Goal: Task Accomplishment & Management: Manage account settings

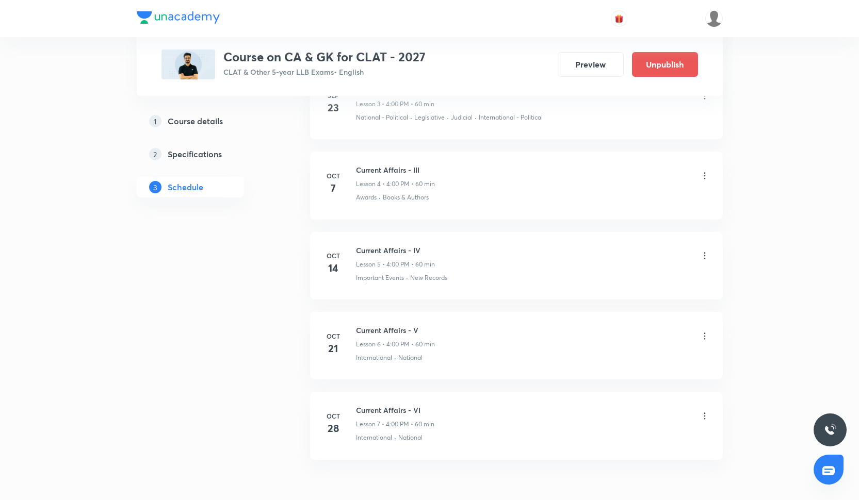
scroll to position [783, 0]
click at [704, 174] on icon at bounding box center [704, 173] width 10 height 10
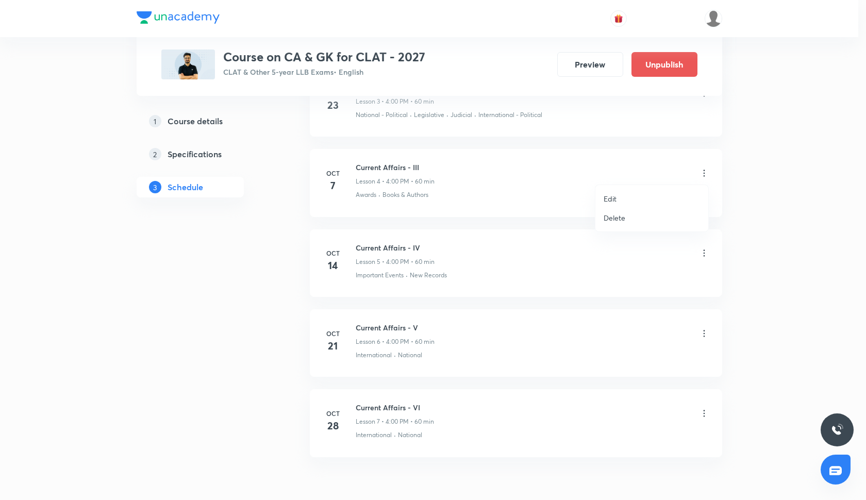
click at [638, 219] on li "Delete" at bounding box center [652, 217] width 113 height 19
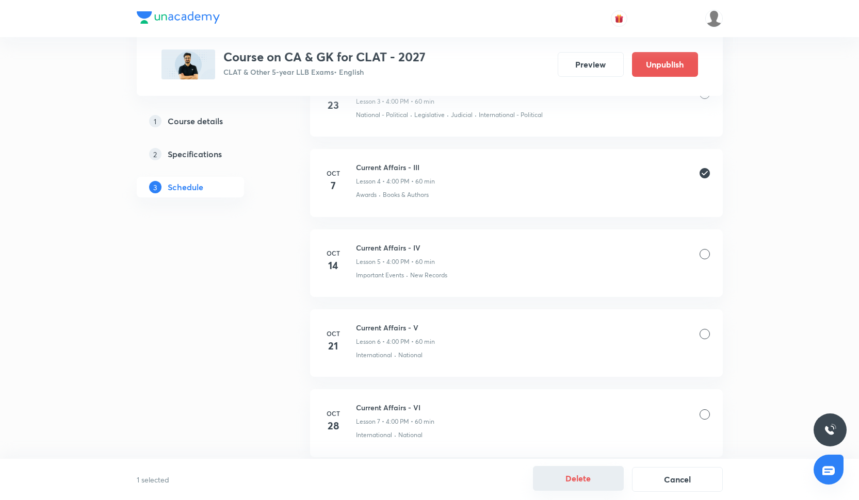
click at [591, 474] on button "Delete" at bounding box center [578, 478] width 91 height 25
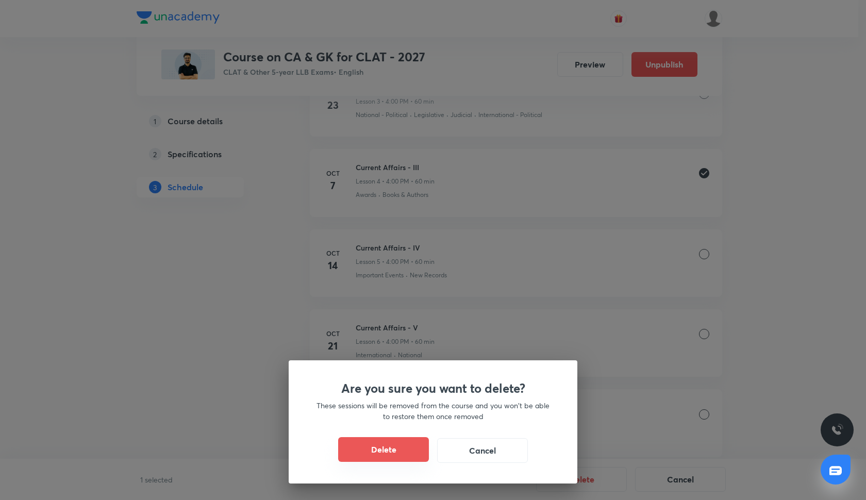
click at [423, 460] on button "Delete" at bounding box center [383, 449] width 91 height 25
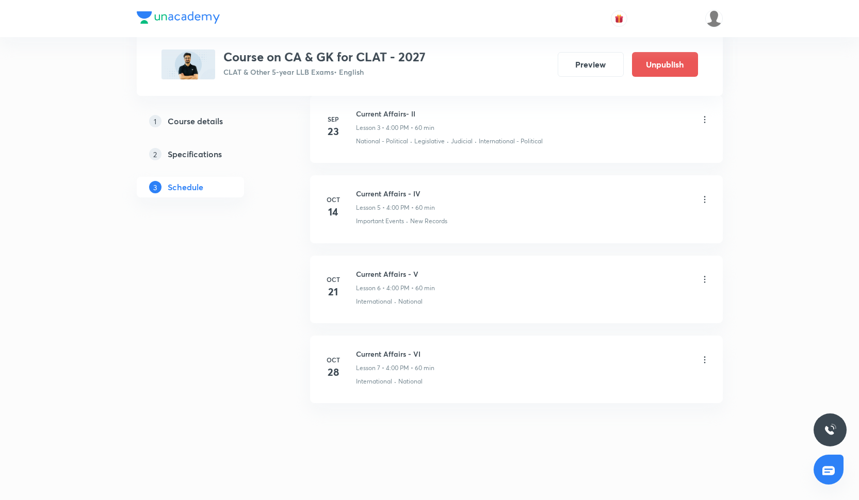
scroll to position [756, 0]
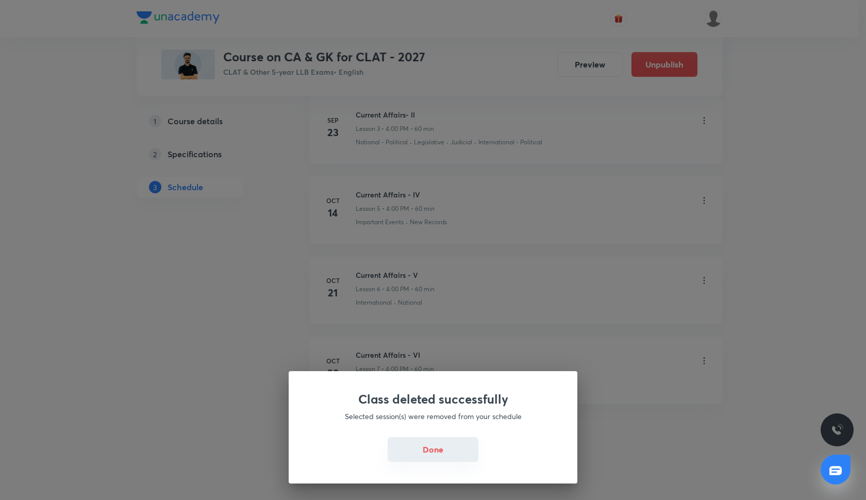
click at [433, 442] on button "Done" at bounding box center [433, 449] width 91 height 25
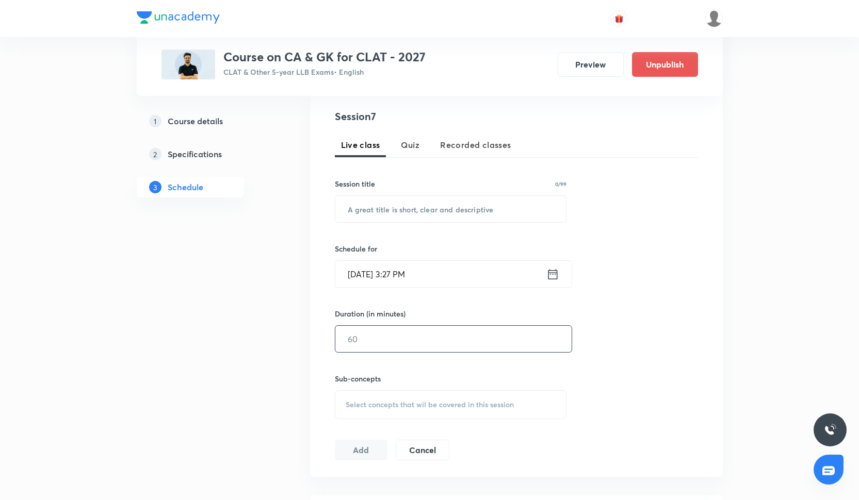
scroll to position [206, 0]
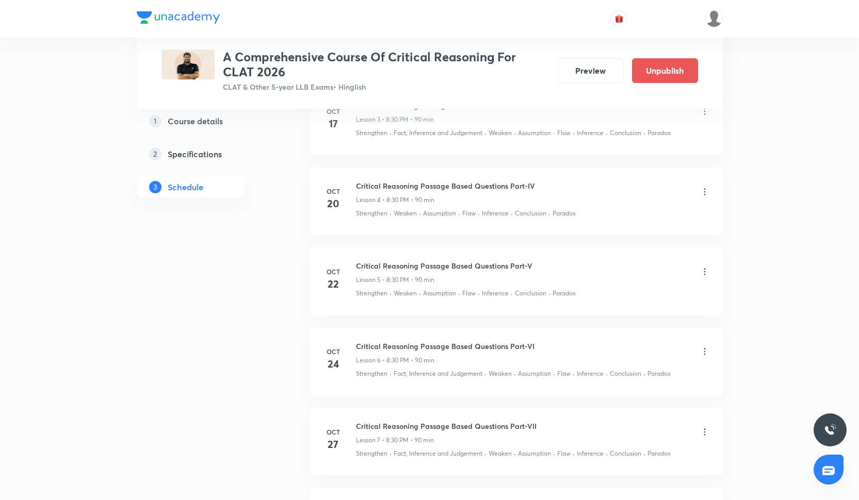
scroll to position [668, 0]
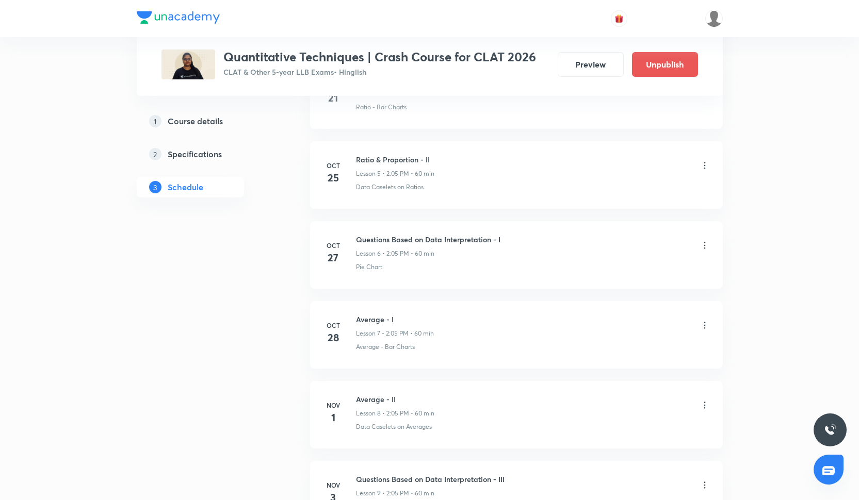
scroll to position [996, 0]
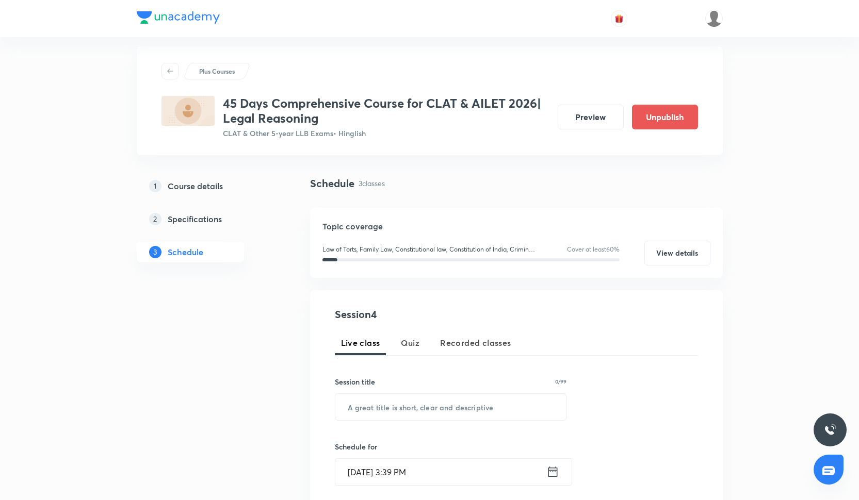
scroll to position [12, 0]
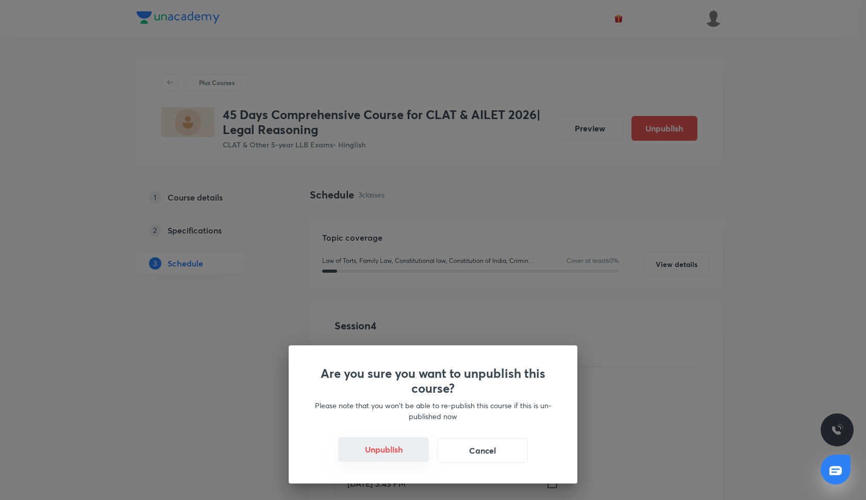
click at [385, 459] on button "Unpublish" at bounding box center [383, 449] width 91 height 25
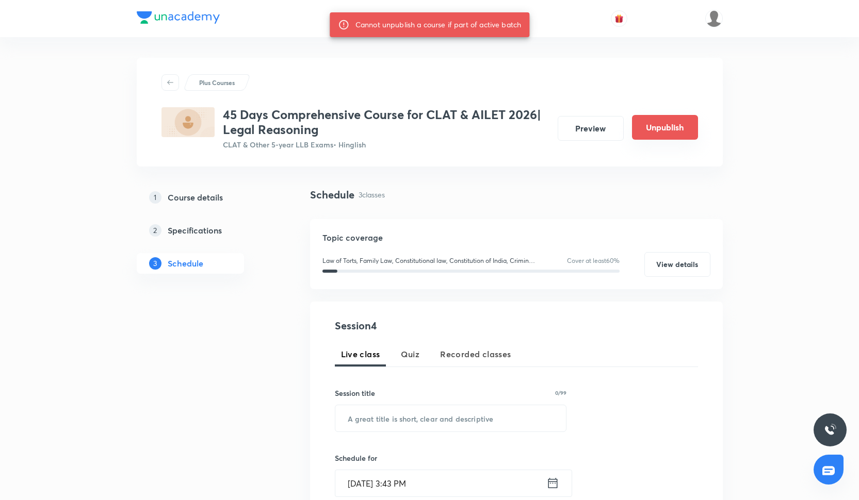
click at [657, 126] on button "Unpublish" at bounding box center [665, 127] width 66 height 25
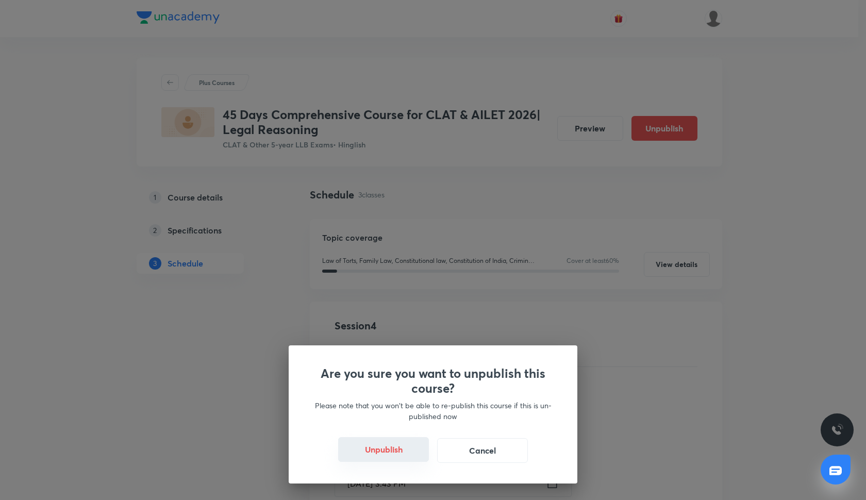
click at [403, 445] on button "Unpublish" at bounding box center [383, 449] width 91 height 25
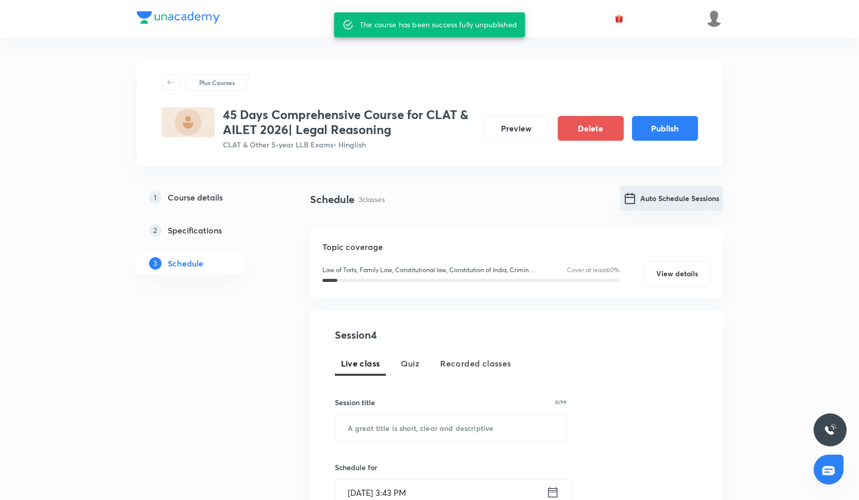
click at [641, 191] on button "Auto Schedule Sessions" at bounding box center [671, 198] width 103 height 25
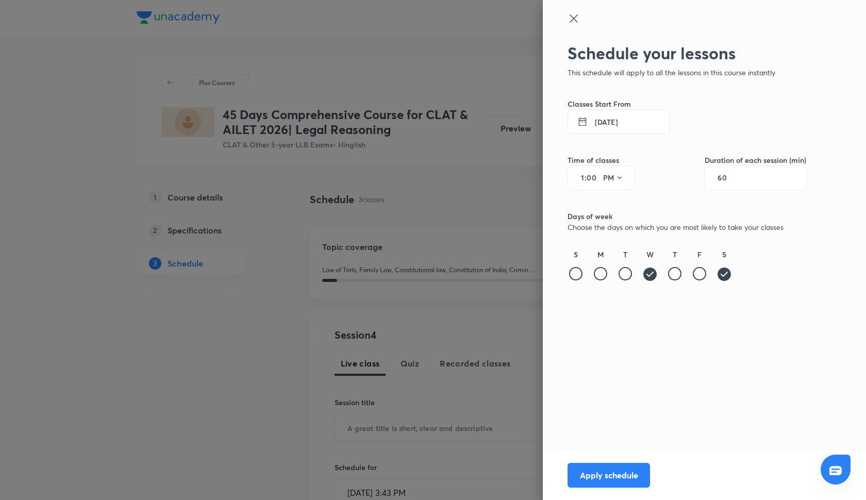
click at [724, 273] on icon at bounding box center [724, 274] width 13 height 13
click at [650, 273] on icon at bounding box center [650, 274] width 13 height 13
click at [725, 273] on div at bounding box center [724, 273] width 13 height 13
click at [578, 274] on div at bounding box center [575, 273] width 13 height 13
click at [589, 179] on input "00" at bounding box center [593, 178] width 12 height 8
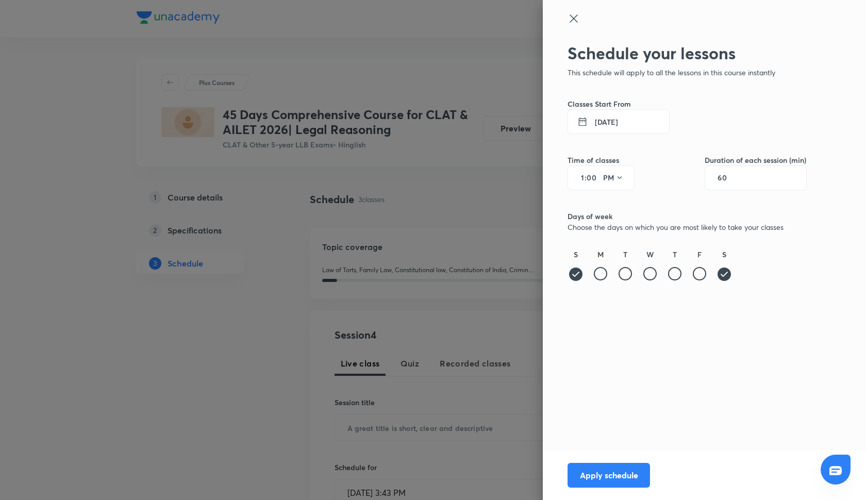
click at [583, 179] on input "1" at bounding box center [578, 178] width 12 height 8
type input "9"
click at [605, 178] on button "PM" at bounding box center [613, 178] width 29 height 17
click at [610, 199] on div "AM" at bounding box center [614, 204] width 37 height 25
click at [602, 119] on button "15 Oct 2025" at bounding box center [619, 121] width 102 height 25
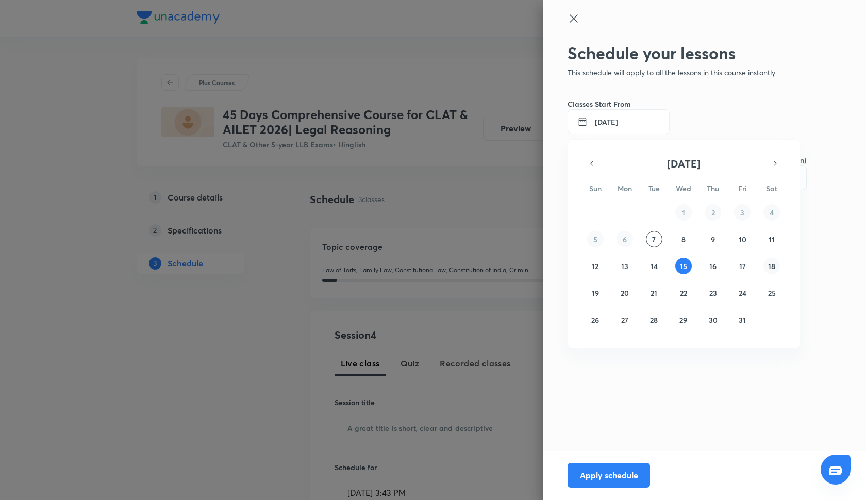
click at [768, 266] on abbr "18" at bounding box center [771, 266] width 7 height 10
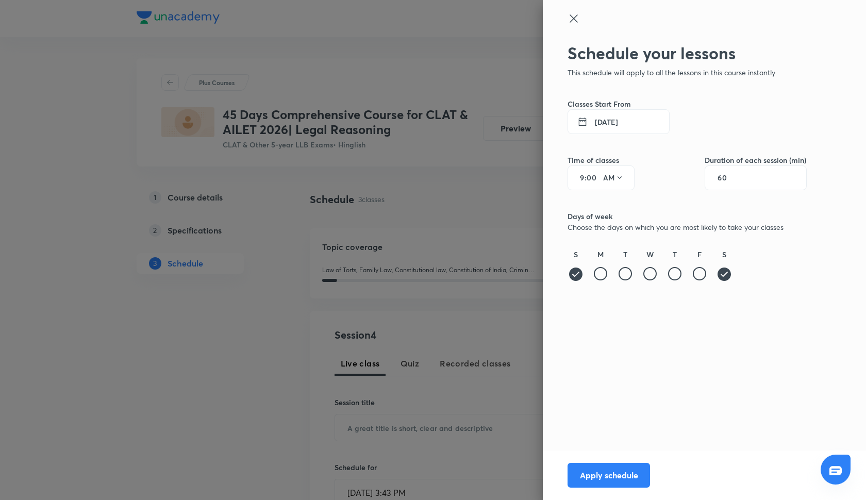
click at [604, 125] on button "18 Oct 2025" at bounding box center [619, 121] width 102 height 25
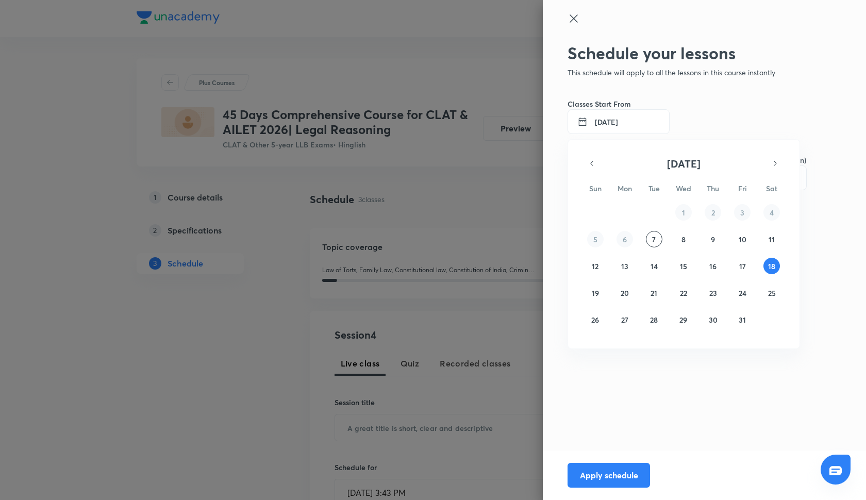
click at [622, 255] on div "28 29 30 1 2 3 4 5 6 7 8 9 10 11 12 13 14 15 16 17 18 19 20 21 22 23 24 25 26 2…" at bounding box center [684, 266] width 198 height 124
click at [622, 260] on button "13" at bounding box center [625, 266] width 17 height 17
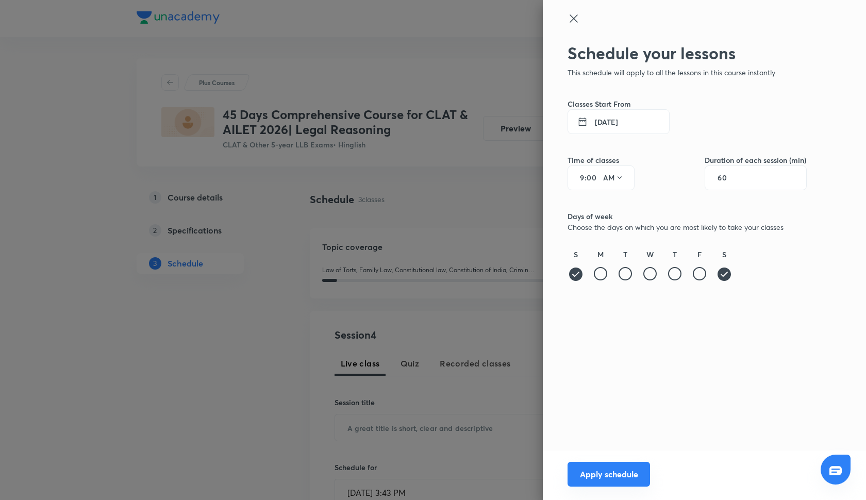
click at [592, 483] on button "Apply schedule" at bounding box center [609, 474] width 83 height 25
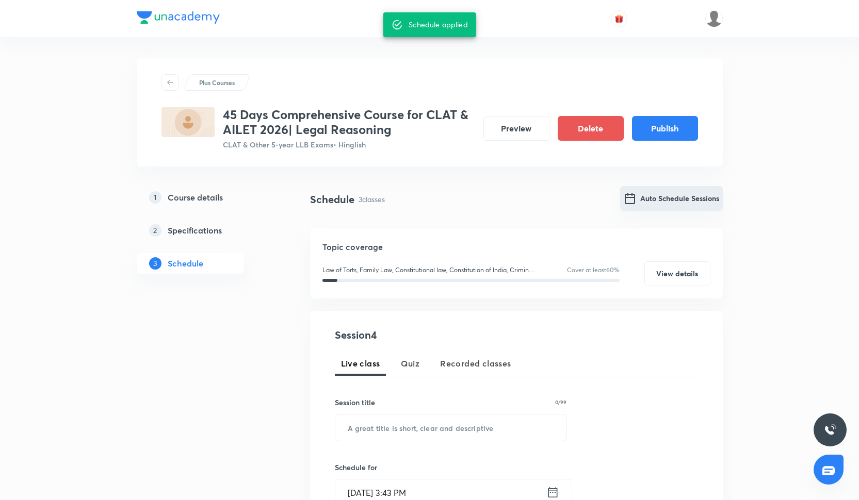
click at [664, 204] on button "Auto Schedule Sessions" at bounding box center [671, 198] width 103 height 25
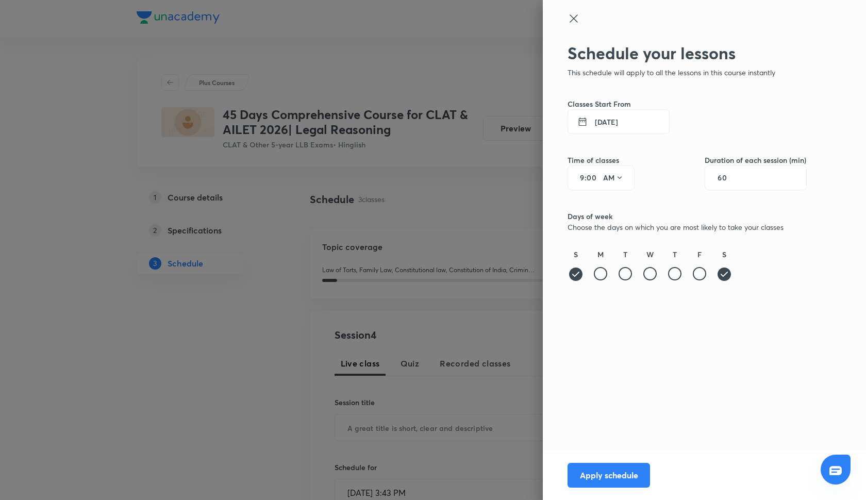
click at [610, 128] on button "13 Oct 2025" at bounding box center [619, 121] width 102 height 25
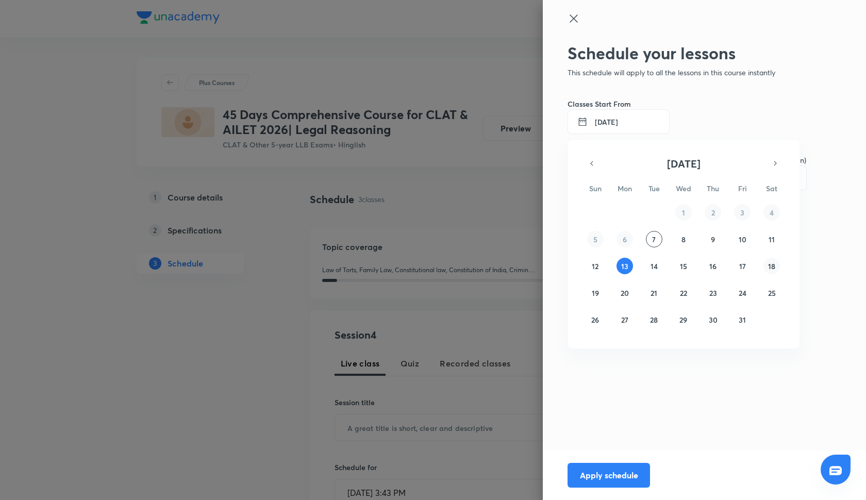
click at [776, 267] on button "18" at bounding box center [772, 266] width 17 height 17
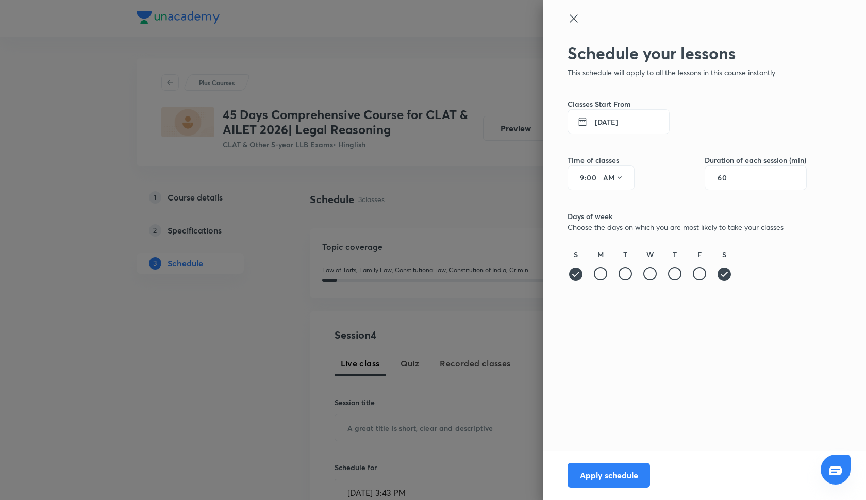
click at [630, 125] on button "18 Oct 2025" at bounding box center [619, 121] width 102 height 25
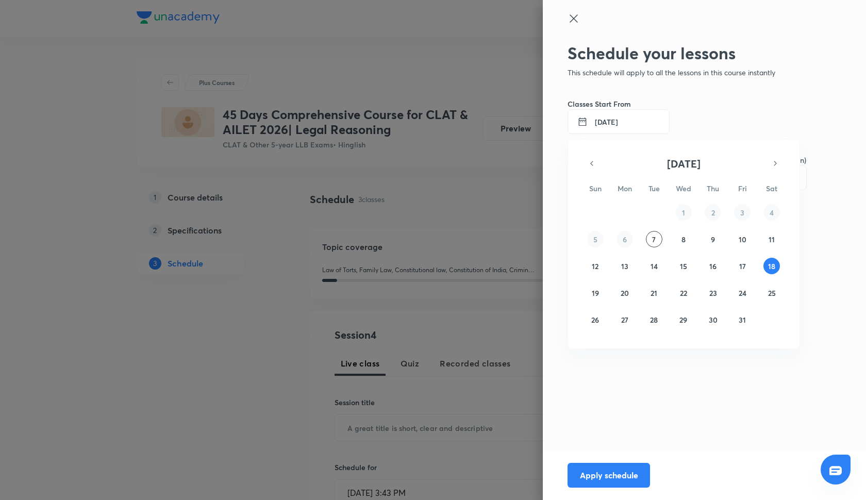
click at [612, 480] on div at bounding box center [433, 250] width 866 height 500
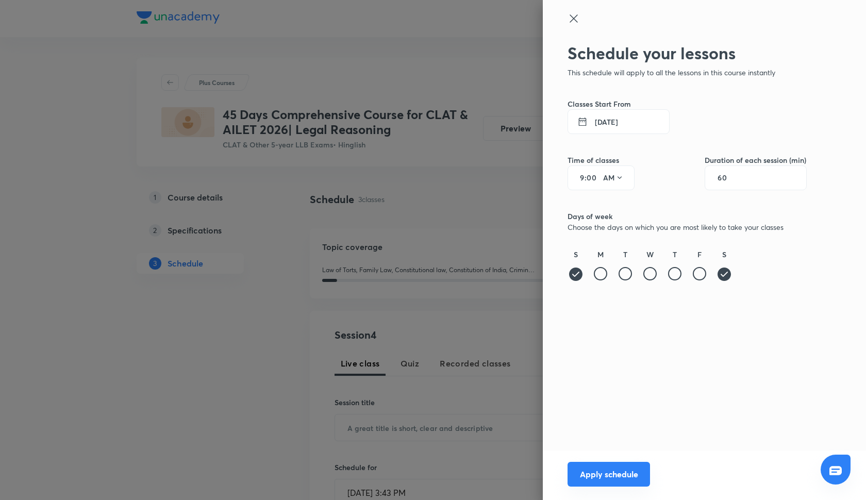
click at [622, 478] on button "Apply schedule" at bounding box center [609, 474] width 83 height 25
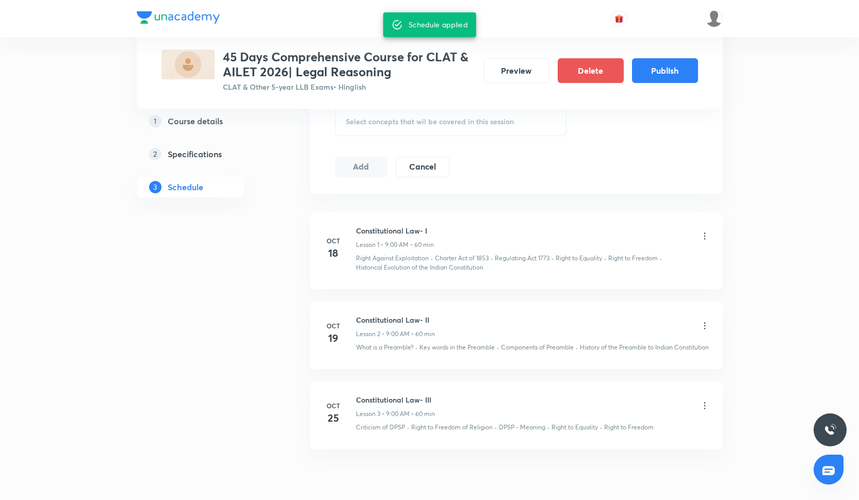
scroll to position [496, 0]
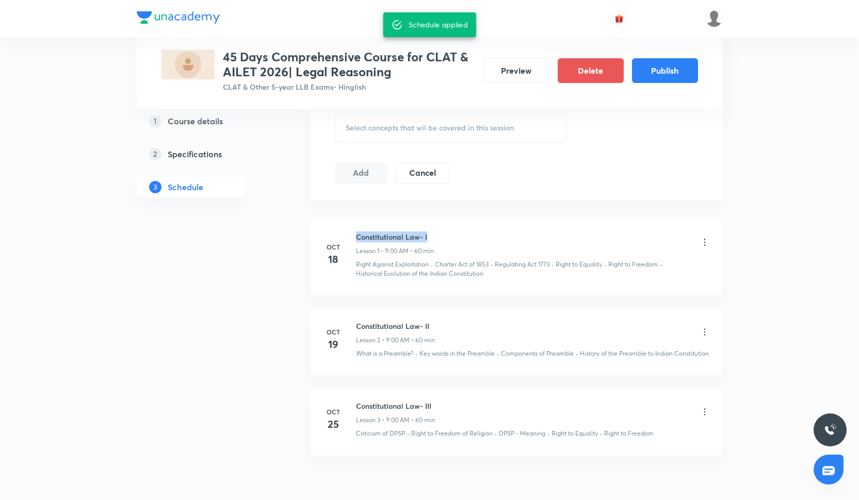
drag, startPoint x: 357, startPoint y: 238, endPoint x: 449, endPoint y: 238, distance: 91.3
click at [449, 238] on div "Constitutional Law- I Lesson 1 • 9:00 AM • 60 min" at bounding box center [533, 244] width 354 height 24
copy h6 "Constitutional Law- I"
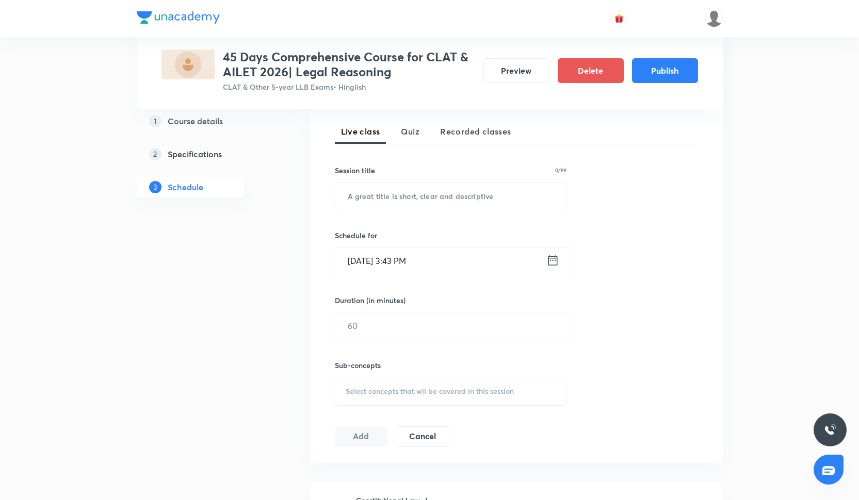
scroll to position [160, 0]
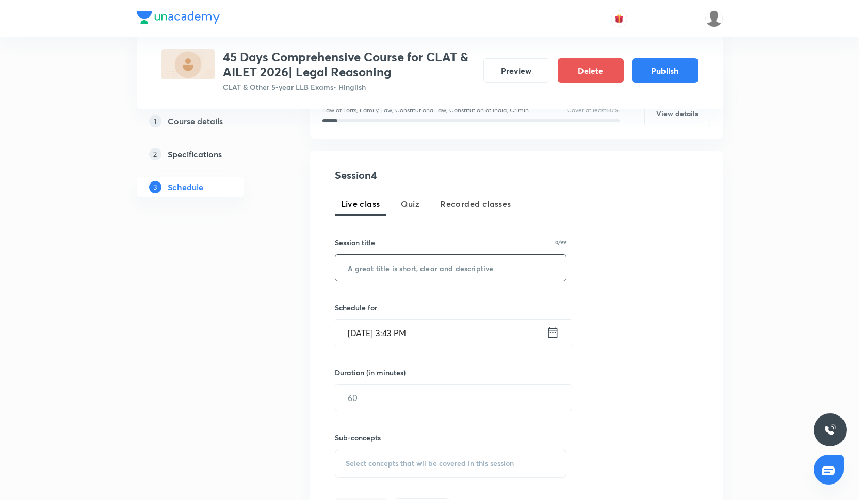
click at [376, 261] on input "text" at bounding box center [450, 268] width 231 height 26
paste input "Constitutional Law- I"
type input "Constitutional Law- IV"
click at [382, 330] on input "Oct 7, 2025, 3:43 PM" at bounding box center [440, 333] width 211 height 26
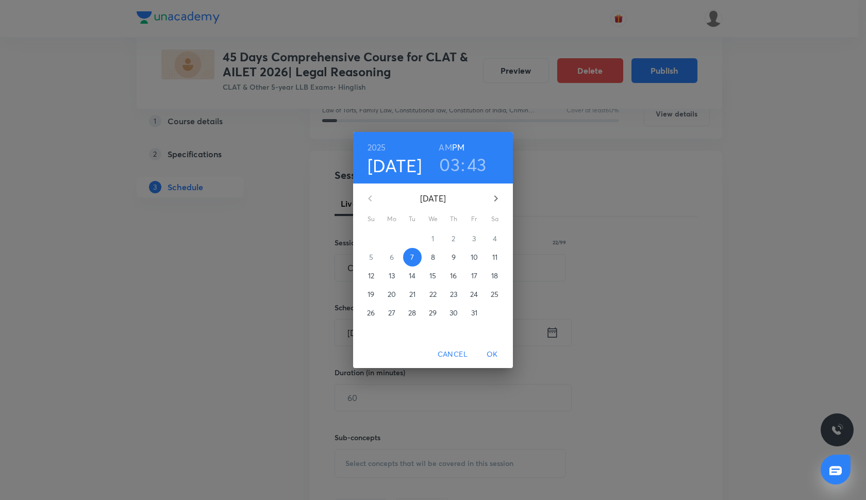
click at [460, 360] on span "Cancel" at bounding box center [453, 354] width 30 height 13
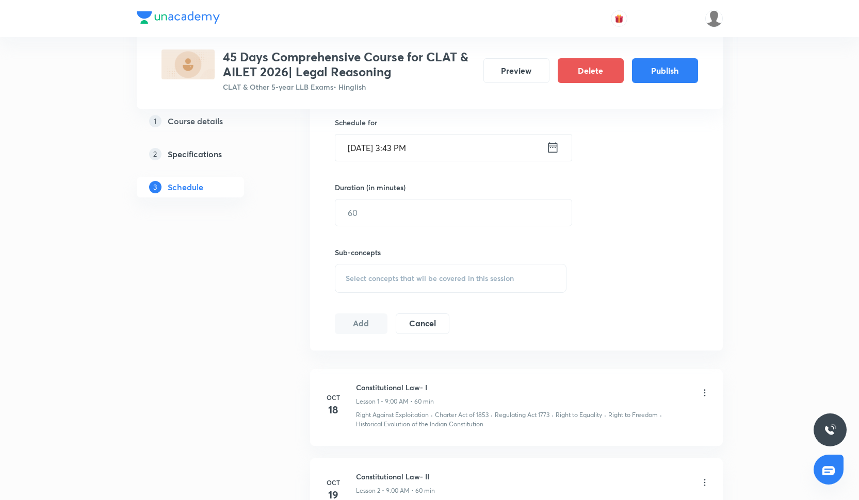
scroll to position [343, 0]
click at [370, 145] on input "Oct 7, 2025, 3:43 PM" at bounding box center [440, 149] width 211 height 26
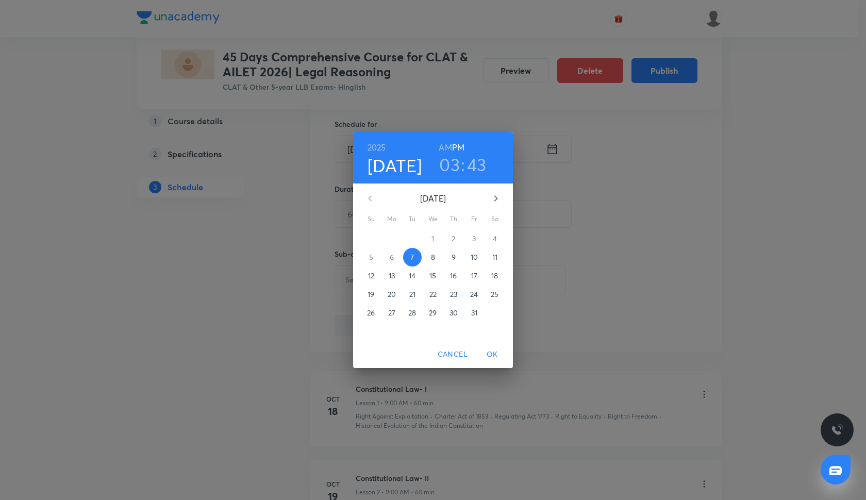
click at [370, 317] on p "26" at bounding box center [371, 313] width 8 height 10
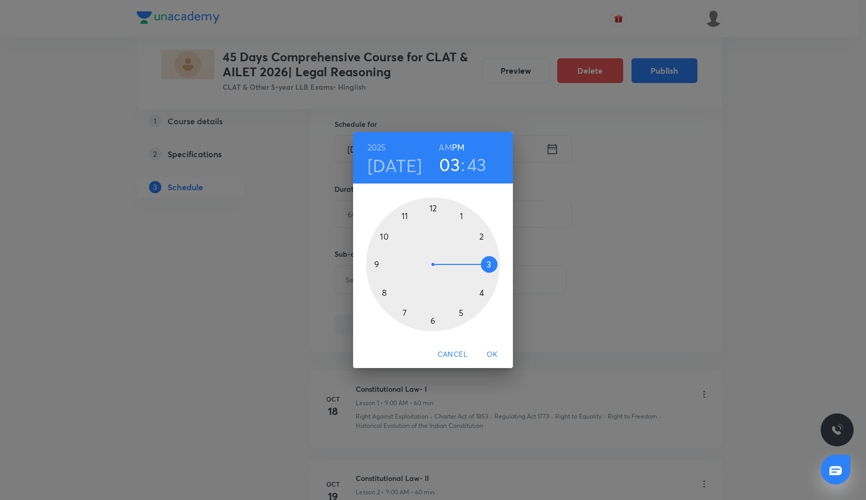
click at [376, 265] on div at bounding box center [433, 265] width 134 height 134
click at [432, 207] on div at bounding box center [433, 265] width 134 height 134
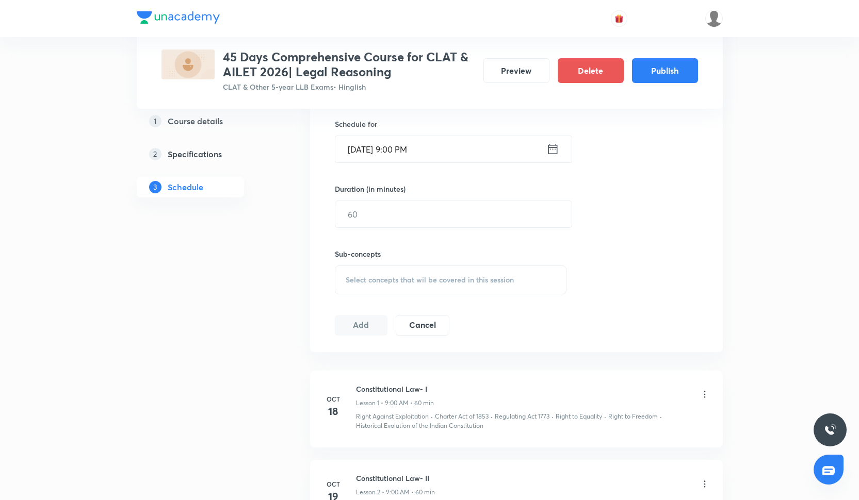
click at [415, 152] on input "Oct 26, 2025, 9:00 PM" at bounding box center [440, 149] width 211 height 26
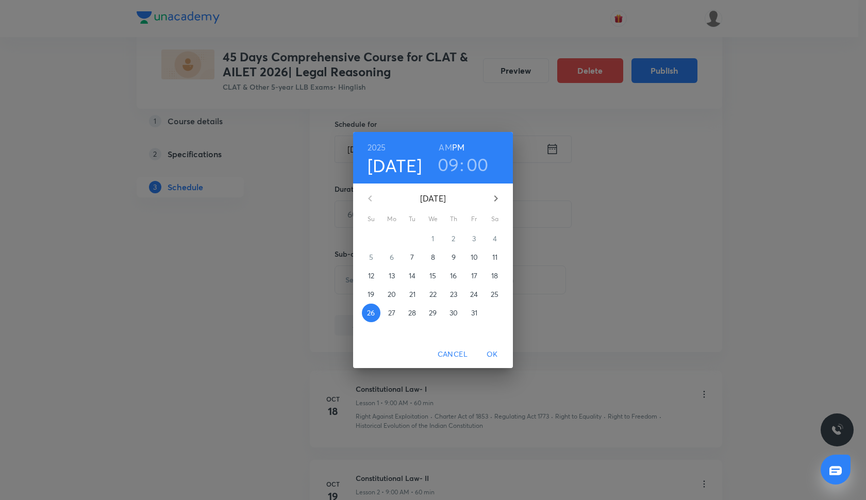
click at [446, 145] on h6 "AM" at bounding box center [445, 147] width 13 height 14
click at [494, 353] on span "OK" at bounding box center [492, 354] width 25 height 13
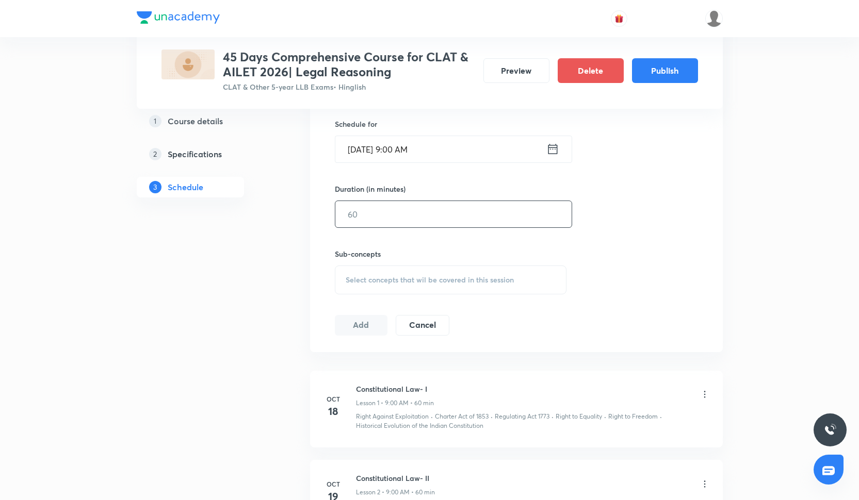
click at [365, 211] on input "text" at bounding box center [453, 214] width 236 height 26
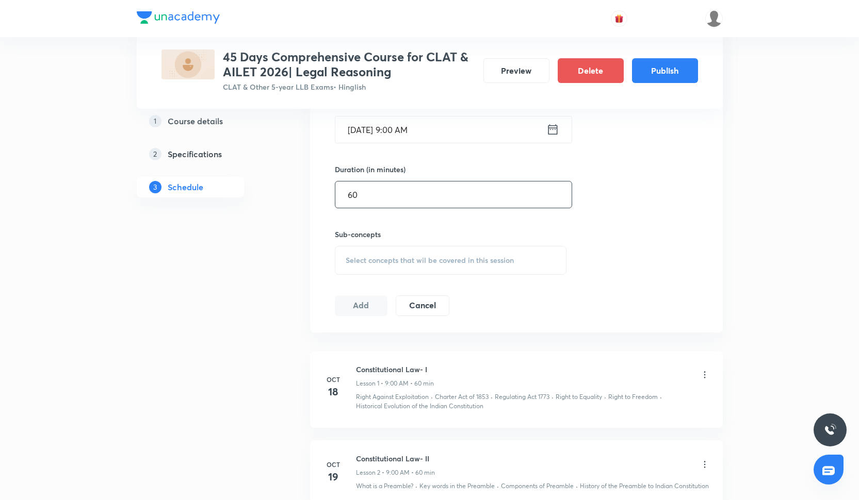
scroll to position [366, 0]
type input "60"
click at [366, 260] on span "Select concepts that wil be covered in this session" at bounding box center [430, 257] width 168 height 8
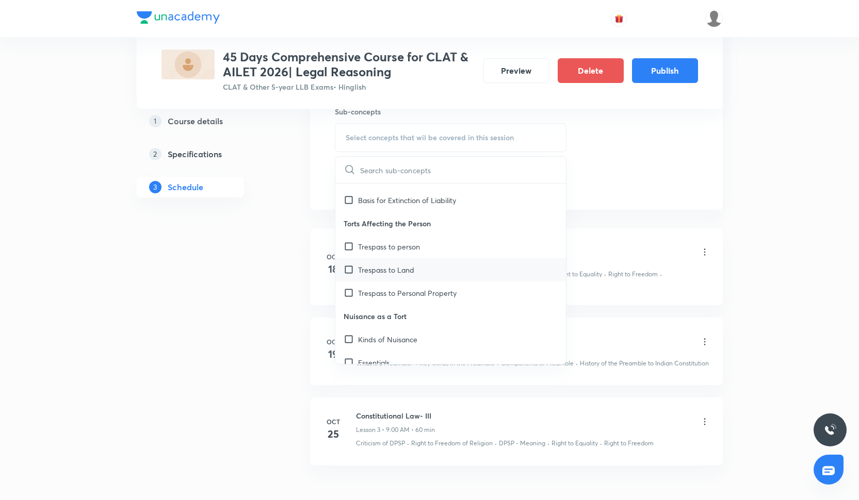
scroll to position [763, 0]
click at [387, 277] on div "Trespass to Land" at bounding box center [450, 267] width 231 height 23
checkbox input "true"
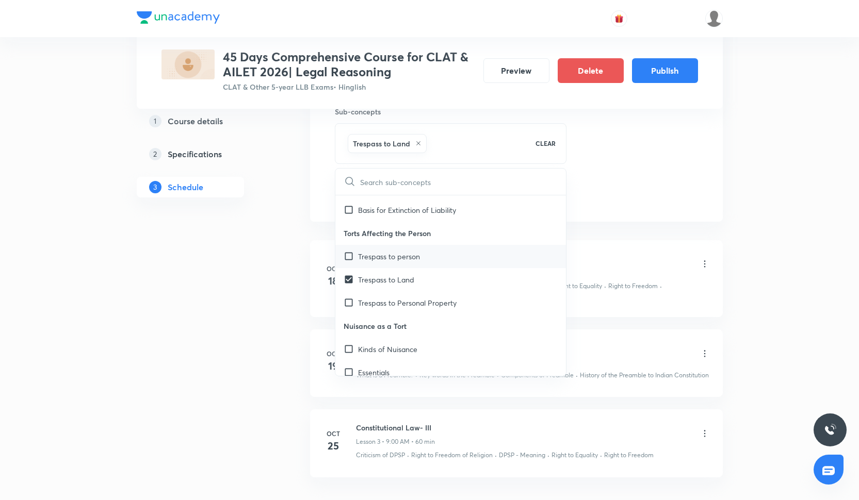
click at [385, 258] on p "Trespass to person" at bounding box center [389, 256] width 62 height 11
checkbox input "true"
click at [384, 261] on div "Trespass to person" at bounding box center [450, 256] width 231 height 23
checkbox input "false"
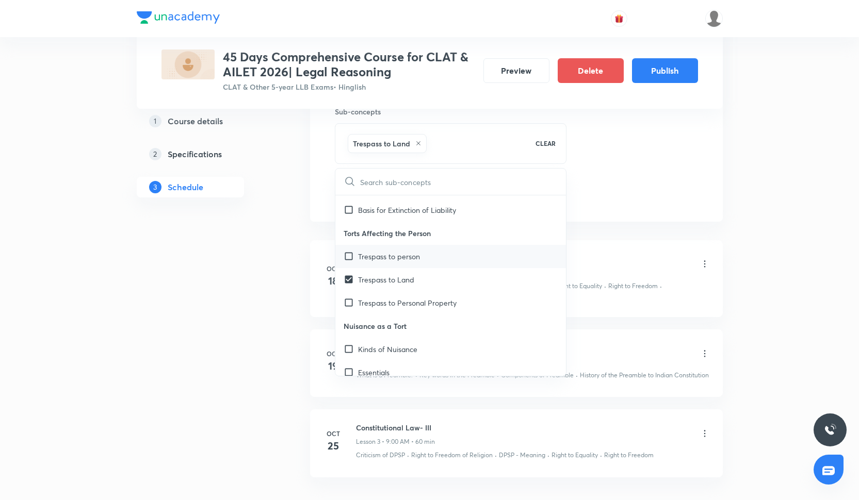
checkbox input "true"
click at [384, 260] on p "Trespass to person" at bounding box center [389, 256] width 62 height 11
checkbox input "true"
click at [682, 243] on li "Oct 18 Constitutional Law- I Lesson 1 • 9:00 AM • 60 min Right Against Exploita…" at bounding box center [516, 278] width 413 height 77
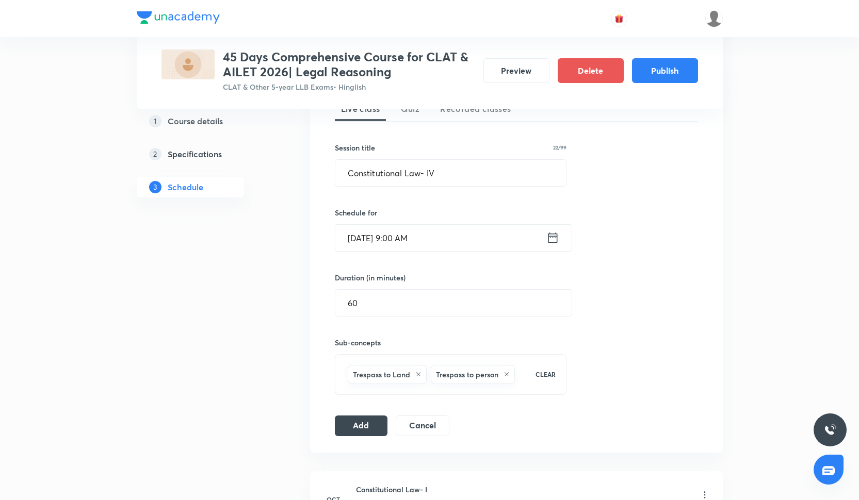
scroll to position [268, 0]
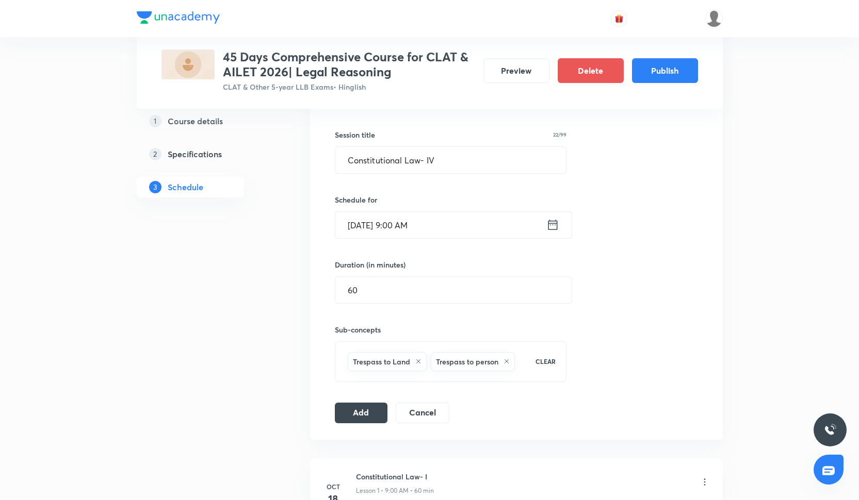
click at [420, 362] on icon at bounding box center [418, 361] width 6 height 6
click at [424, 360] on icon at bounding box center [423, 361] width 4 height 4
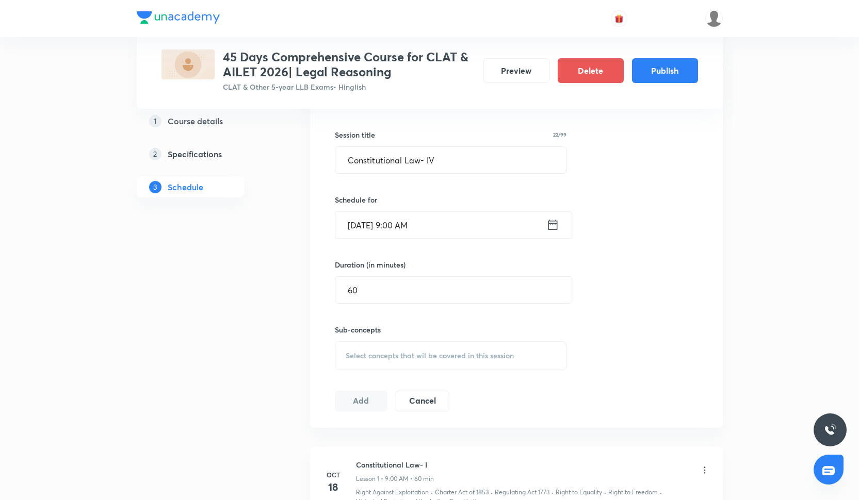
click at [405, 359] on span "Select concepts that wil be covered in this session" at bounding box center [430, 356] width 168 height 8
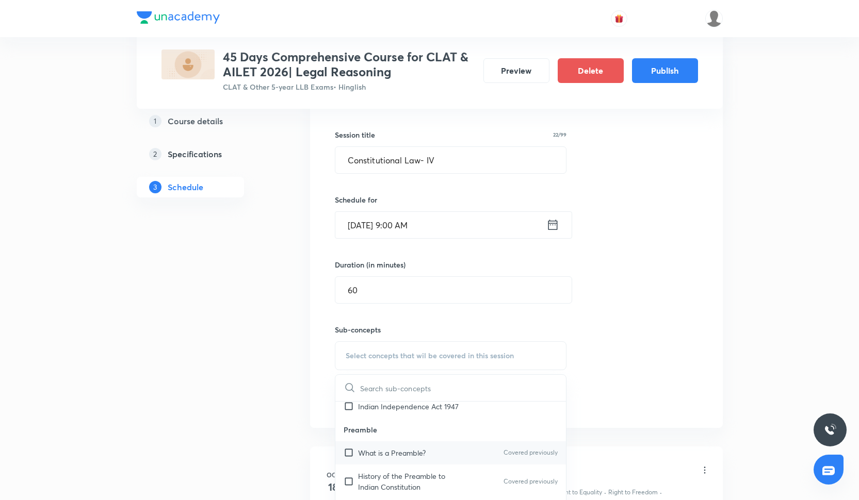
scroll to position [1965, 0]
click at [429, 446] on div "What is a Preamble? Covered previously" at bounding box center [450, 454] width 231 height 23
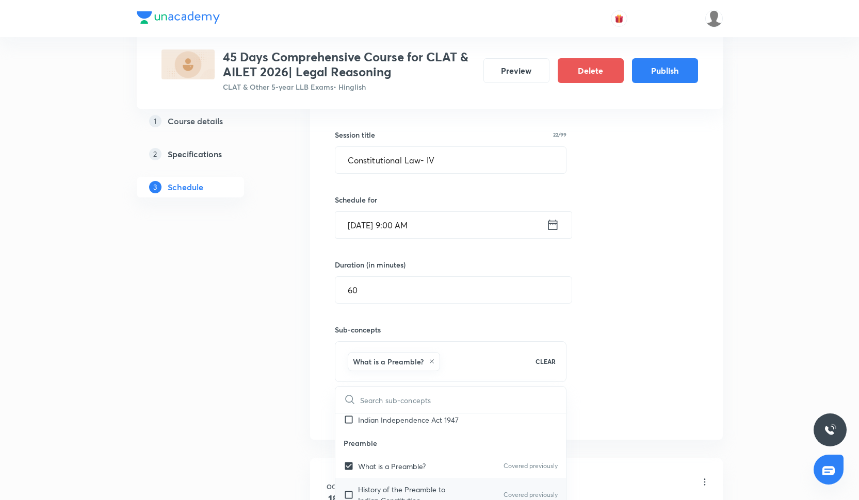
click at [429, 489] on p "History of the Preamble to Indian Constitution" at bounding box center [410, 495] width 104 height 22
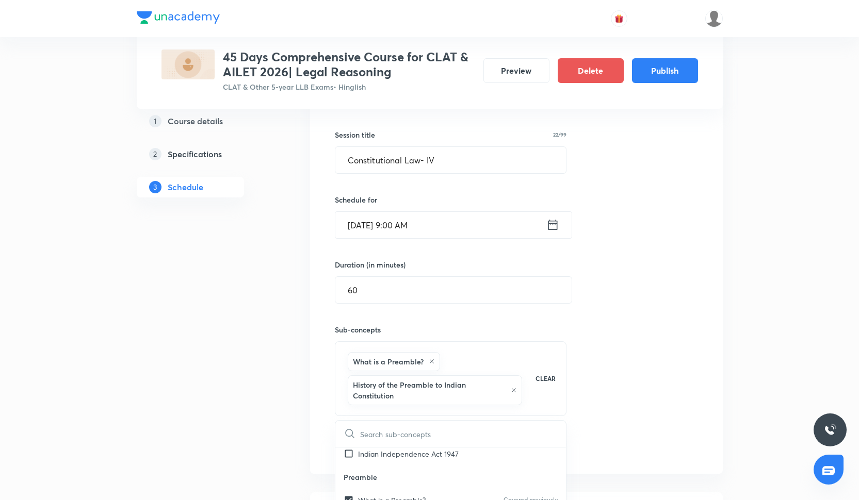
checkbox input "true"
click at [427, 470] on p "Components of Preamble" at bounding box center [400, 470] width 85 height 11
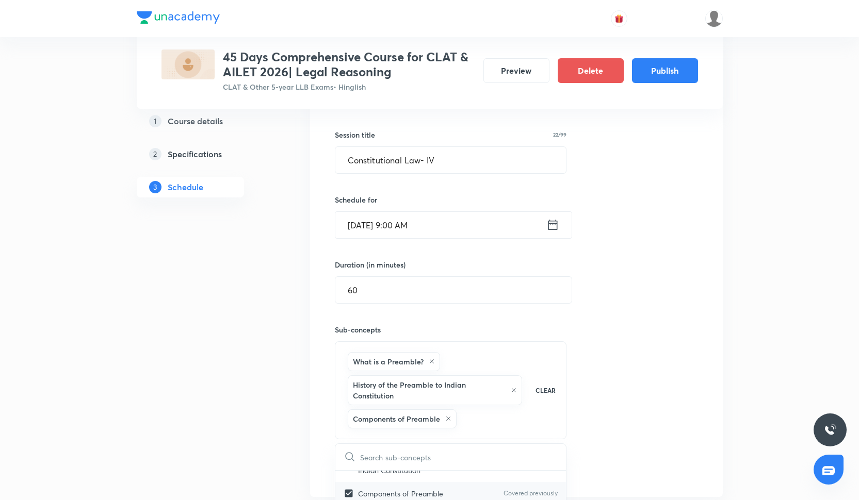
checkbox input "true"
click at [434, 477] on p "Objectives of the Indian Constitution" at bounding box center [418, 481] width 121 height 11
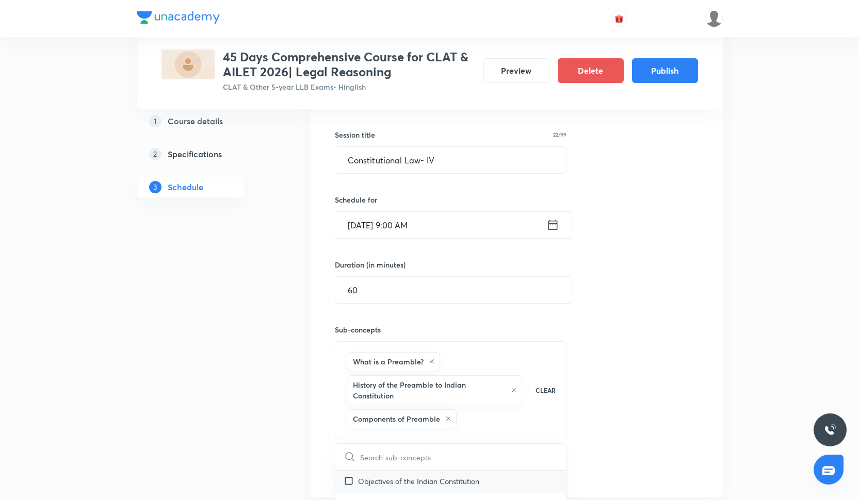
checkbox input "true"
click at [709, 381] on div "Session 4 Live class Quiz Recorded classes Session title 22/99 Constitutional L…" at bounding box center [516, 281] width 413 height 477
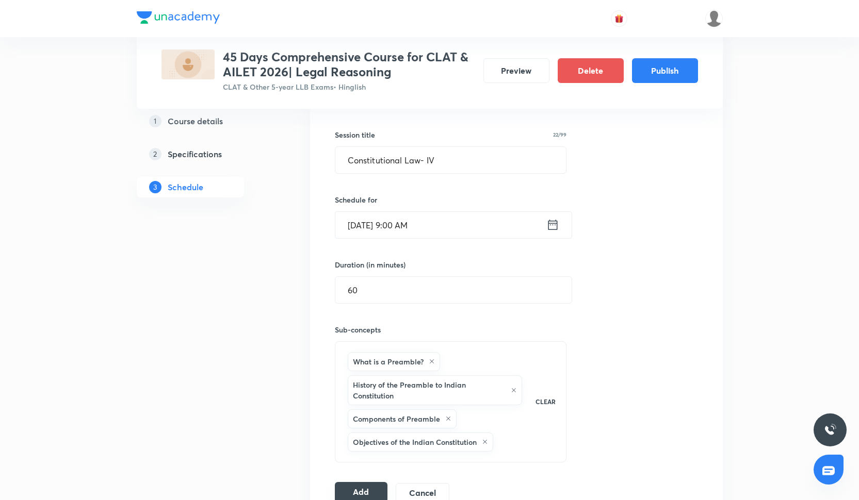
click at [350, 488] on button "Add" at bounding box center [361, 492] width 53 height 21
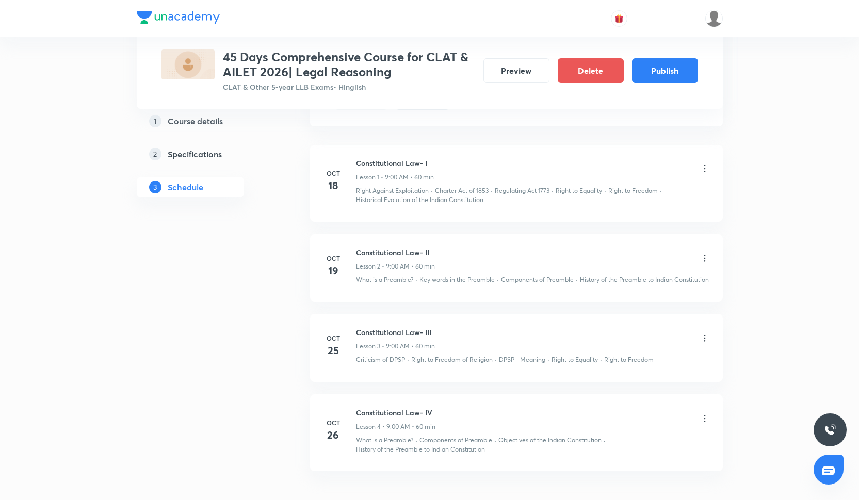
scroll to position [572, 0]
click at [678, 67] on button "Publish" at bounding box center [665, 69] width 66 height 25
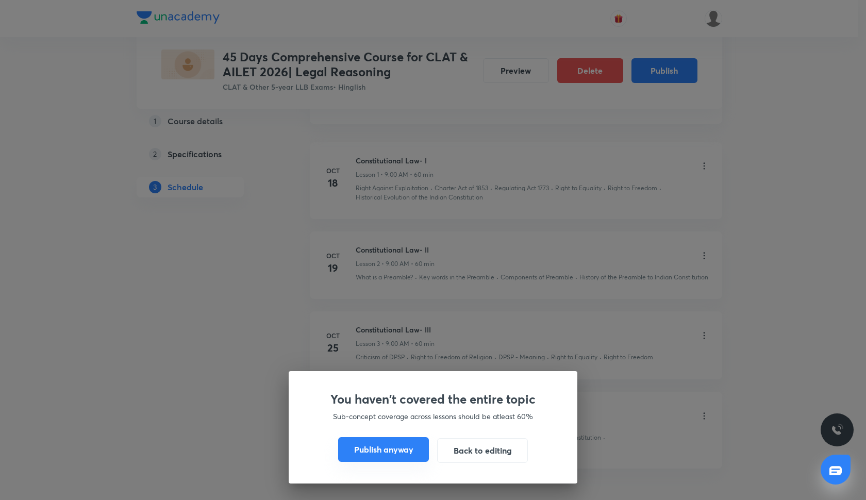
click at [413, 448] on button "Publish anyway" at bounding box center [383, 449] width 91 height 25
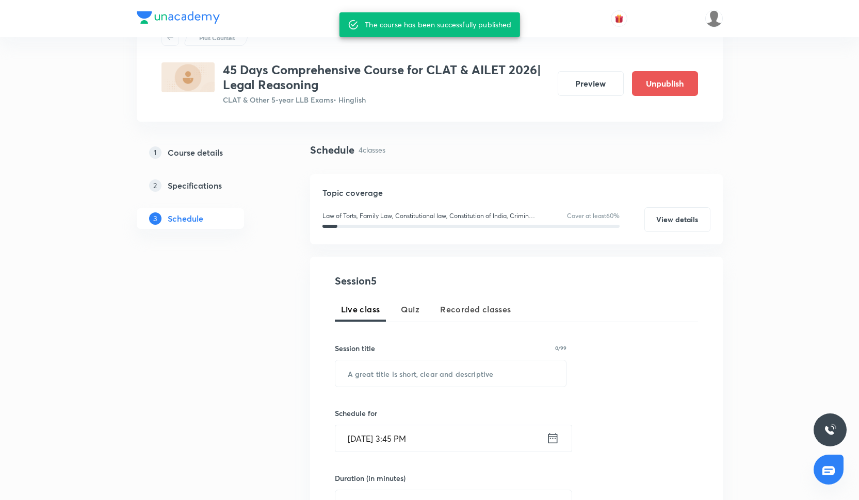
scroll to position [0, 0]
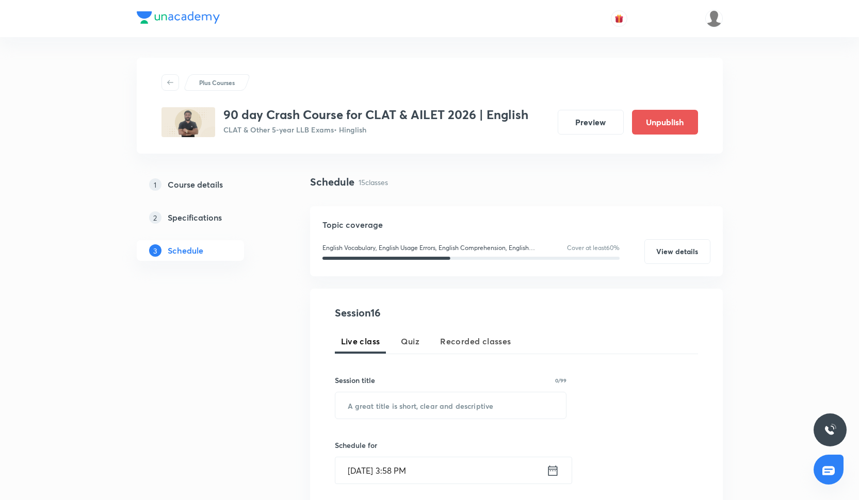
click at [157, 186] on p "1" at bounding box center [155, 184] width 12 height 12
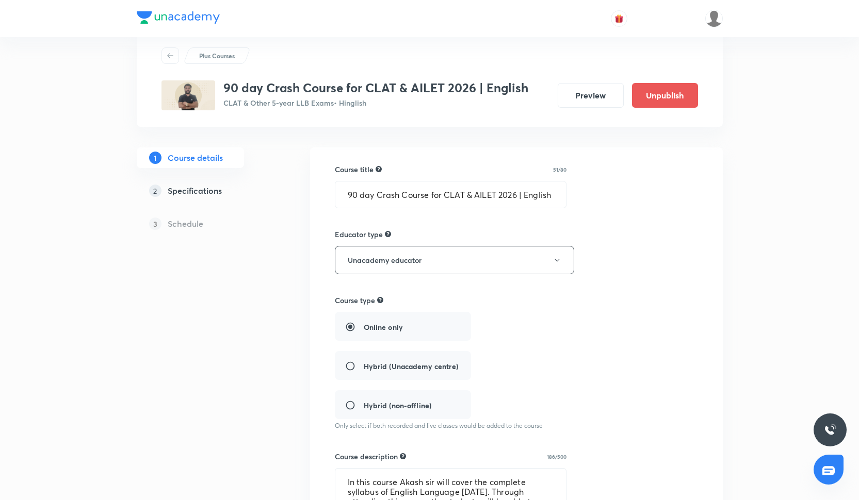
scroll to position [27, 0]
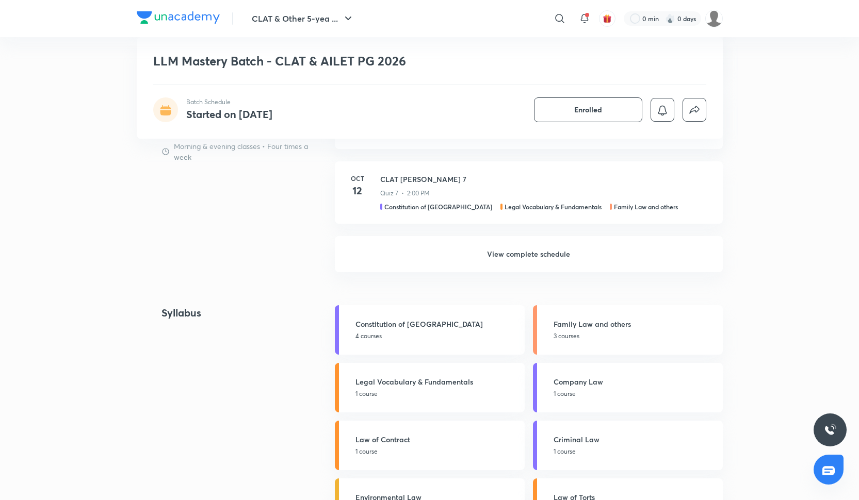
scroll to position [904, 0]
click at [491, 260] on h6 "View complete schedule" at bounding box center [529, 256] width 388 height 36
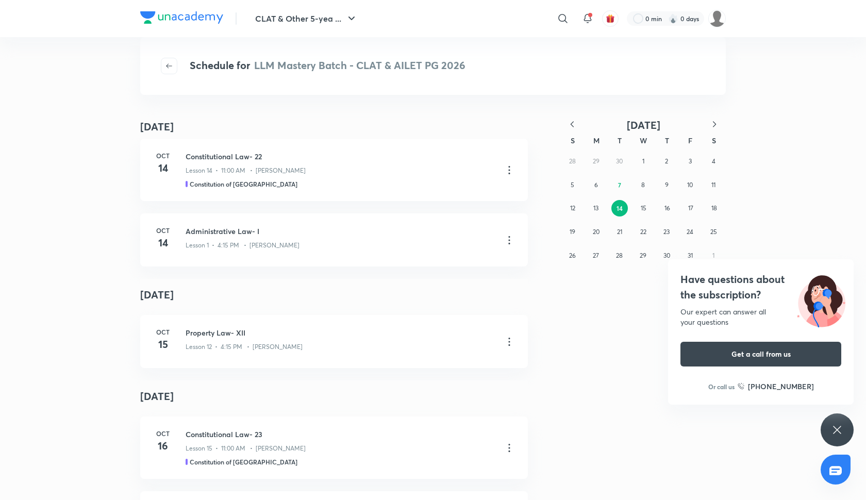
scroll to position [764, 0]
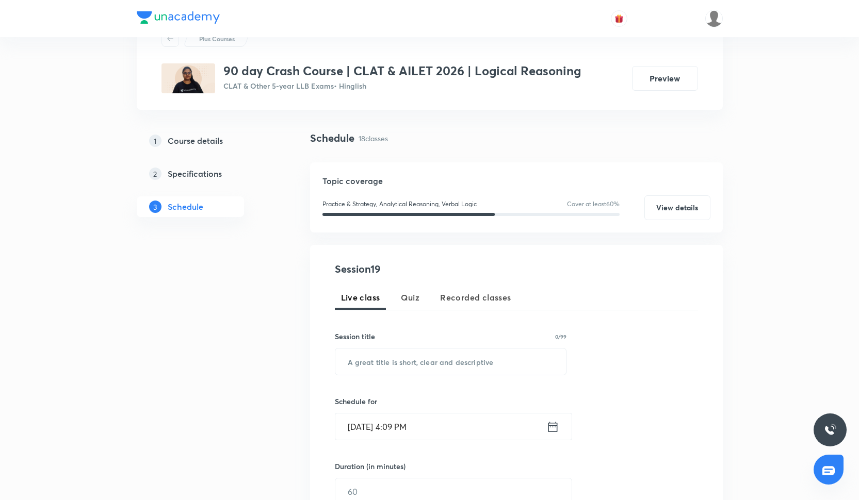
scroll to position [48, 0]
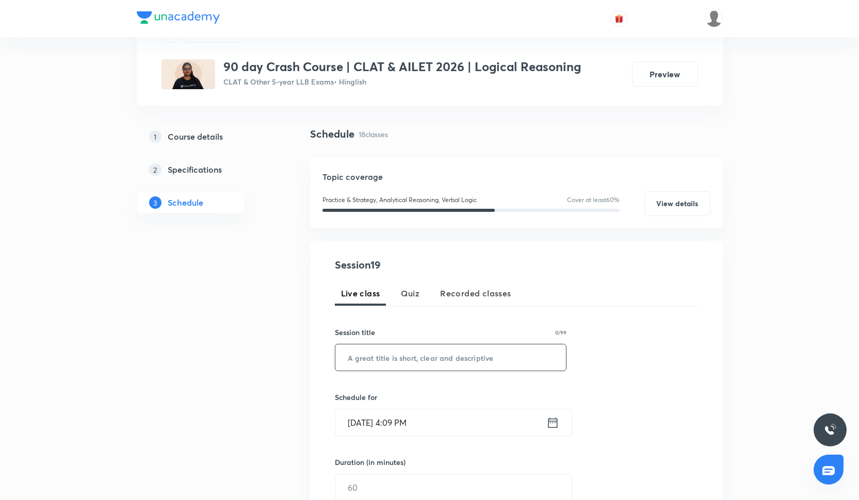
click at [419, 368] on input "text" at bounding box center [450, 358] width 231 height 26
paste input "Cause & Effect"
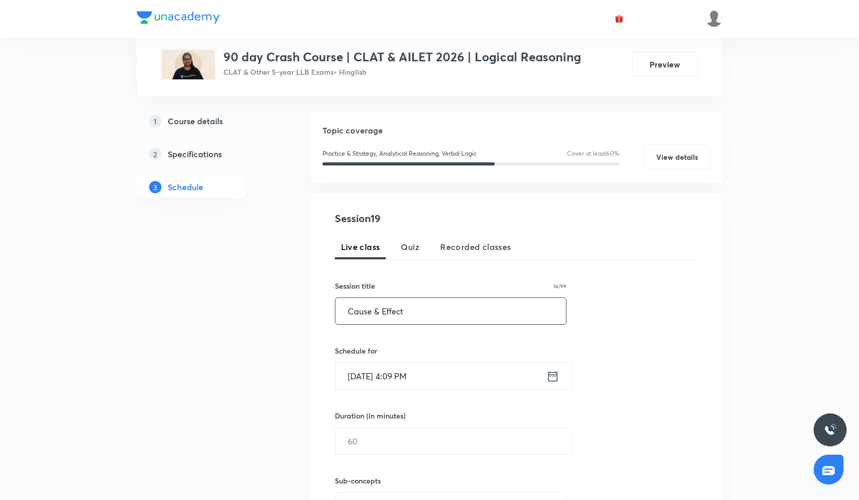
scroll to position [107, 0]
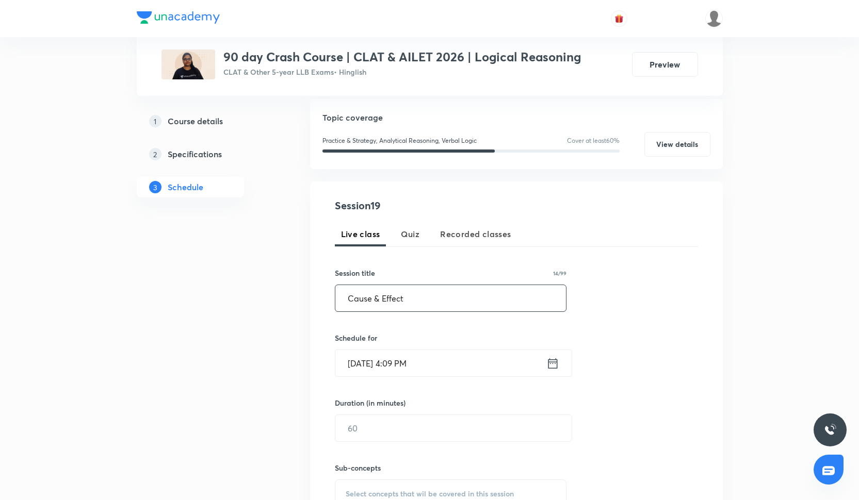
type input "Cause & Effect"
click at [414, 365] on input "[DATE] 4:09 PM" at bounding box center [440, 363] width 211 height 26
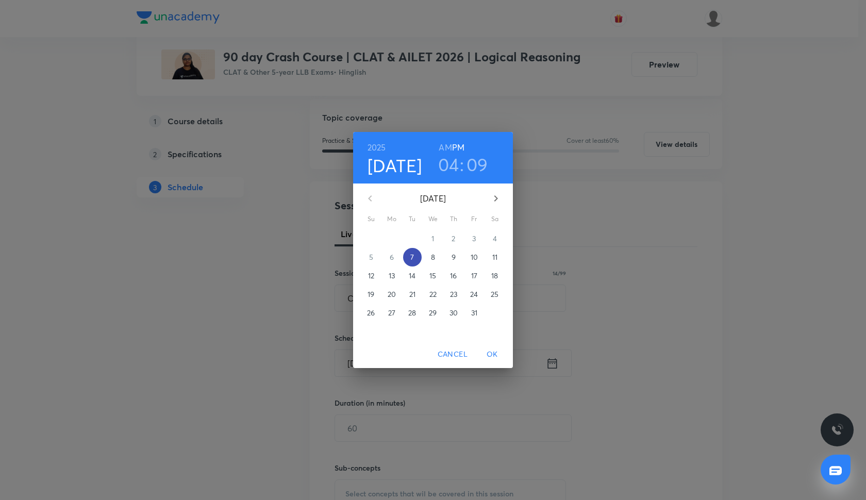
click at [413, 257] on p "7" at bounding box center [413, 257] width 4 height 10
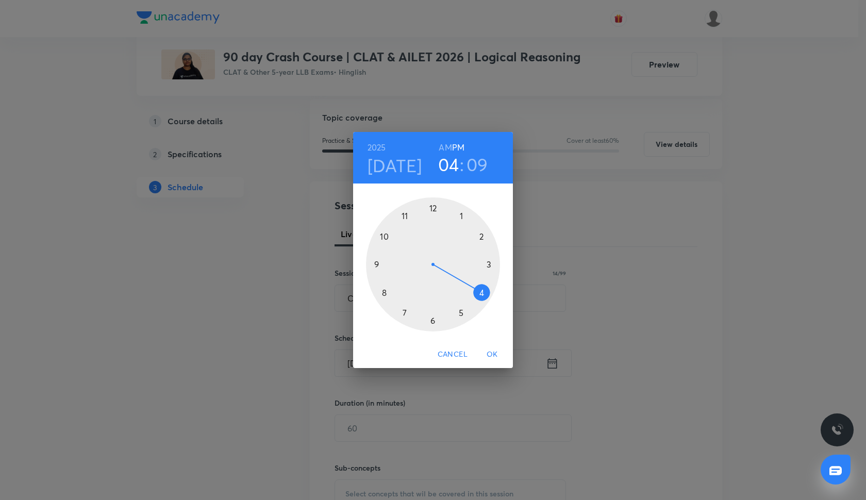
click at [463, 314] on div at bounding box center [433, 265] width 134 height 134
drag, startPoint x: 477, startPoint y: 234, endPoint x: 429, endPoint y: 314, distance: 93.2
click at [429, 314] on div at bounding box center [433, 265] width 134 height 134
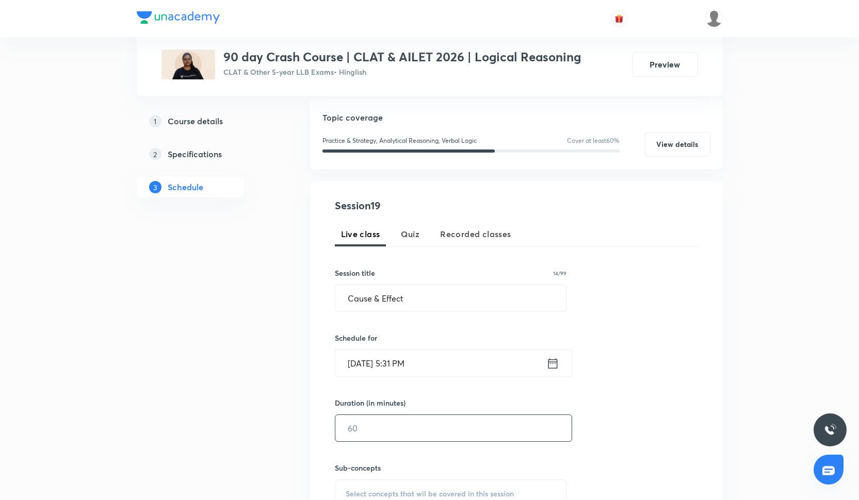
click at [407, 420] on input "text" at bounding box center [453, 428] width 236 height 26
type input "7"
type input "6"
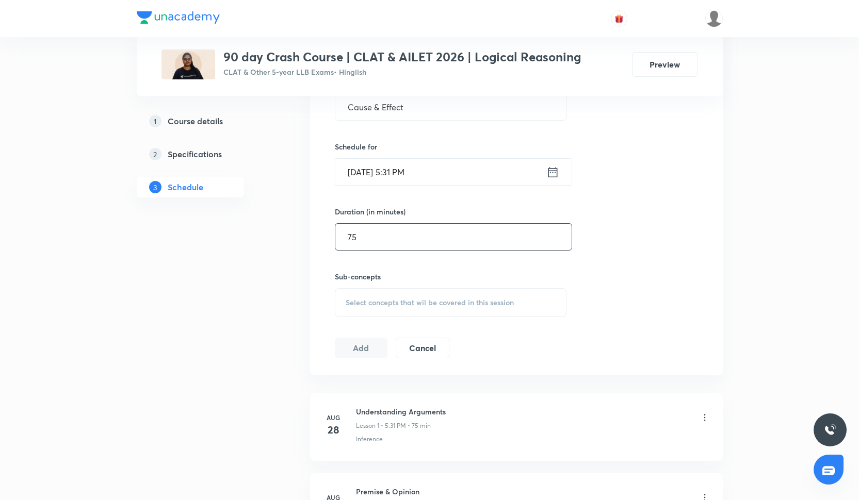
scroll to position [331, 0]
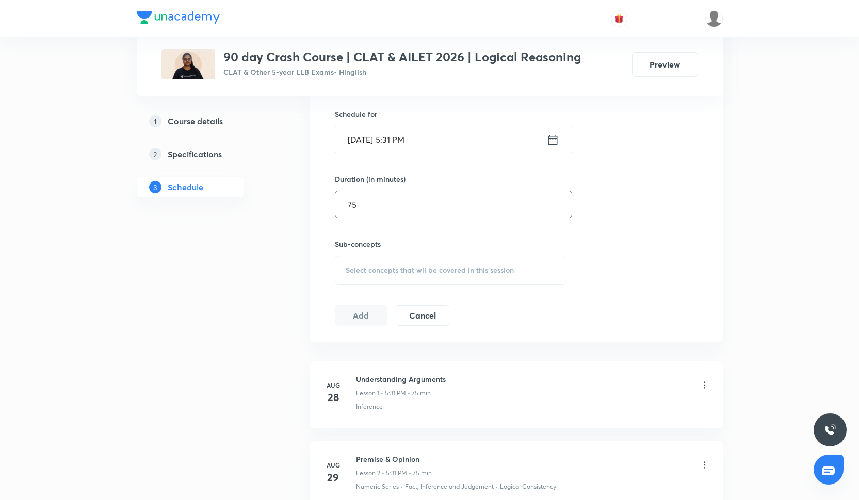
type input "75"
click at [374, 269] on span "Select concepts that wil be covered in this session" at bounding box center [430, 270] width 168 height 8
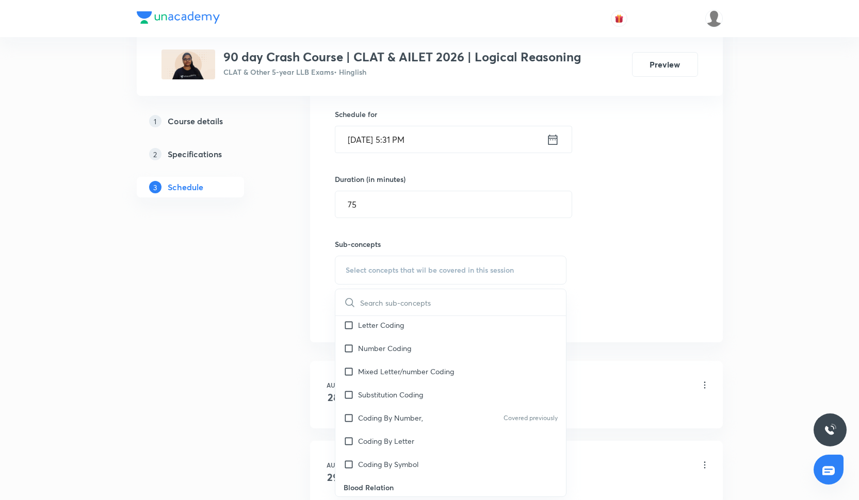
scroll to position [261, 0]
click at [404, 353] on div "Number Coding" at bounding box center [450, 345] width 231 height 23
checkbox input "true"
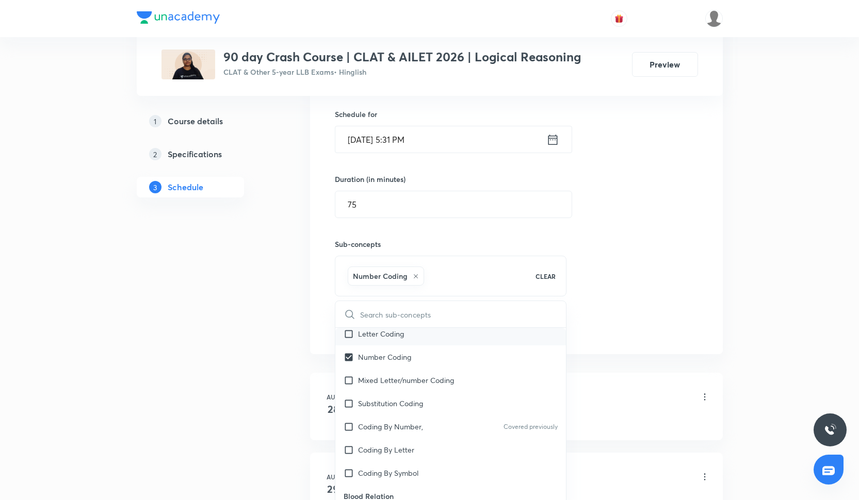
click at [400, 345] on div "Letter Coding" at bounding box center [450, 333] width 231 height 23
checkbox input "true"
click at [406, 375] on p "Mixed Letter/number Coding" at bounding box center [406, 380] width 96 height 11
checkbox input "true"
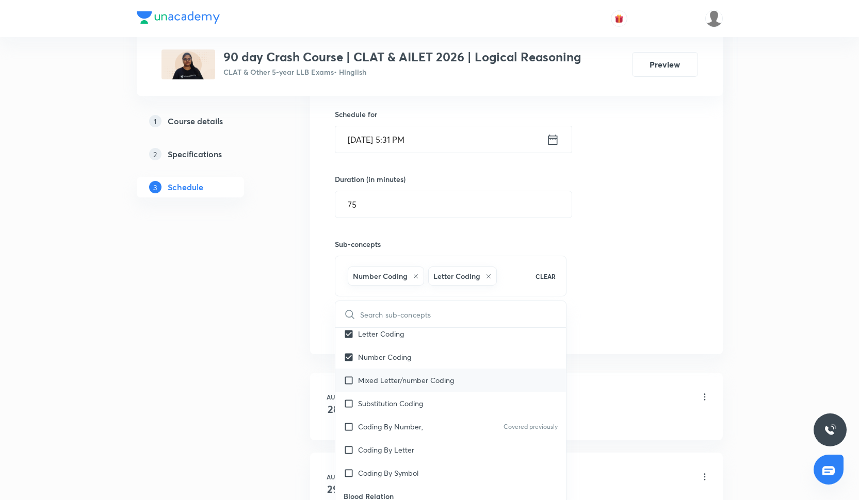
checkbox input "true"
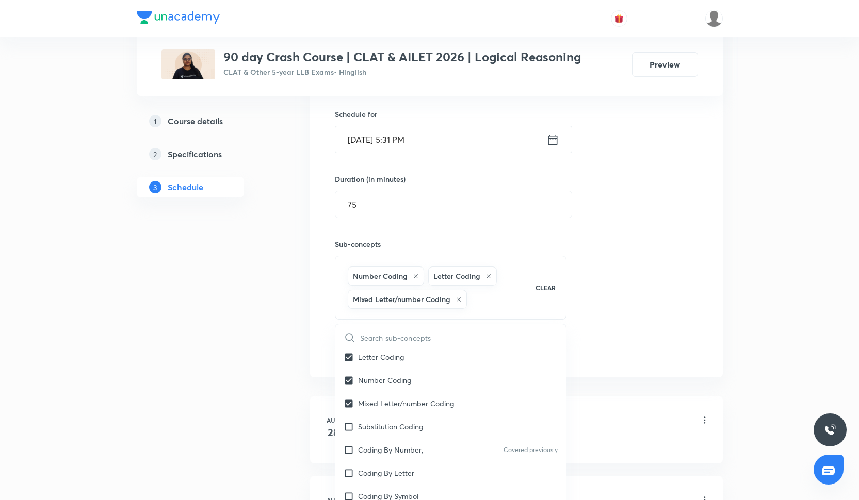
click at [649, 294] on div "Session 19 Live class Quiz Recorded classes Session title 14/99 Cause & Effect …" at bounding box center [516, 167] width 363 height 387
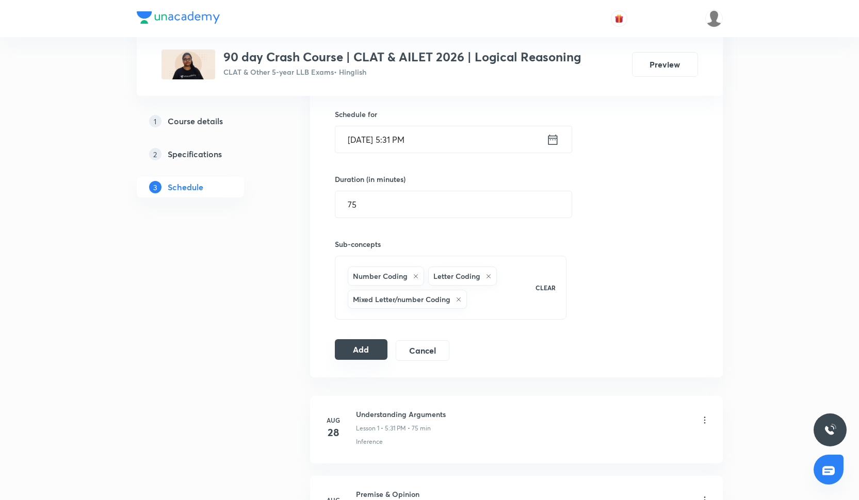
click at [348, 357] on button "Add" at bounding box center [361, 349] width 53 height 21
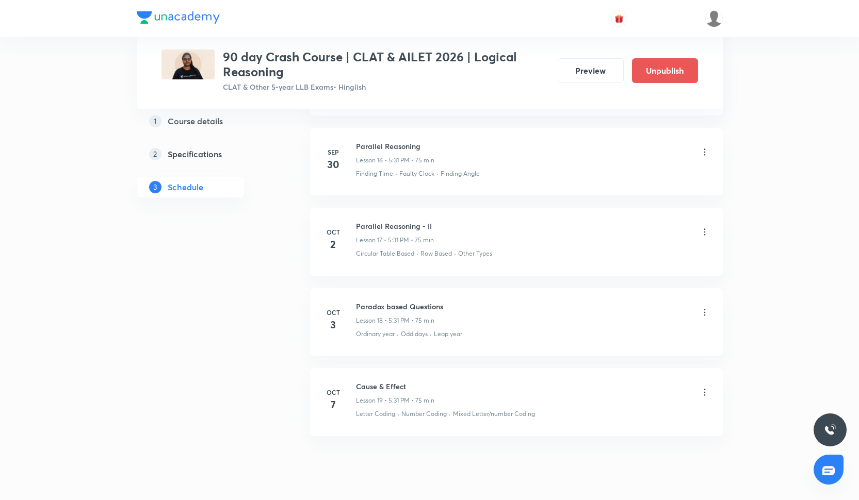
scroll to position [1774, 0]
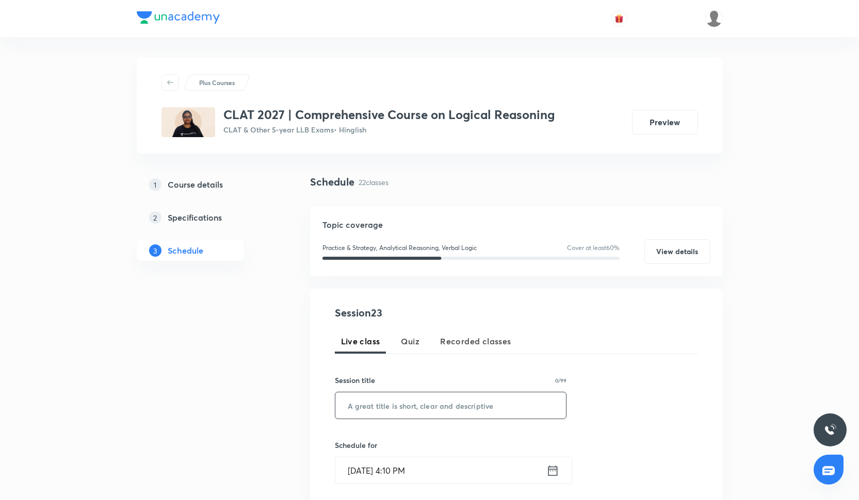
click at [416, 405] on input "text" at bounding box center [450, 405] width 231 height 26
paste input "Calendars - II"
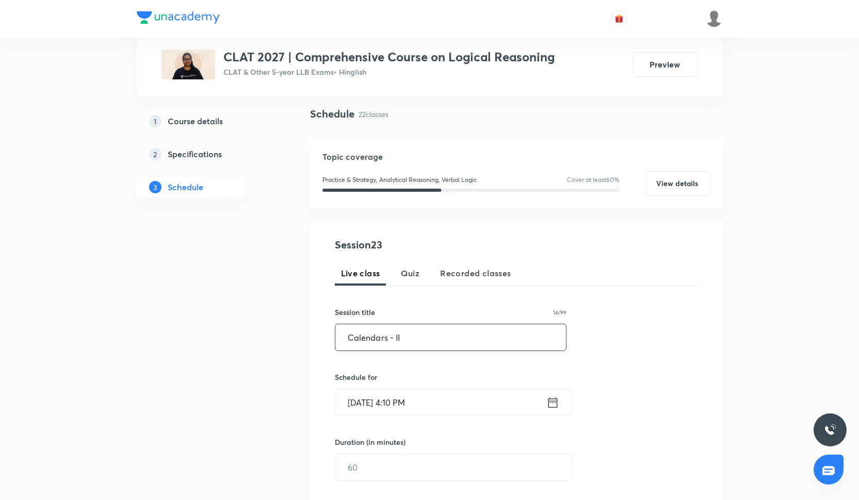
scroll to position [85, 0]
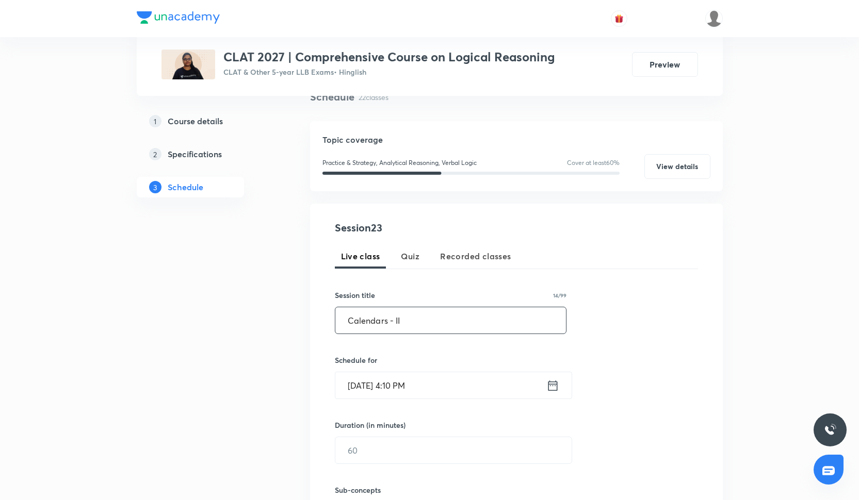
type input "Calendars - II"
click at [403, 382] on input "Oct 7, 2025, 4:10 PM" at bounding box center [440, 385] width 211 height 26
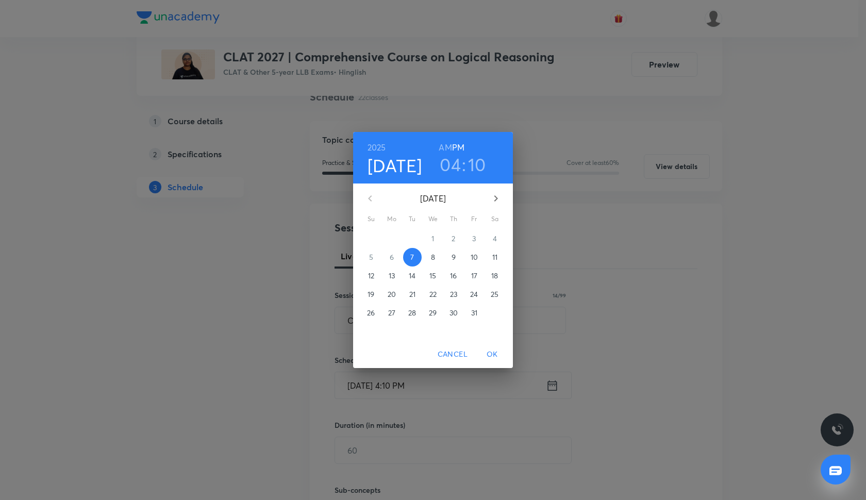
click at [432, 255] on p "8" at bounding box center [433, 257] width 4 height 10
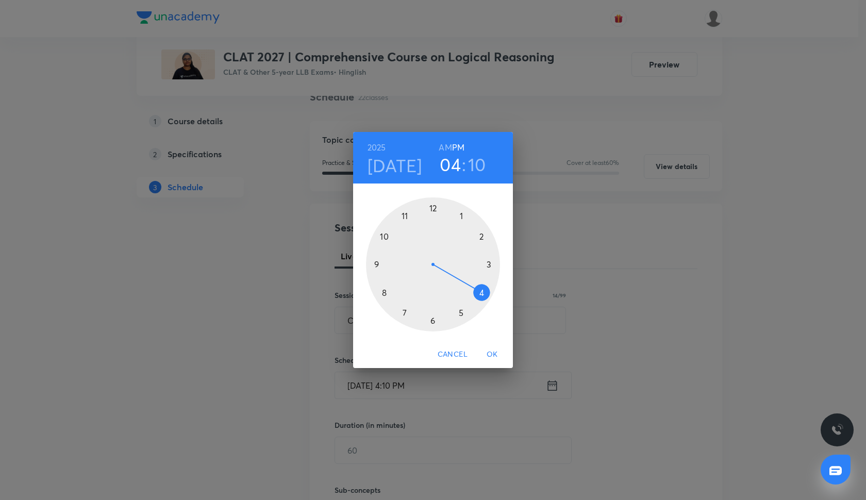
click at [479, 288] on div at bounding box center [433, 265] width 134 height 134
click at [433, 208] on div at bounding box center [433, 265] width 134 height 134
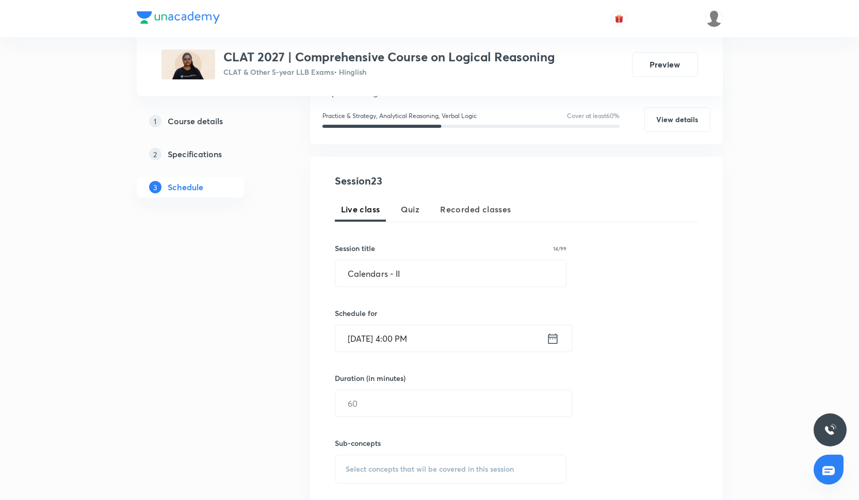
scroll to position [133, 0]
click at [404, 403] on input "text" at bounding box center [453, 402] width 236 height 26
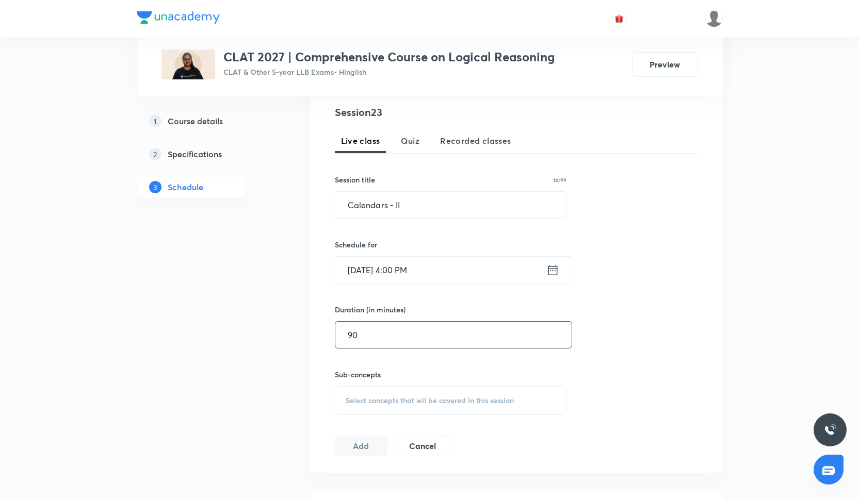
scroll to position [203, 0]
type input "90"
click at [468, 390] on div "Select concepts that wil be covered in this session" at bounding box center [451, 398] width 232 height 29
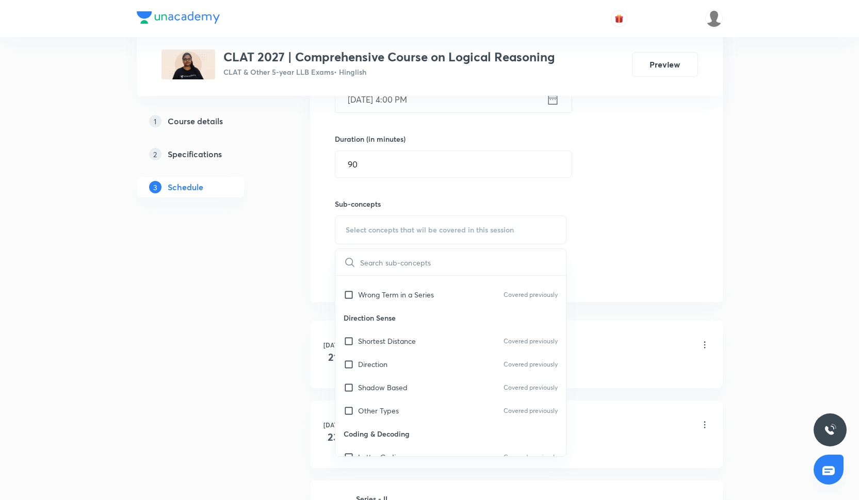
scroll to position [116, 0]
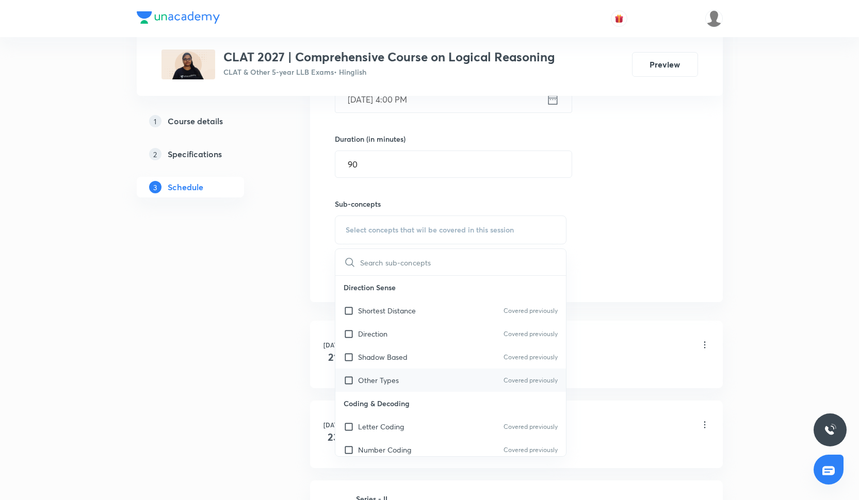
click at [466, 384] on div "Other Types Covered previously" at bounding box center [450, 380] width 231 height 23
checkbox input "true"
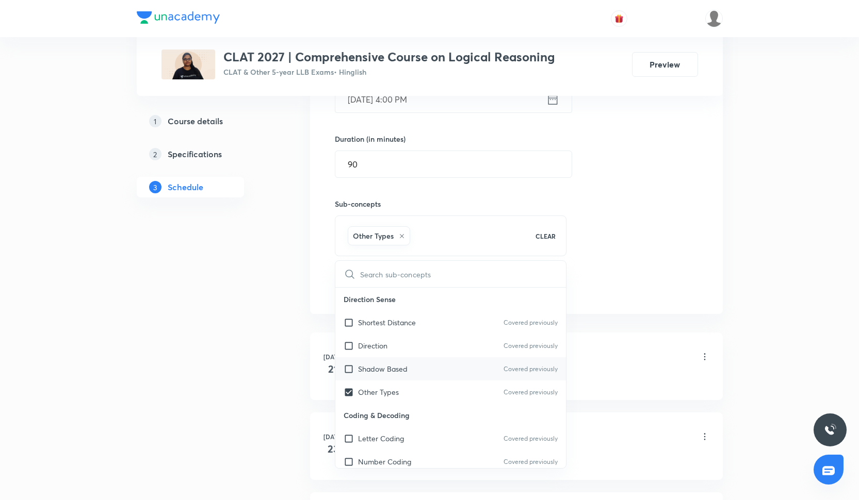
click at [461, 370] on div "Shadow Based Covered previously" at bounding box center [450, 368] width 231 height 23
checkbox input "true"
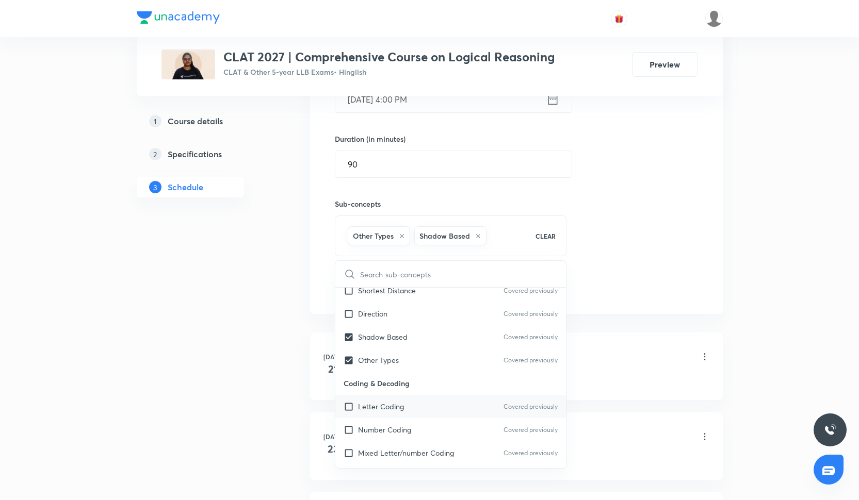
click at [464, 414] on div "Letter Coding Covered previously" at bounding box center [450, 406] width 231 height 23
checkbox input "true"
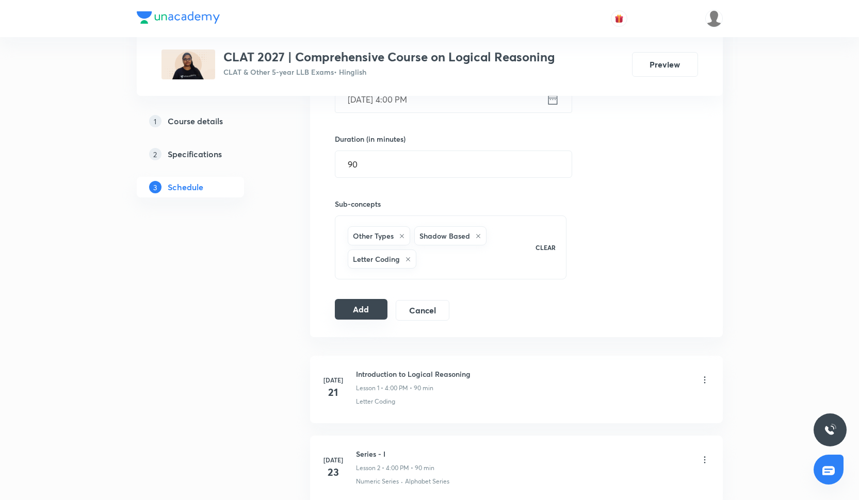
click at [382, 318] on button "Add" at bounding box center [361, 309] width 53 height 21
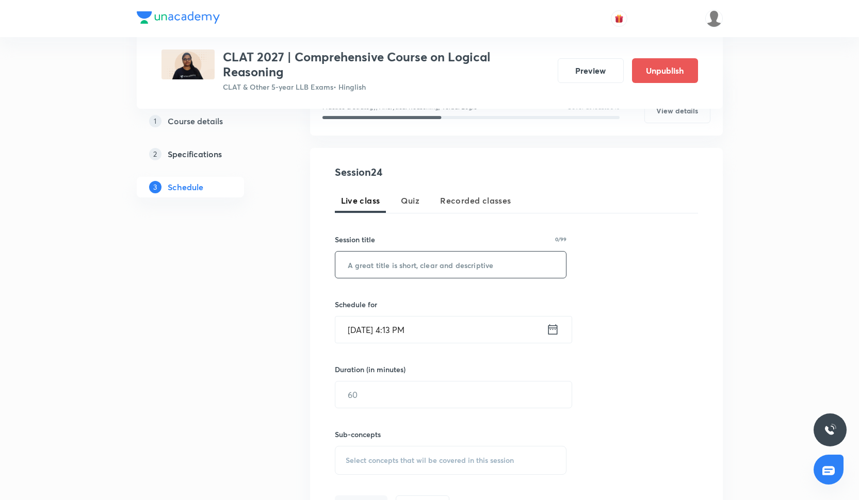
scroll to position [157, 0]
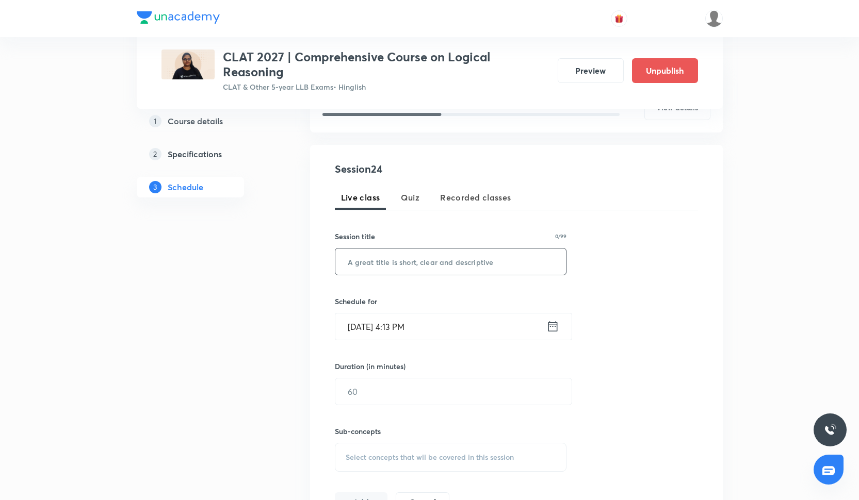
click at [398, 261] on input "text" at bounding box center [450, 262] width 231 height 26
paste input "Calendars - III"
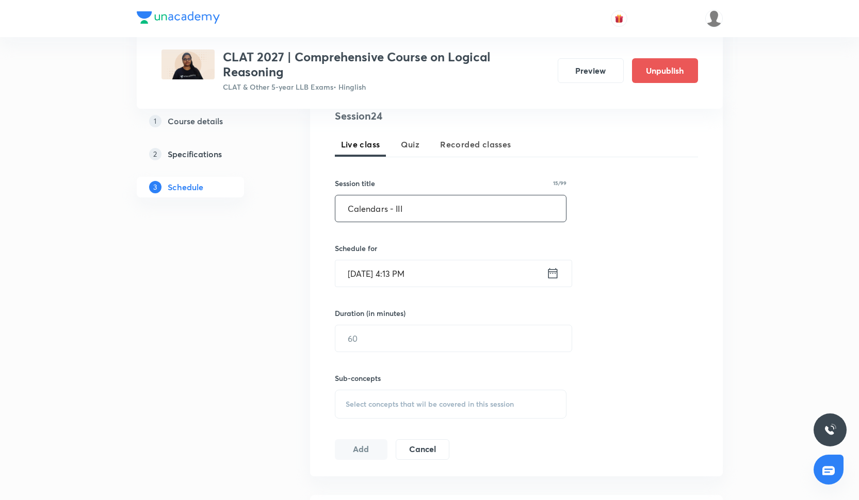
scroll to position [210, 0]
type input "Calendars - III"
click at [395, 272] on input "Oct 7, 2025, 4:13 PM" at bounding box center [440, 273] width 211 height 26
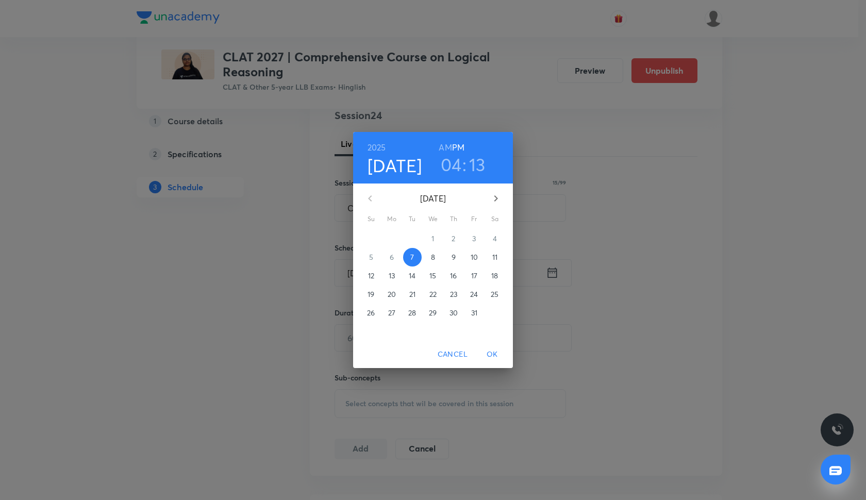
click at [392, 274] on p "13" at bounding box center [392, 276] width 6 height 10
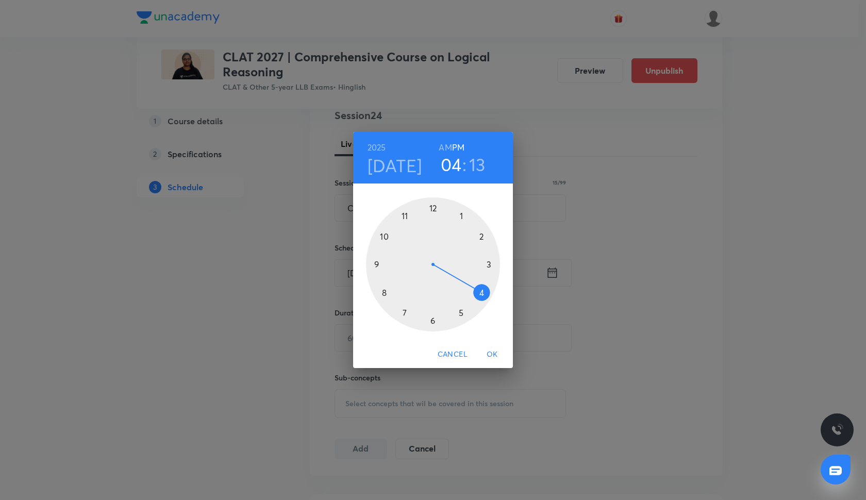
click at [483, 294] on div at bounding box center [433, 265] width 134 height 134
click at [431, 209] on div at bounding box center [433, 265] width 134 height 134
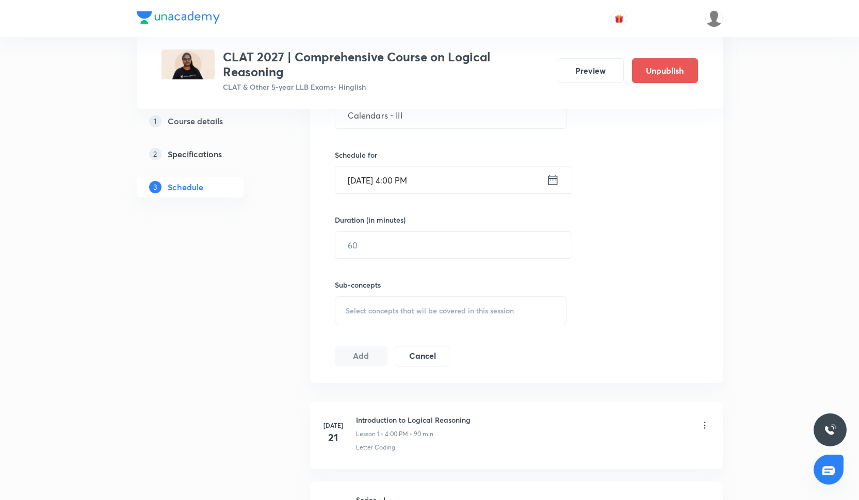
scroll to position [326, 0]
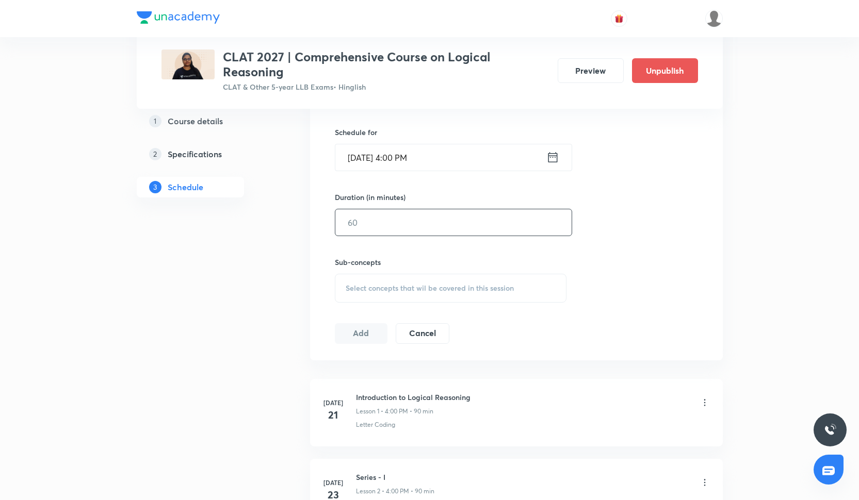
click at [381, 224] on input "text" at bounding box center [453, 222] width 236 height 26
type input "90"
click at [409, 296] on div "Select concepts that wil be covered in this session" at bounding box center [451, 288] width 232 height 29
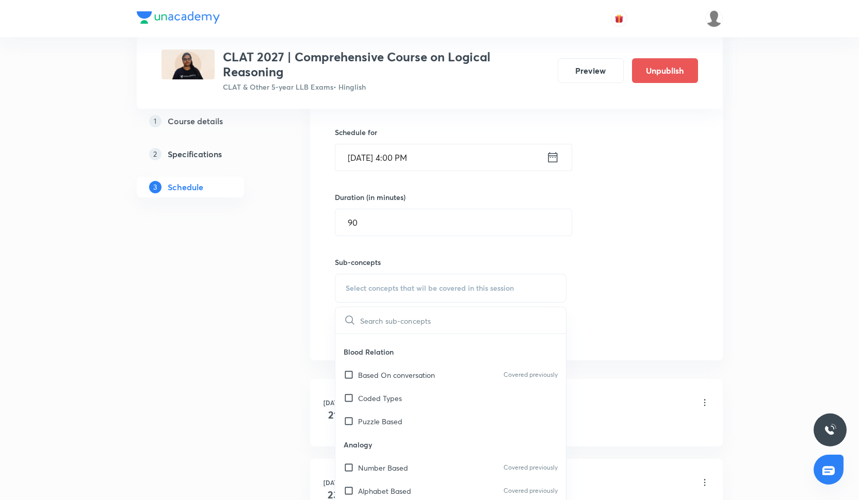
scroll to position [414, 0]
click at [412, 385] on div "Coded Types" at bounding box center [450, 396] width 231 height 23
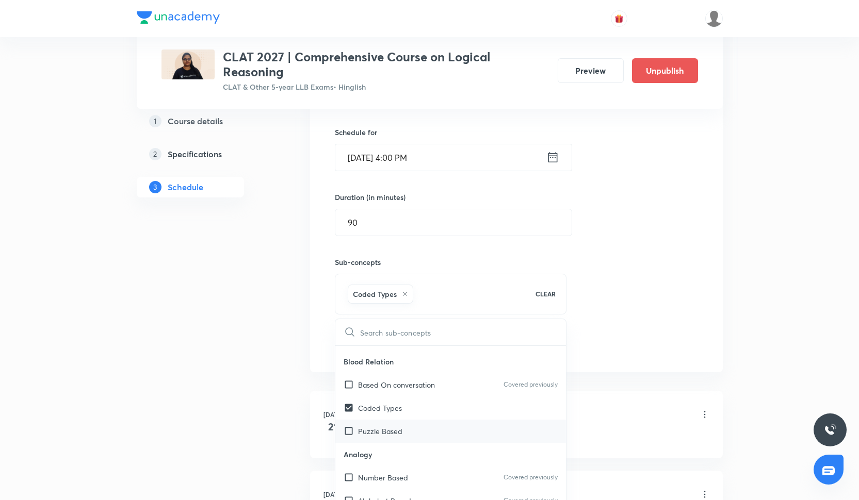
click at [410, 427] on div "Puzzle Based" at bounding box center [450, 431] width 231 height 23
checkbox input "true"
click at [611, 363] on div "Session 24 Live class Quiz Recorded classes Session title 15/99 Calendars - III…" at bounding box center [516, 174] width 413 height 397
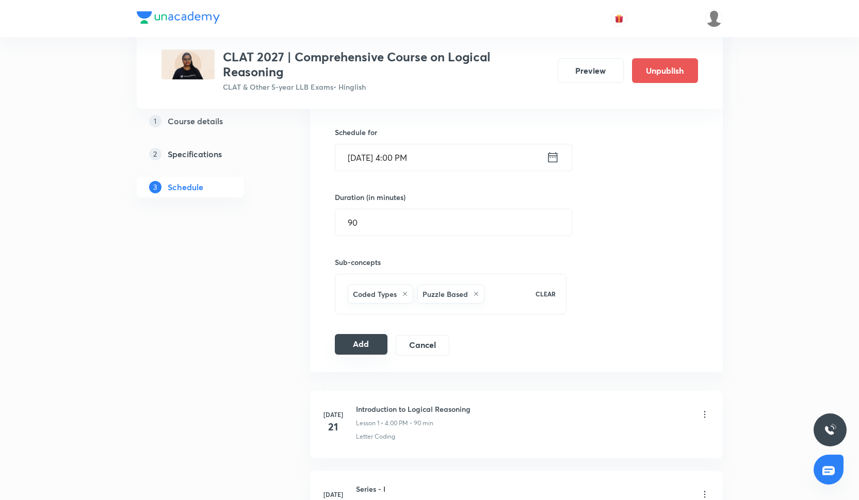
click at [375, 345] on button "Add" at bounding box center [361, 344] width 53 height 21
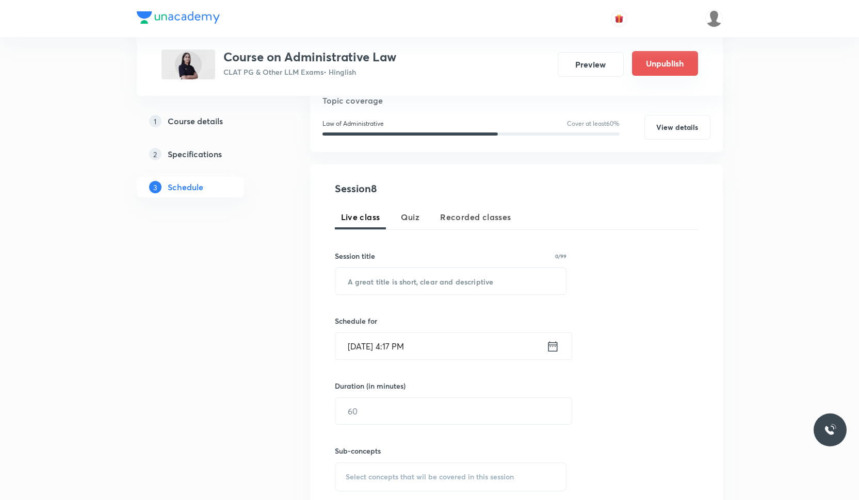
click at [648, 71] on button "Unpublish" at bounding box center [665, 63] width 66 height 25
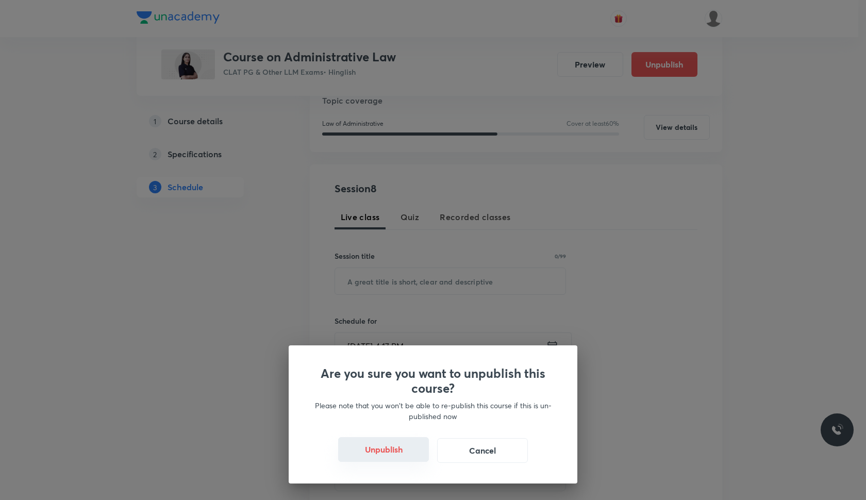
click at [398, 457] on button "Unpublish" at bounding box center [383, 449] width 91 height 25
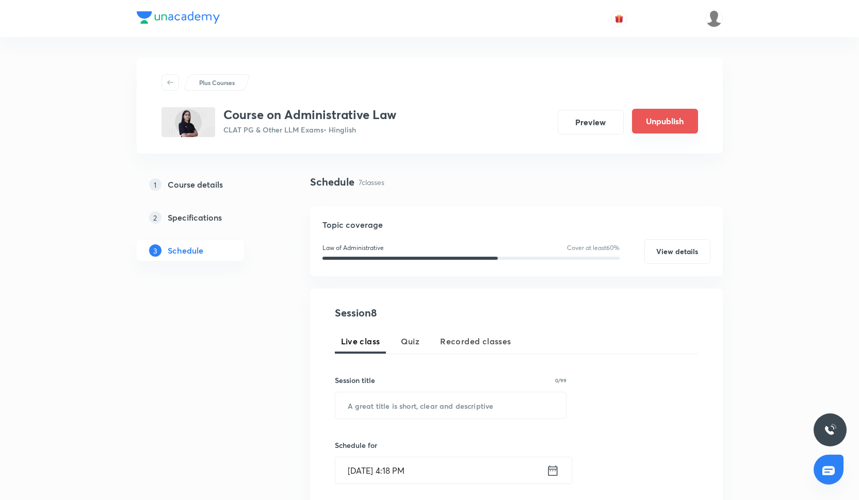
click at [648, 123] on button "Unpublish" at bounding box center [665, 121] width 66 height 25
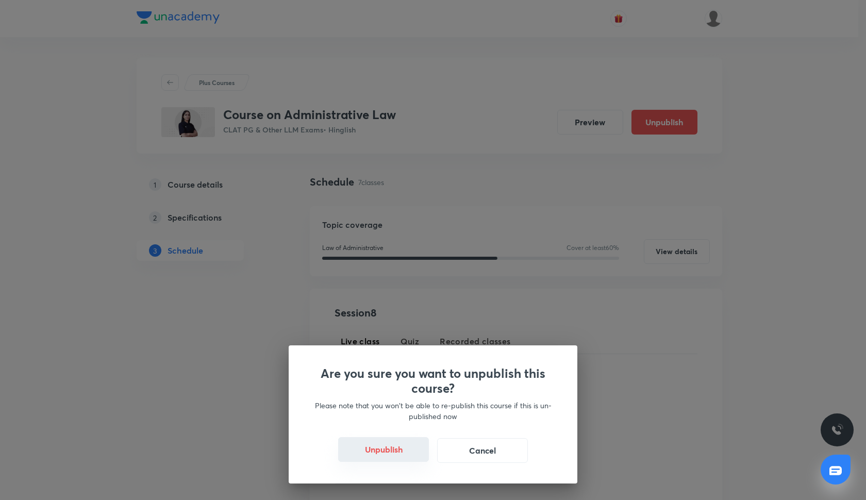
click at [381, 455] on button "Unpublish" at bounding box center [383, 449] width 91 height 25
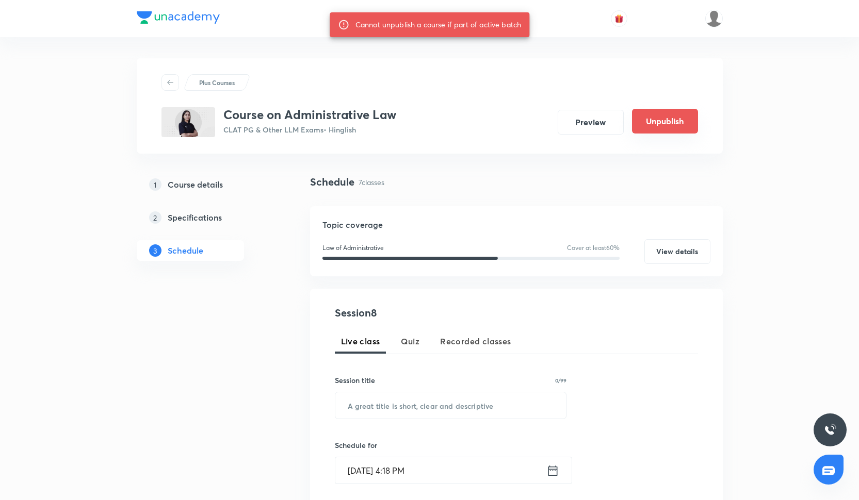
click at [676, 123] on button "Unpublish" at bounding box center [665, 121] width 66 height 25
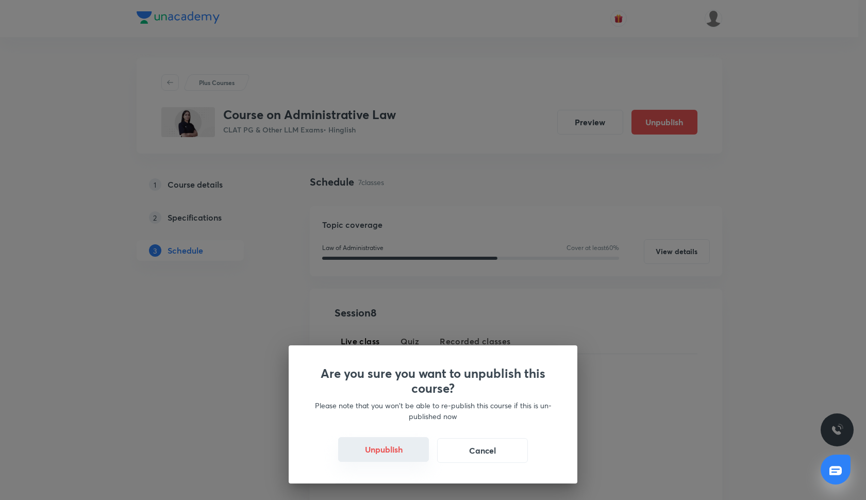
click at [382, 455] on button "Unpublish" at bounding box center [383, 449] width 91 height 25
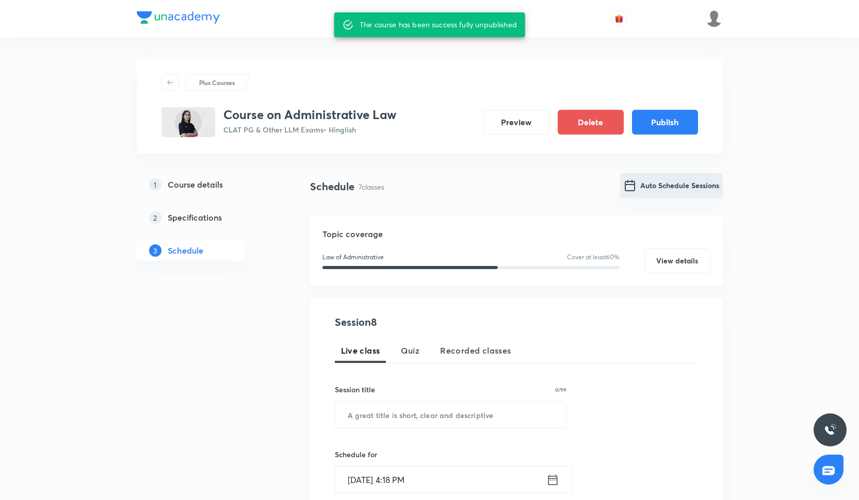
click at [637, 183] on button "Auto Schedule Sessions" at bounding box center [671, 185] width 103 height 25
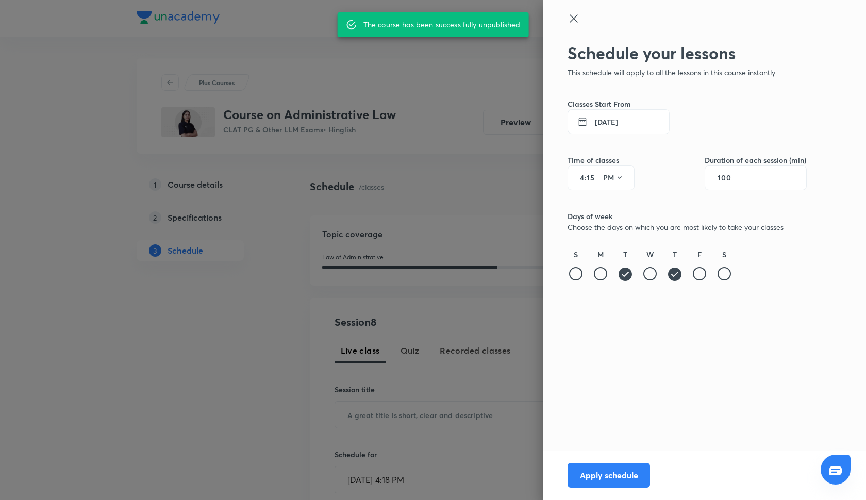
click at [609, 128] on button "14 Oct 2025" at bounding box center [619, 121] width 102 height 25
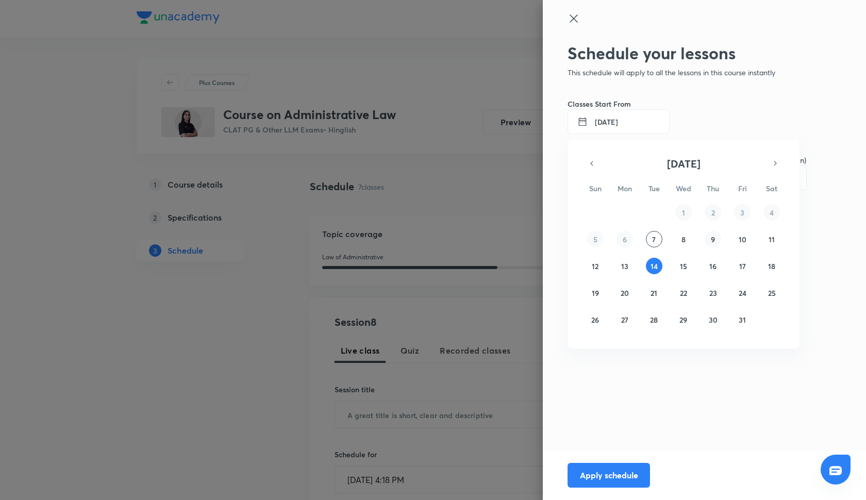
click at [716, 242] on button "9" at bounding box center [713, 239] width 17 height 17
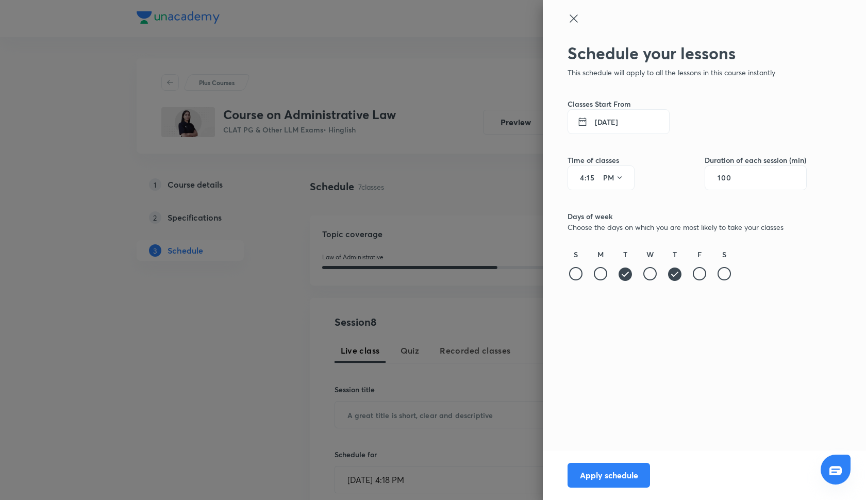
click at [628, 271] on icon at bounding box center [625, 274] width 13 height 13
click at [576, 15] on icon at bounding box center [574, 18] width 12 height 12
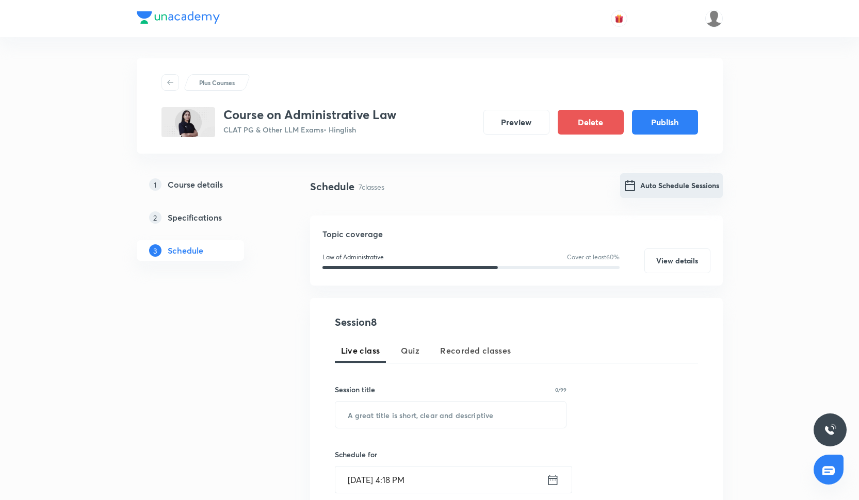
click at [677, 184] on button "Auto Schedule Sessions" at bounding box center [671, 185] width 103 height 25
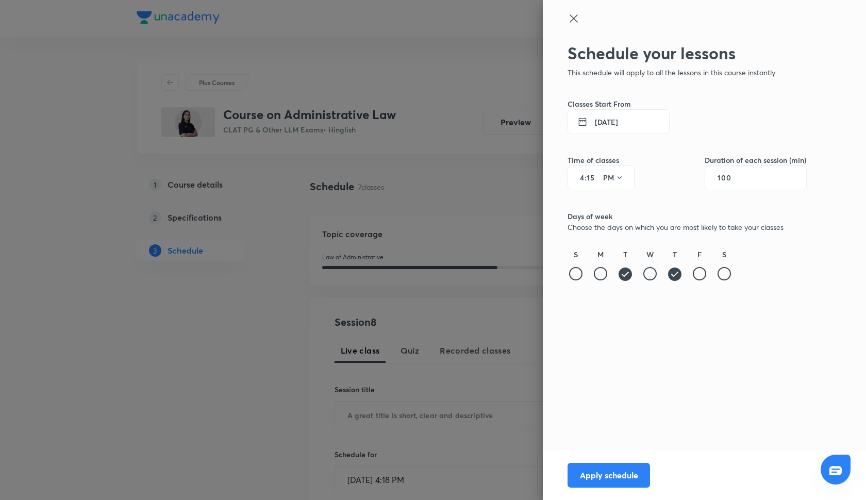
click at [624, 271] on icon at bounding box center [625, 274] width 13 height 13
click at [718, 277] on div at bounding box center [724, 273] width 13 height 13
click at [630, 280] on div "T" at bounding box center [625, 266] width 17 height 34
click at [628, 278] on div at bounding box center [625, 273] width 13 height 13
click at [617, 482] on button "Apply schedule" at bounding box center [609, 474] width 83 height 25
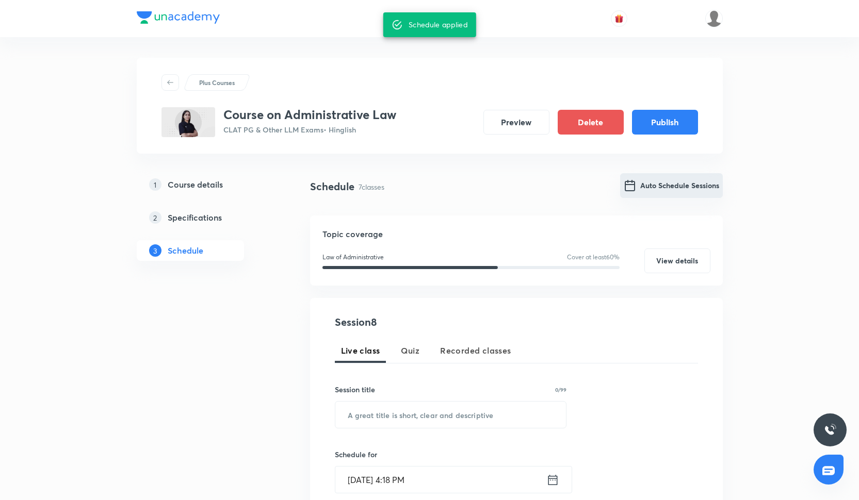
click at [651, 186] on button "Auto Schedule Sessions" at bounding box center [671, 185] width 103 height 25
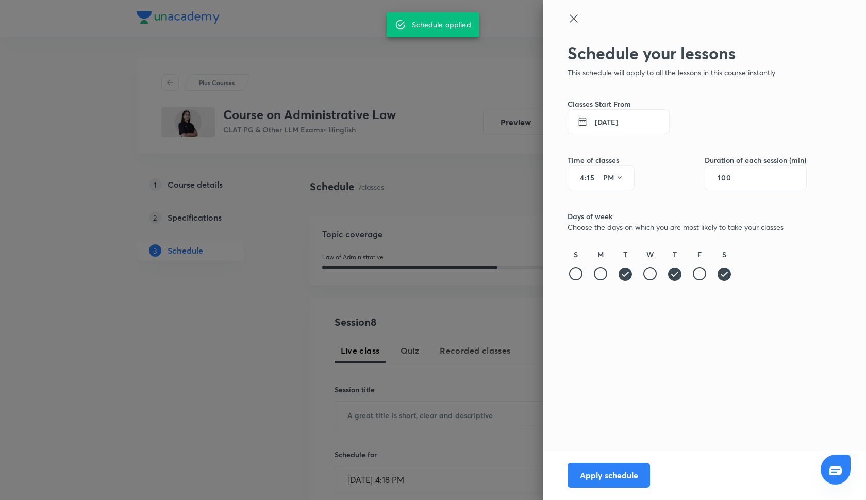
click at [607, 119] on button "14 Oct 2025" at bounding box center [619, 121] width 102 height 25
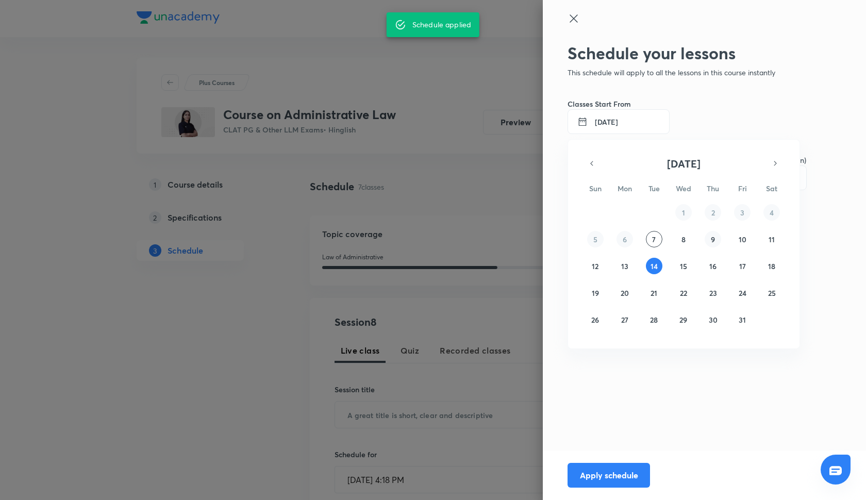
click at [716, 240] on button "9" at bounding box center [713, 239] width 17 height 17
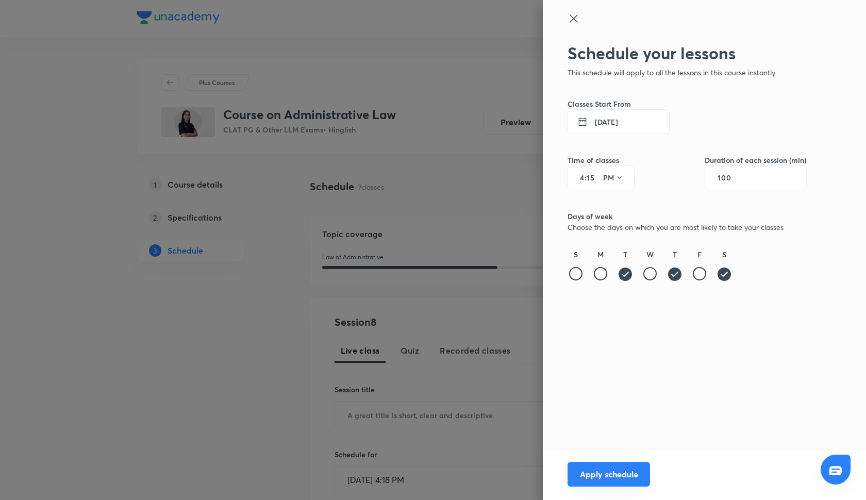
click at [604, 479] on button "Apply schedule" at bounding box center [609, 474] width 83 height 25
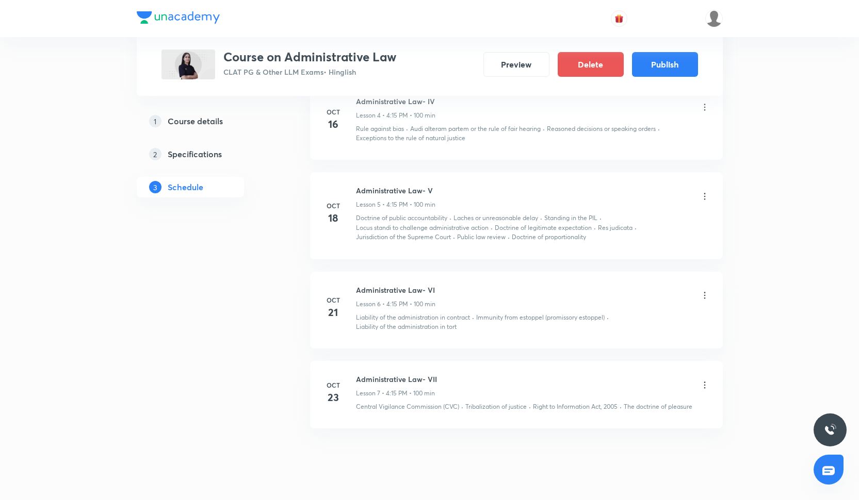
scroll to position [876, 0]
click at [706, 385] on icon at bounding box center [704, 387] width 10 height 10
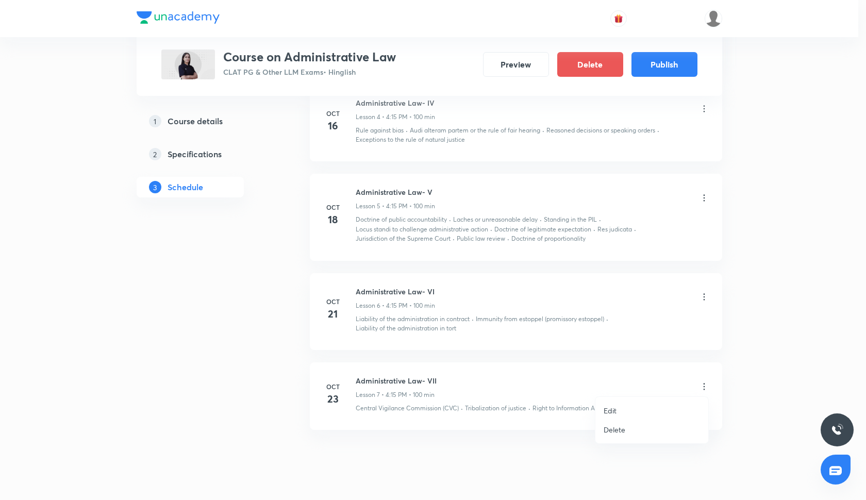
click at [614, 431] on p "Delete" at bounding box center [615, 429] width 22 height 11
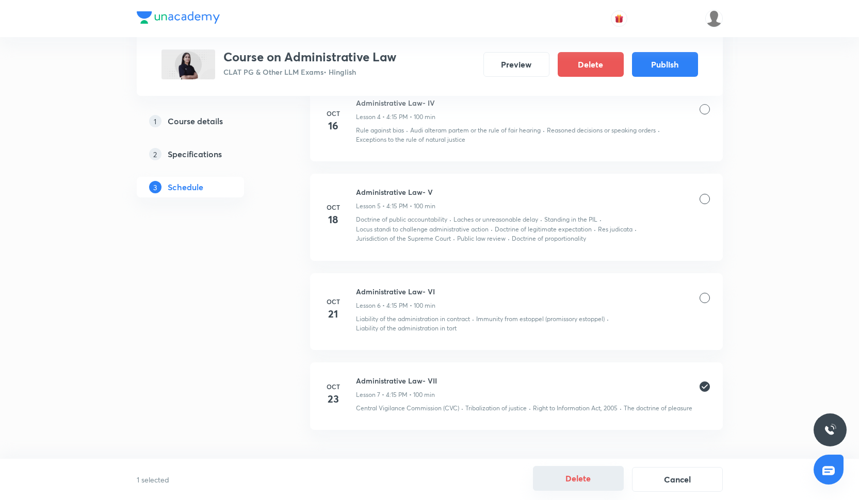
click at [568, 471] on button "Delete" at bounding box center [578, 478] width 91 height 25
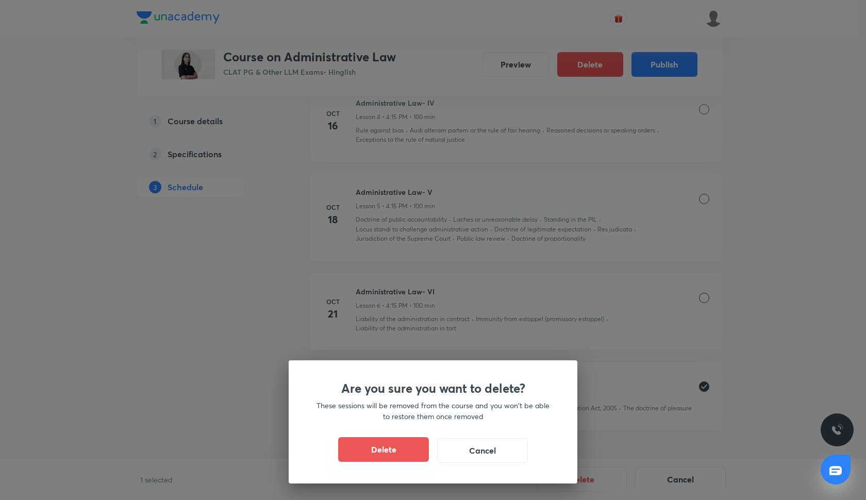
click at [422, 447] on button "Delete" at bounding box center [383, 449] width 91 height 25
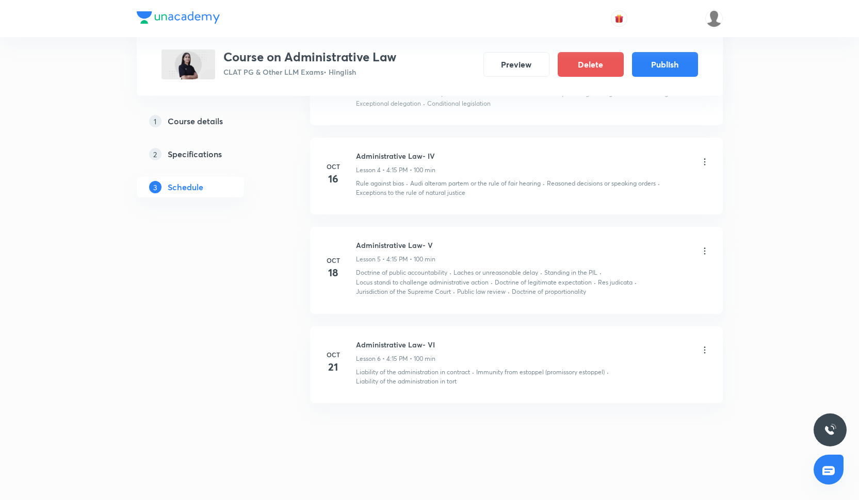
scroll to position [821, 0]
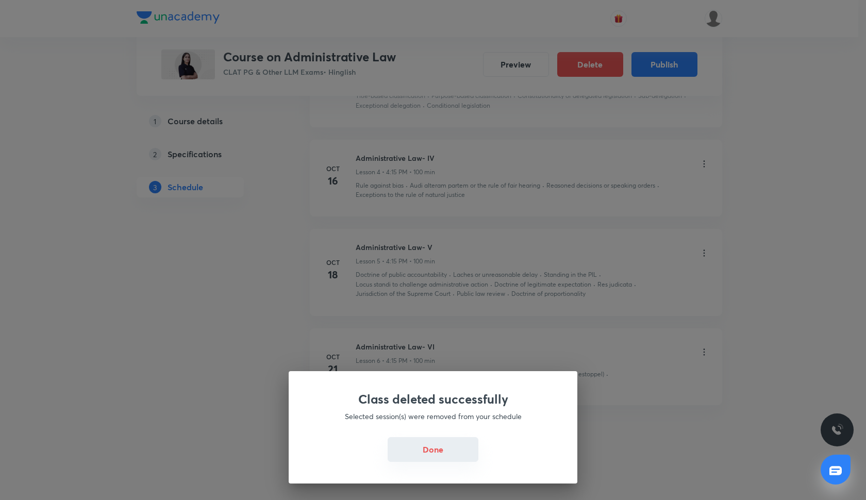
click at [445, 457] on button "Done" at bounding box center [433, 449] width 91 height 25
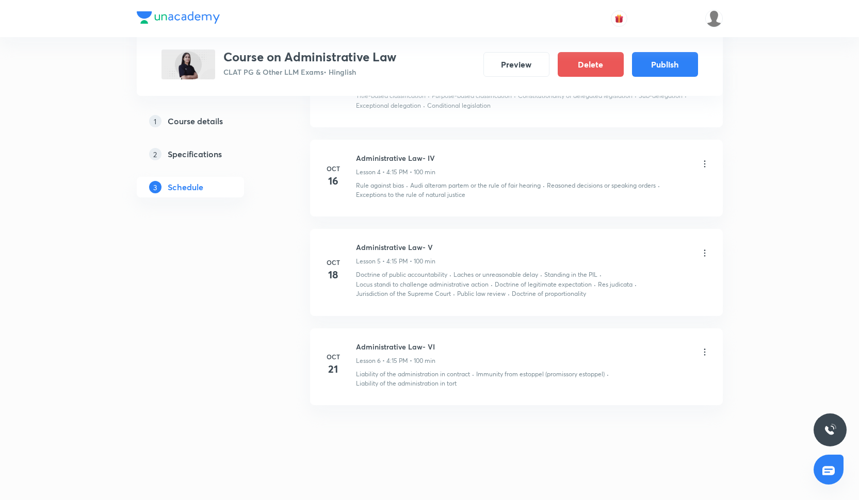
click at [702, 250] on icon at bounding box center [704, 253] width 10 height 10
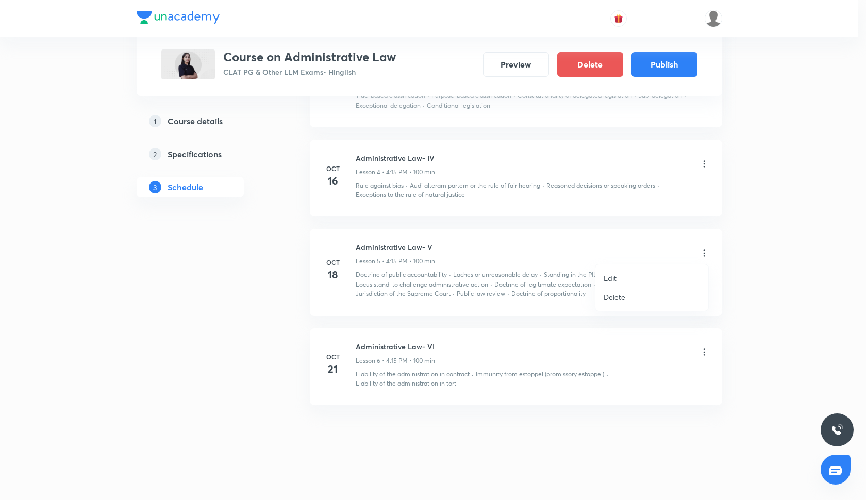
click at [619, 299] on p "Delete" at bounding box center [615, 297] width 22 height 11
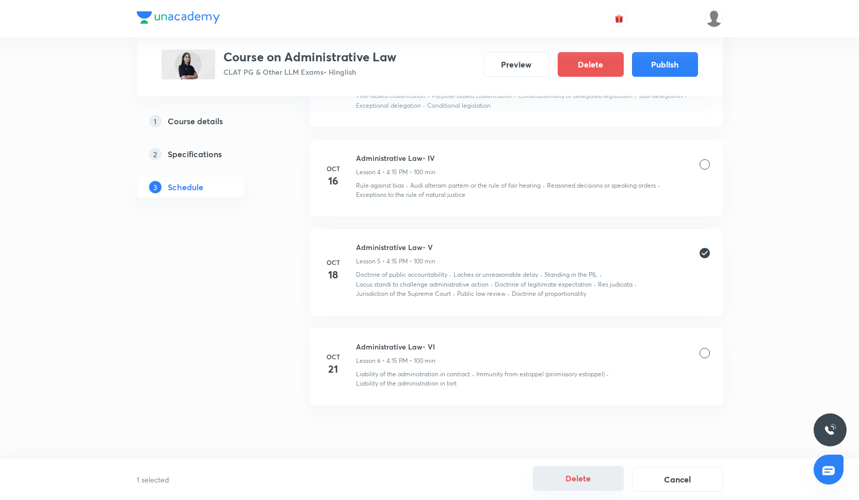
click at [573, 484] on button "Delete" at bounding box center [578, 478] width 91 height 25
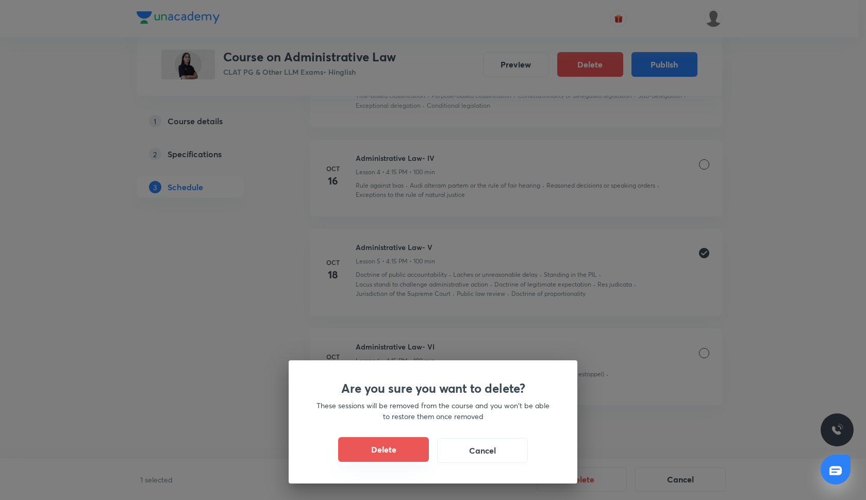
click at [391, 447] on button "Delete" at bounding box center [383, 449] width 91 height 25
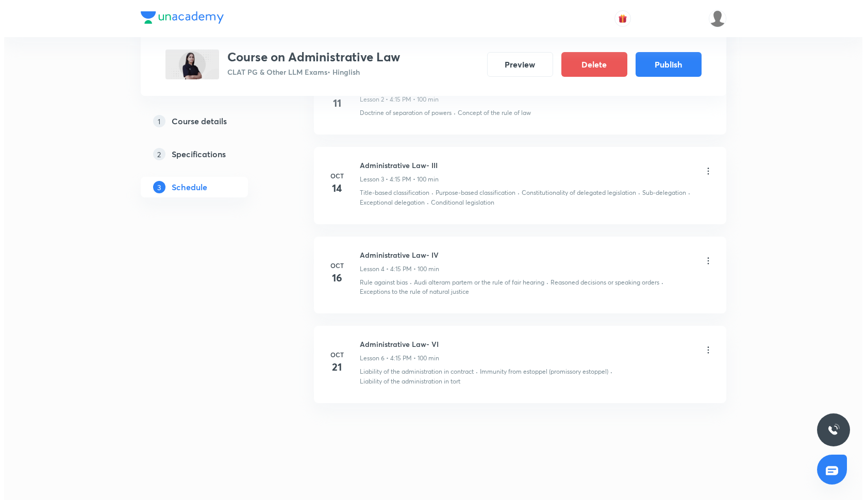
scroll to position [723, 0]
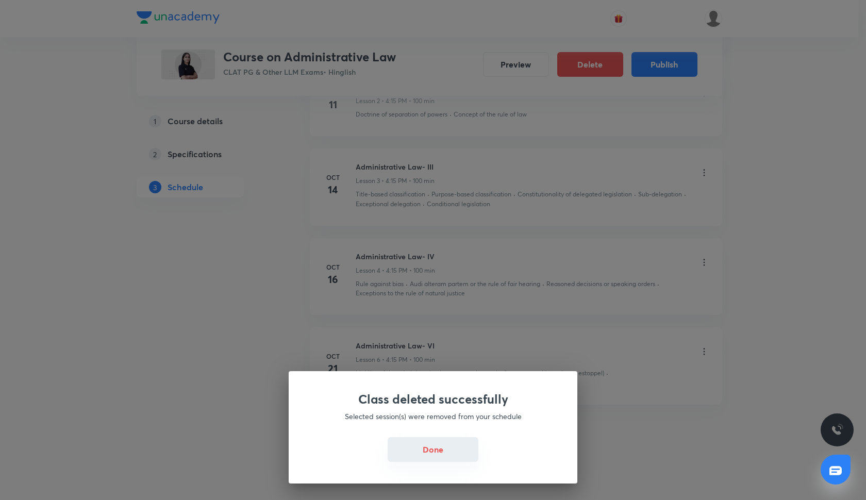
click at [446, 452] on button "Done" at bounding box center [433, 449] width 91 height 25
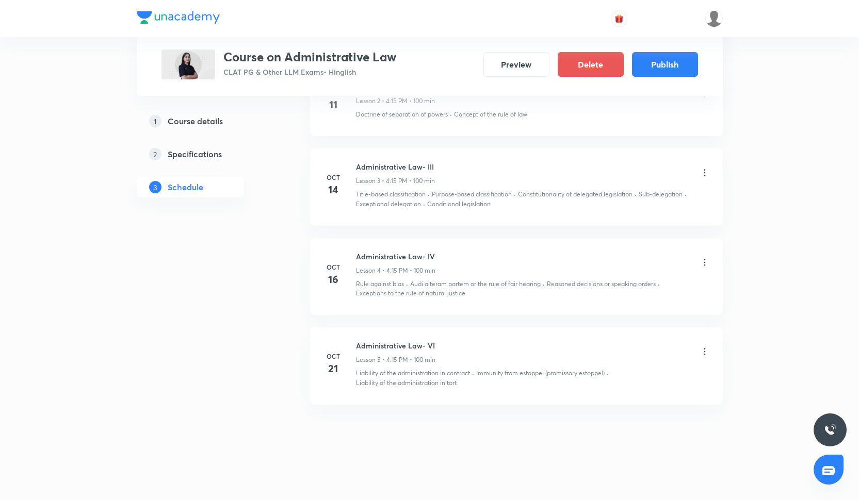
click at [406, 256] on h6 "Administrative Law- IV" at bounding box center [395, 256] width 79 height 11
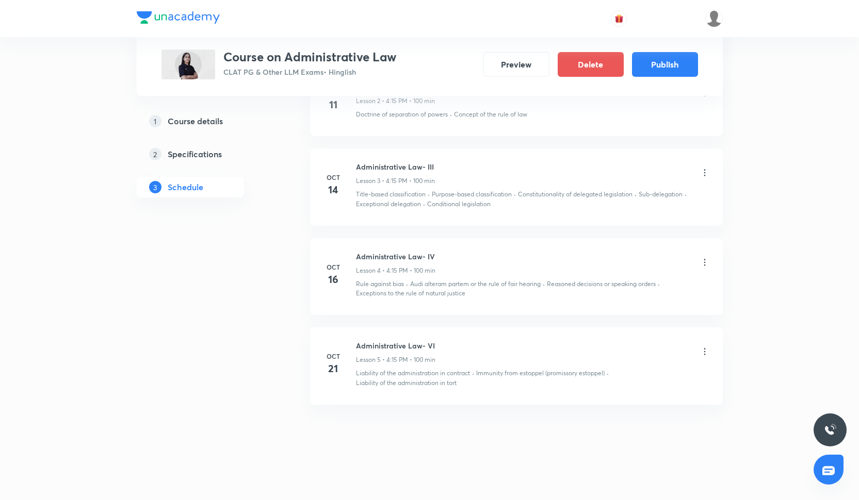
click at [698, 350] on div "Administrative Law- VI Lesson 5 • 4:15 PM • 100 min" at bounding box center [533, 352] width 354 height 24
click at [713, 354] on li "Oct 21 Administrative Law- VI Lesson 5 • 4:15 PM • 100 min Liability of the adm…" at bounding box center [516, 365] width 413 height 77
click at [701, 352] on icon at bounding box center [704, 352] width 10 height 10
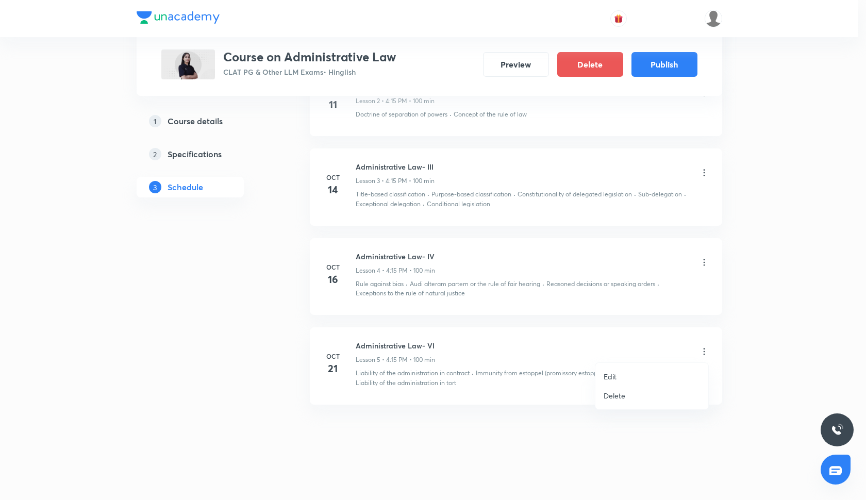
click at [602, 397] on li "Delete" at bounding box center [652, 395] width 113 height 19
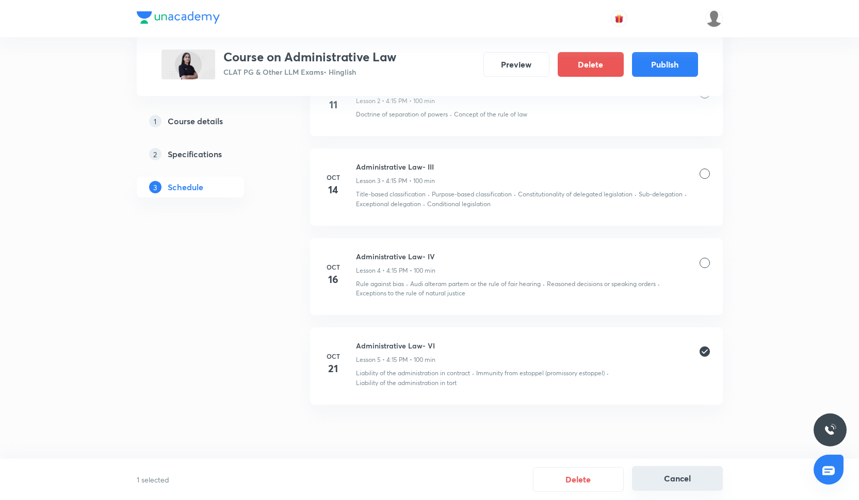
click at [666, 483] on button "Cancel" at bounding box center [677, 478] width 91 height 25
click at [703, 349] on icon at bounding box center [704, 352] width 10 height 10
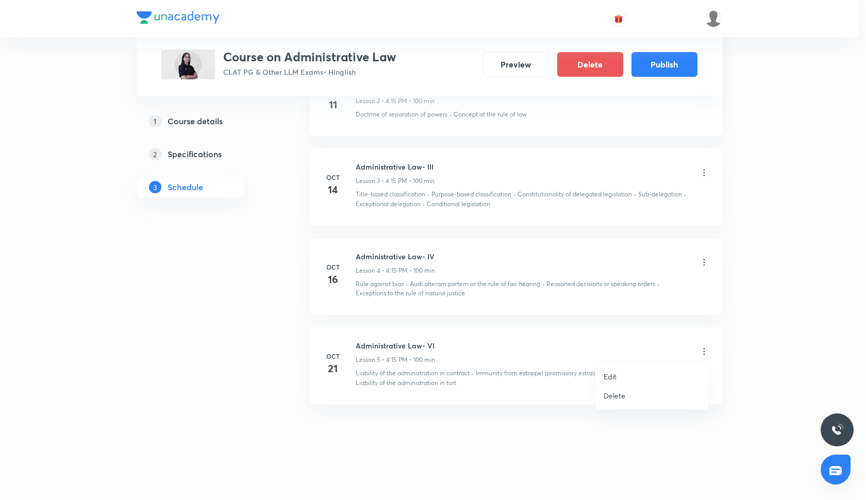
click at [643, 380] on li "Edit" at bounding box center [652, 376] width 113 height 19
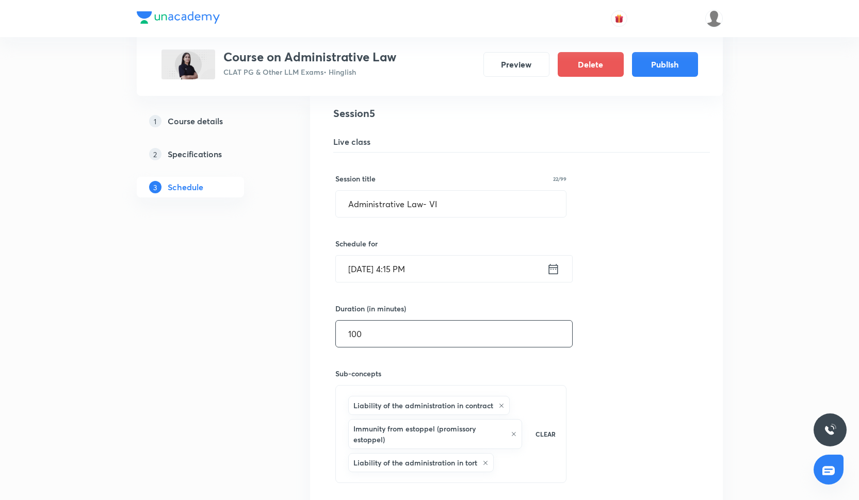
scroll to position [549, 0]
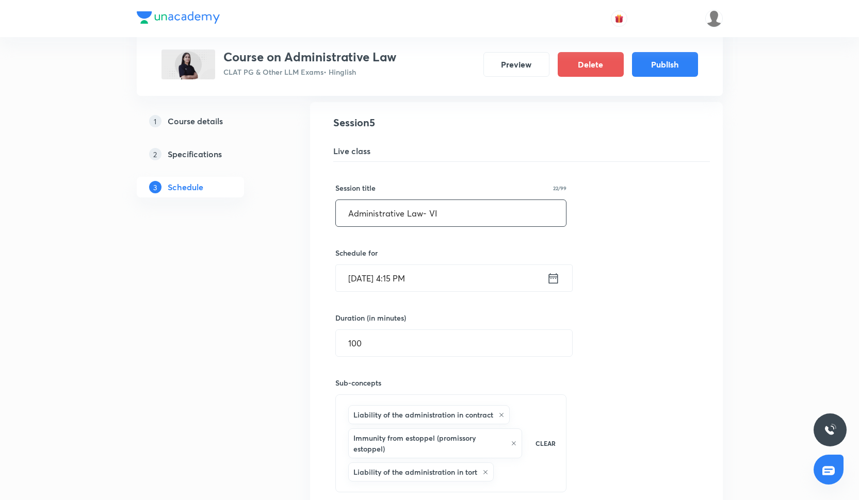
click at [444, 211] on input "Administrative Law- VI" at bounding box center [451, 213] width 231 height 26
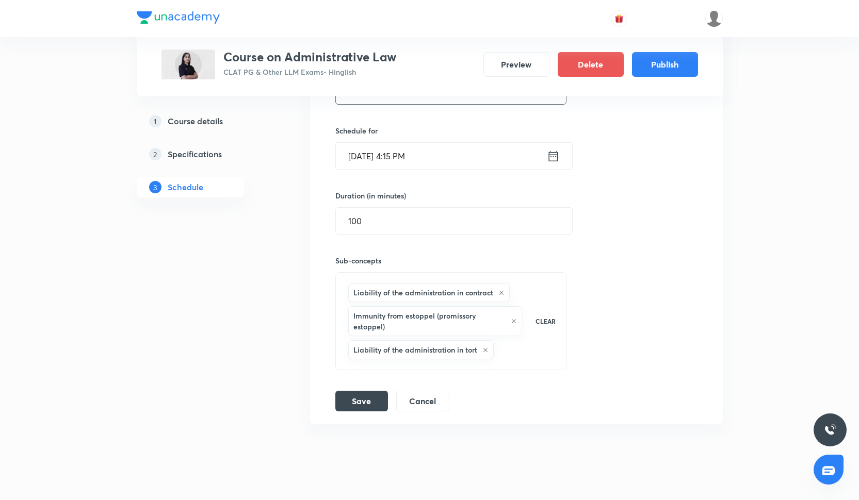
scroll to position [691, 0]
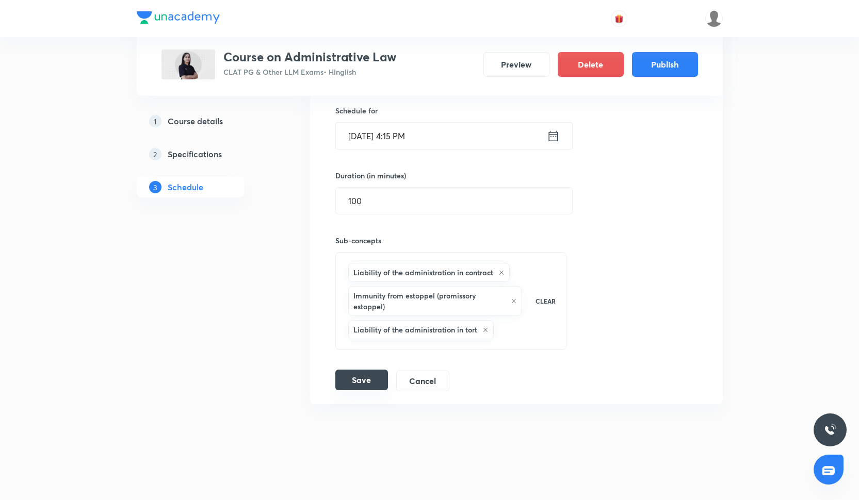
type input "Administrative Law- V"
click at [366, 374] on button "Save" at bounding box center [361, 380] width 53 height 21
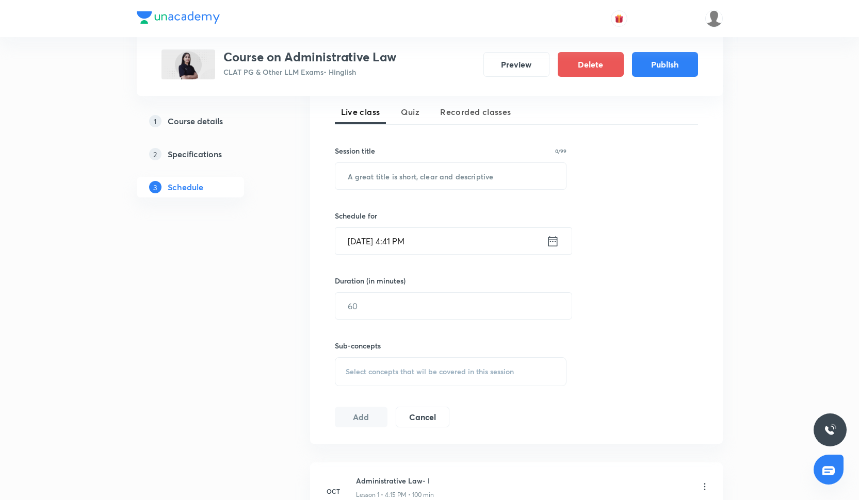
scroll to position [195, 0]
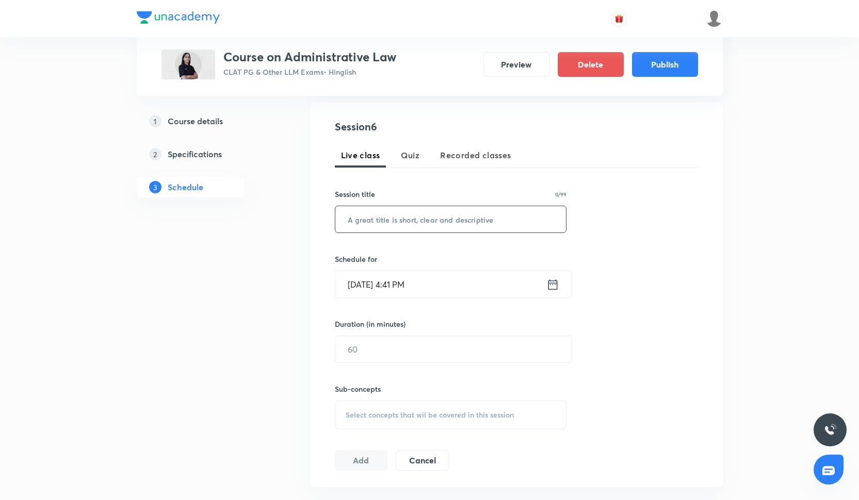
click at [438, 218] on input "text" at bounding box center [450, 219] width 231 height 26
paste input "Administrative Law- IV"
type input "Administrative Law- VI"
click at [397, 293] on input "[DATE] 4:41 PM" at bounding box center [440, 284] width 211 height 26
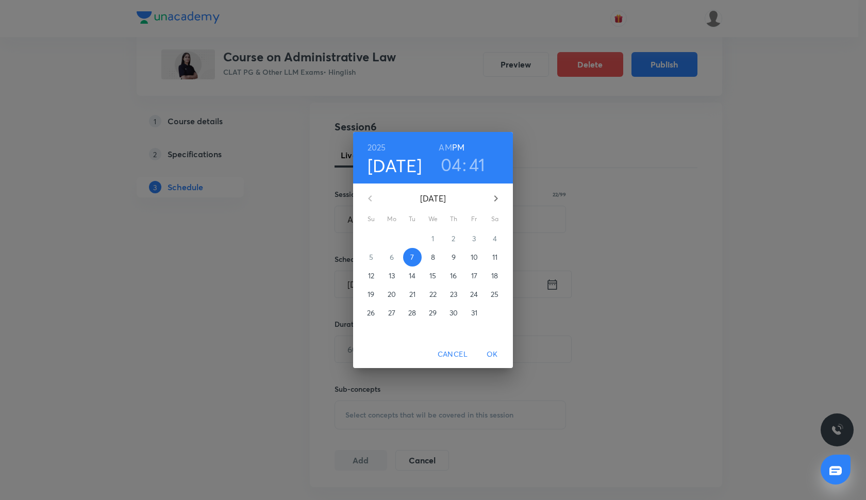
click at [411, 312] on p "28" at bounding box center [412, 313] width 8 height 10
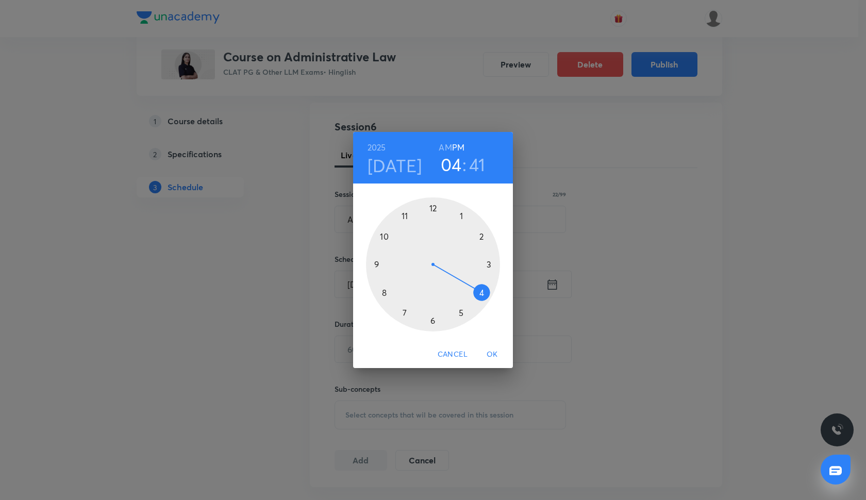
click at [481, 288] on div at bounding box center [433, 265] width 134 height 134
click at [491, 263] on div at bounding box center [433, 265] width 134 height 134
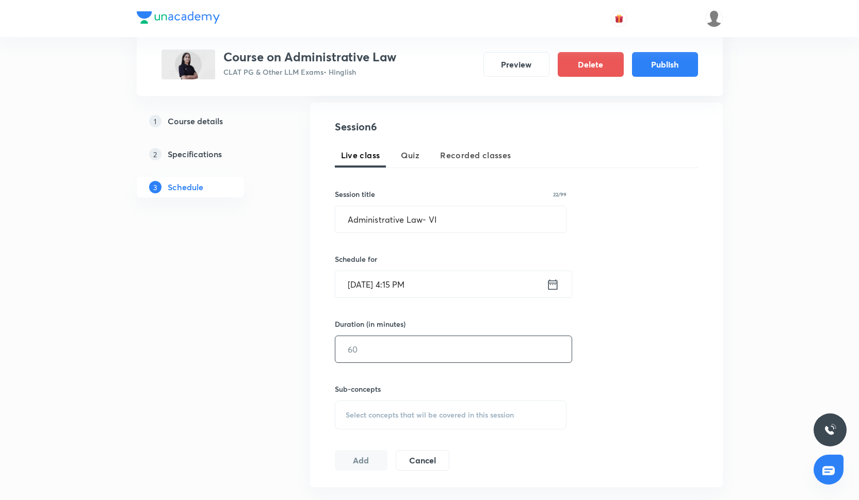
click at [416, 353] on input "text" at bounding box center [453, 349] width 236 height 26
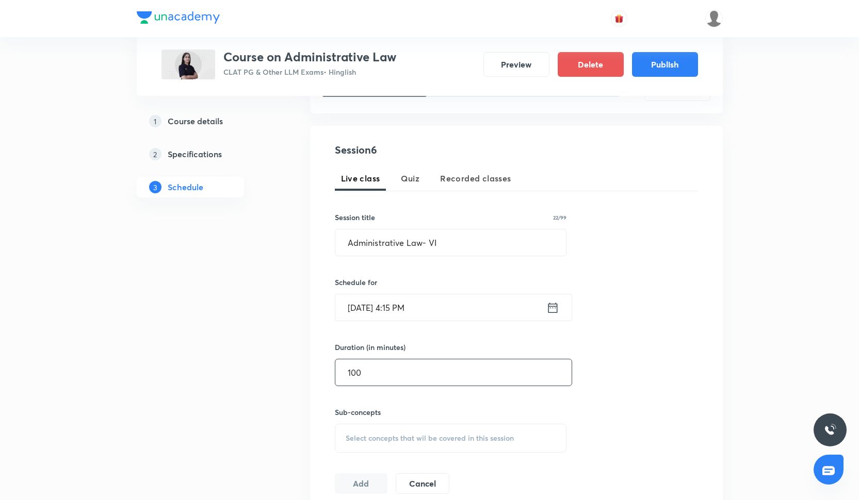
type input "100"
click at [376, 437] on span "Select concepts that wil be covered in this session" at bounding box center [430, 438] width 168 height 8
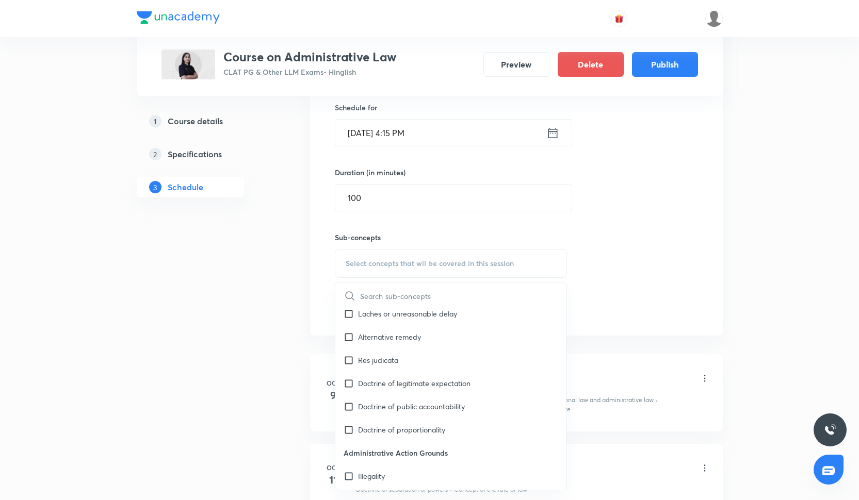
scroll to position [766, 0]
click at [436, 377] on div "Doctrine of legitimate expectation" at bounding box center [450, 382] width 231 height 23
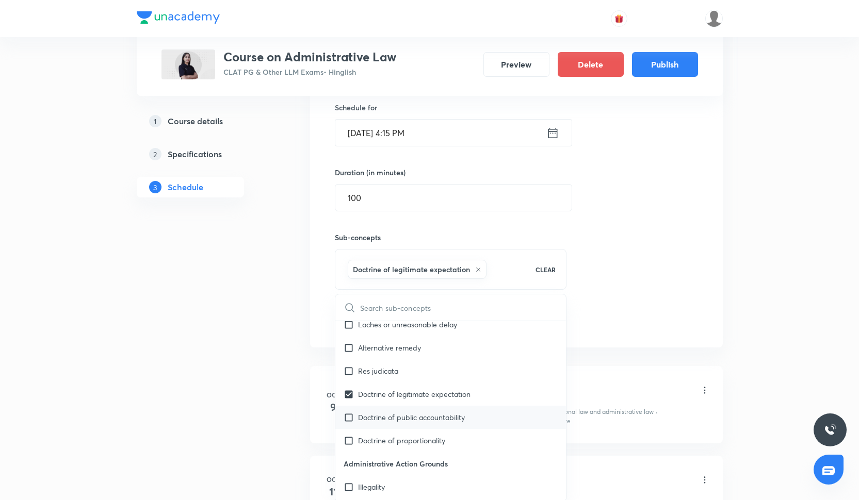
click at [428, 412] on p "Doctrine of public accountability" at bounding box center [411, 417] width 107 height 11
checkbox input "true"
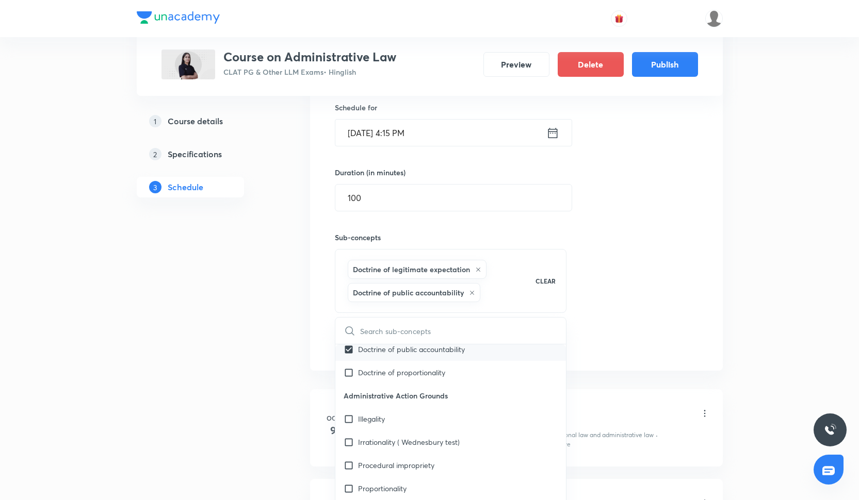
scroll to position [861, 0]
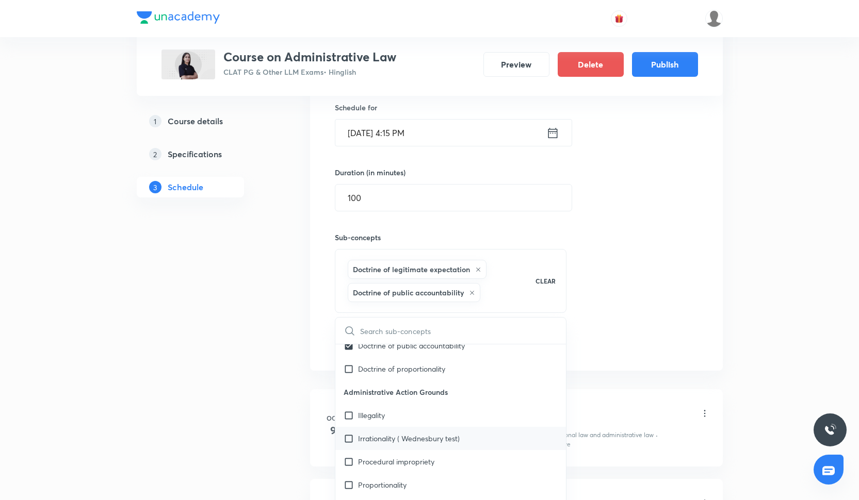
click at [428, 433] on p "Irrationality ( Wednesbury test)" at bounding box center [409, 438] width 102 height 11
checkbox input "true"
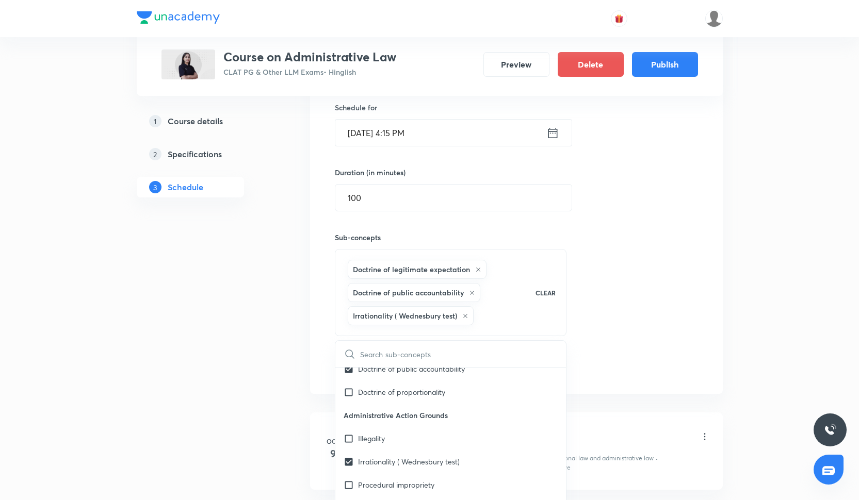
click at [600, 358] on div "Session 6 Live class Quiz Recorded classes Session title 22/99 Administrative L…" at bounding box center [516, 173] width 363 height 410
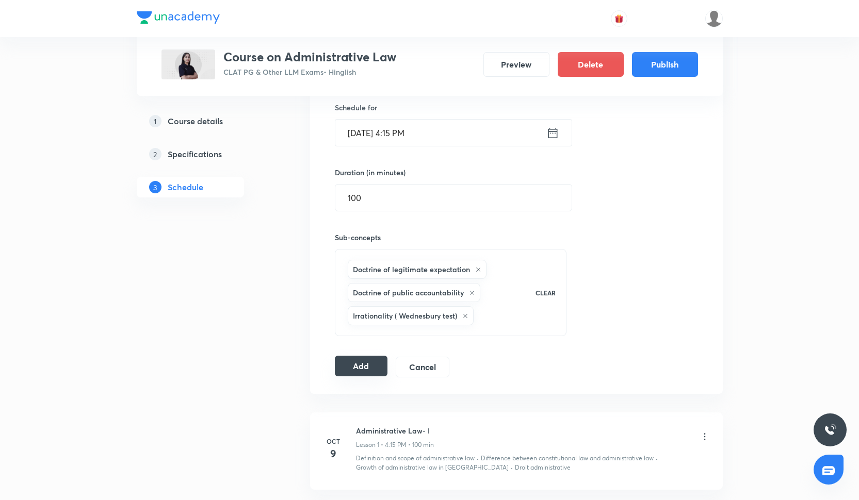
click at [383, 375] on button "Add" at bounding box center [361, 366] width 53 height 21
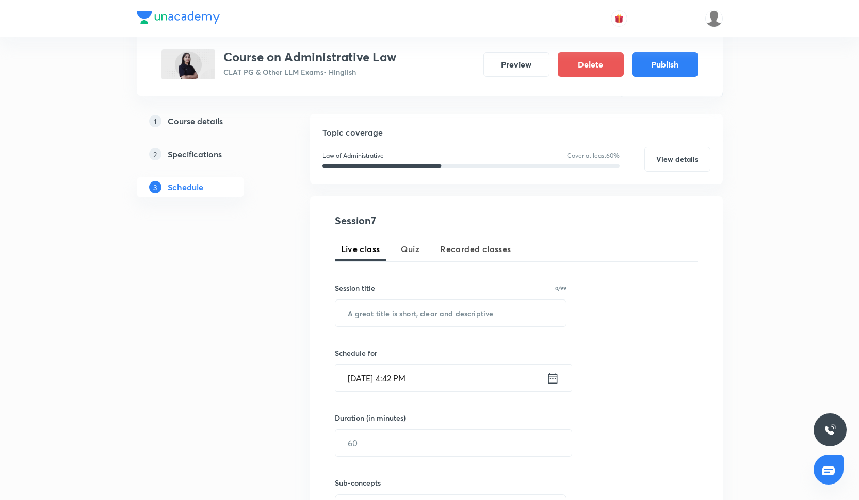
scroll to position [103, 0]
click at [406, 304] on input "text" at bounding box center [450, 312] width 231 height 26
paste input "Administrative Law- IV"
type input "Administrative Law- VII"
click at [378, 373] on input "[DATE] 4:42 PM" at bounding box center [440, 377] width 211 height 26
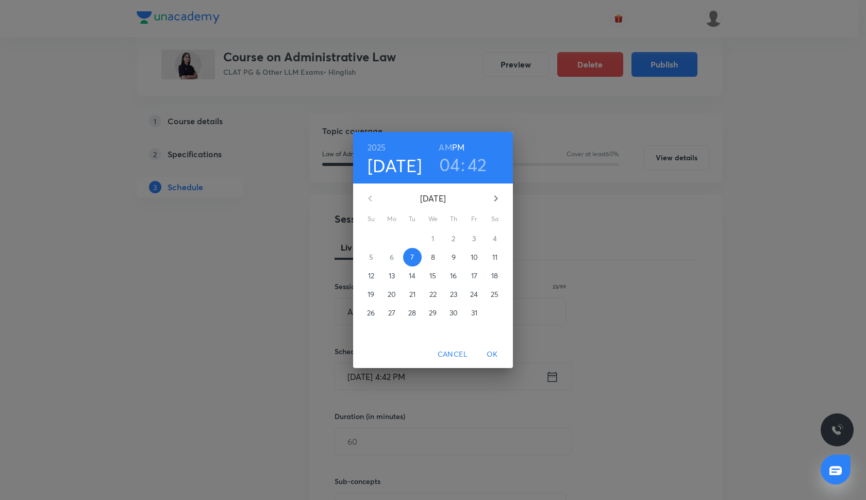
click at [452, 316] on p "30" at bounding box center [454, 313] width 8 height 10
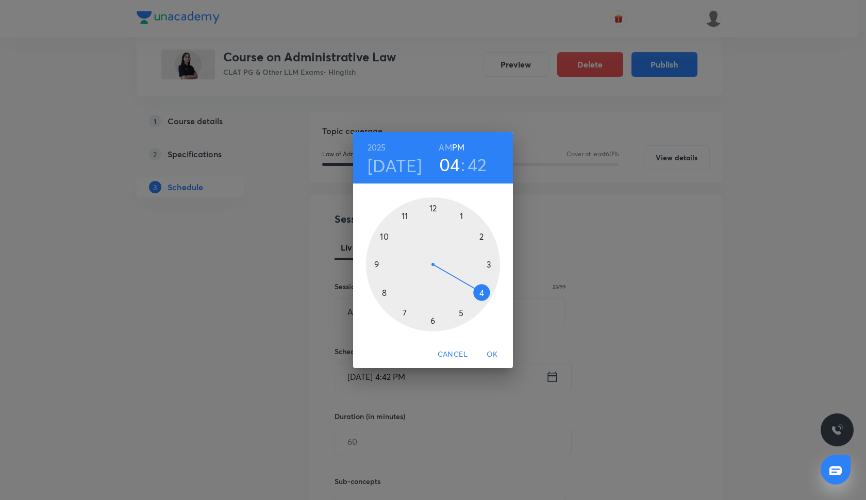
click at [481, 290] on div at bounding box center [433, 265] width 134 height 134
click at [490, 266] on div at bounding box center [433, 265] width 134 height 134
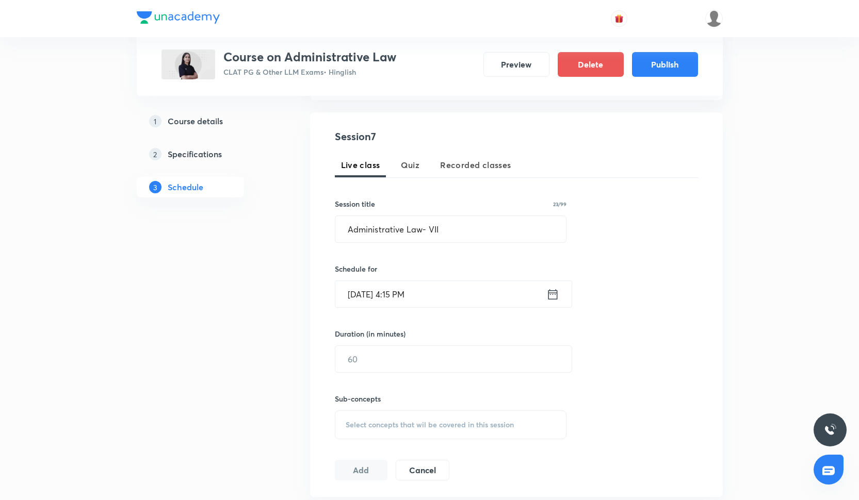
scroll to position [200, 0]
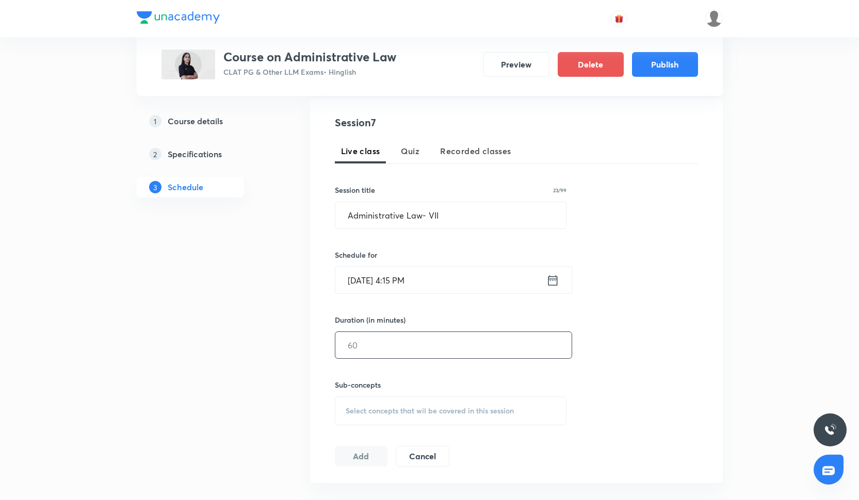
click at [425, 355] on input "text" at bounding box center [453, 345] width 236 height 26
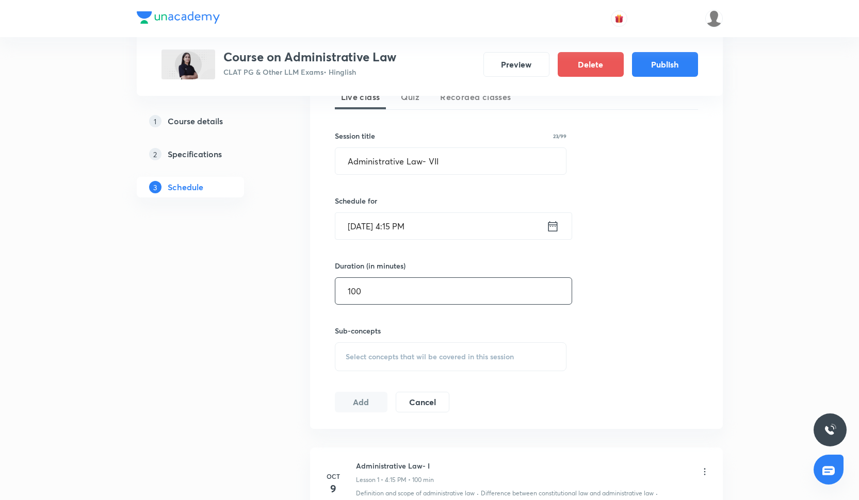
type input "100"
click at [414, 360] on span "Select concepts that wil be covered in this session" at bounding box center [430, 357] width 168 height 8
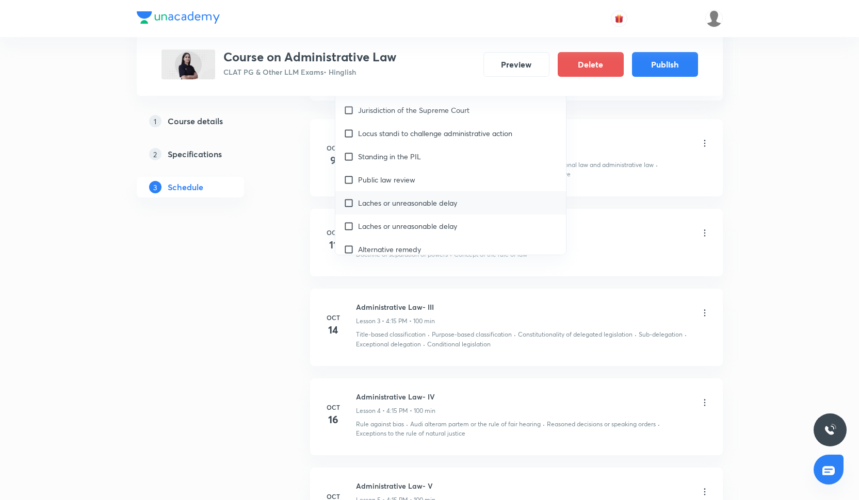
scroll to position [622, 0]
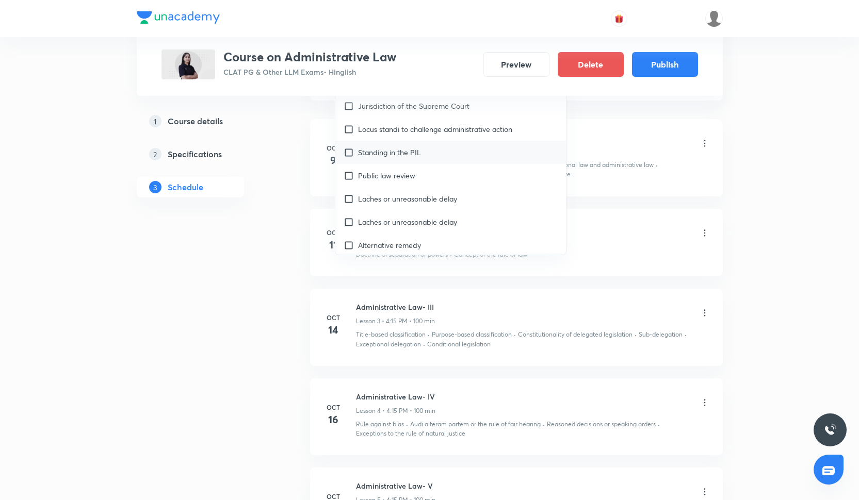
click at [423, 144] on div "Standing in the PIL" at bounding box center [450, 152] width 231 height 23
checkbox input "true"
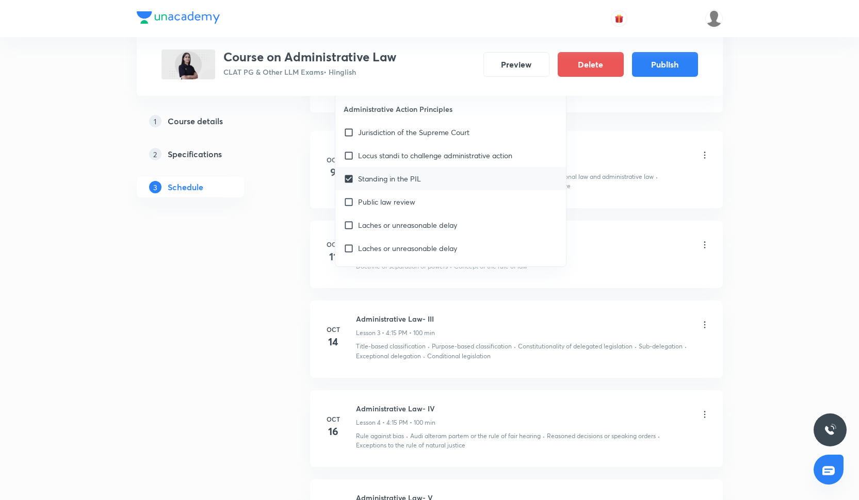
scroll to position [594, 0]
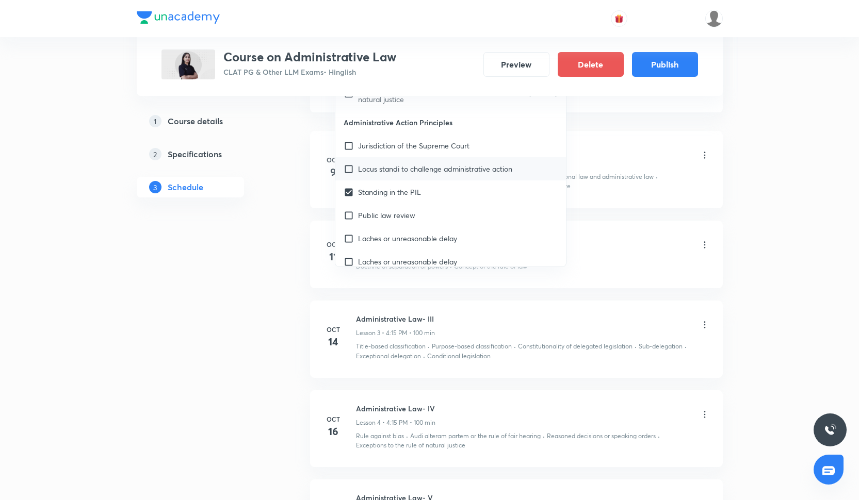
click at [423, 157] on div "Locus standi to challenge administrative action" at bounding box center [450, 168] width 231 height 23
checkbox input "true"
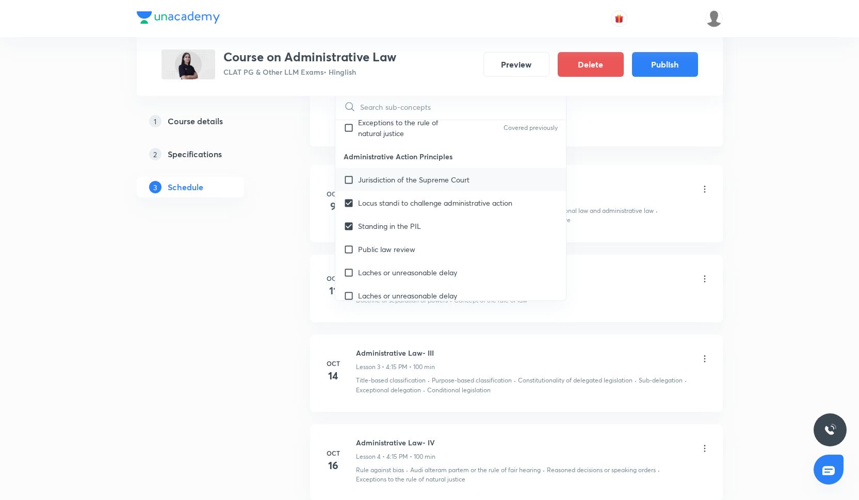
click at [419, 174] on p "Jurisdiction of the Supreme Court" at bounding box center [413, 179] width 111 height 11
checkbox input "true"
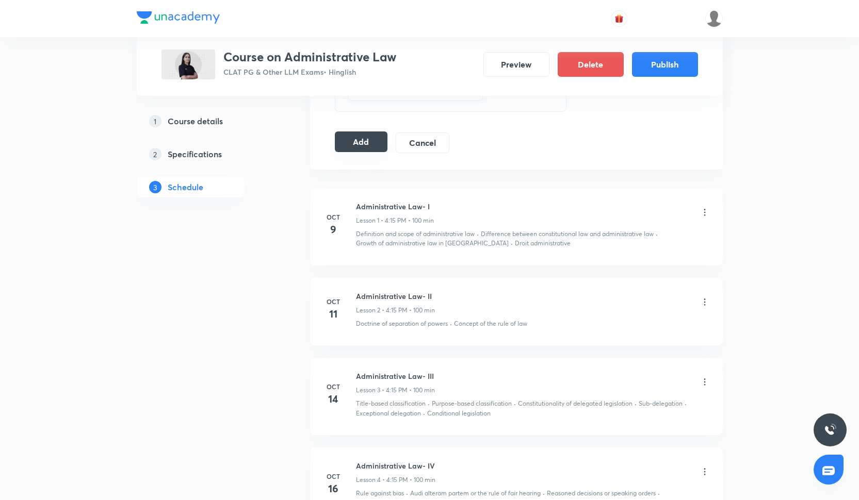
click at [350, 142] on button "Add" at bounding box center [361, 142] width 53 height 21
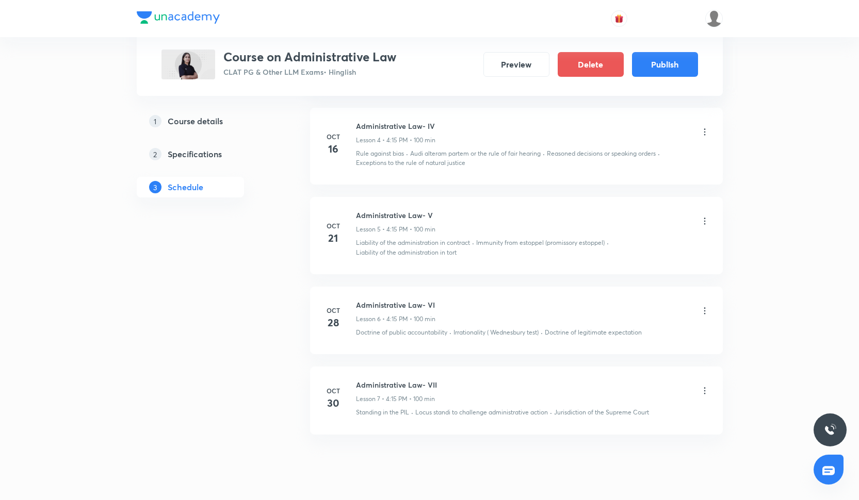
scroll to position [882, 0]
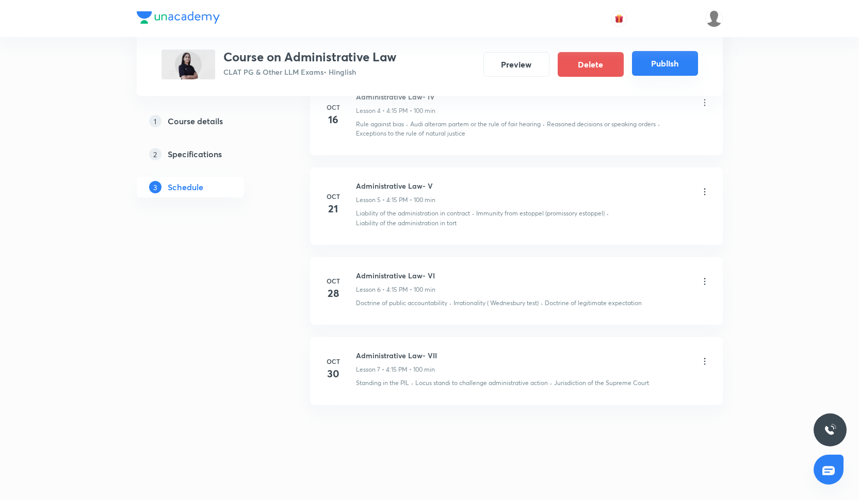
click at [682, 69] on button "Publish" at bounding box center [665, 63] width 66 height 25
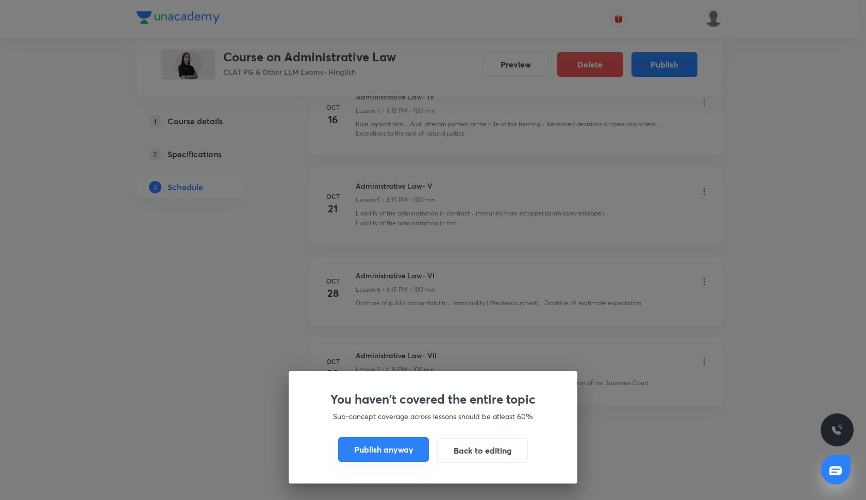
click at [395, 448] on button "Publish anyway" at bounding box center [383, 449] width 91 height 25
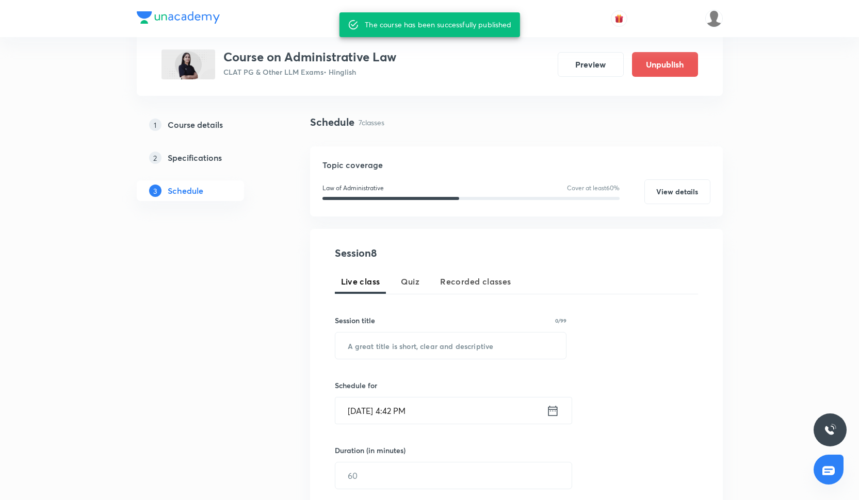
scroll to position [60, 0]
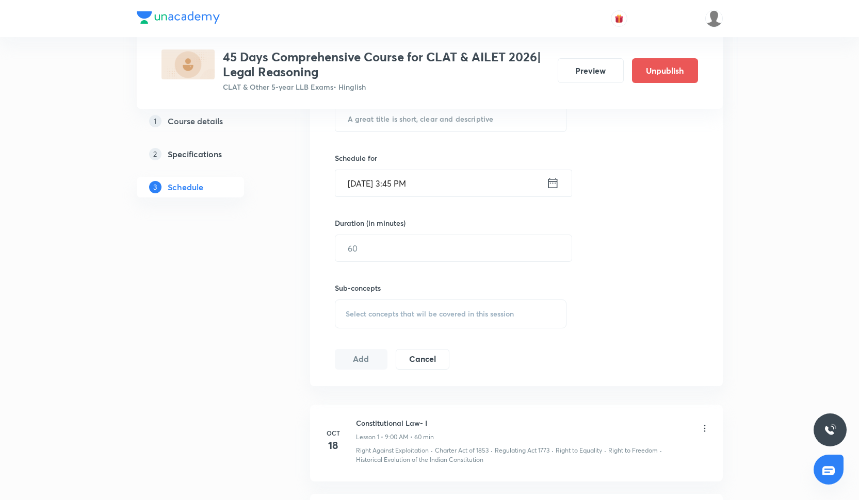
scroll to position [341, 0]
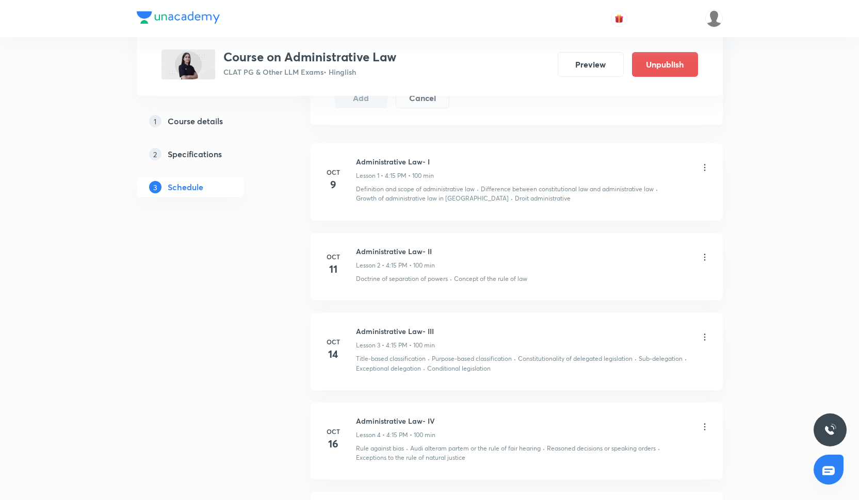
scroll to position [549, 0]
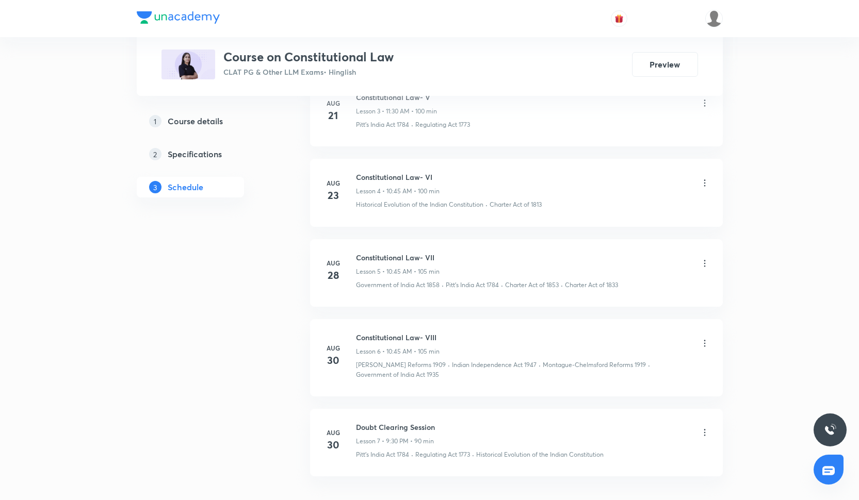
scroll to position [845, 0]
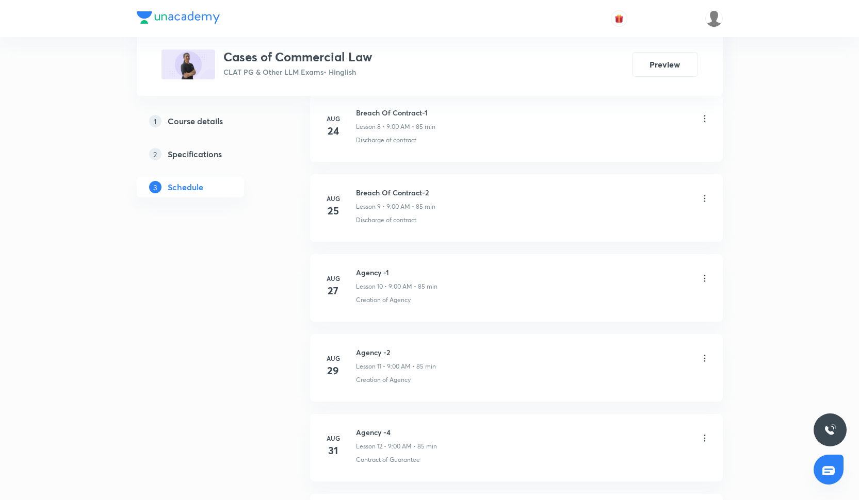
scroll to position [1201, 0]
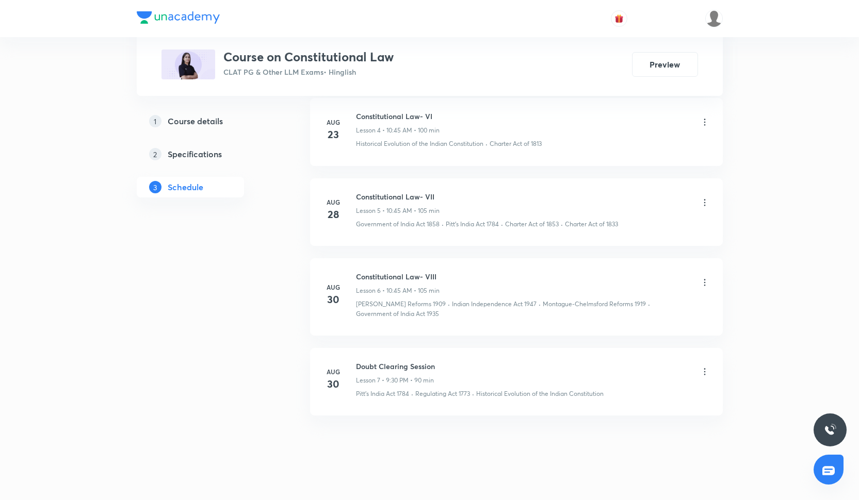
scroll to position [845, 0]
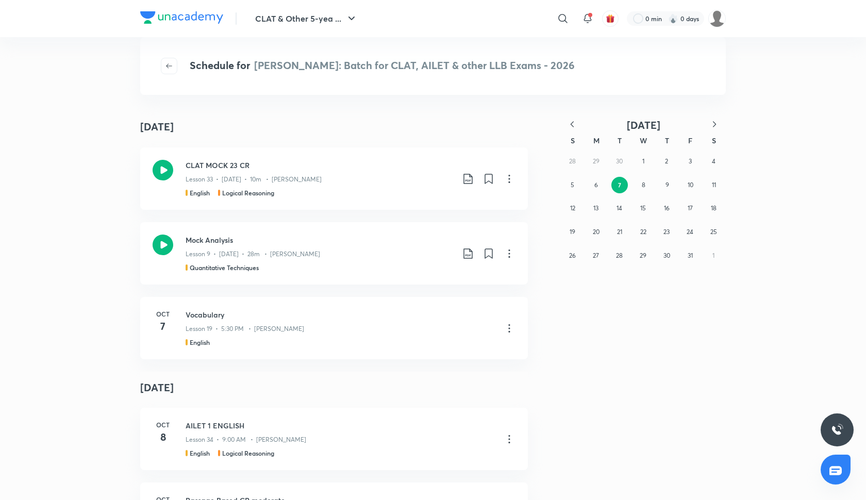
click at [181, 70] on div at bounding box center [172, 66] width 23 height 17
click at [174, 69] on span "button" at bounding box center [168, 66] width 15 height 8
click at [290, 70] on span "[PERSON_NAME]: Batch for CLAT, AILET & other LLB Exams - 2026" at bounding box center [414, 65] width 321 height 14
click at [205, 2] on div "CLAT & Other 5-yea ... ​ 0 min 0 days" at bounding box center [433, 18] width 586 height 37
click at [205, 13] on img at bounding box center [181, 17] width 83 height 12
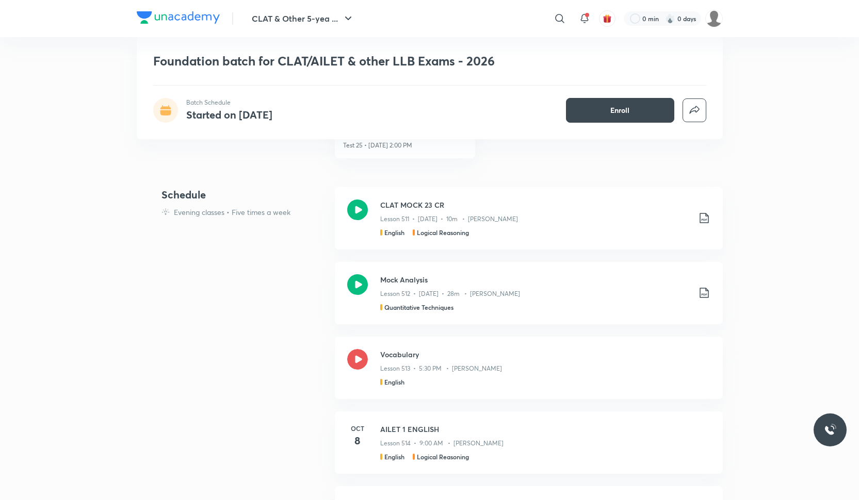
scroll to position [573, 0]
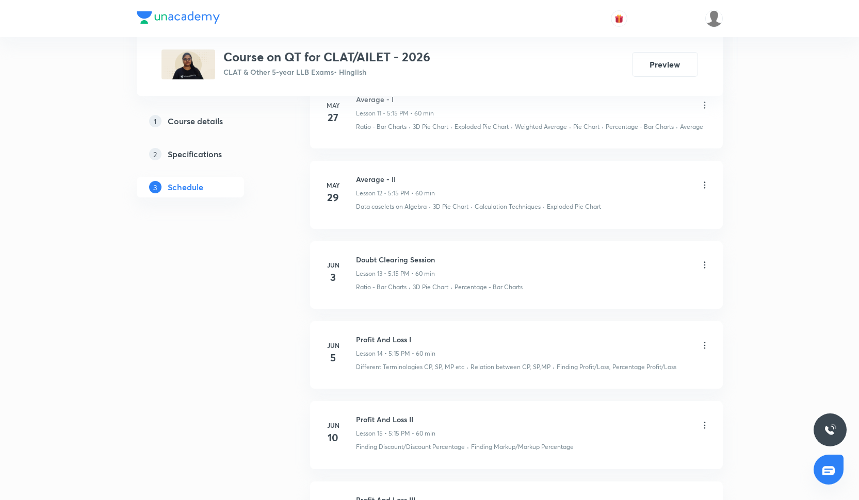
scroll to position [1440, 0]
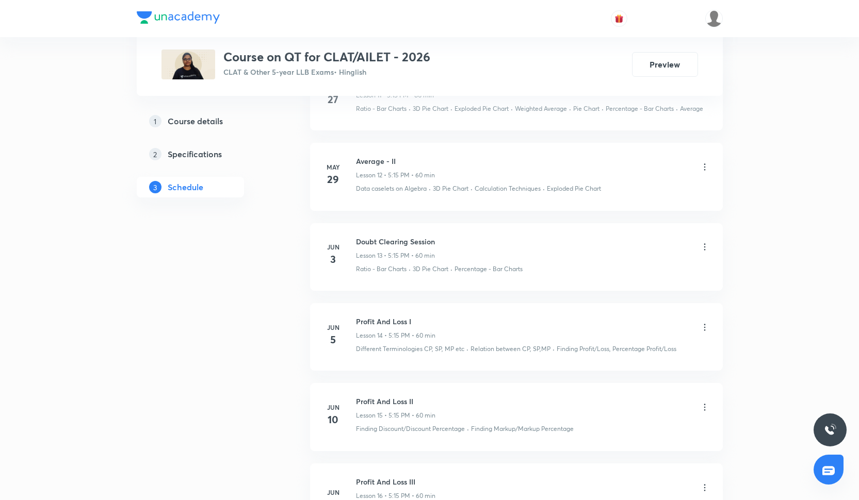
click at [435, 2] on div at bounding box center [430, 18] width 586 height 37
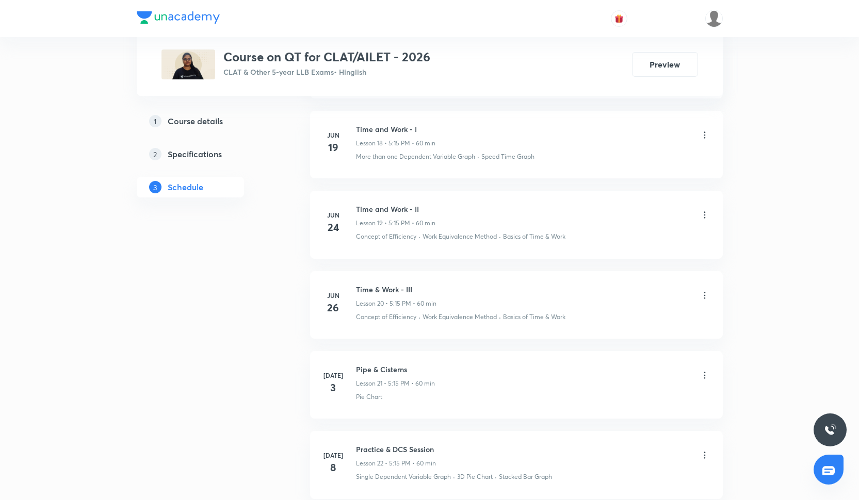
scroll to position [1964, 0]
click at [406, 1] on div at bounding box center [429, 0] width 859 height 1
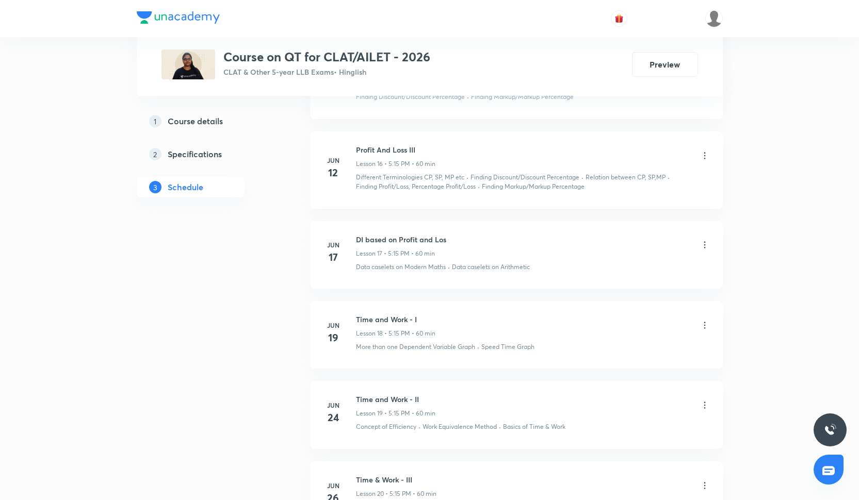
scroll to position [1773, 0]
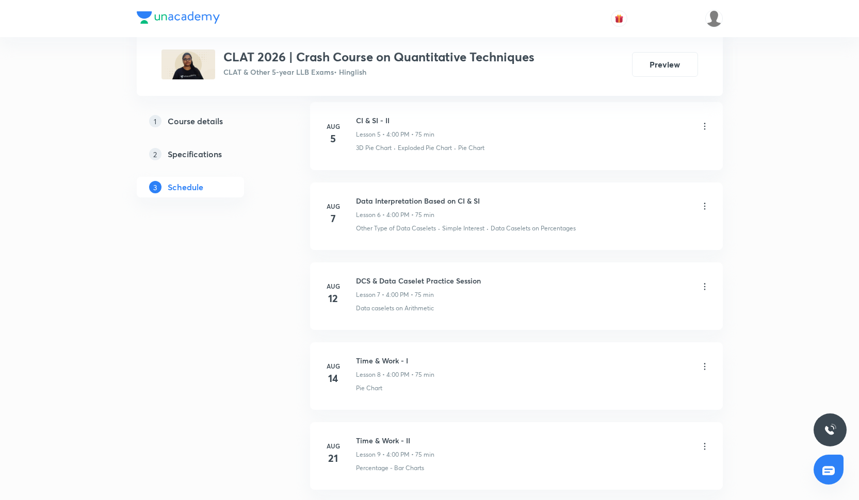
scroll to position [909, 0]
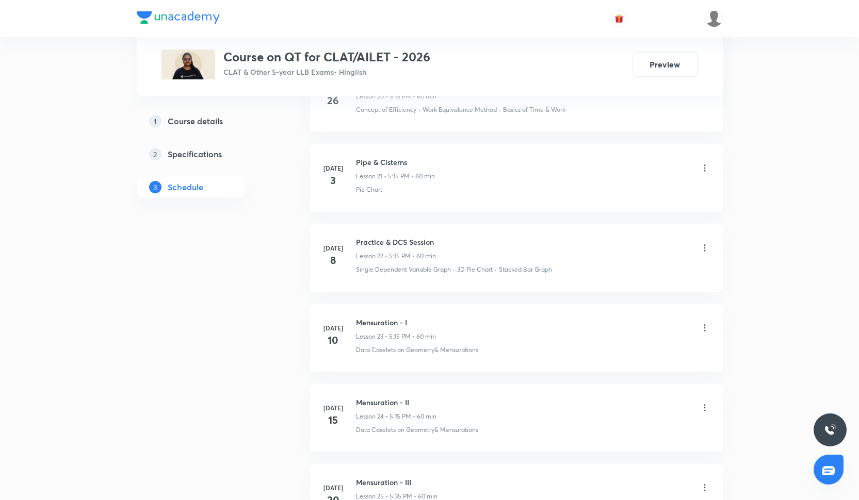
scroll to position [2169, 0]
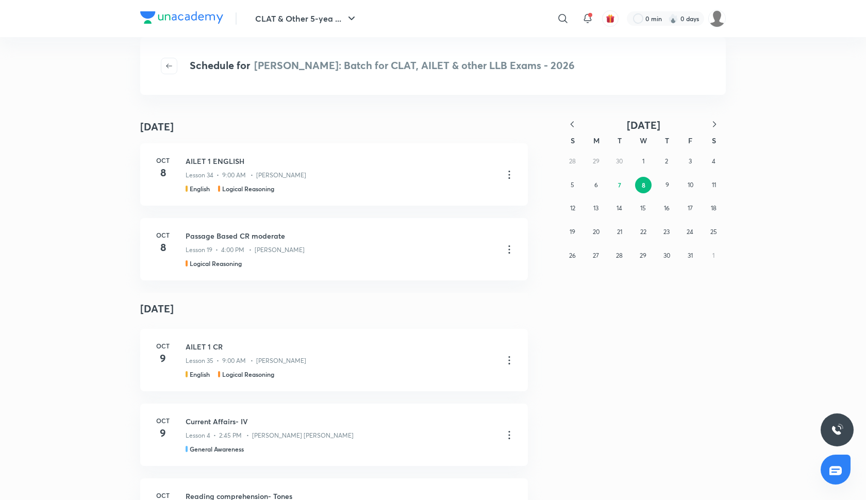
scroll to position [253, 0]
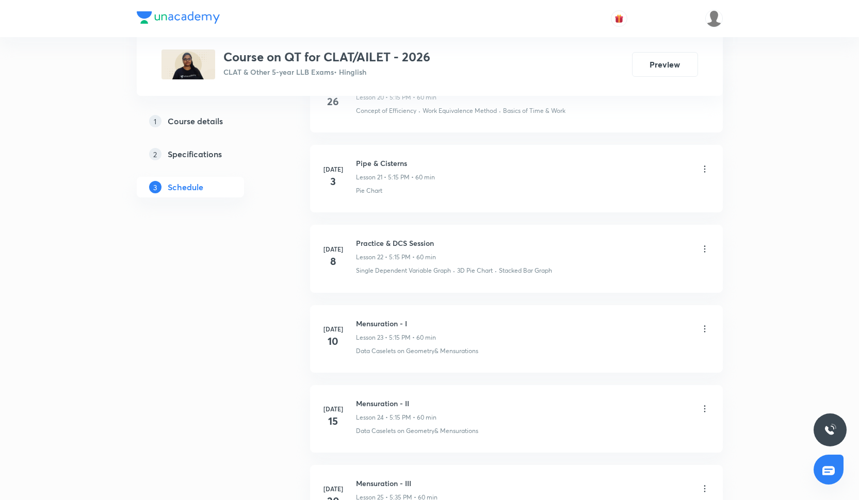
click at [433, 13] on div at bounding box center [430, 18] width 586 height 37
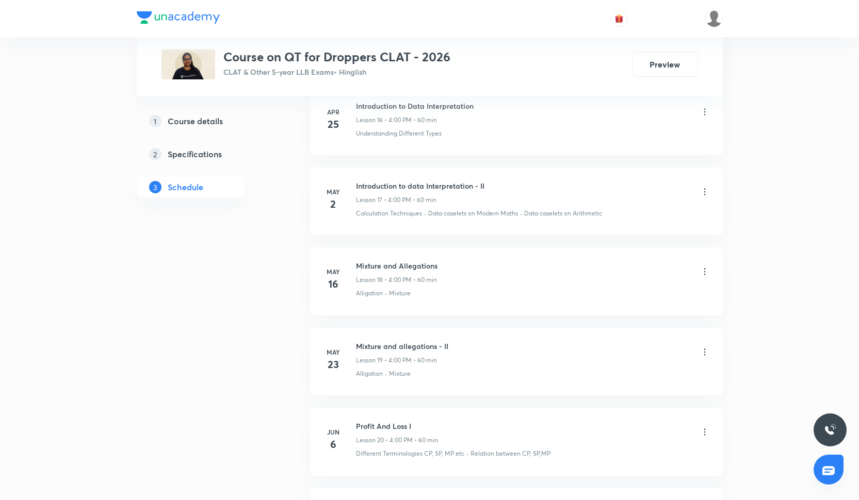
scroll to position [1816, 0]
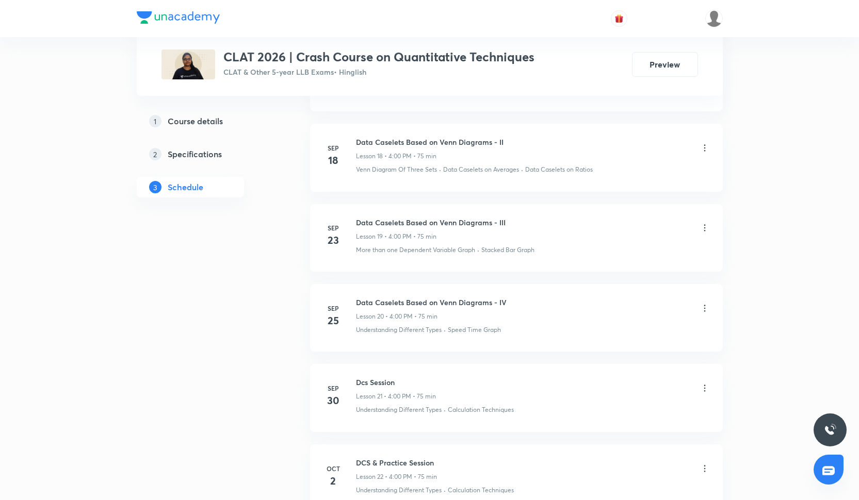
scroll to position [2035, 0]
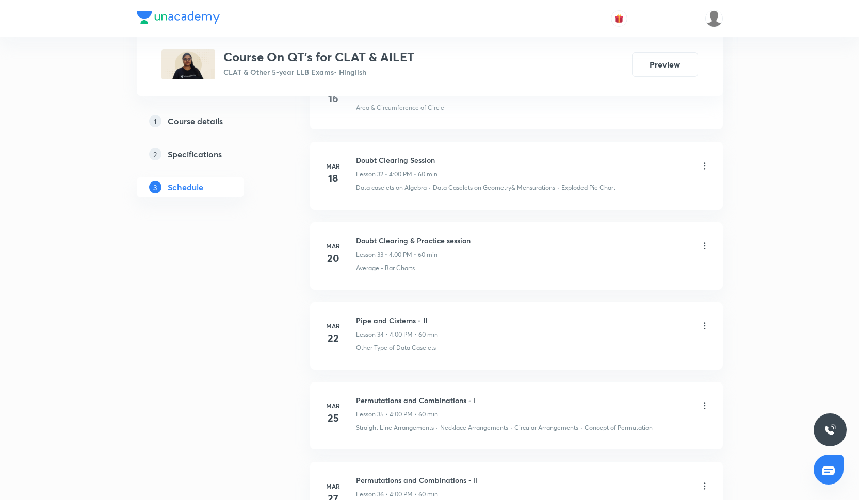
scroll to position [3045, 0]
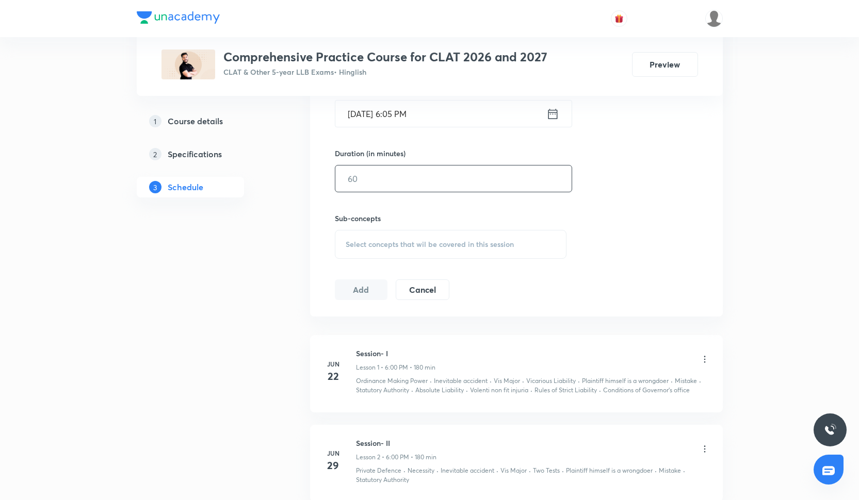
scroll to position [356, 0]
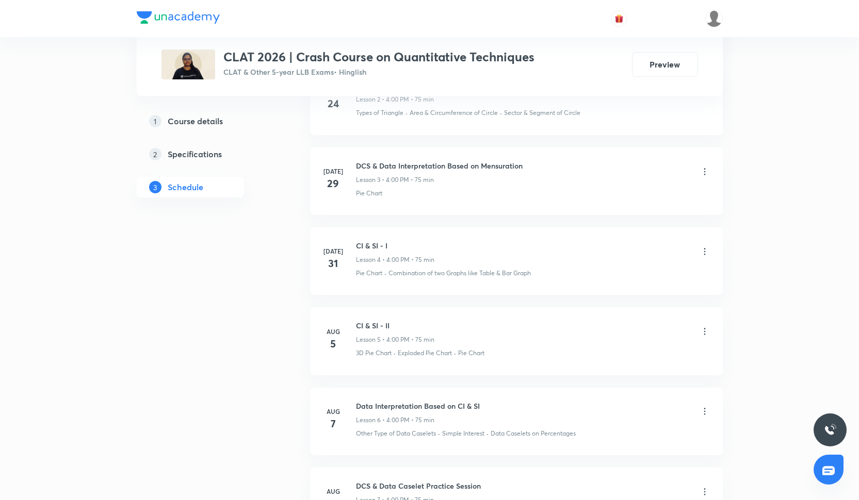
scroll to position [692, 0]
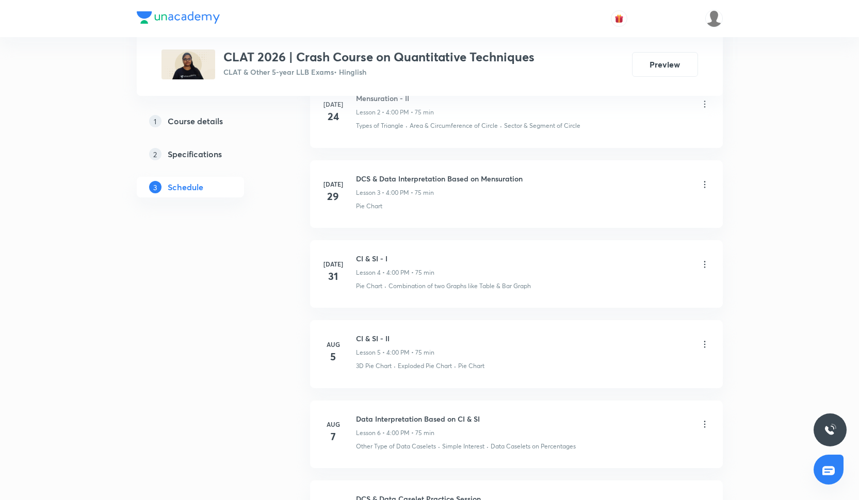
click at [460, 192] on div "Lesson 3 • 4:00 PM • 75 min" at bounding box center [439, 192] width 167 height 9
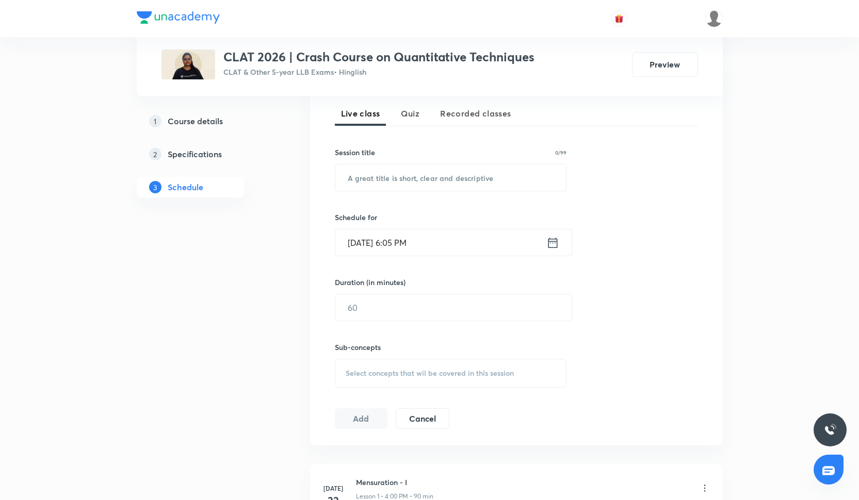
scroll to position [227, 0]
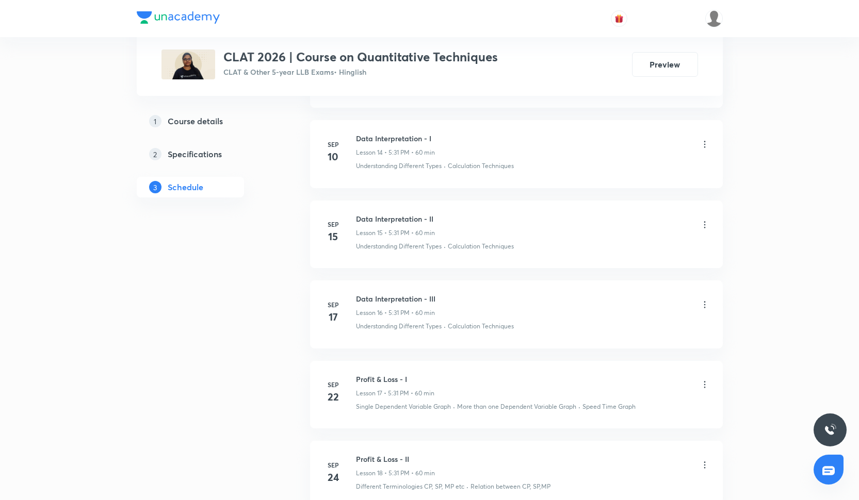
scroll to position [1542, 0]
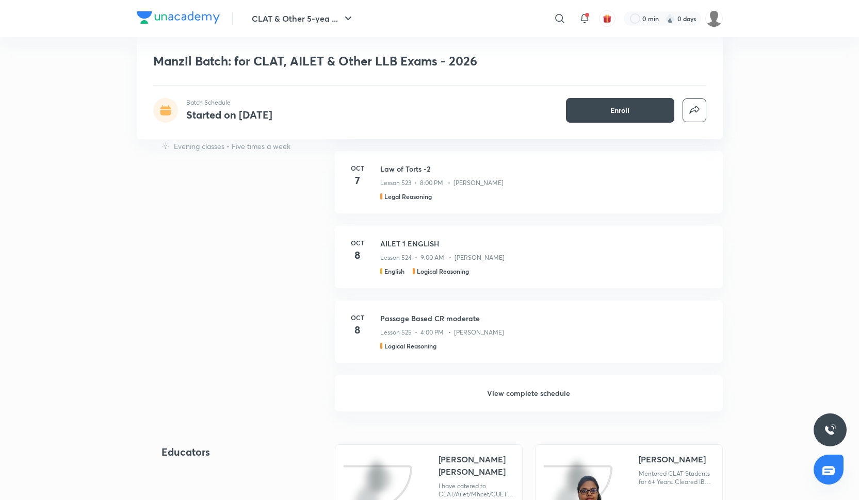
scroll to position [833, 0]
click at [502, 388] on h6 "View complete schedule" at bounding box center [529, 394] width 388 height 36
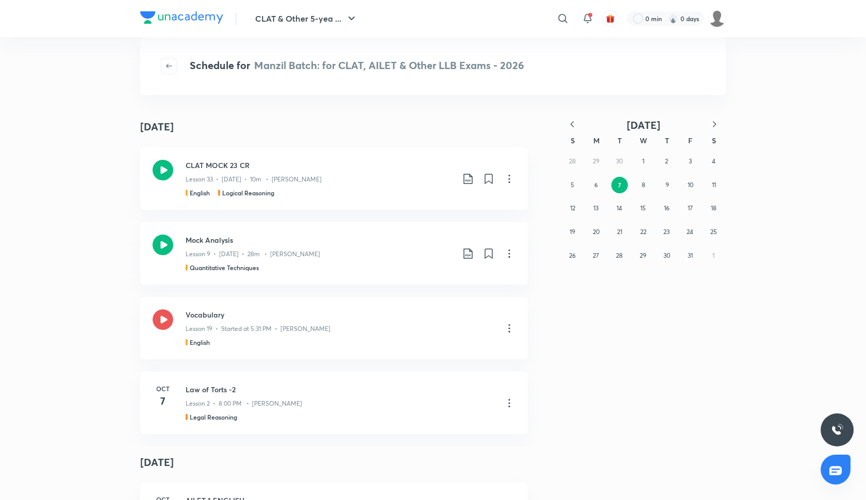
click at [574, 124] on icon "button" at bounding box center [572, 124] width 10 height 10
click at [575, 124] on icon "button" at bounding box center [572, 124] width 10 height 10
click at [570, 128] on icon "button" at bounding box center [572, 124] width 10 height 10
click at [596, 183] on abbr "7" at bounding box center [596, 185] width 3 height 8
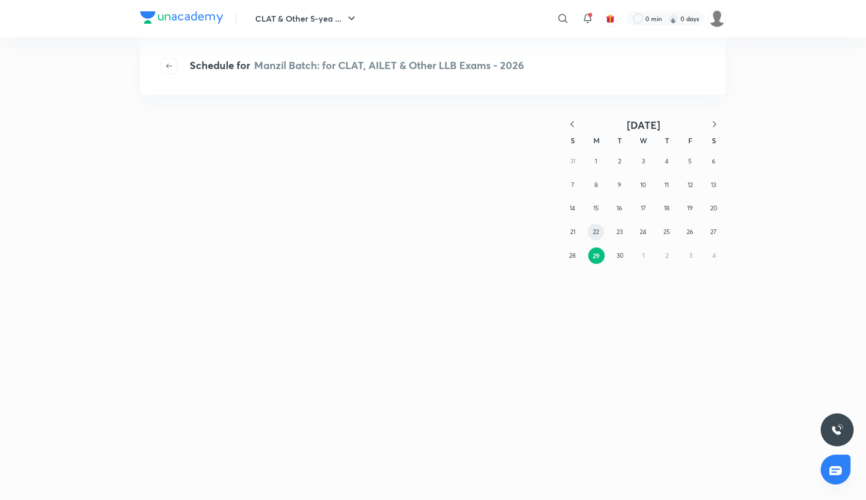
click at [598, 230] on abbr "22" at bounding box center [596, 232] width 6 height 8
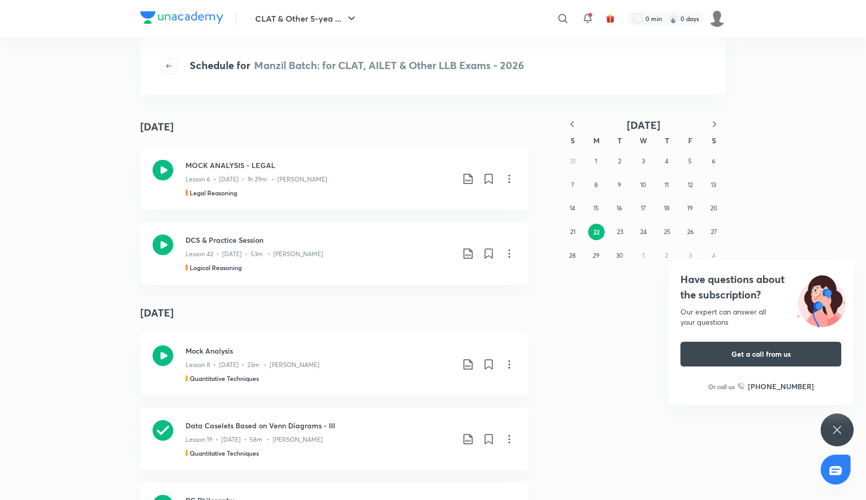
click at [598, 196] on div "31 1 2 3 4 5 6 7 8 9 10 11 12 13 14 15 16 17 18 19 20 21 22 23 24 25 26 27 28 2…" at bounding box center [643, 209] width 165 height 118
click at [597, 189] on abbr "8" at bounding box center [597, 185] width 4 height 8
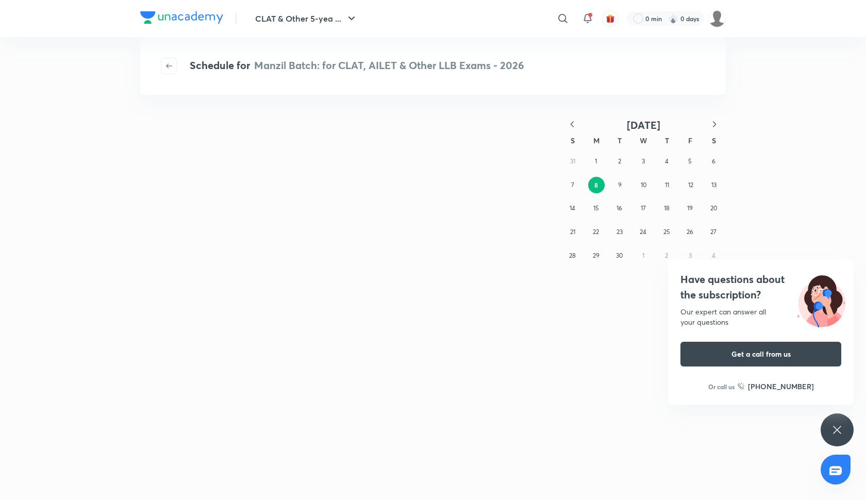
click at [572, 124] on icon "button" at bounding box center [572, 124] width 3 height 6
click at [597, 188] on abbr "4" at bounding box center [597, 185] width 4 height 8
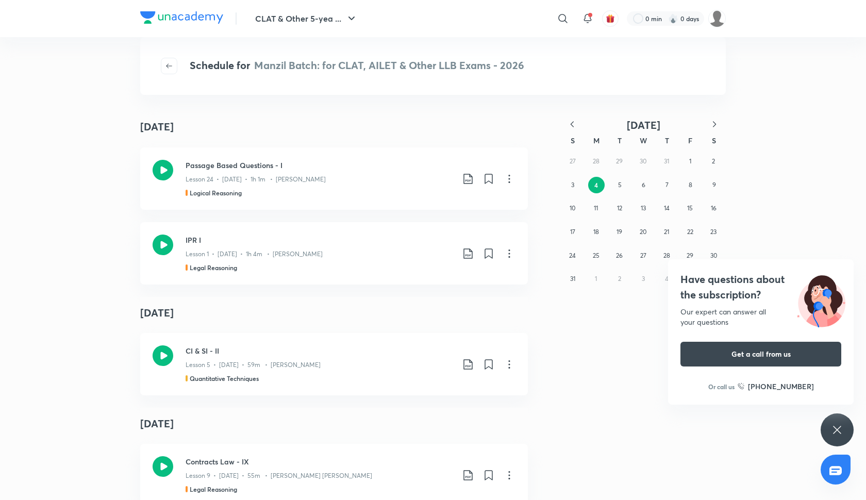
click at [572, 123] on icon "button" at bounding box center [572, 124] width 10 height 10
click at [571, 122] on icon "button" at bounding box center [572, 124] width 10 height 10
click at [713, 126] on icon "button" at bounding box center [715, 124] width 10 height 10
click at [580, 124] on button "button" at bounding box center [572, 125] width 23 height 13
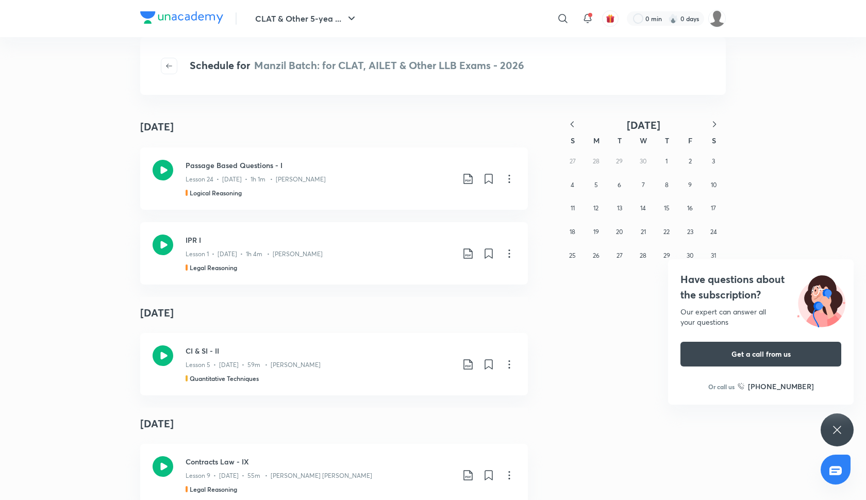
click at [579, 124] on button "button" at bounding box center [572, 125] width 23 height 13
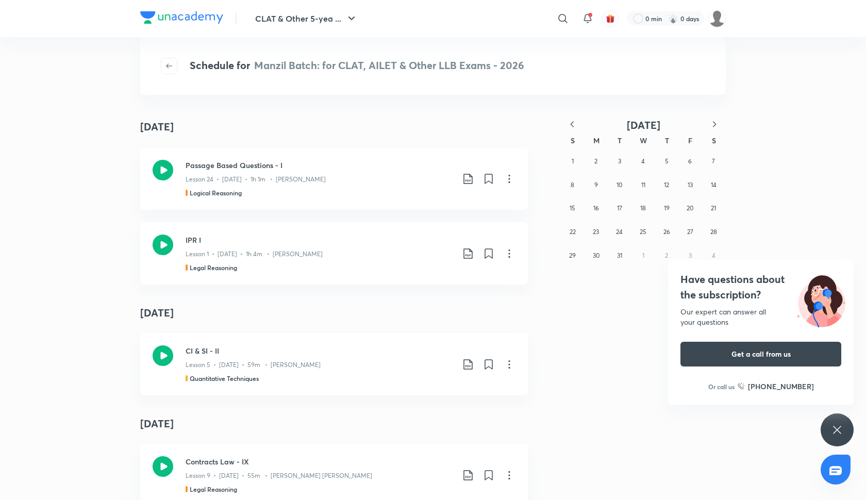
click at [579, 124] on button "button" at bounding box center [572, 125] width 23 height 13
click at [596, 257] on abbr "28" at bounding box center [596, 256] width 7 height 8
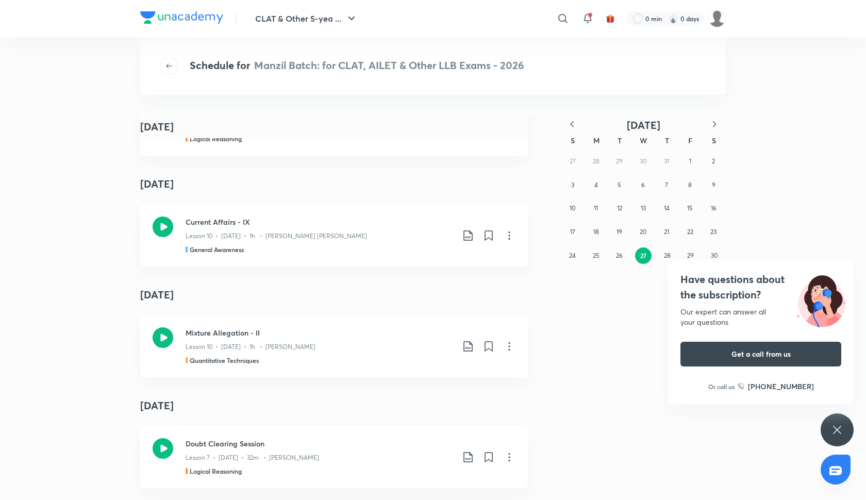
scroll to position [4211, 0]
click at [717, 127] on icon "button" at bounding box center [715, 124] width 10 height 10
click at [570, 166] on button "1" at bounding box center [573, 161] width 17 height 17
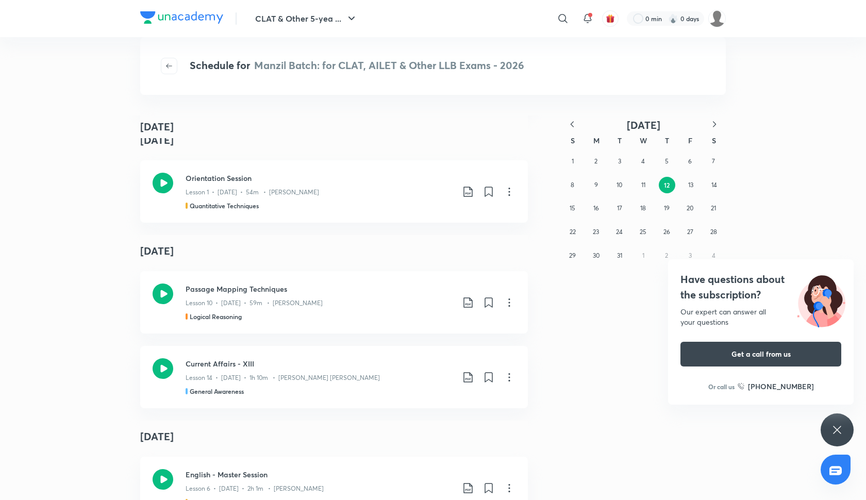
scroll to position [1102, 0]
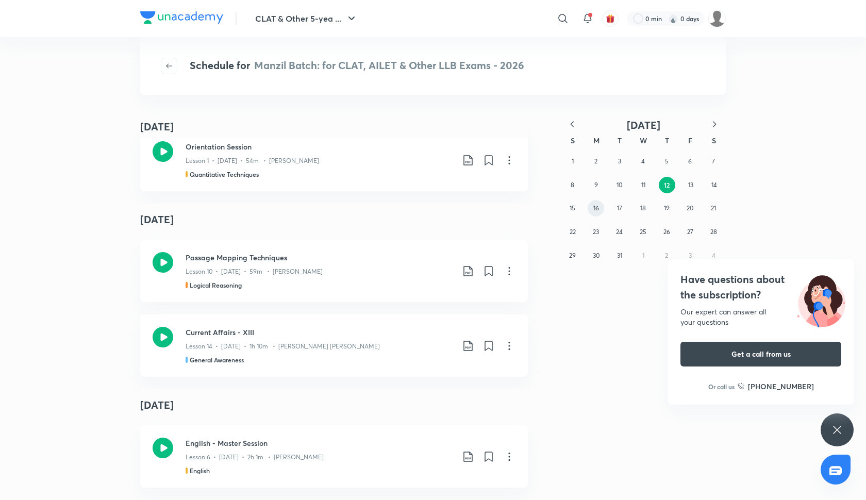
click at [601, 203] on button "16" at bounding box center [596, 208] width 17 height 17
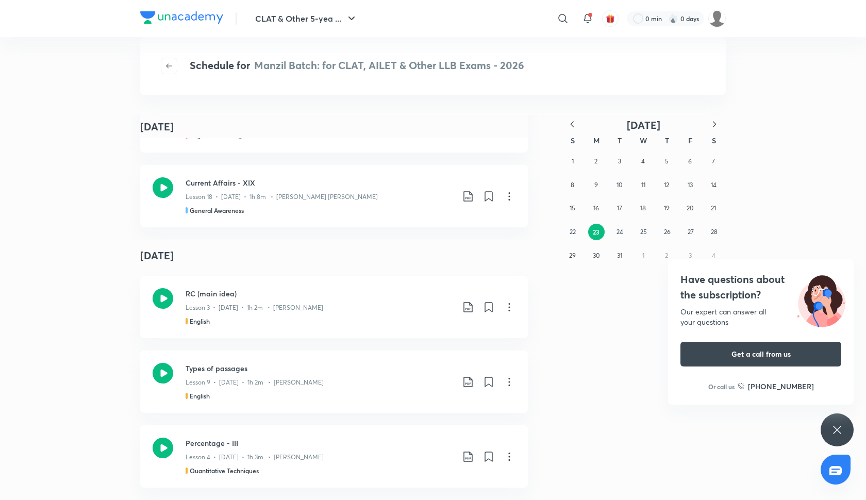
scroll to position [1029, 0]
click at [618, 230] on abbr "24" at bounding box center [620, 232] width 7 height 8
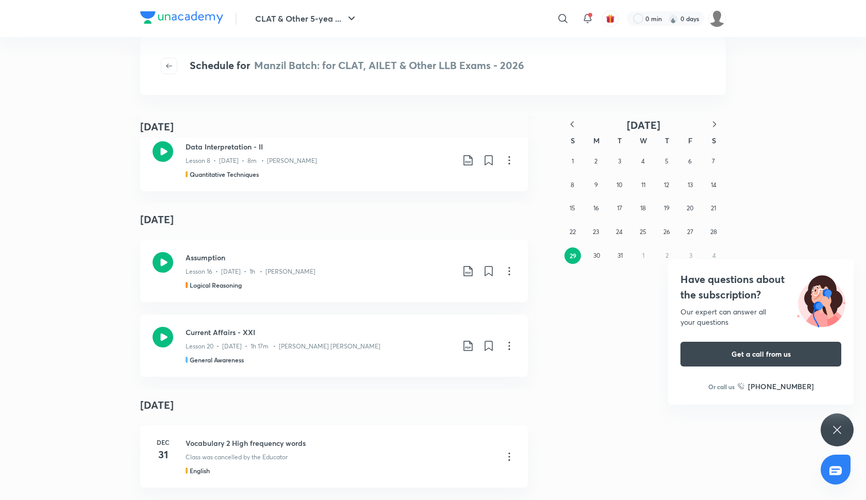
click at [712, 123] on icon "button" at bounding box center [715, 124] width 10 height 10
click at [644, 161] on abbr "1" at bounding box center [644, 161] width 2 height 8
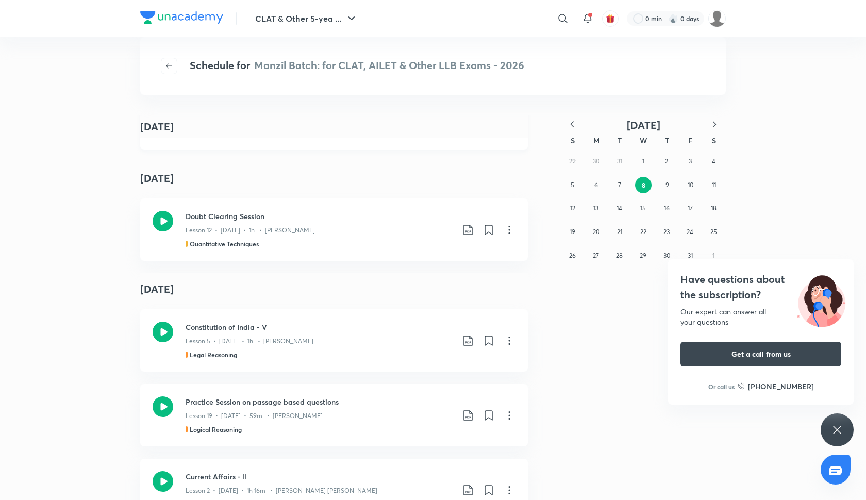
scroll to position [993, 0]
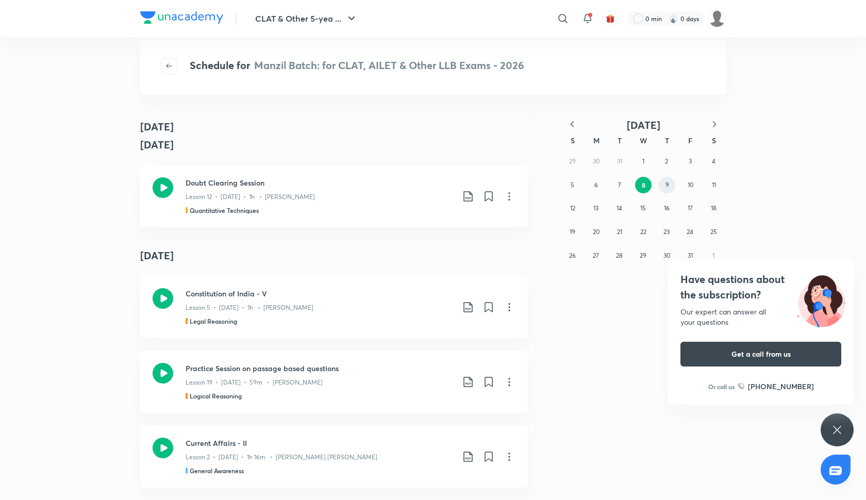
click at [668, 183] on abbr "9" at bounding box center [668, 185] width 4 height 8
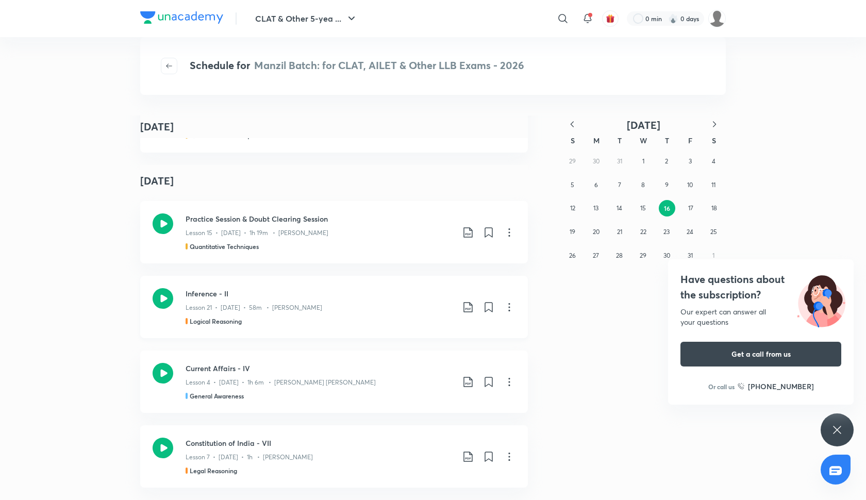
scroll to position [993, 0]
click at [690, 203] on button "17" at bounding box center [691, 208] width 17 height 17
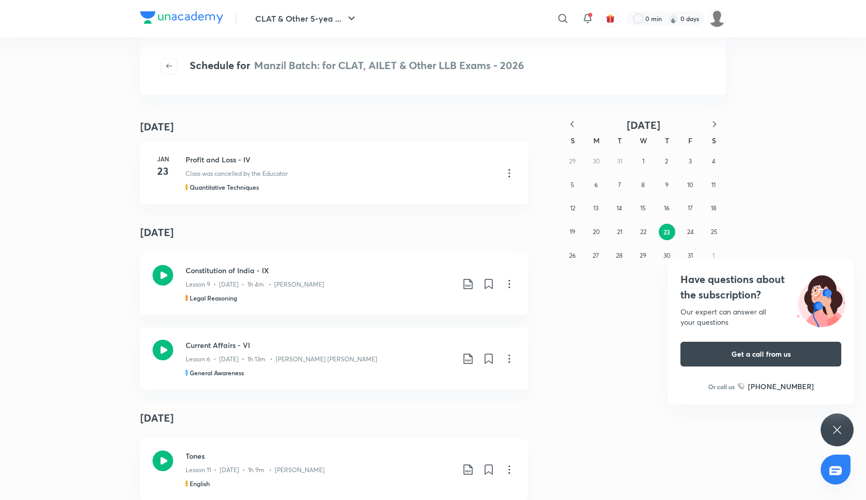
scroll to position [993, 0]
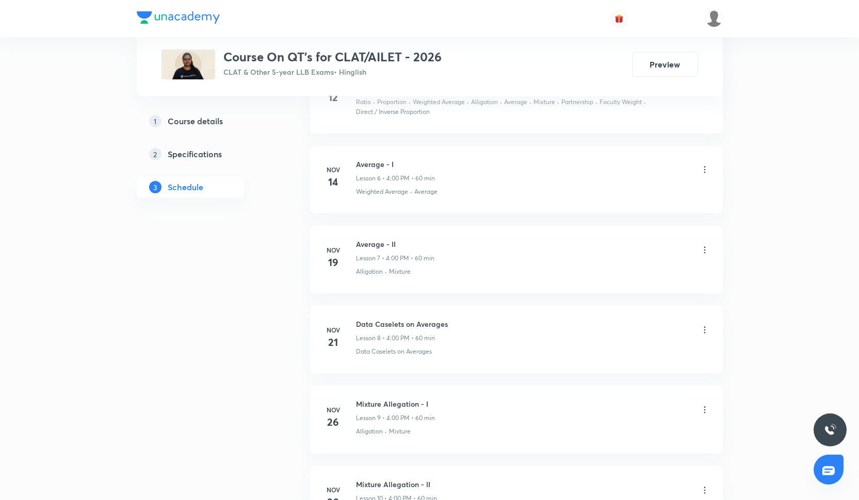
scroll to position [968, 0]
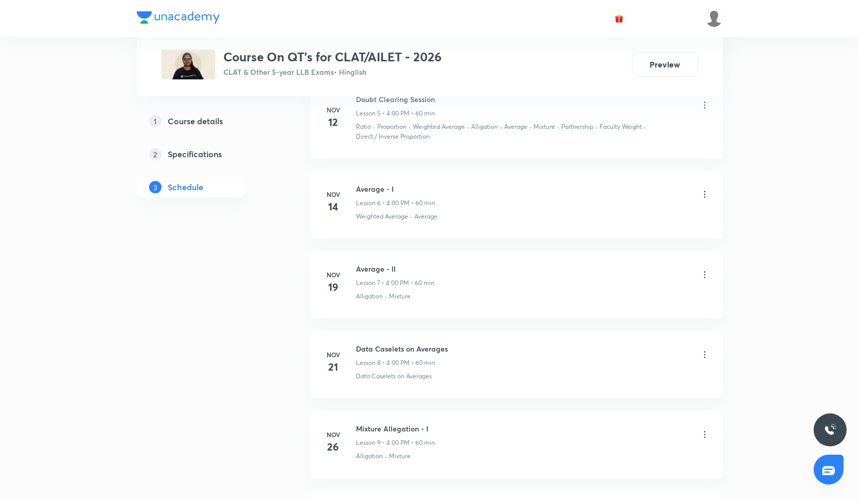
scroll to position [931, 0]
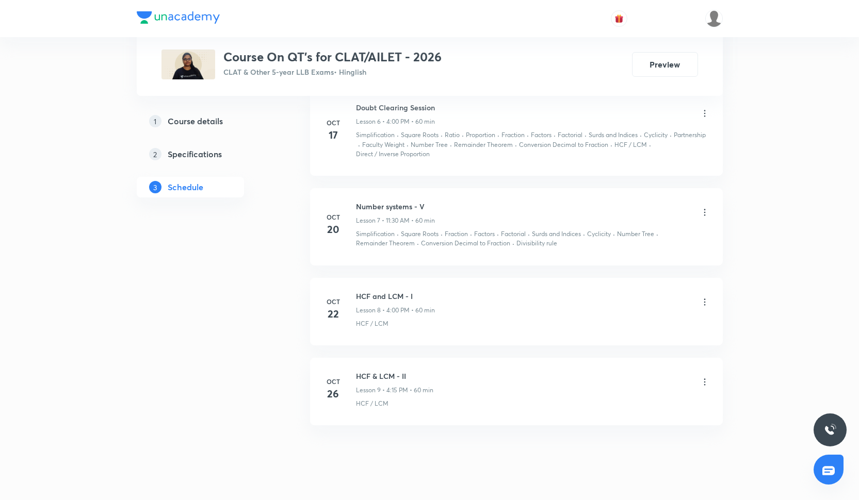
scroll to position [1024, 0]
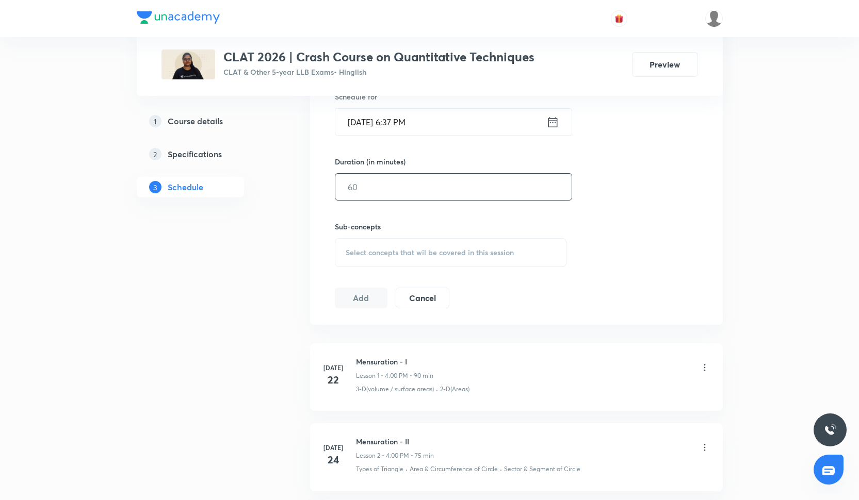
scroll to position [359, 0]
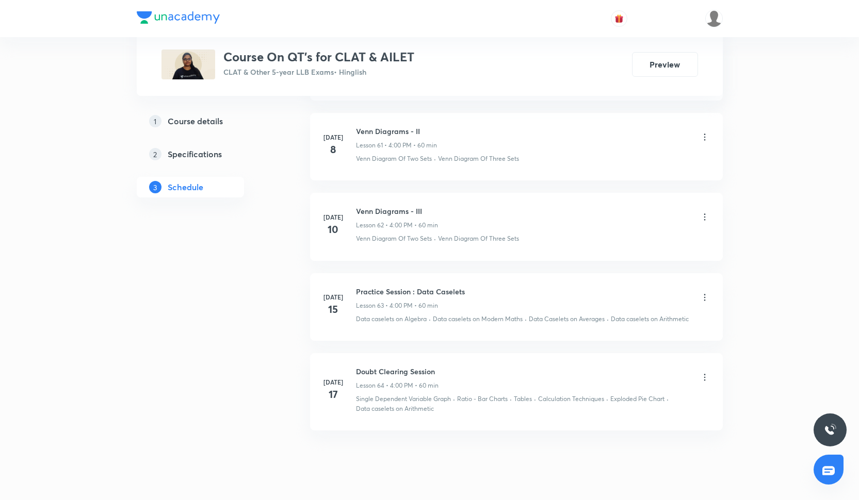
scroll to position [5439, 0]
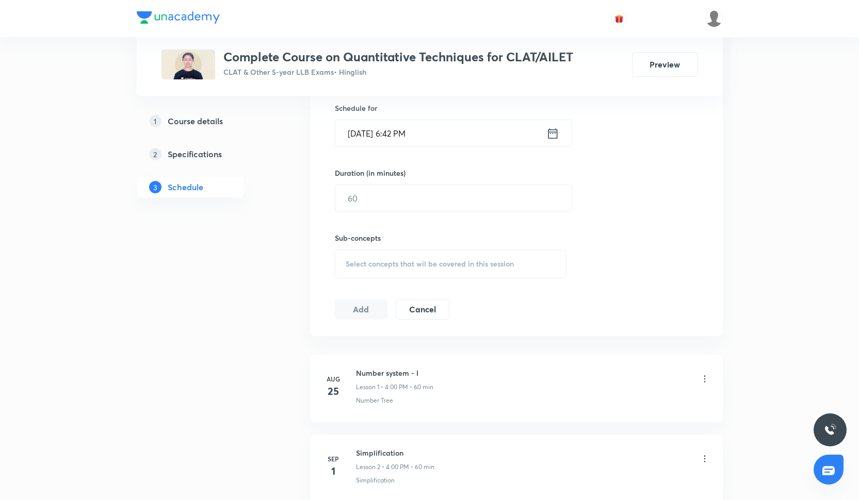
scroll to position [329, 0]
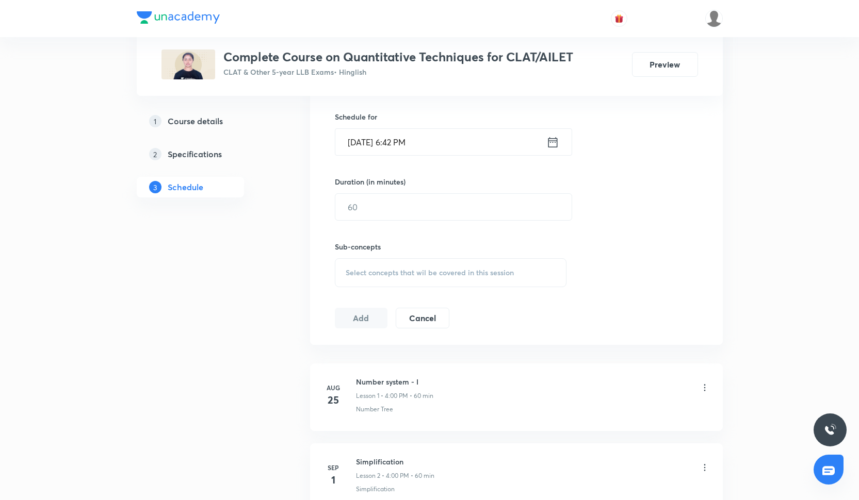
click at [518, 2] on div at bounding box center [430, 18] width 586 height 37
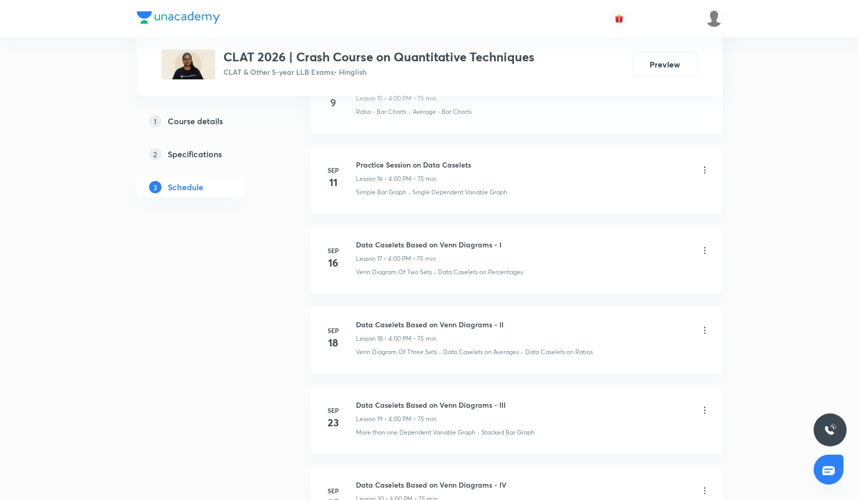
scroll to position [2035, 0]
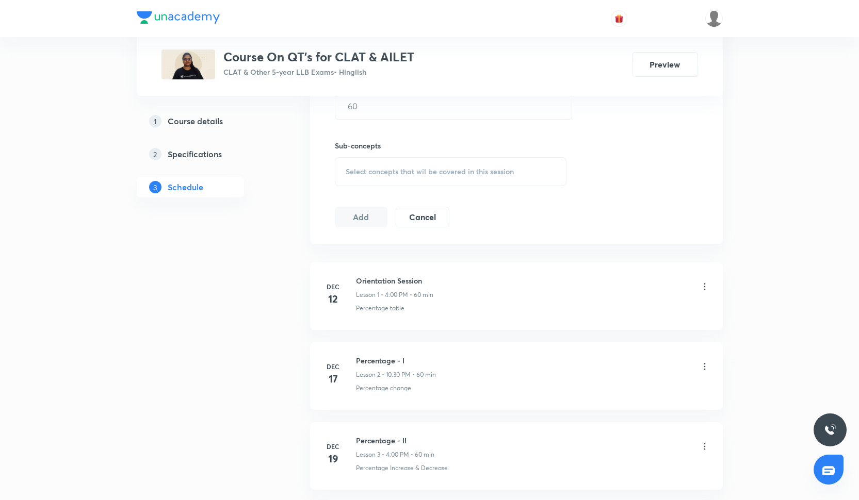
scroll to position [361, 0]
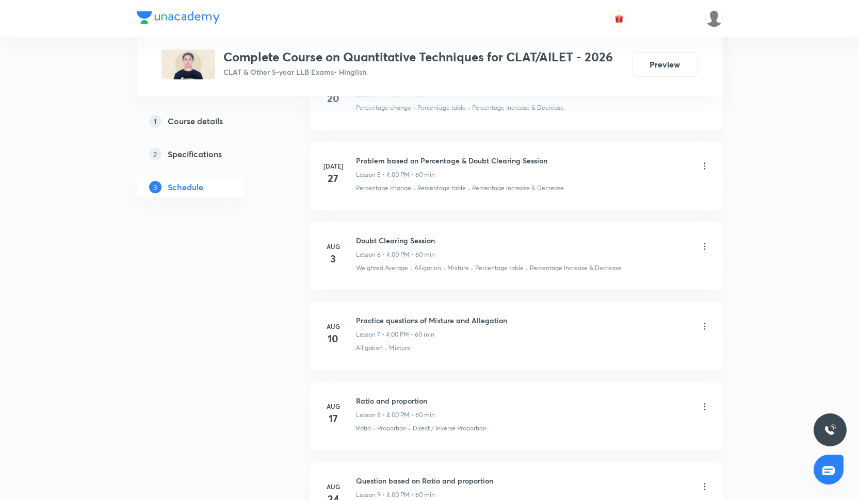
scroll to position [868, 0]
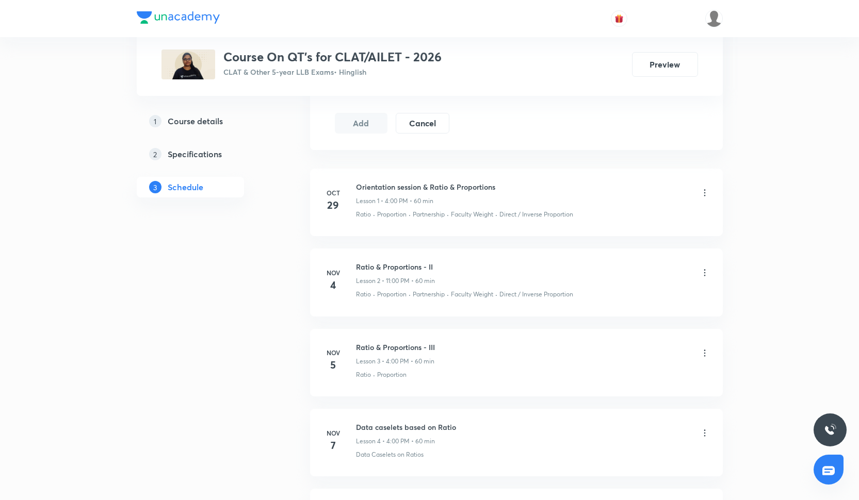
scroll to position [522, 0]
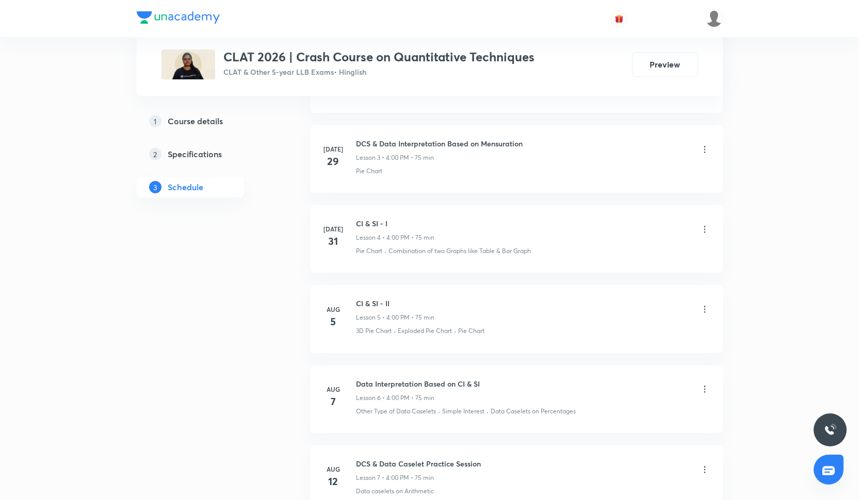
scroll to position [741, 0]
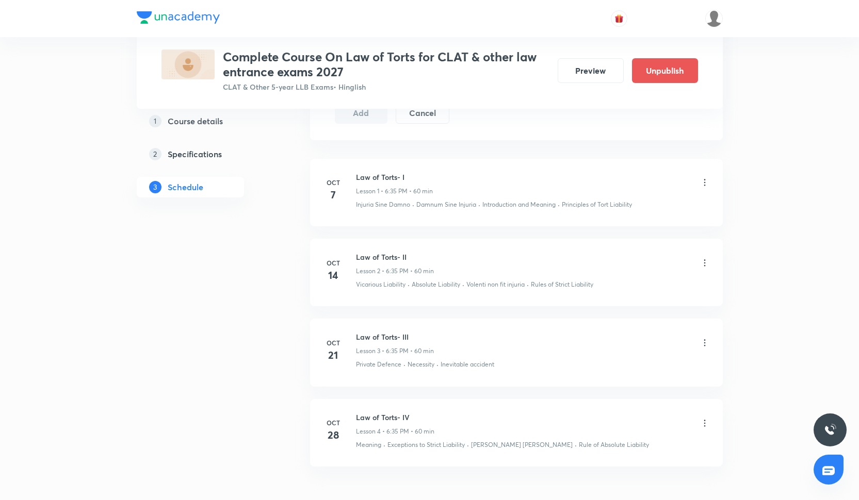
scroll to position [543, 0]
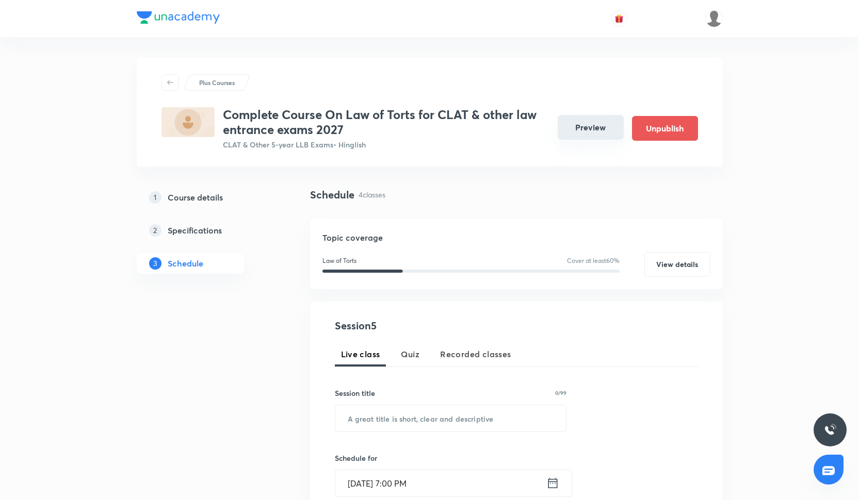
click at [590, 132] on button "Preview" at bounding box center [591, 127] width 66 height 25
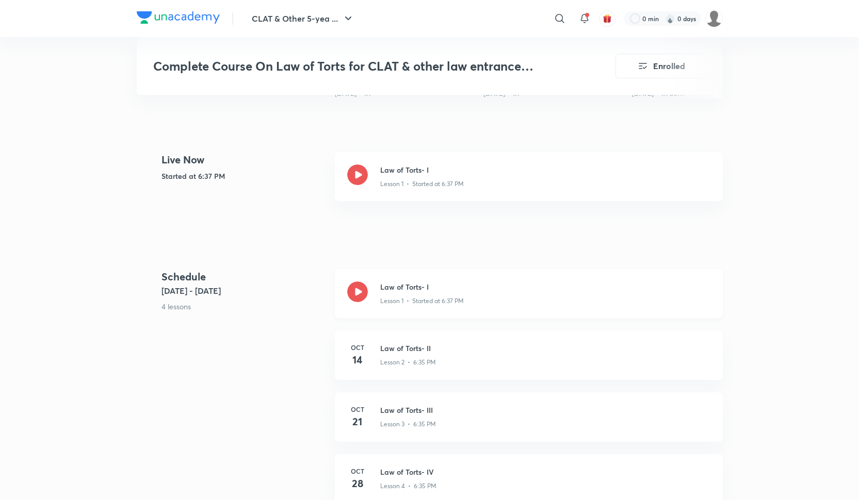
scroll to position [279, 0]
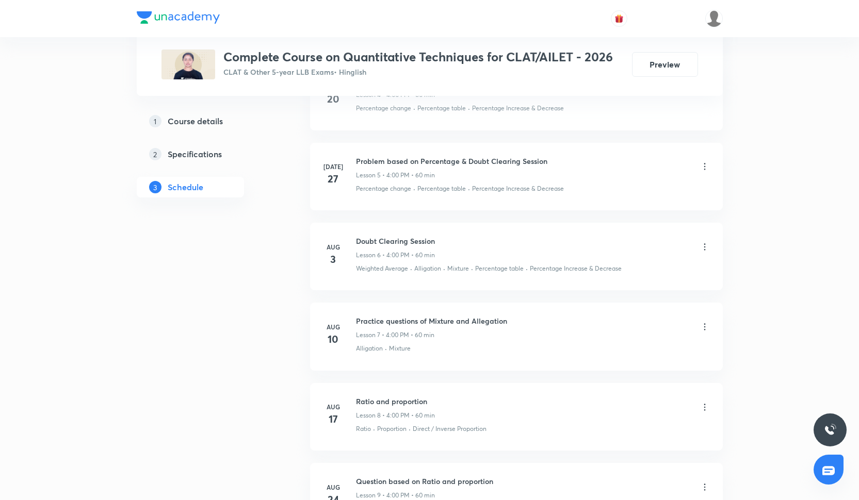
scroll to position [877, 0]
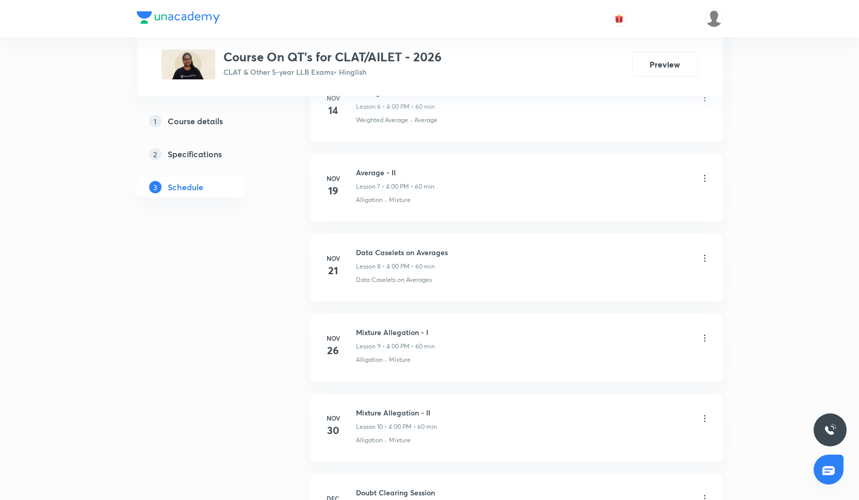
scroll to position [1032, 0]
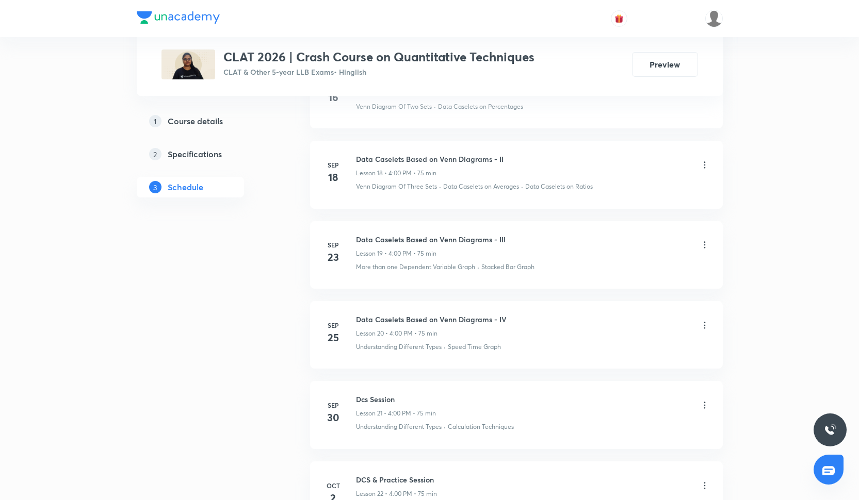
scroll to position [1878, 0]
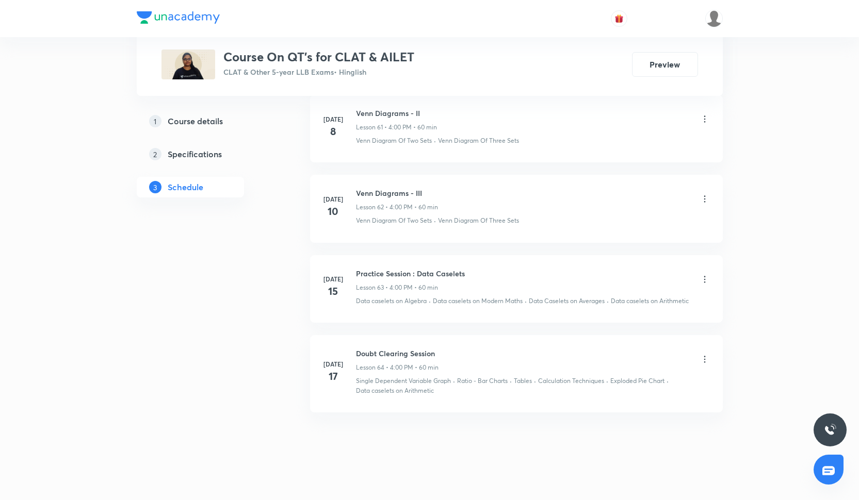
scroll to position [5411, 0]
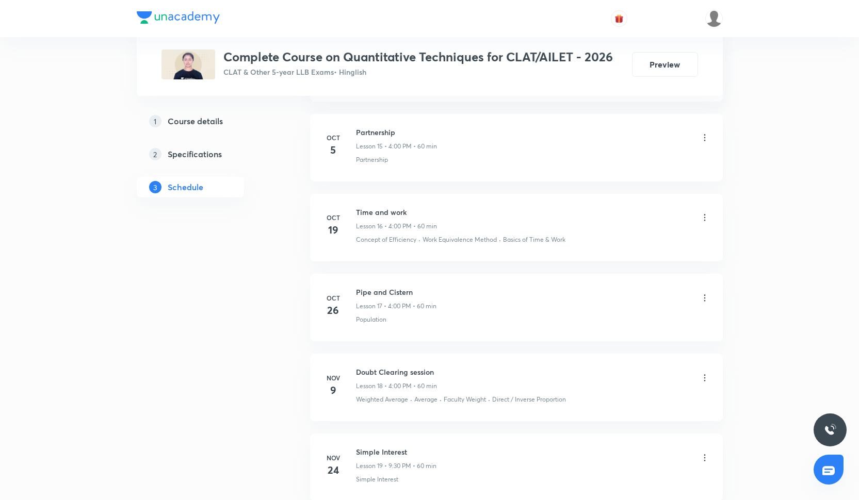
scroll to position [1719, 0]
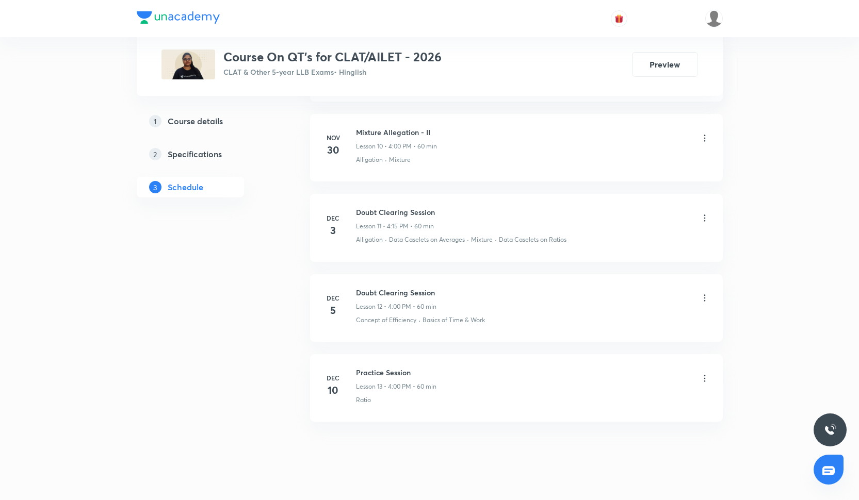
scroll to position [1325, 0]
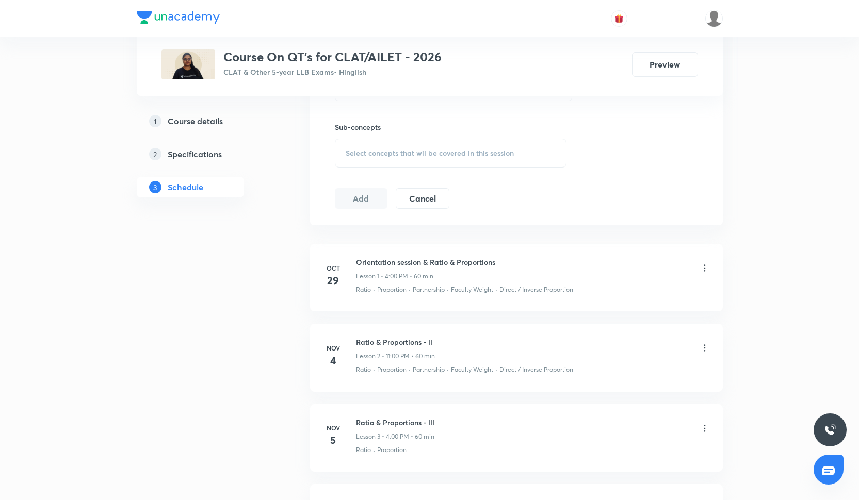
scroll to position [466, 0]
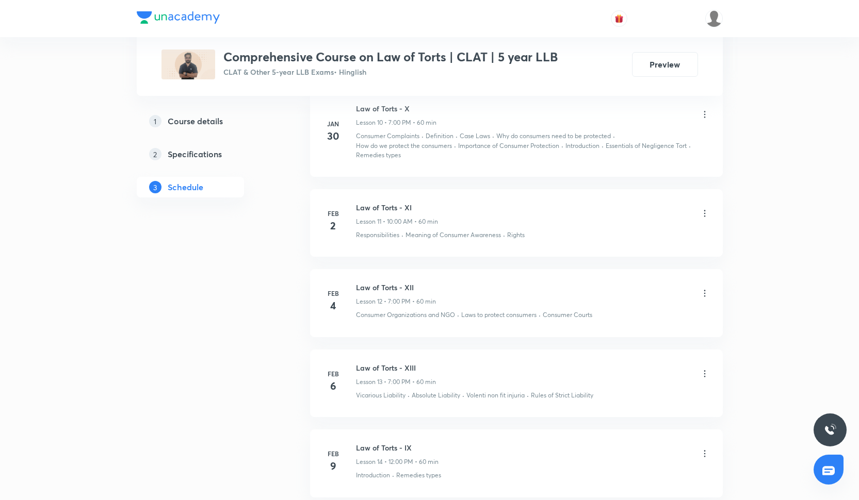
scroll to position [1341, 0]
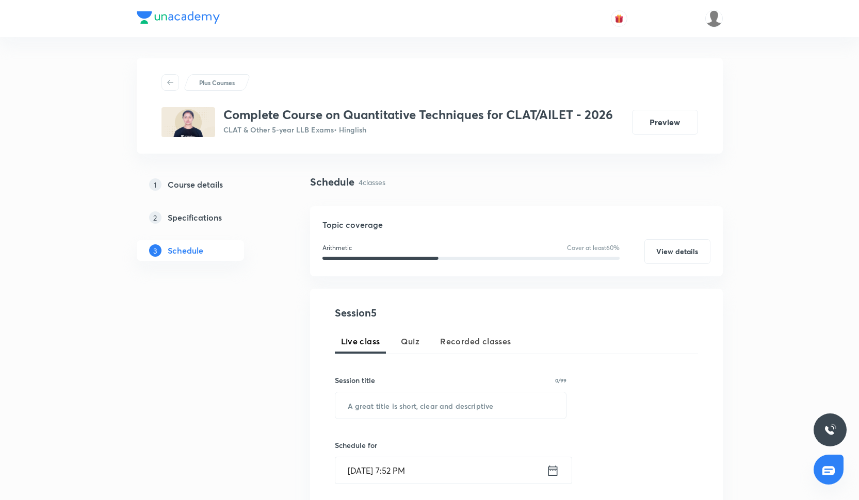
click at [402, 2] on div at bounding box center [430, 18] width 586 height 37
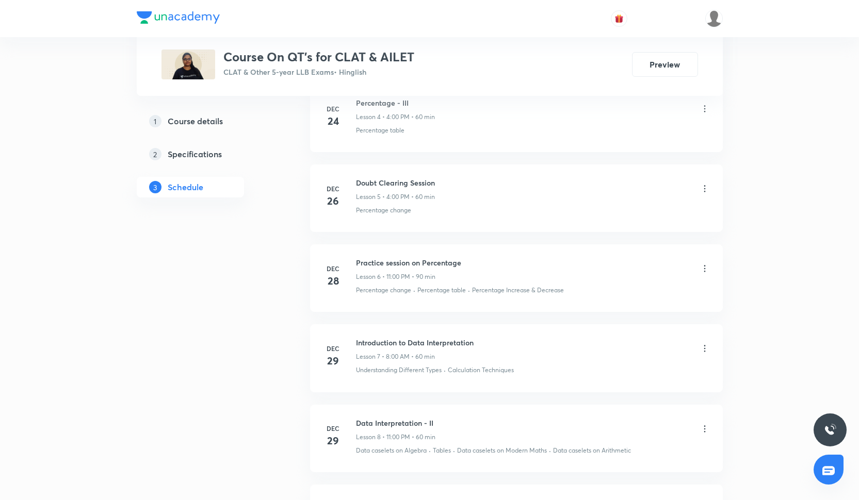
scroll to position [865, 0]
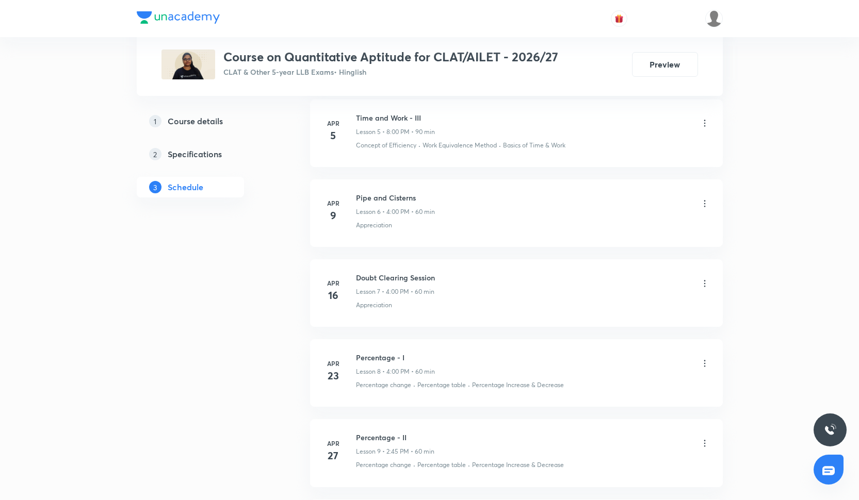
scroll to position [909, 0]
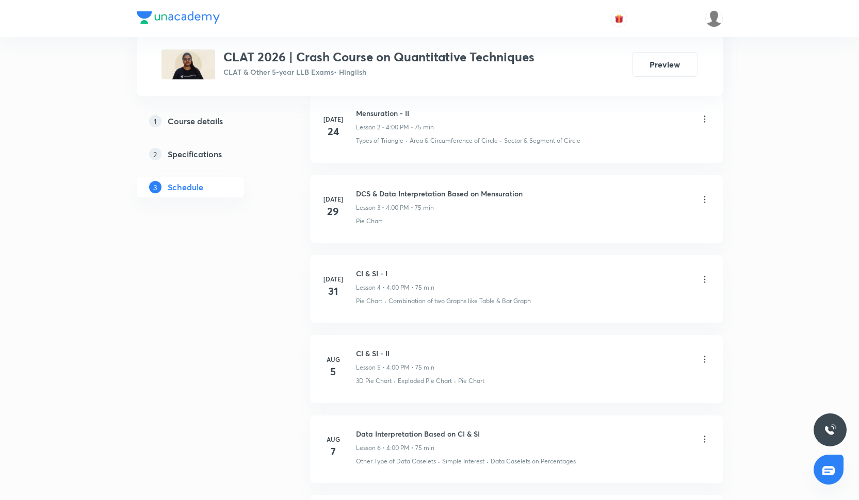
scroll to position [674, 0]
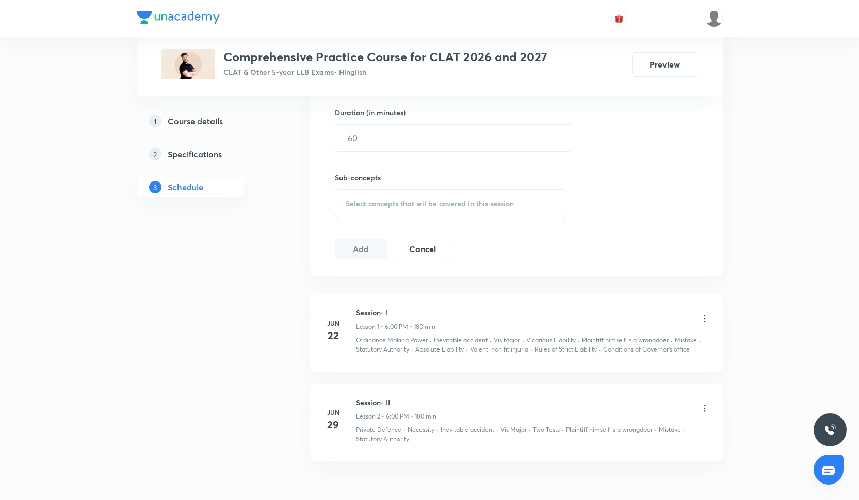
scroll to position [400, 0]
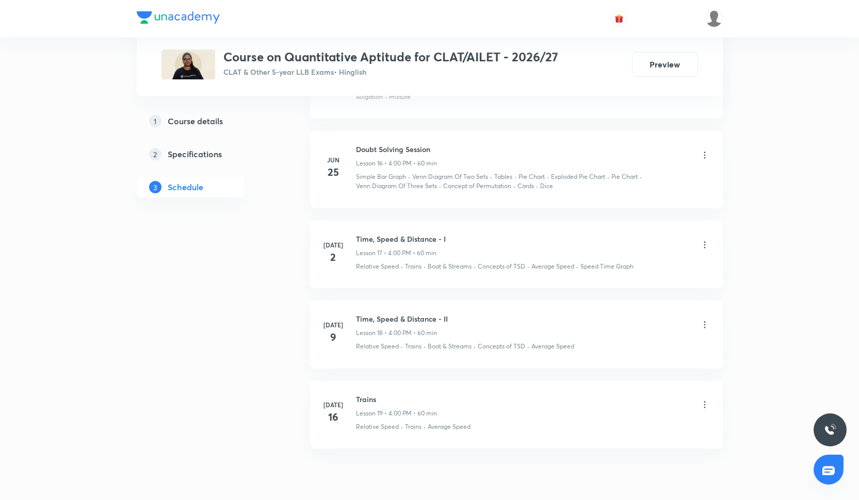
scroll to position [1758, 0]
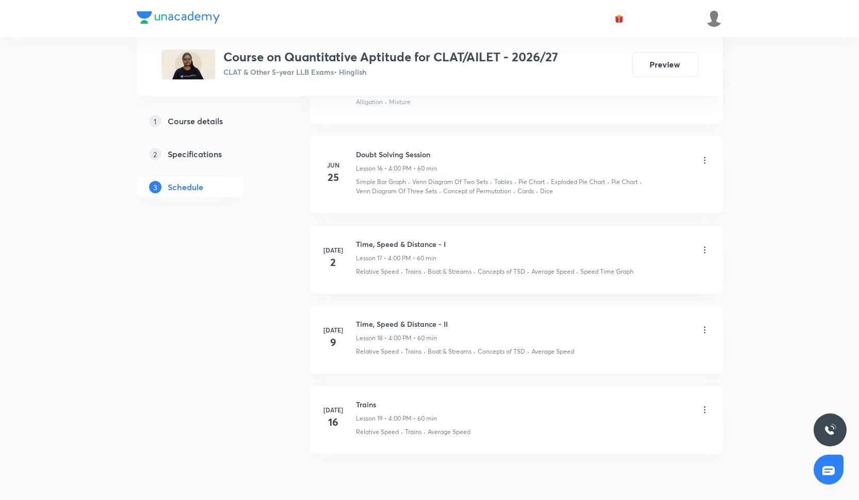
click at [425, 2] on div at bounding box center [430, 18] width 586 height 37
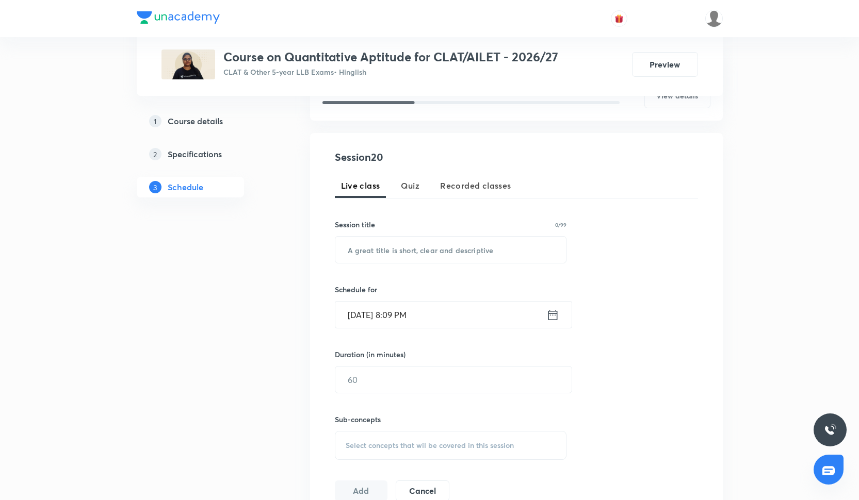
scroll to position [157, 0]
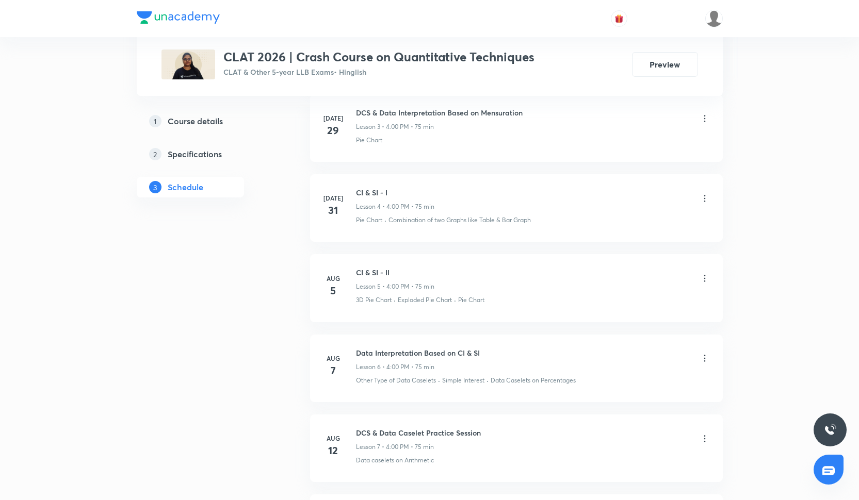
scroll to position [760, 0]
drag, startPoint x: 357, startPoint y: 189, endPoint x: 407, endPoint y: 189, distance: 50.0
click at [407, 189] on h6 "CI & SI - I" at bounding box center [395, 191] width 78 height 11
copy h6 "CI & SI - I"
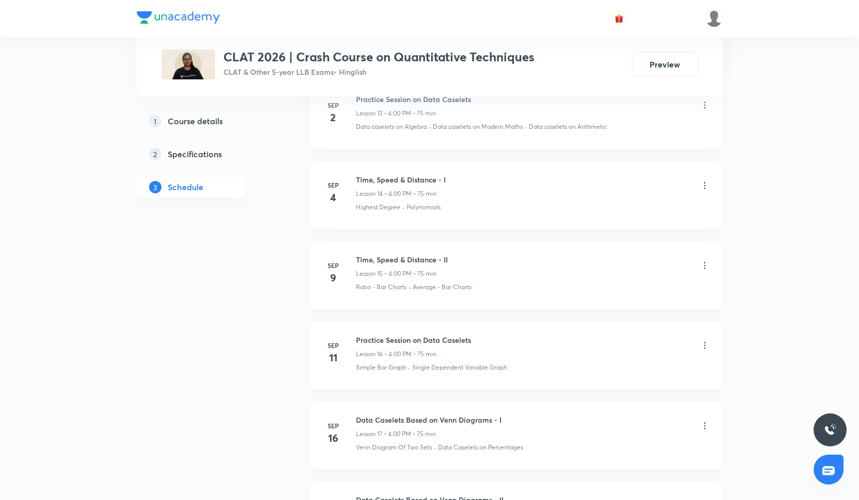
scroll to position [1573, 0]
click at [389, 1] on div at bounding box center [430, 18] width 586 height 37
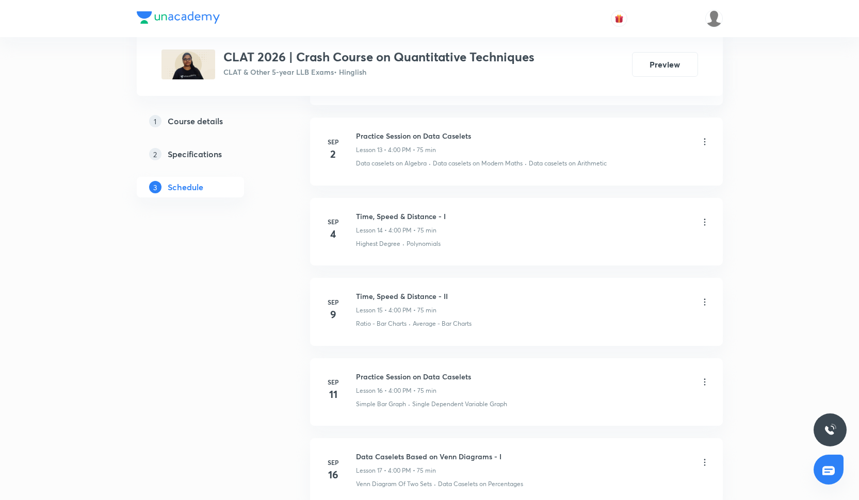
scroll to position [1503, 0]
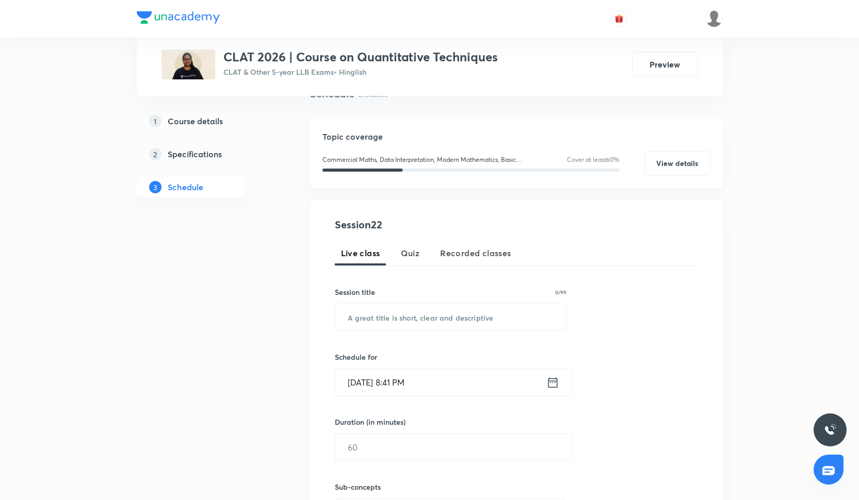
scroll to position [141, 0]
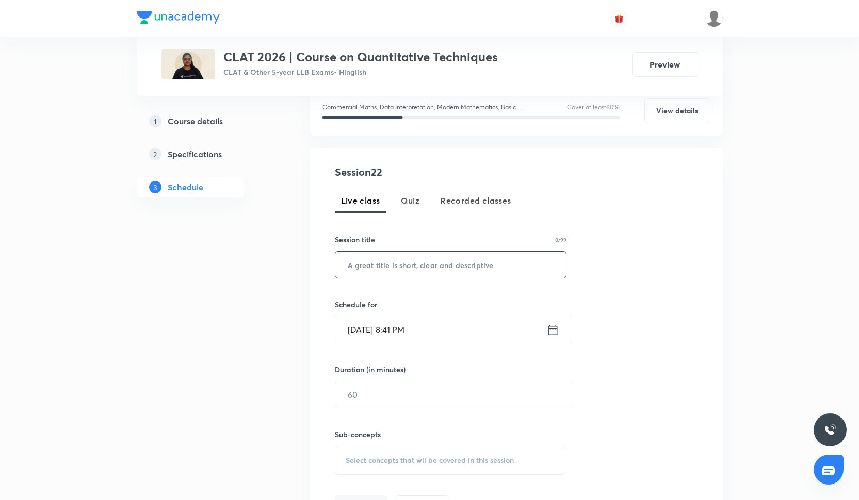
click at [417, 267] on input "text" at bounding box center [450, 265] width 231 height 26
paste input "Mensuration - I"
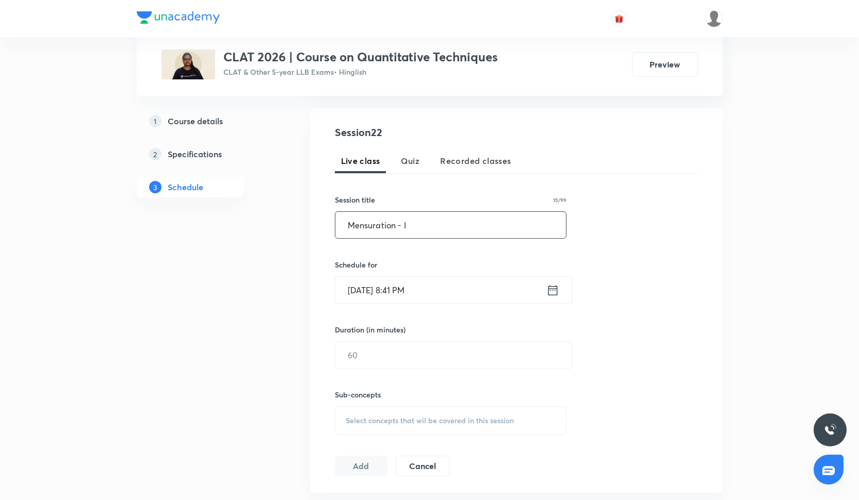
type input "Mensuration - I"
click at [387, 301] on input "Oct 7, 2025, 8:41 PM" at bounding box center [440, 290] width 211 height 26
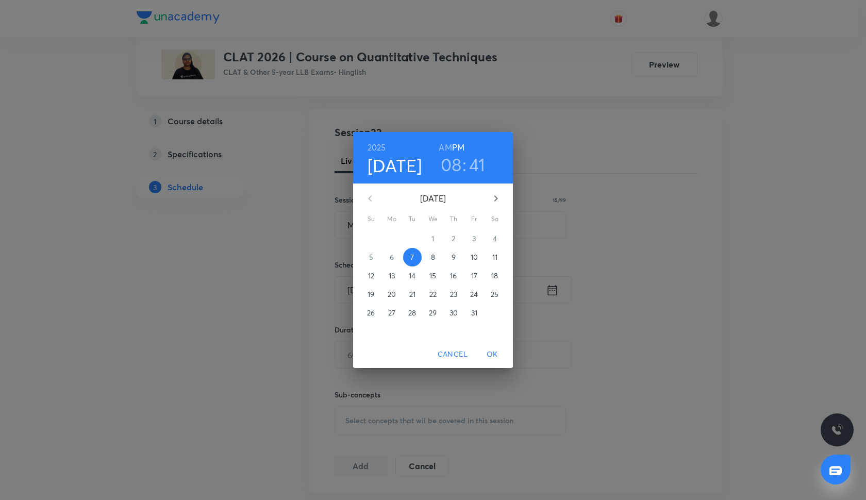
click at [429, 255] on span "8" at bounding box center [433, 257] width 19 height 10
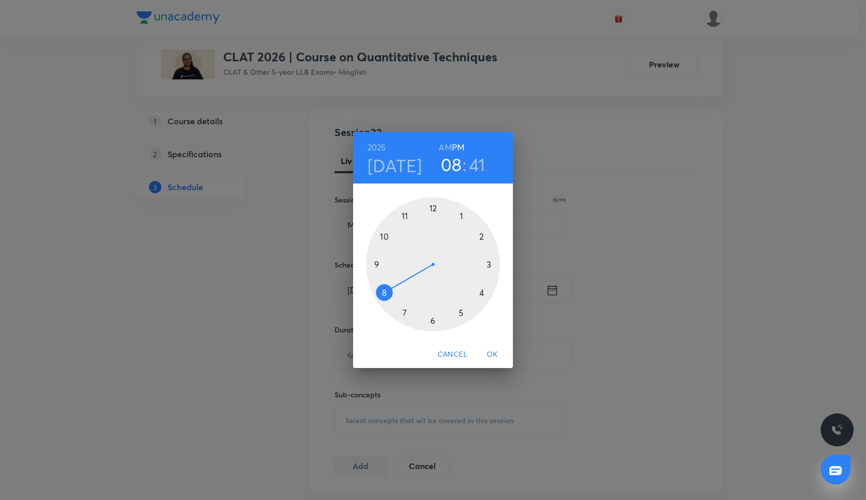
click at [464, 312] on div at bounding box center [433, 265] width 134 height 134
click at [428, 320] on div at bounding box center [433, 265] width 134 height 134
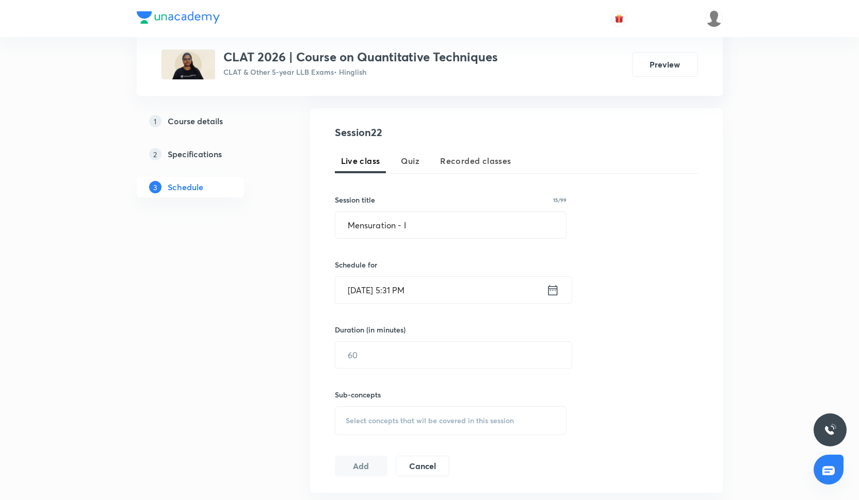
click at [405, 372] on div "Sub-concepts Select concepts that wil be covered in this session" at bounding box center [451, 402] width 232 height 67
click at [405, 364] on input "text" at bounding box center [453, 355] width 236 height 26
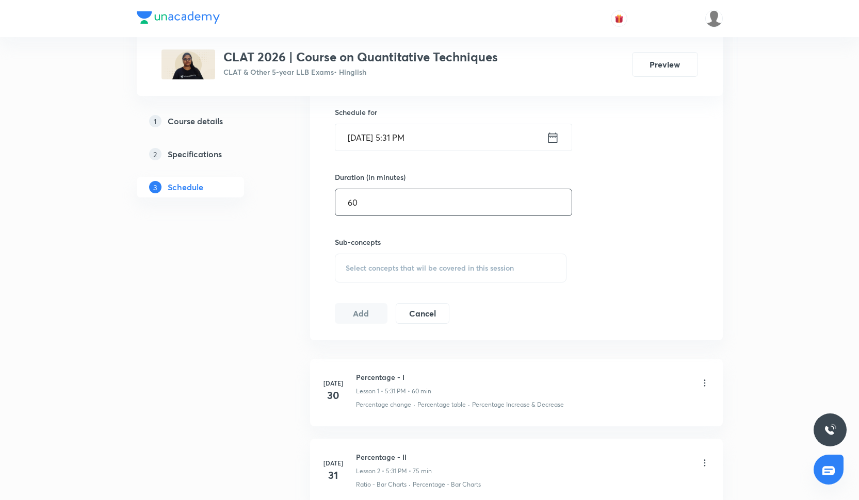
scroll to position [337, 0]
type input "60"
click at [453, 252] on div "Select concepts that wil be covered in this session" at bounding box center [451, 264] width 232 height 29
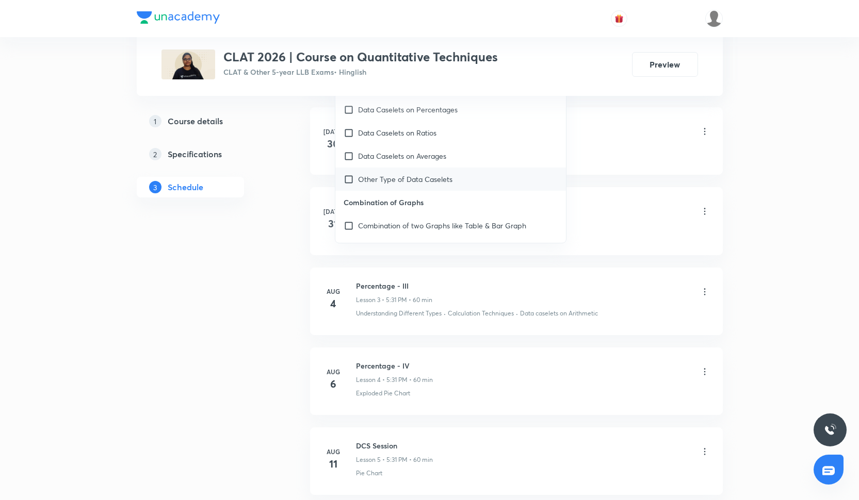
scroll to position [542, 0]
click at [428, 168] on div "Data Caselets on Averages" at bounding box center [450, 156] width 231 height 23
checkbox input "true"
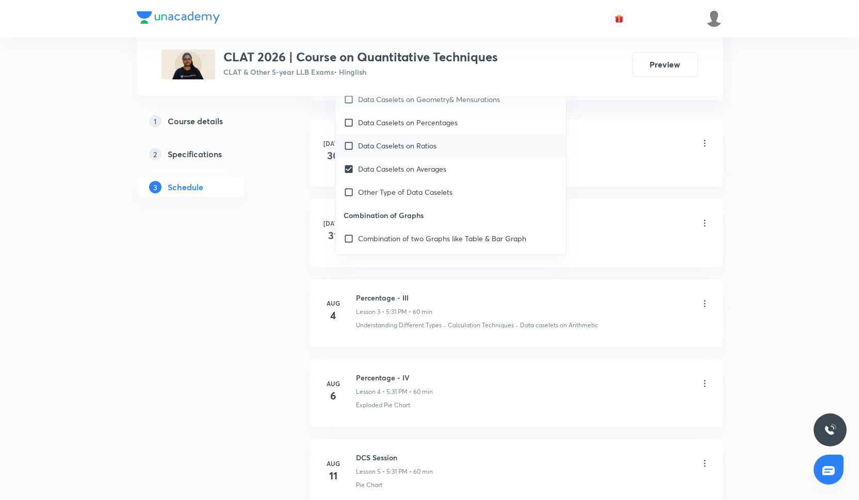
click at [420, 154] on div "Data Caselets on Ratios" at bounding box center [450, 145] width 231 height 23
checkbox input "true"
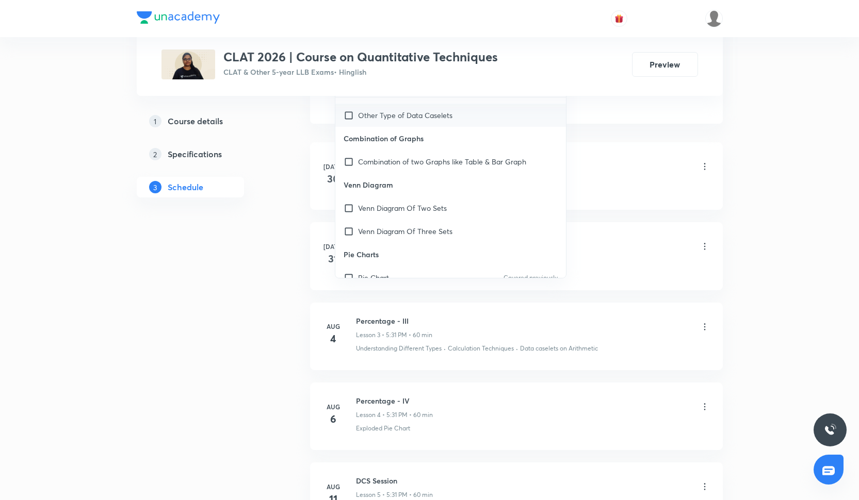
scroll to position [645, 0]
click at [438, 214] on div "Venn Diagram Of Two Sets" at bounding box center [450, 205] width 231 height 23
checkbox input "true"
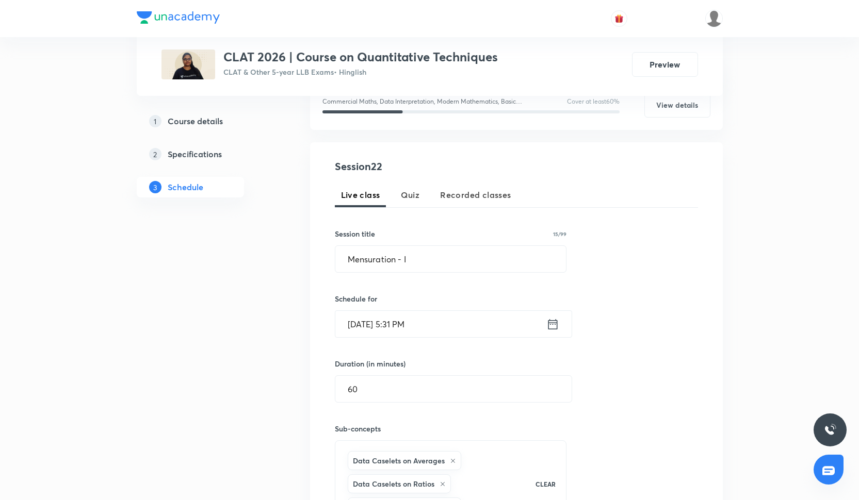
scroll to position [171, 0]
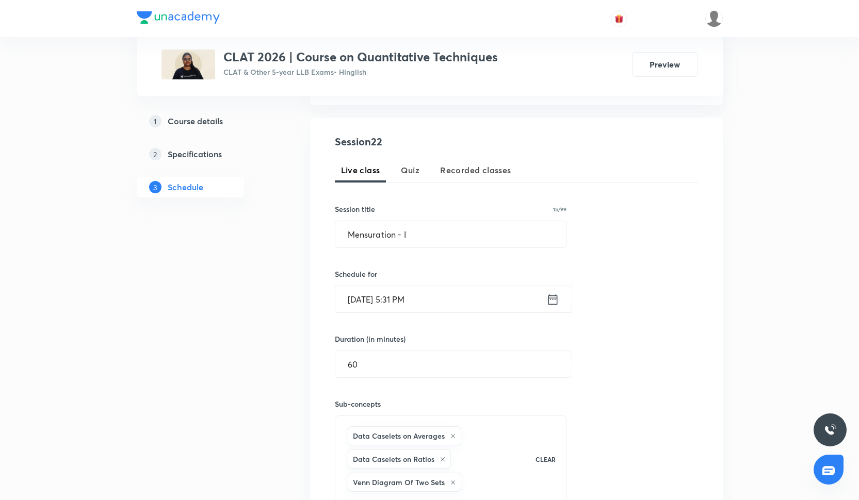
click at [454, 434] on icon at bounding box center [453, 436] width 6 height 6
click at [441, 436] on icon at bounding box center [442, 436] width 4 height 4
click at [452, 435] on icon at bounding box center [453, 436] width 4 height 4
click at [435, 432] on span "Select concepts that wil be covered in this session" at bounding box center [430, 430] width 168 height 8
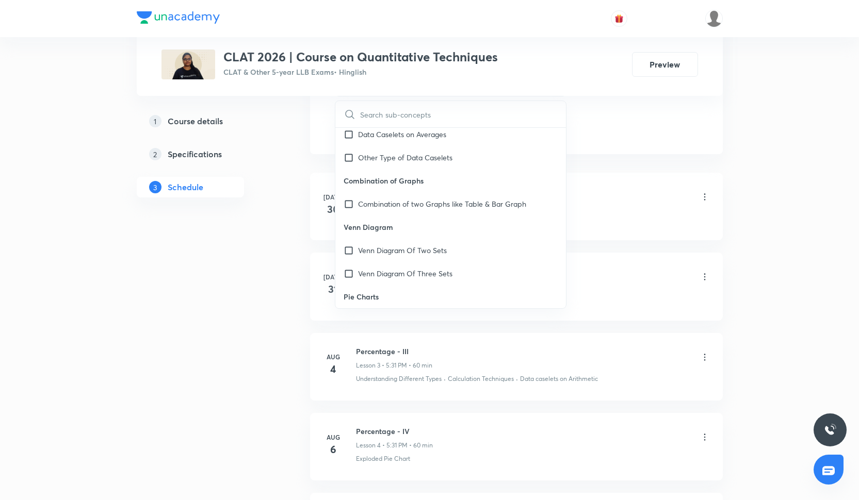
scroll to position [628, 0]
click at [412, 256] on p "Venn Diagram Of Two Sets" at bounding box center [402, 253] width 89 height 11
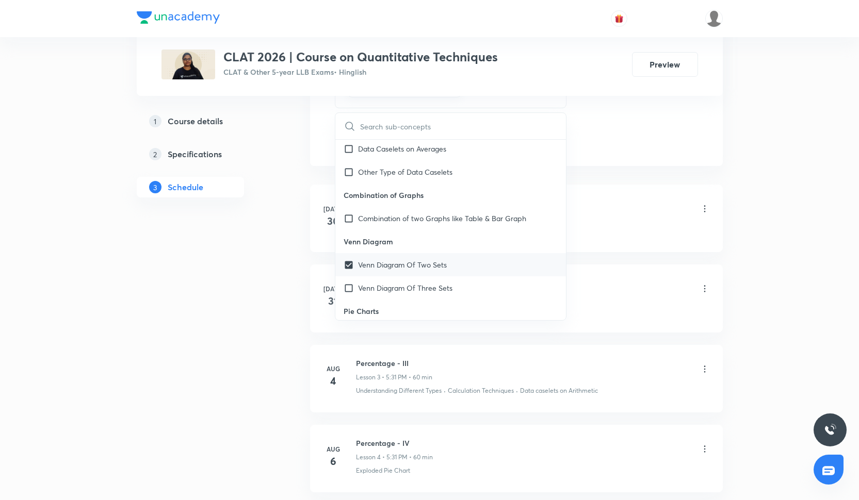
checkbox input "true"
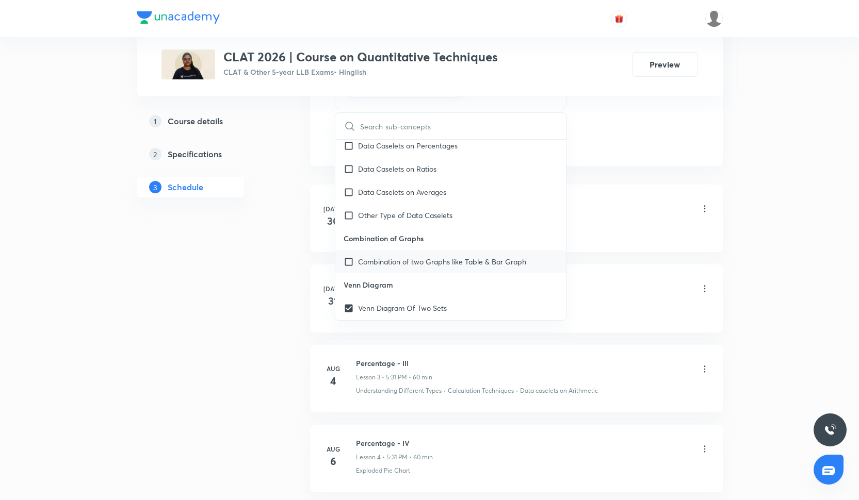
scroll to position [581, 0]
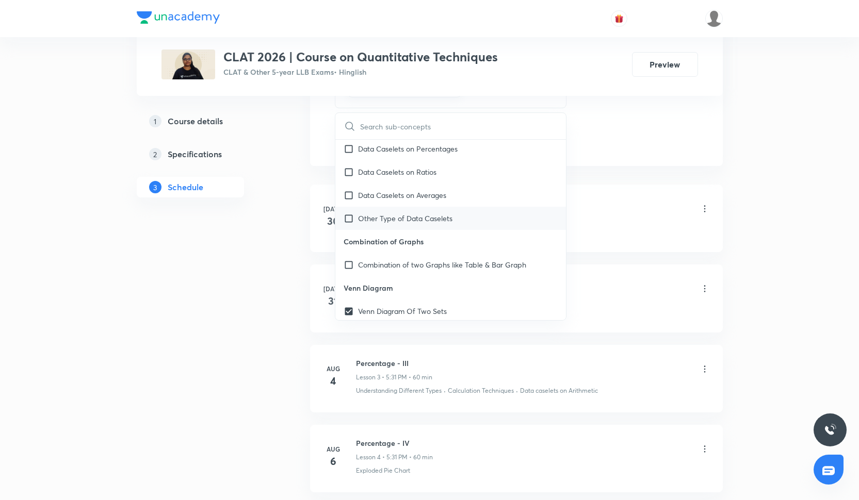
click at [403, 219] on p "Other Type of Data Caselets" at bounding box center [405, 218] width 94 height 11
checkbox input "true"
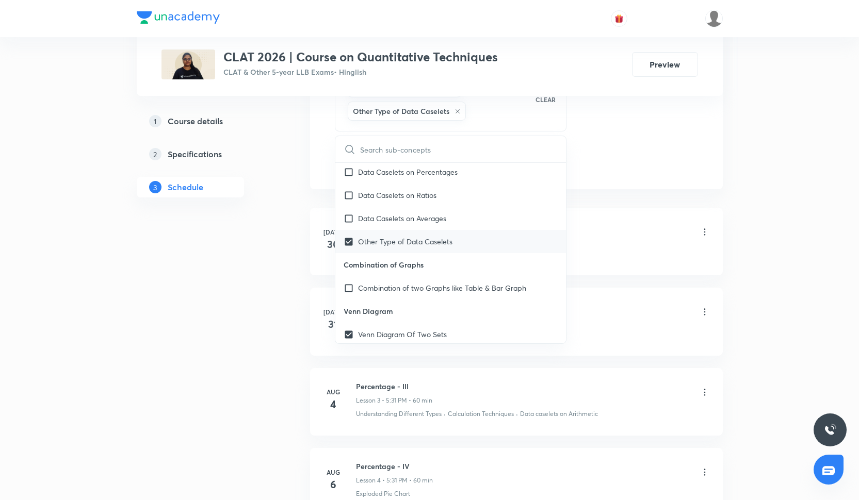
click at [400, 238] on p "Other Type of Data Caselets" at bounding box center [405, 241] width 94 height 11
checkbox input "false"
checkbox input "true"
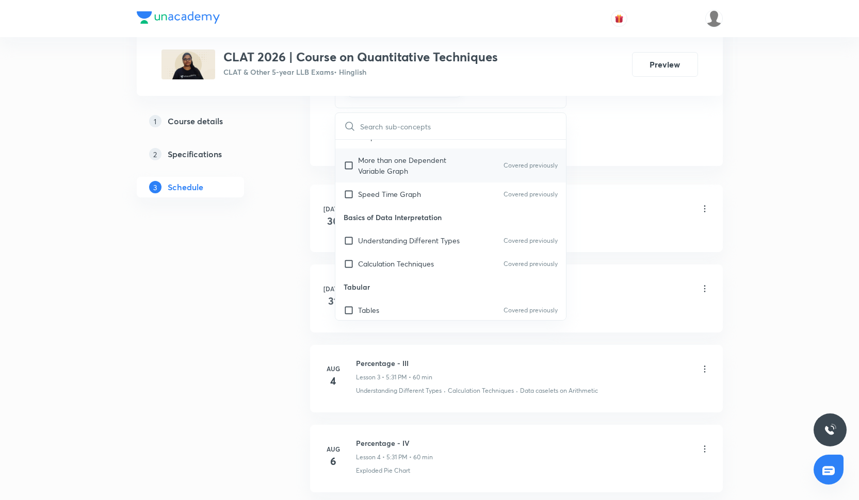
scroll to position [278, 0]
click at [392, 181] on div "More than one Dependent Variable Graph Covered previously" at bounding box center [450, 168] width 231 height 34
checkbox input "true"
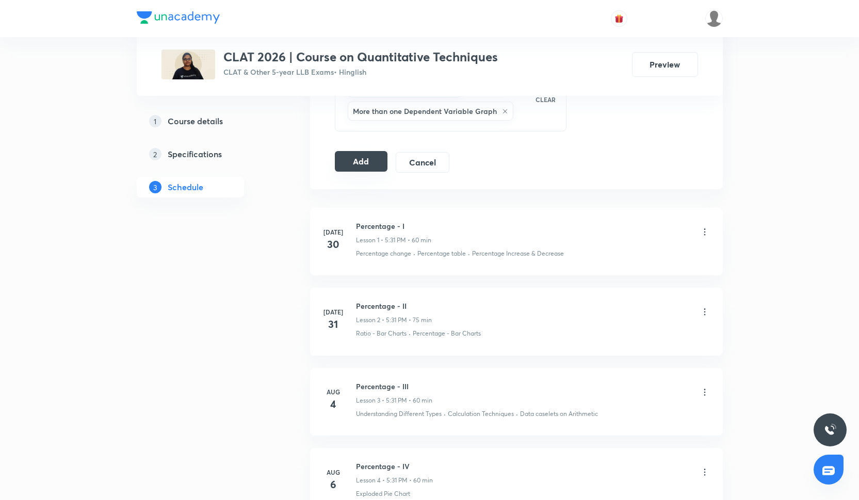
click at [366, 165] on button "Add" at bounding box center [361, 161] width 53 height 21
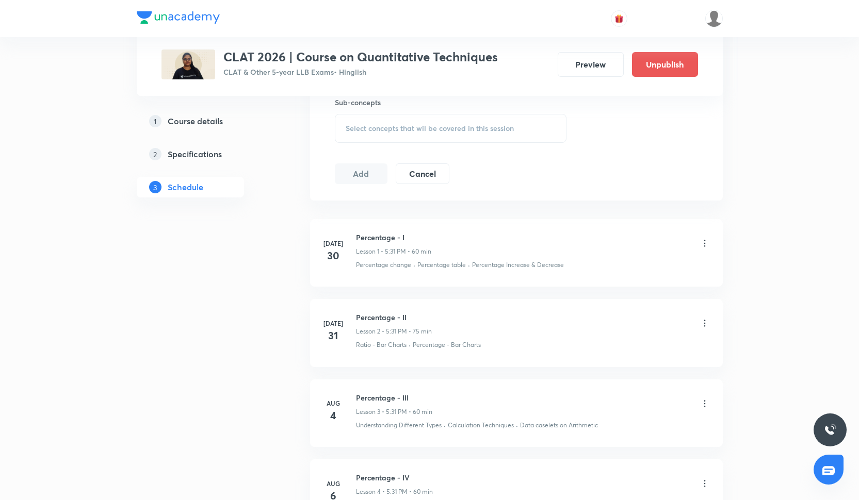
scroll to position [476, 0]
click at [357, 122] on span "Select concepts that wil be covered in this session" at bounding box center [430, 125] width 168 height 8
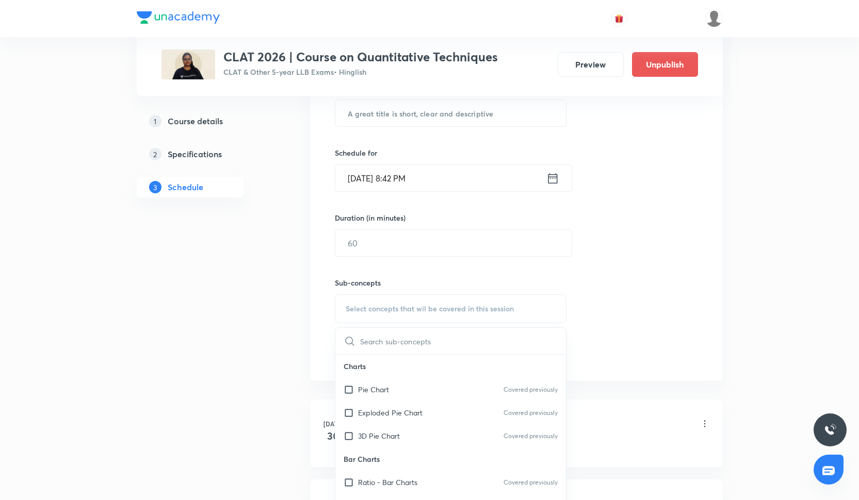
scroll to position [293, 0]
click at [358, 113] on input "text" at bounding box center [450, 113] width 231 height 26
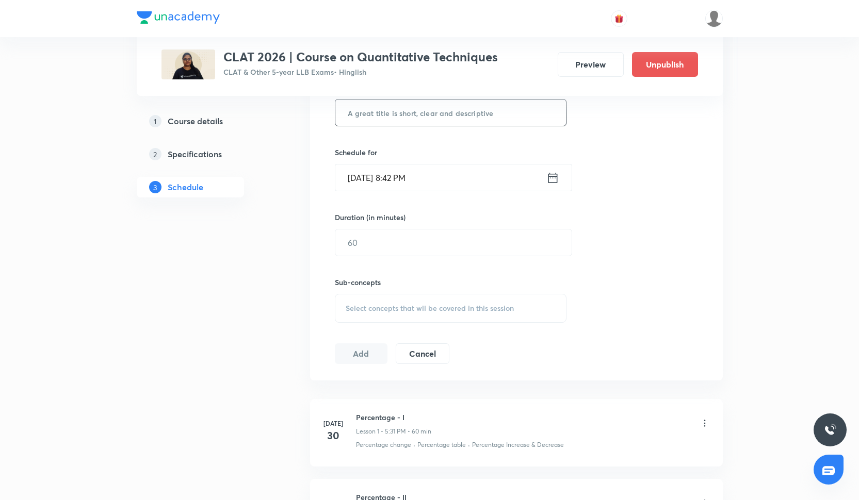
paste input "Mensuration - II"
type input "Mensuration - II"
click at [367, 171] on input "Oct 7, 2025, 8:42 PM" at bounding box center [440, 178] width 211 height 26
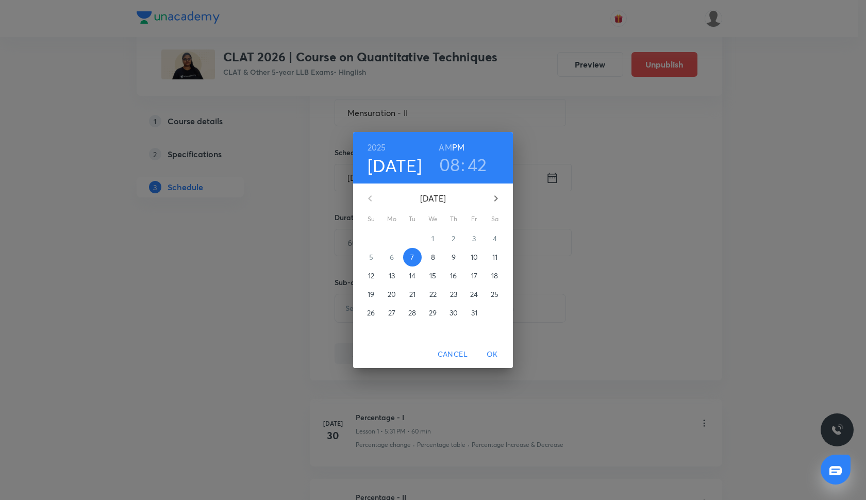
click at [395, 279] on p "13" at bounding box center [392, 276] width 6 height 10
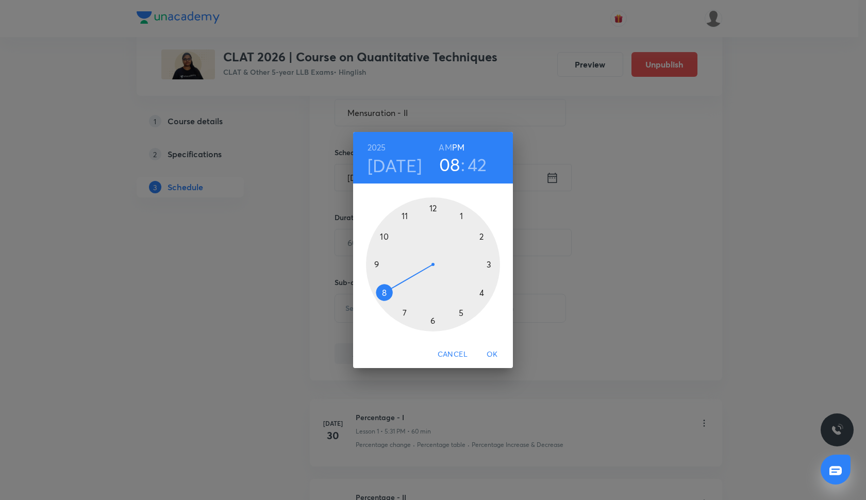
click at [460, 316] on div at bounding box center [433, 265] width 134 height 134
click at [428, 322] on div at bounding box center [433, 265] width 134 height 134
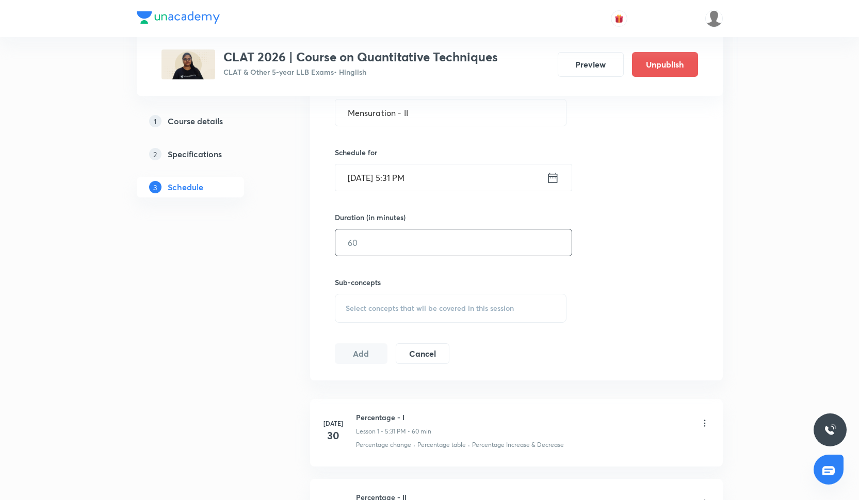
click at [398, 253] on input "text" at bounding box center [453, 242] width 236 height 26
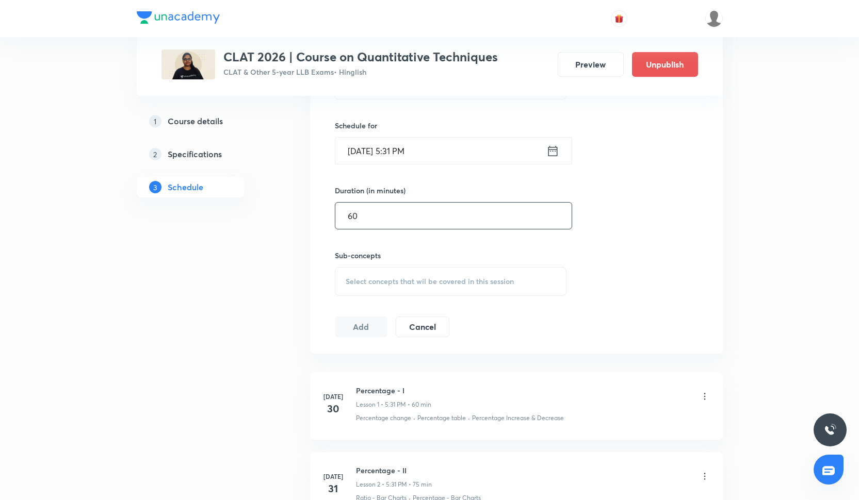
scroll to position [322, 0]
type input "60"
click at [428, 280] on span "Select concepts that wil be covered in this session" at bounding box center [430, 279] width 168 height 8
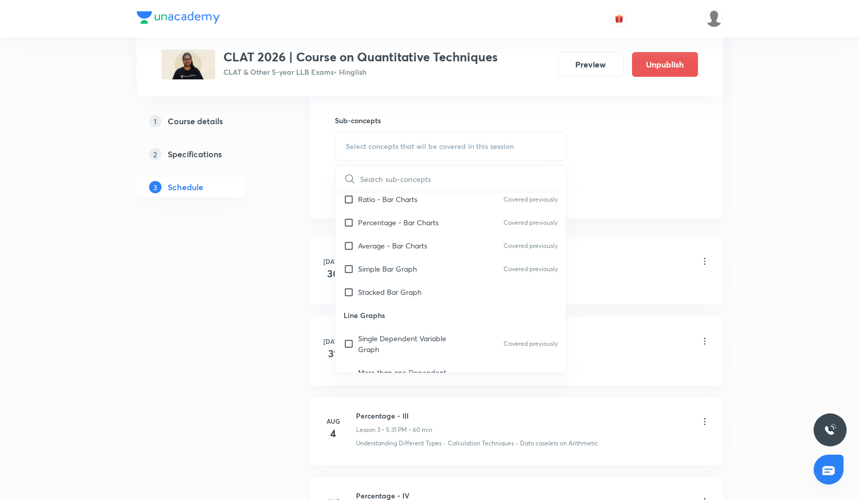
scroll to position [139, 0]
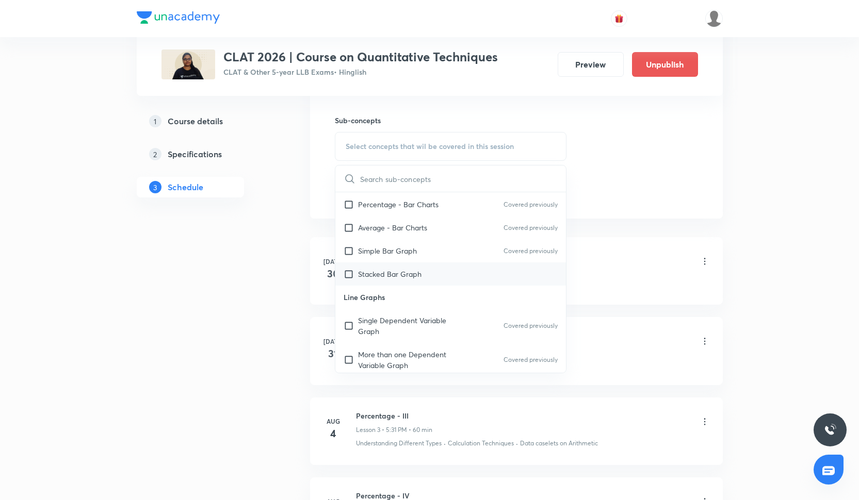
click at [428, 274] on div "Stacked Bar Graph" at bounding box center [450, 274] width 231 height 23
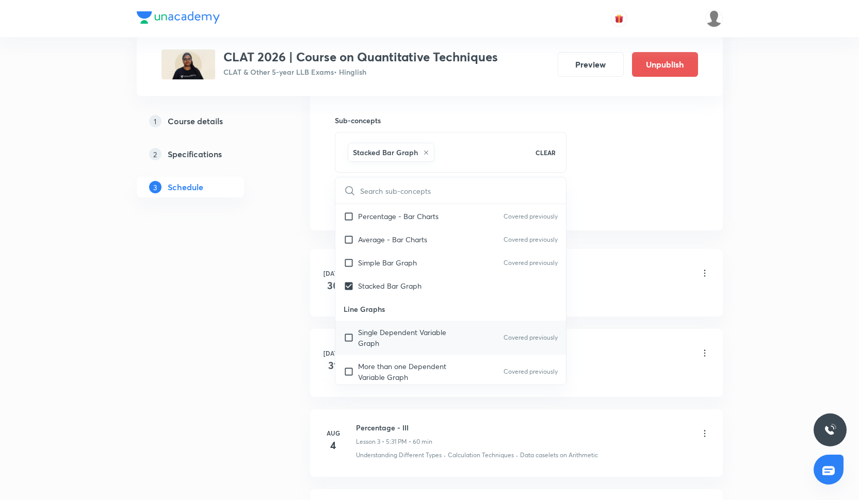
click at [423, 330] on p "Single Dependent Variable Graph" at bounding box center [410, 338] width 104 height 22
checkbox input "true"
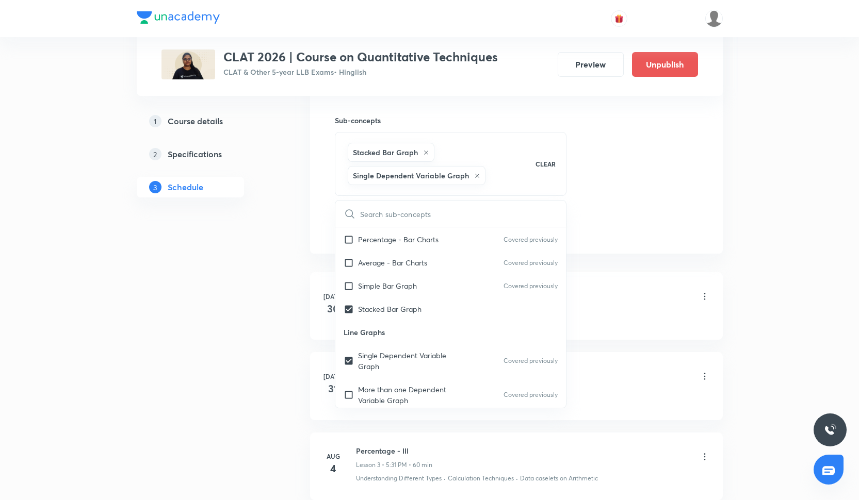
click at [672, 211] on div "Session 23 Live class Quiz Recorded classes Session title 16/99 Mensuration - I…" at bounding box center [516, 43] width 363 height 387
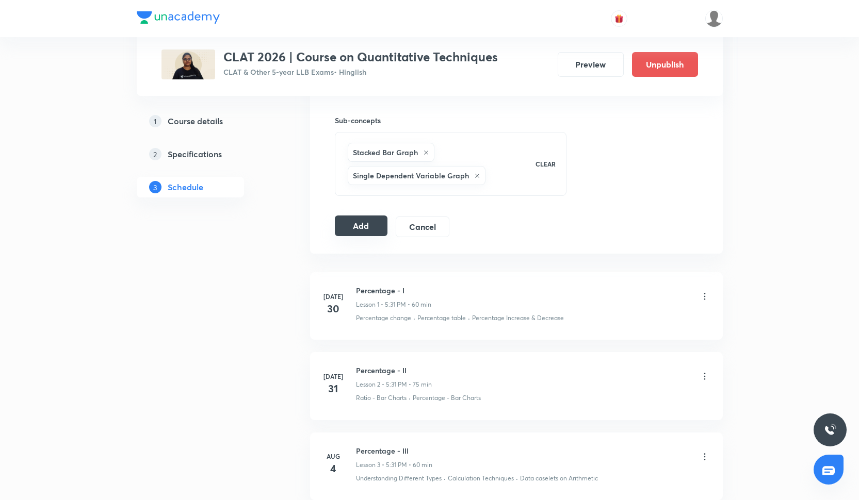
click at [380, 225] on button "Add" at bounding box center [361, 226] width 53 height 21
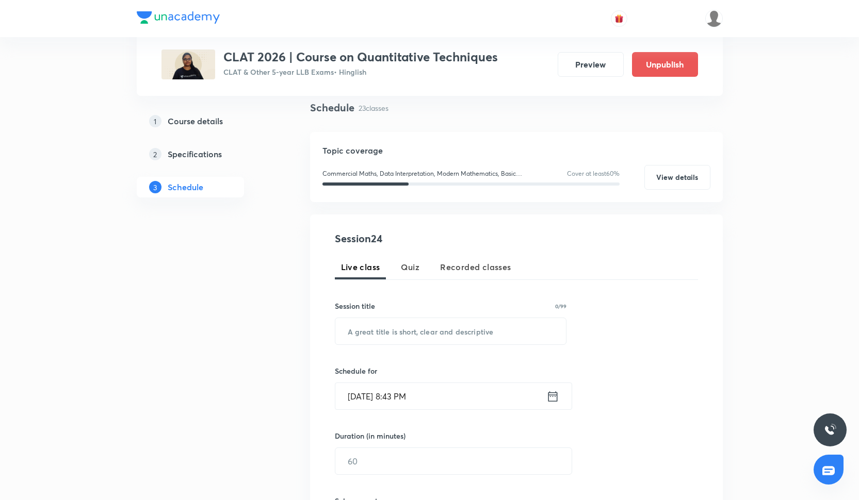
scroll to position [107, 0]
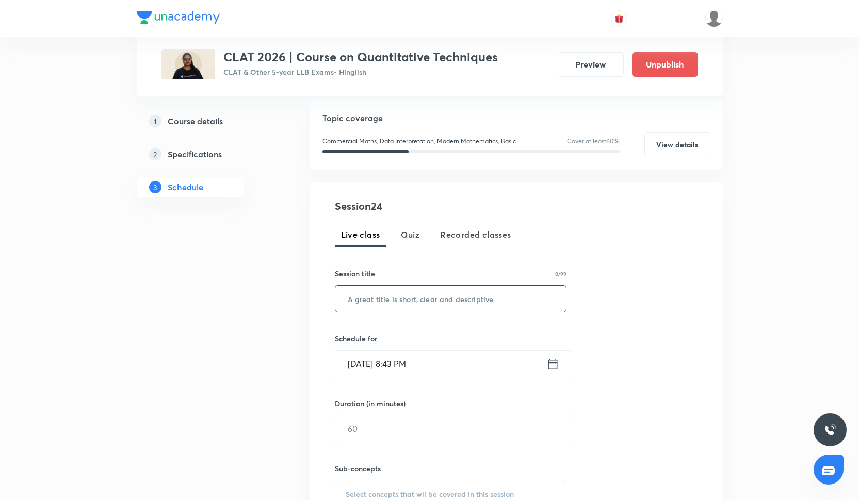
click at [376, 306] on input "text" at bounding box center [450, 299] width 231 height 26
paste input "SI & CI - I"
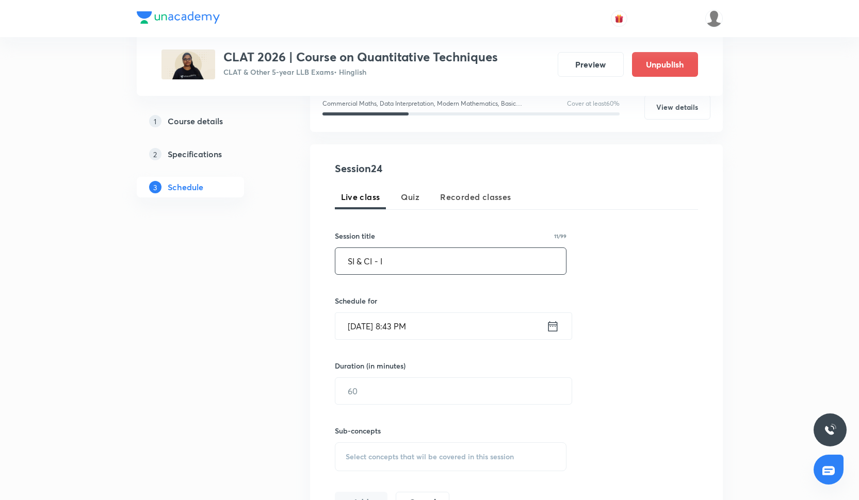
scroll to position [150, 0]
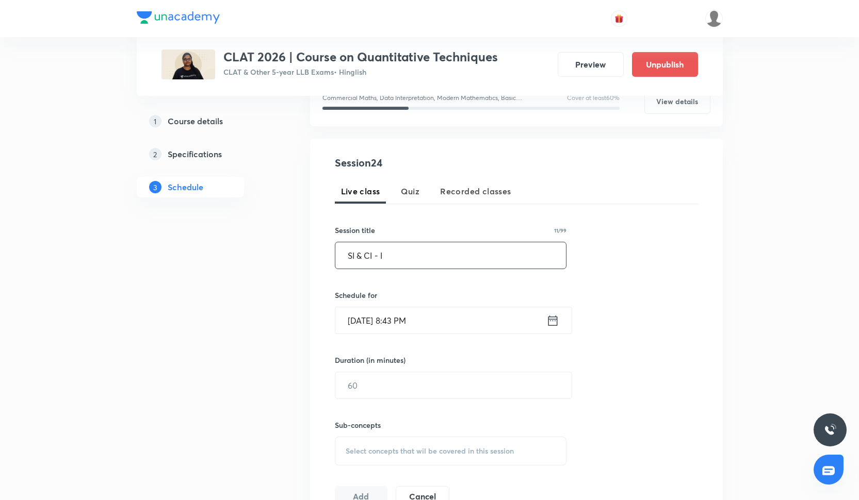
type input "SI & CI - I"
click at [374, 309] on input "Oct 7, 2025, 8:43 PM" at bounding box center [440, 320] width 211 height 26
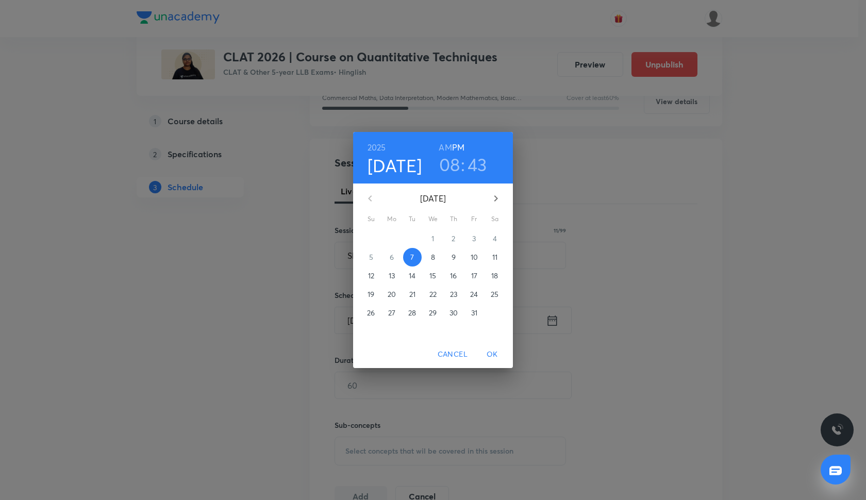
click at [435, 270] on button "15" at bounding box center [433, 276] width 19 height 19
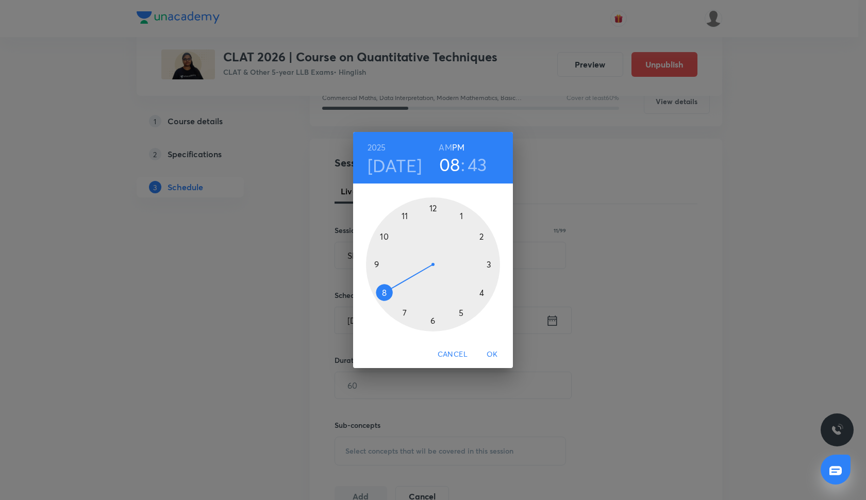
click at [462, 313] on div at bounding box center [433, 265] width 134 height 134
click at [428, 322] on div at bounding box center [433, 265] width 134 height 134
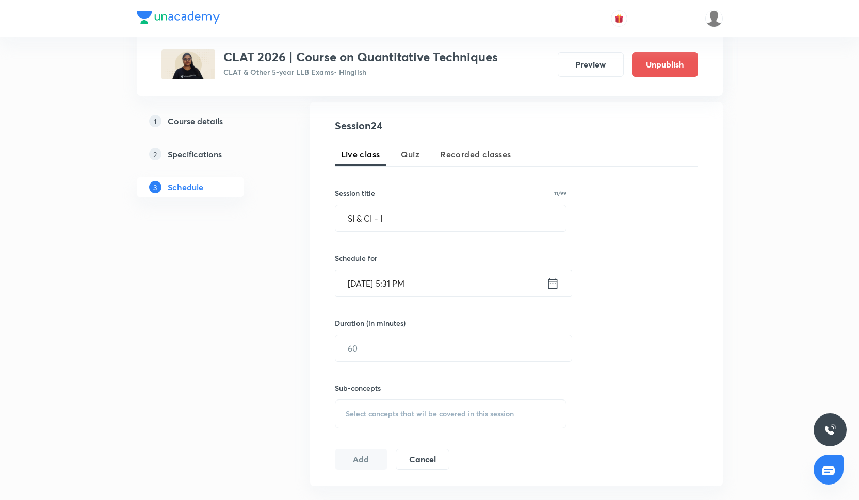
scroll to position [190, 0]
click at [413, 355] on input "text" at bounding box center [453, 345] width 236 height 26
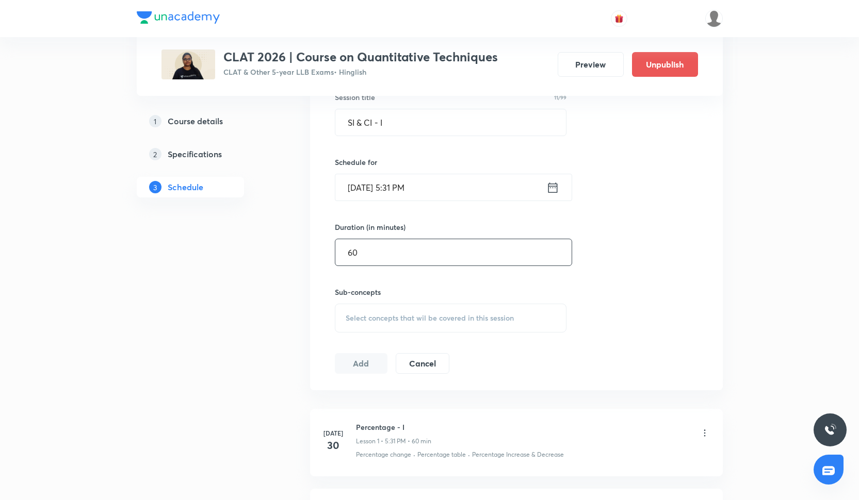
type input "60"
click at [383, 318] on span "Select concepts that wil be covered in this session" at bounding box center [430, 318] width 168 height 8
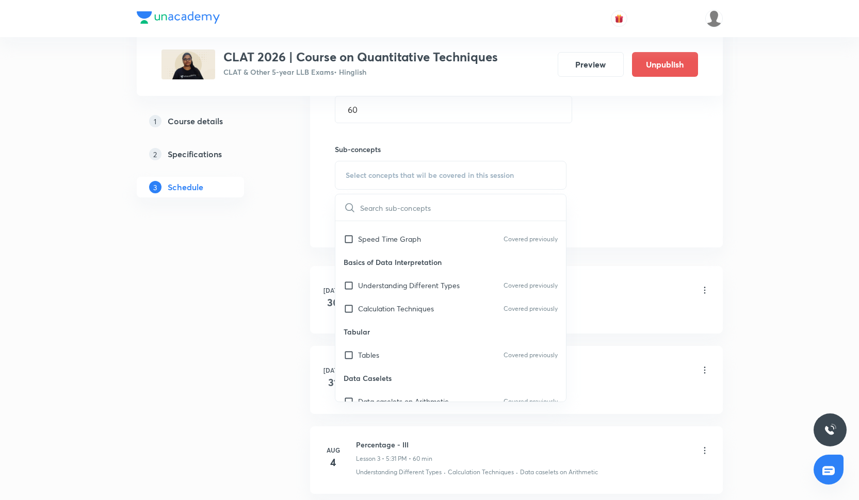
scroll to position [321, 0]
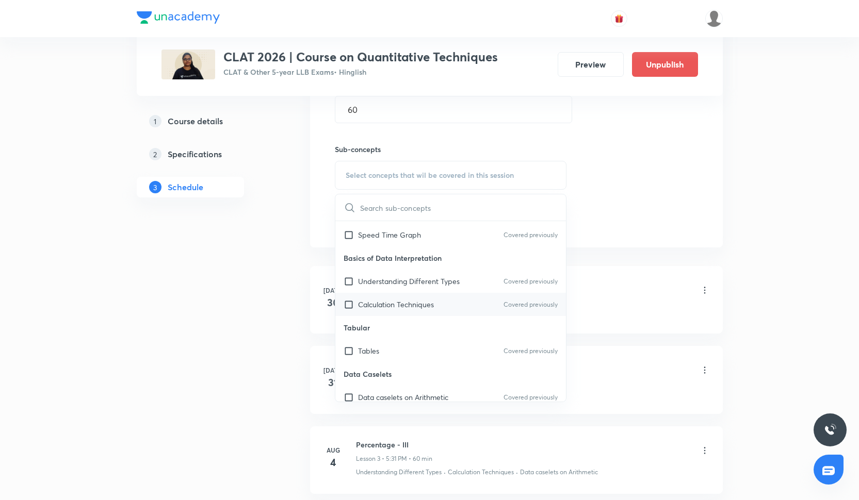
click at [380, 296] on div "Calculation Techniques Covered previously" at bounding box center [450, 304] width 231 height 23
checkbox input "true"
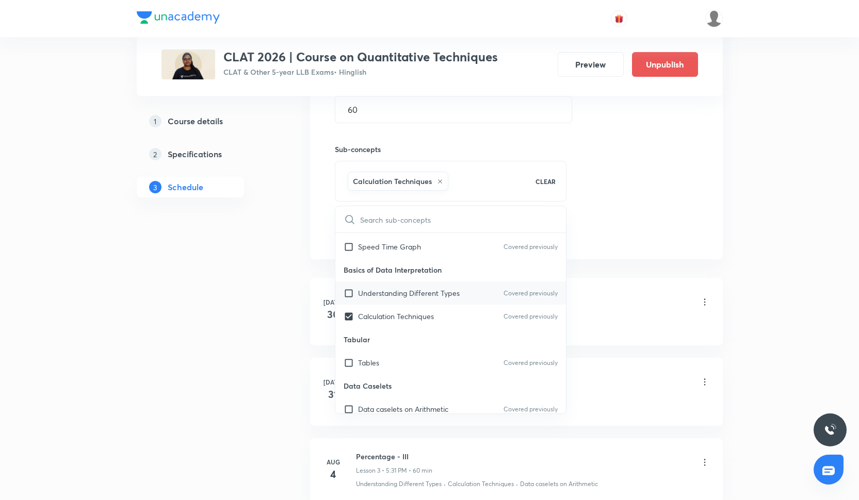
click at [379, 289] on p "Understanding Different Types" at bounding box center [409, 293] width 102 height 11
checkbox input "true"
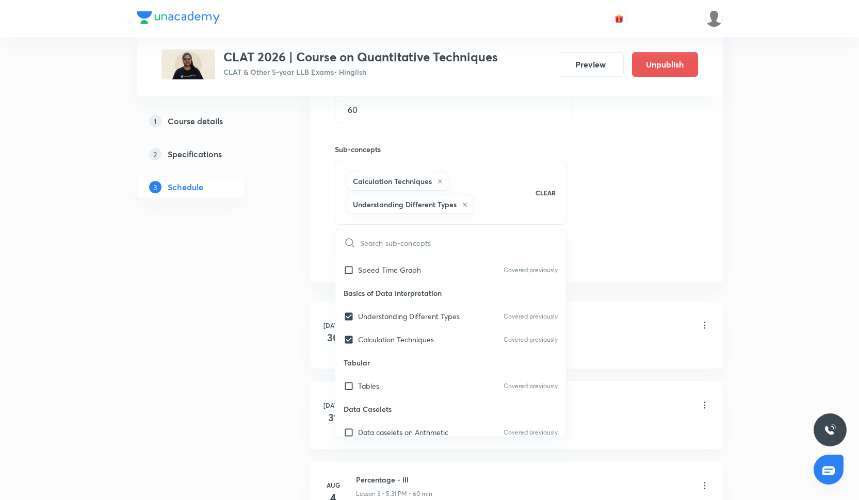
click at [622, 225] on div "Session 24 Live class Quiz Recorded classes Session title 11/99 SI & CI - I ​ S…" at bounding box center [516, 72] width 363 height 387
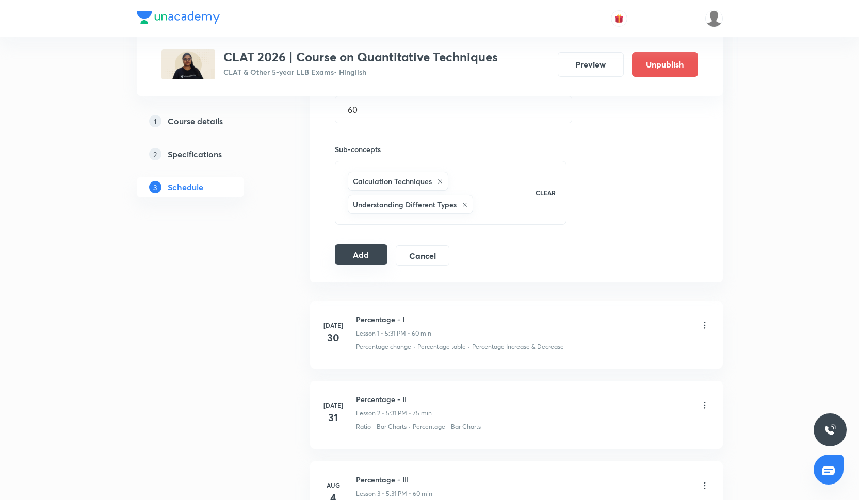
click at [369, 257] on button "Add" at bounding box center [361, 254] width 53 height 21
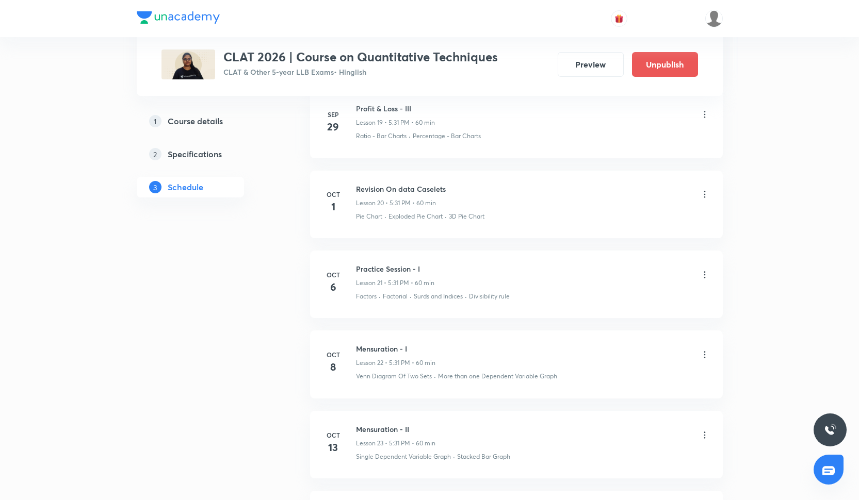
scroll to position [2195, 0]
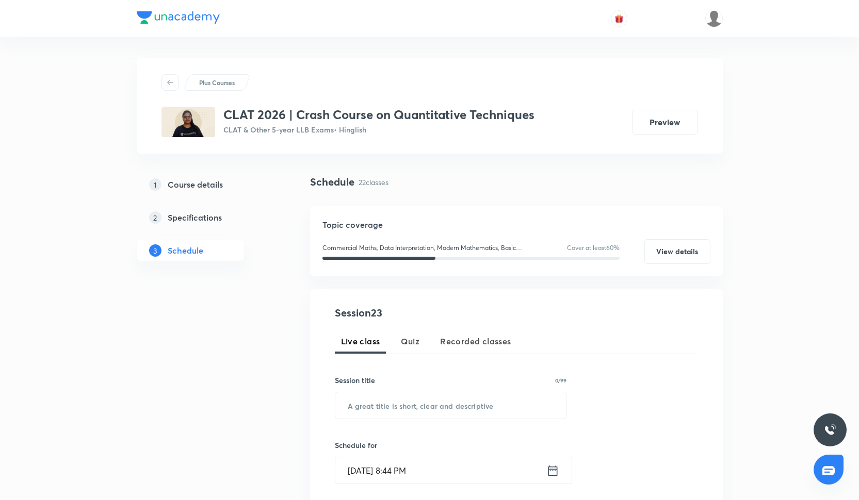
click at [394, 391] on div "Session title 0/99 ​" at bounding box center [451, 397] width 232 height 44
click at [394, 408] on input "text" at bounding box center [450, 405] width 231 height 26
paste input "Percentage - 1"
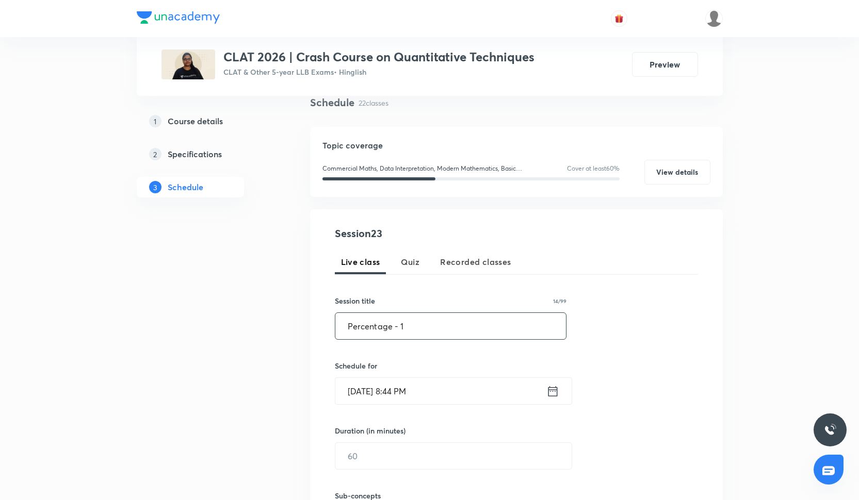
scroll to position [86, 0]
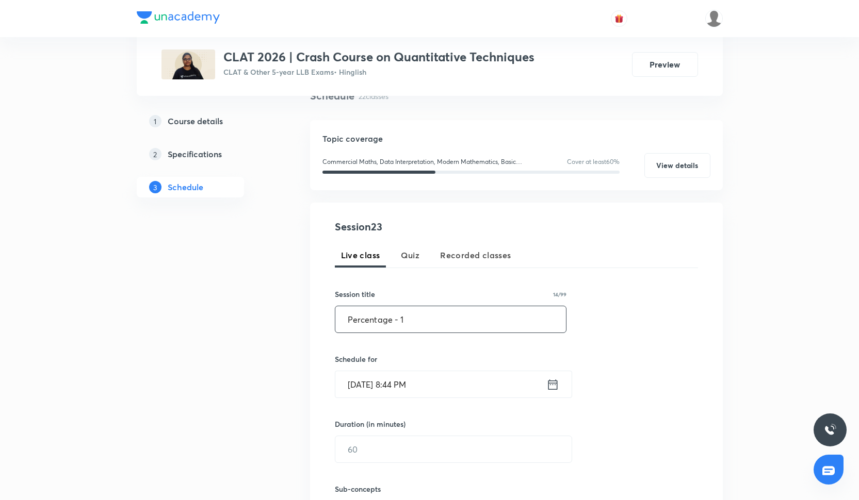
type input "Percentage - 1"
click at [371, 387] on input "[DATE] 8:44 PM" at bounding box center [440, 384] width 211 height 26
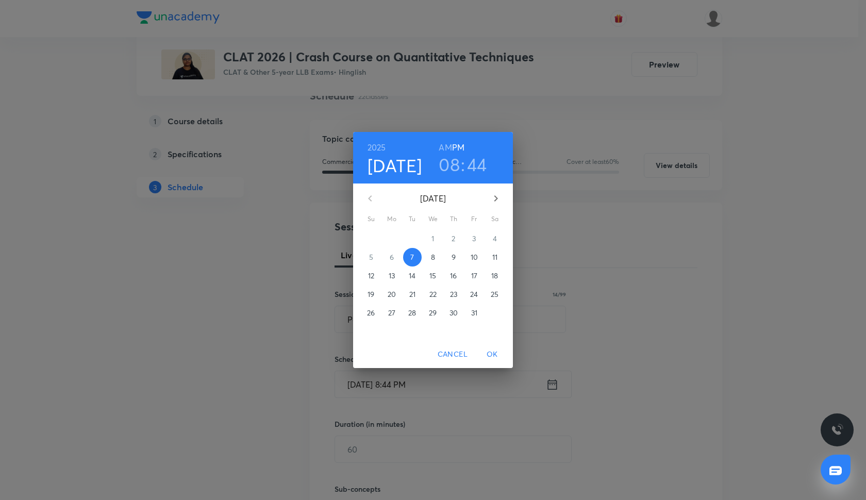
click at [452, 258] on p "9" at bounding box center [454, 257] width 4 height 10
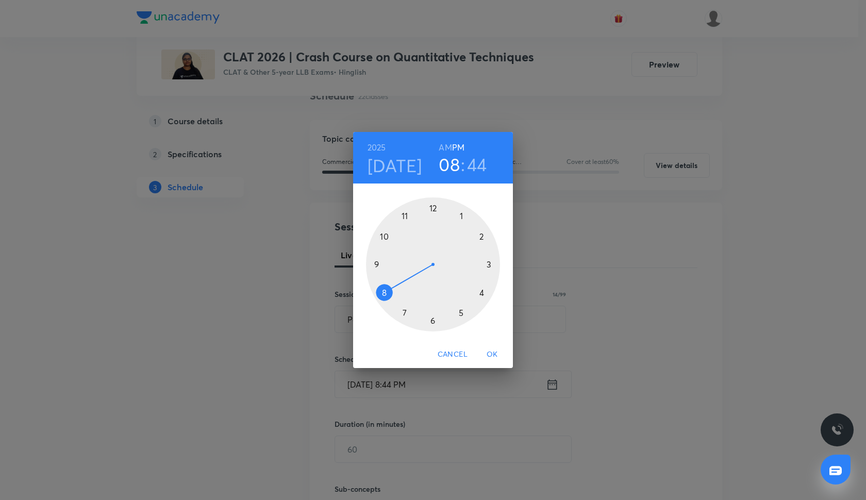
click at [481, 288] on div at bounding box center [433, 265] width 134 height 134
click at [429, 208] on div at bounding box center [433, 265] width 134 height 134
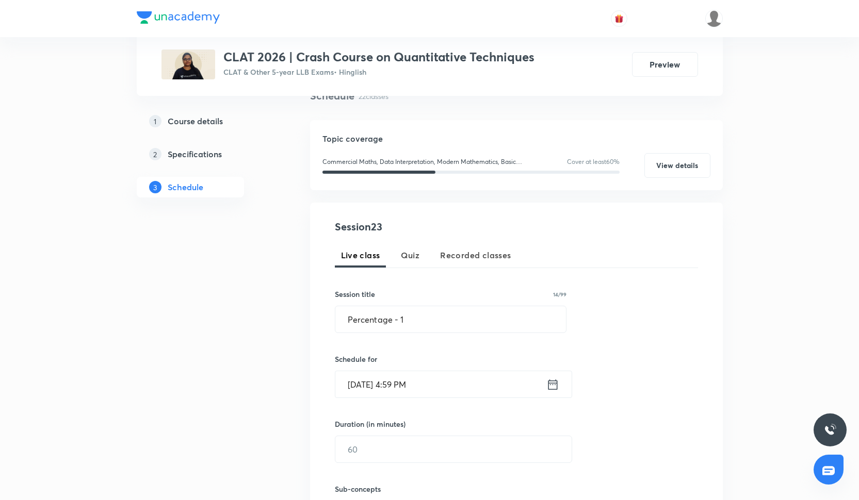
click at [422, 389] on input "Oct 9, 2025, 4:59 PM" at bounding box center [440, 384] width 211 height 26
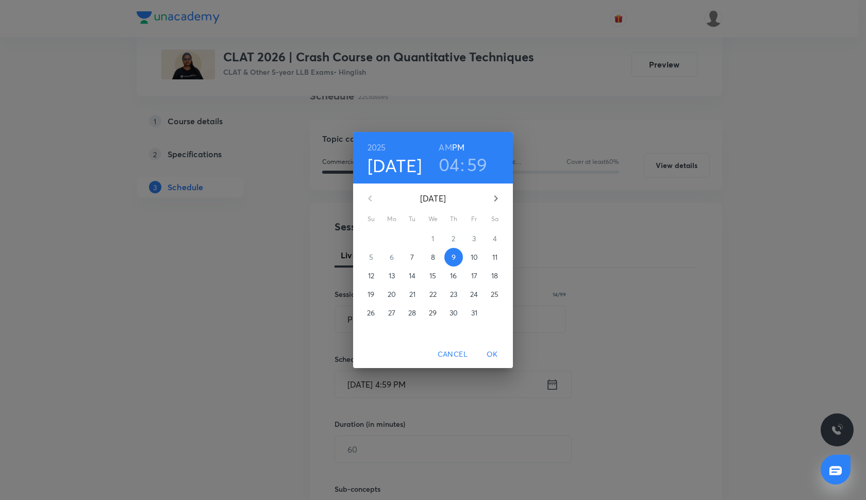
click at [475, 166] on h3 "59" at bounding box center [477, 165] width 21 height 22
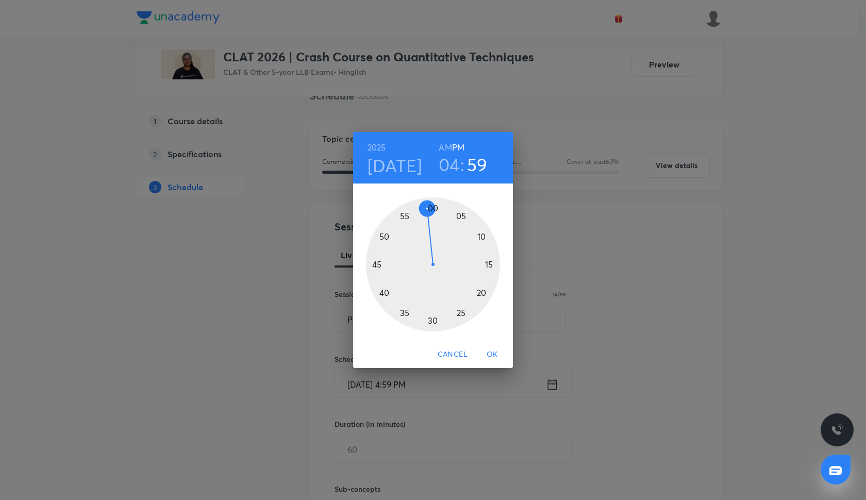
click at [432, 209] on div at bounding box center [433, 265] width 134 height 134
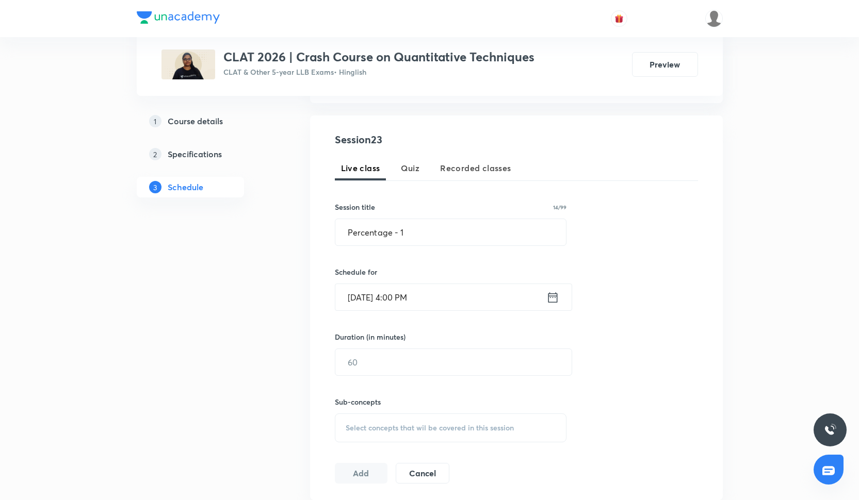
scroll to position [174, 0]
click at [375, 358] on input "text" at bounding box center [453, 361] width 236 height 26
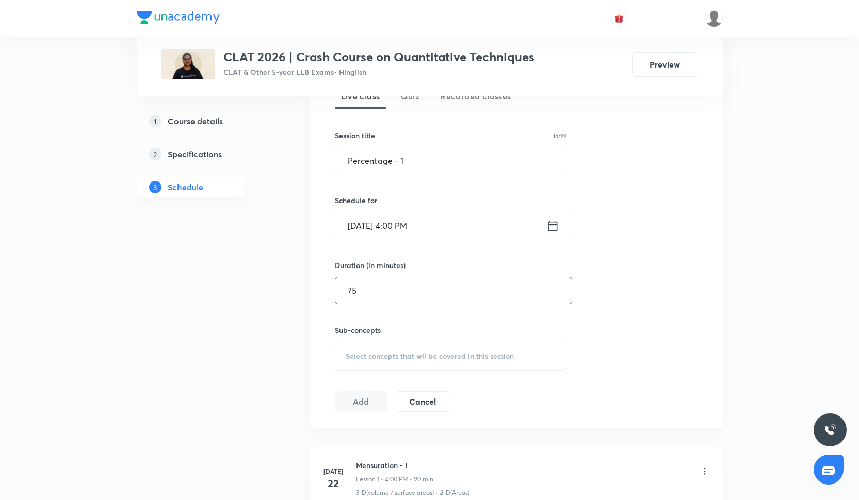
scroll to position [260, 0]
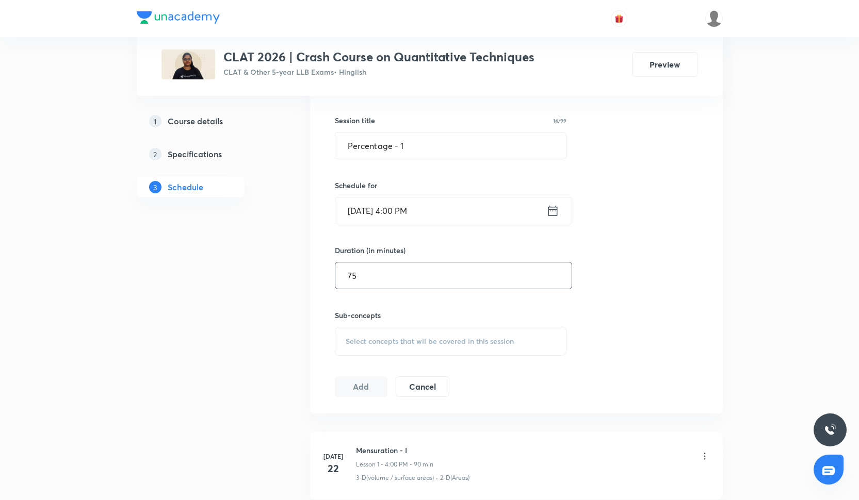
type input "75"
click at [380, 347] on div "Select concepts that wil be covered in this session" at bounding box center [451, 341] width 232 height 29
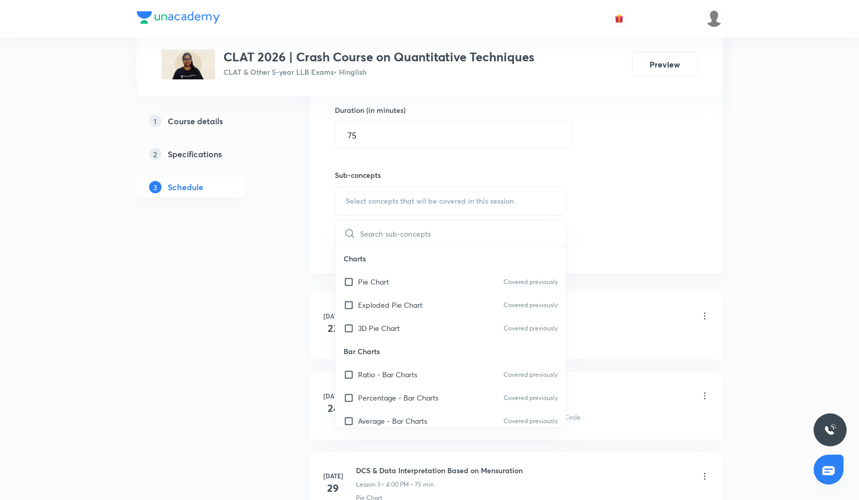
scroll to position [407, 0]
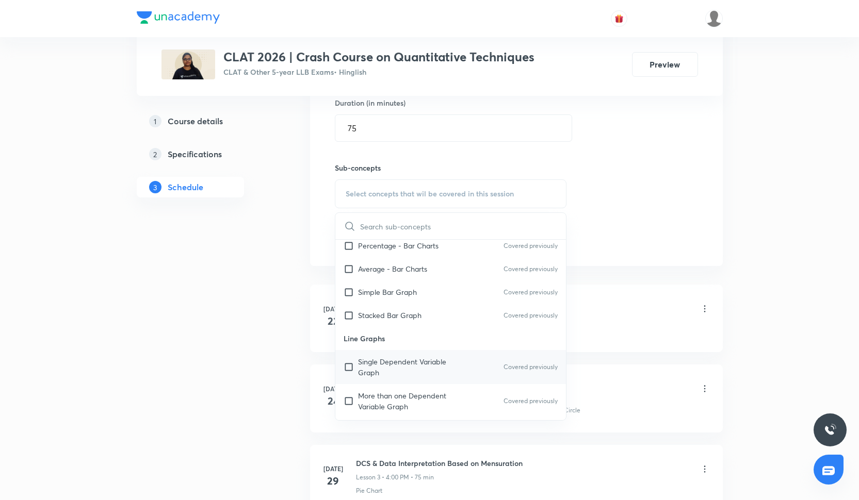
click at [382, 363] on p "Single Dependent Variable Graph" at bounding box center [410, 367] width 104 height 22
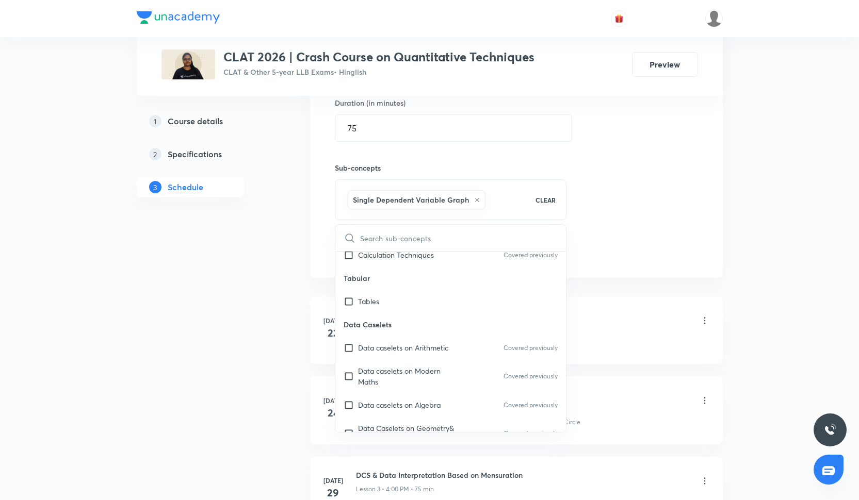
scroll to position [406, 0]
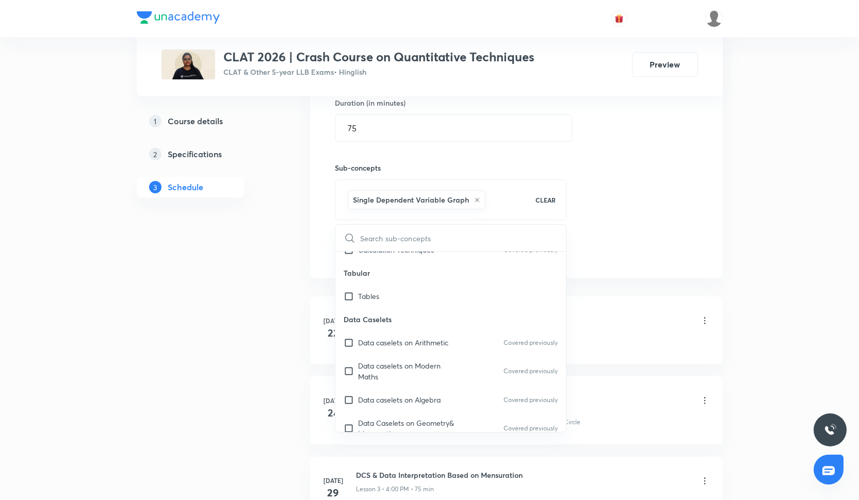
click at [375, 330] on p "Data Caselets" at bounding box center [450, 319] width 231 height 23
click at [374, 283] on p "Tabular" at bounding box center [450, 272] width 231 height 23
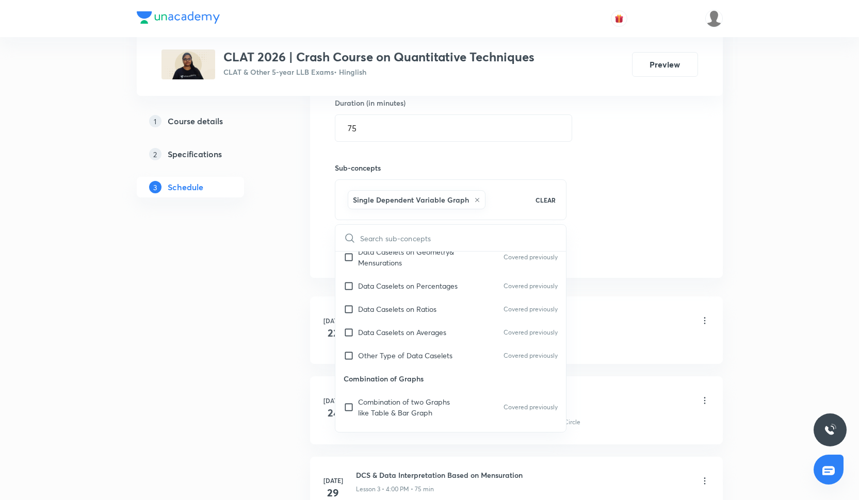
scroll to position [580, 0]
click at [413, 341] on div "Data Caselets on Averages Covered previously" at bounding box center [450, 330] width 231 height 23
checkbox input "true"
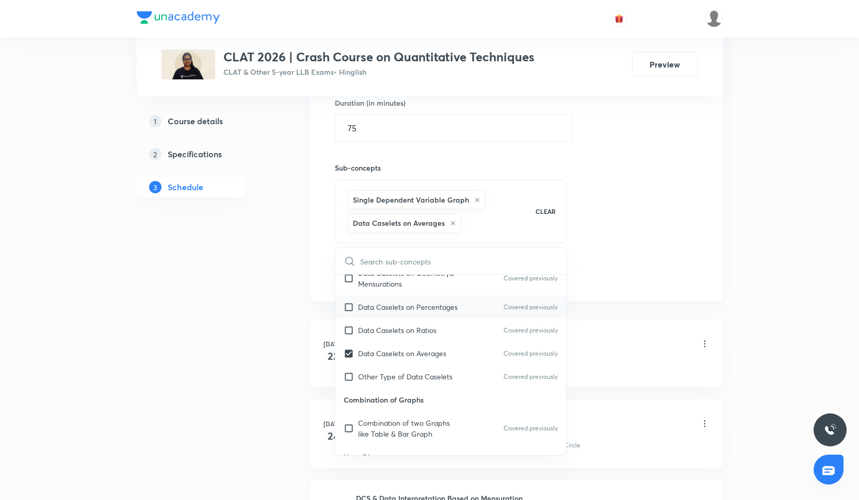
click at [447, 316] on div "Data Caselets on Percentages Covered previously" at bounding box center [450, 307] width 231 height 23
checkbox input "true"
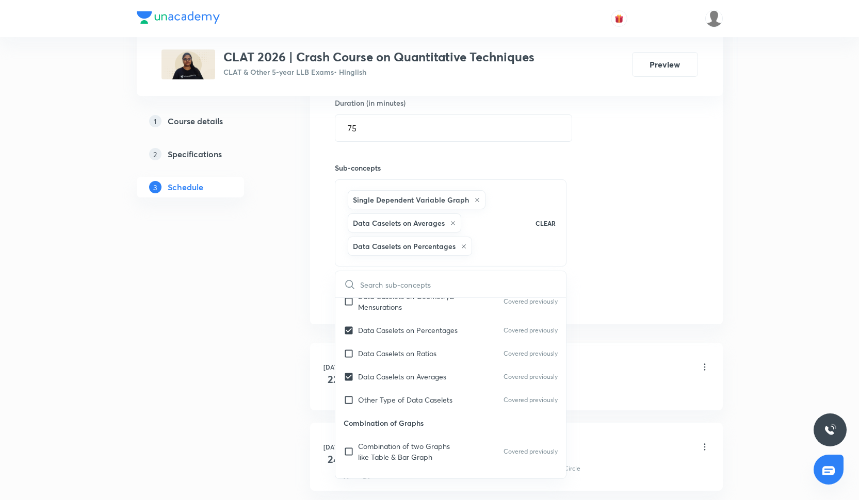
click at [605, 212] on div "Session 23 Live class Quiz Recorded classes Session title 14/99 Percentage - 1 …" at bounding box center [516, 103] width 363 height 410
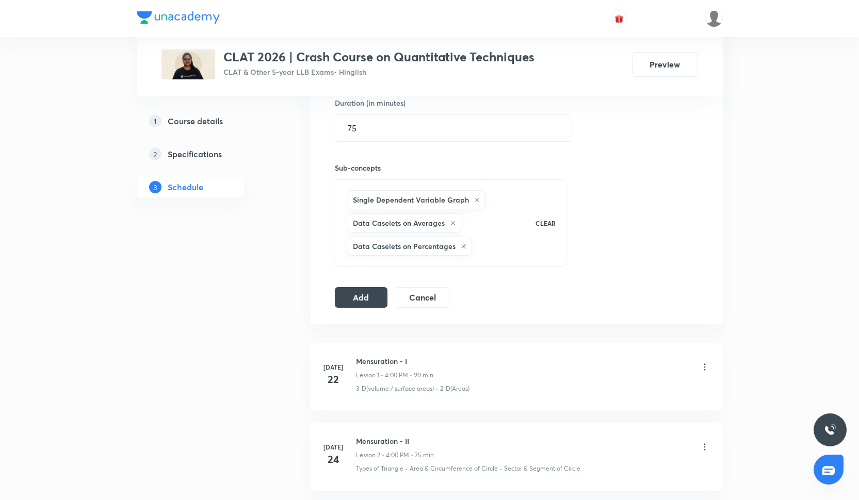
click at [358, 308] on div "Session 23 Live class Quiz Recorded classes Session title 14/99 Percentage - 1 …" at bounding box center [516, 102] width 413 height 443
click at [358, 302] on button "Add" at bounding box center [361, 296] width 53 height 21
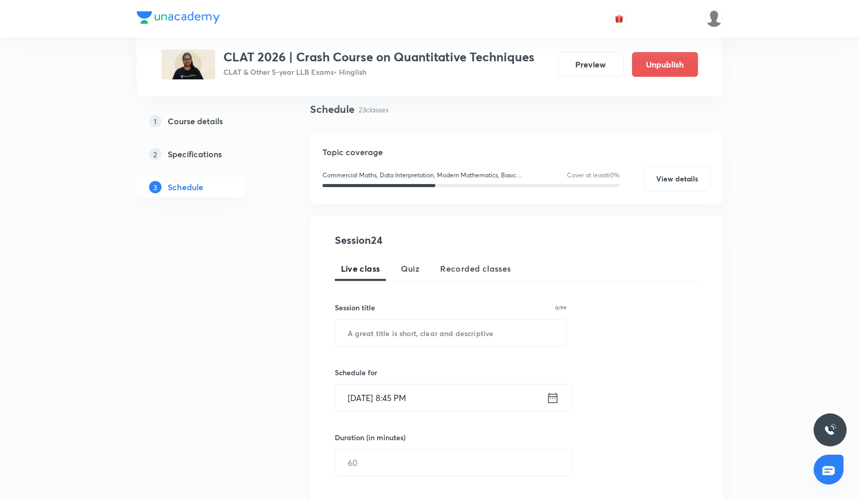
scroll to position [86, 0]
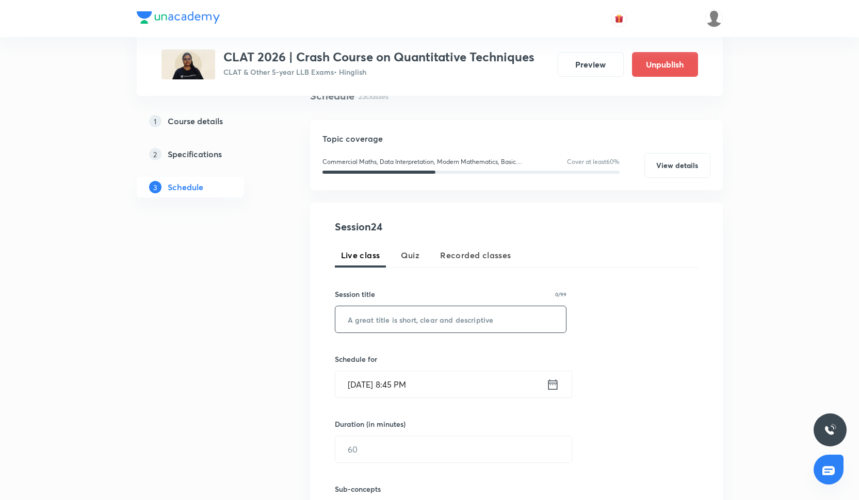
click at [362, 313] on input "text" at bounding box center [450, 319] width 231 height 26
paste input "Percentage - 2"
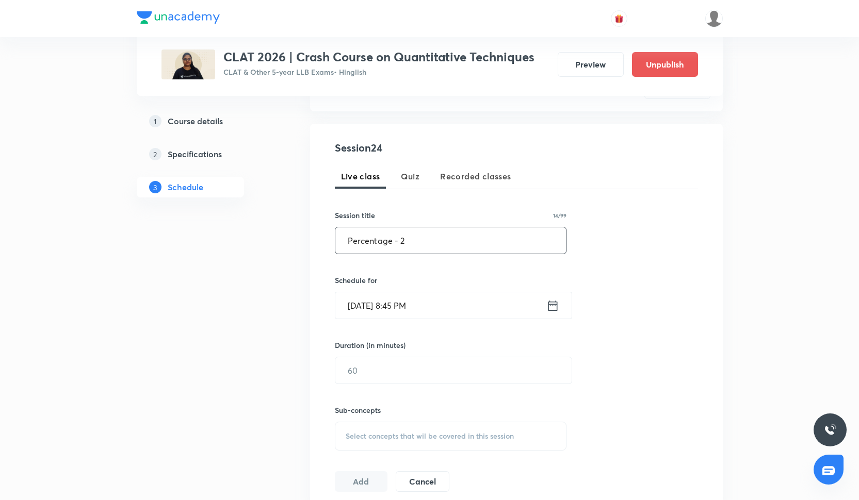
type input "Percentage - 2"
click at [360, 309] on input "Oct 7, 2025, 8:45 PM" at bounding box center [440, 305] width 211 height 26
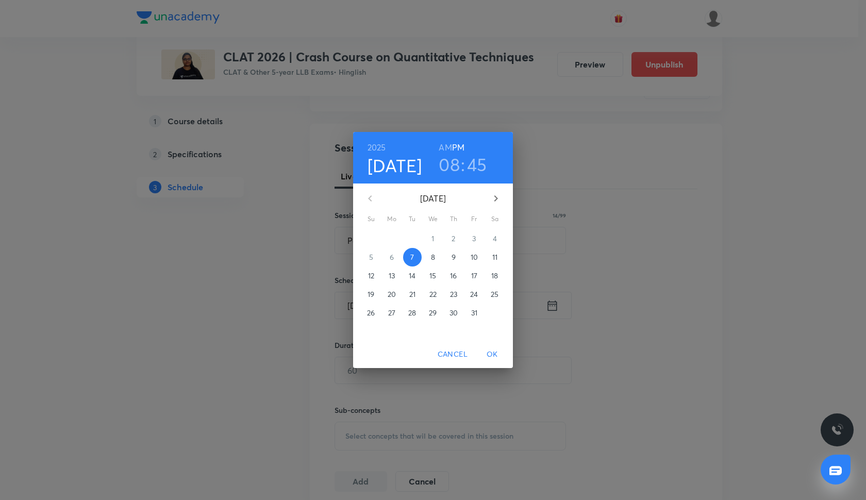
click at [497, 255] on p "11" at bounding box center [495, 257] width 5 height 10
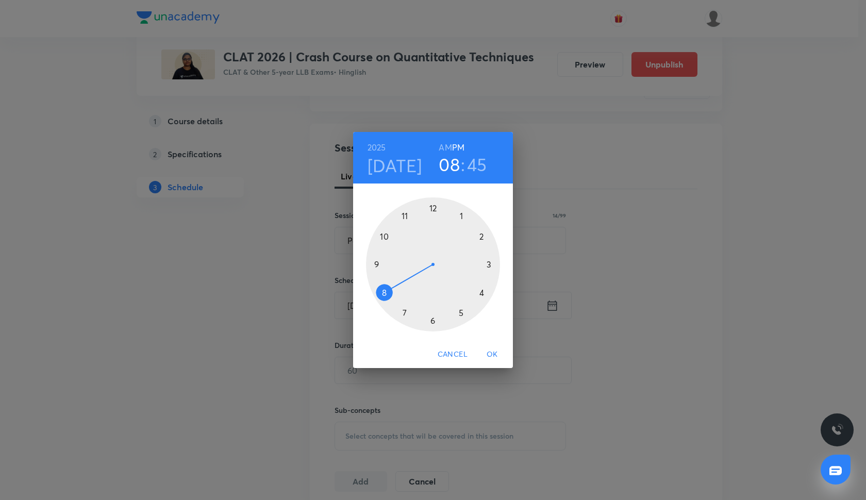
click at [481, 293] on div at bounding box center [433, 265] width 134 height 134
click at [434, 210] on div at bounding box center [433, 265] width 134 height 134
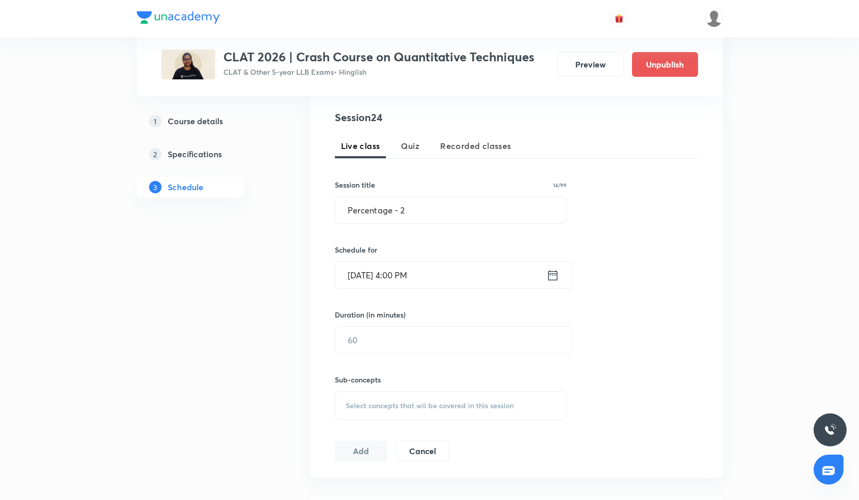
scroll to position [202, 0]
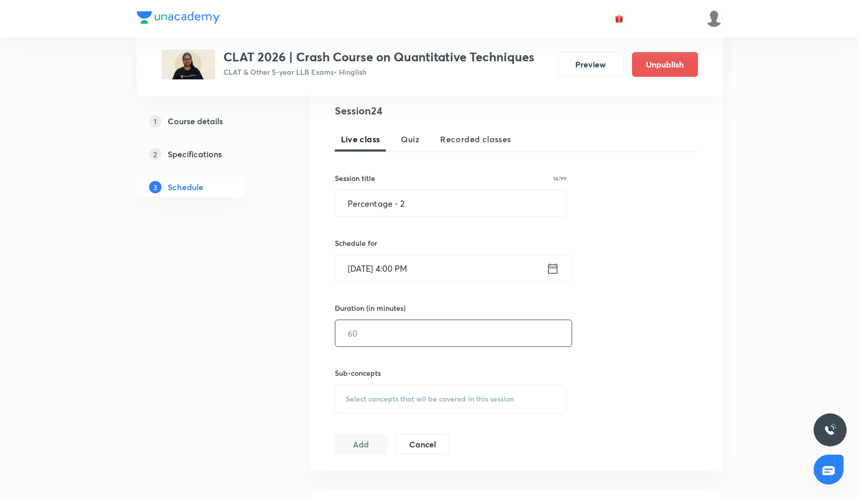
click at [422, 339] on input "text" at bounding box center [453, 333] width 236 height 26
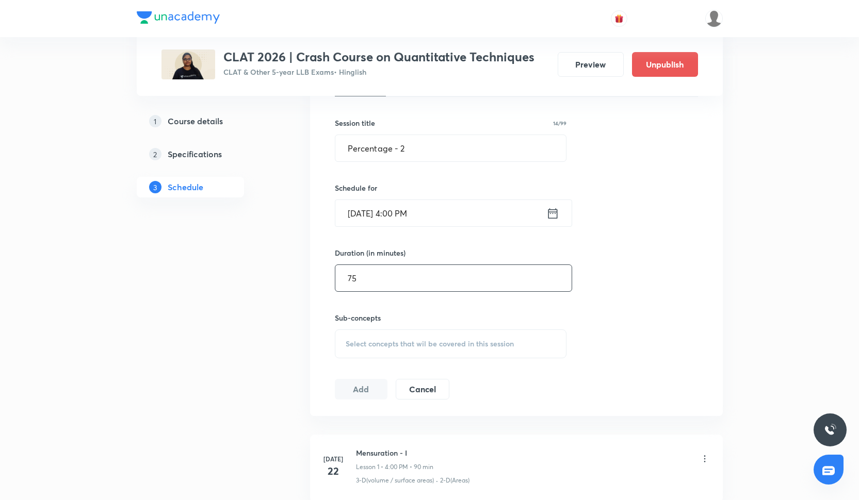
scroll to position [258, 0]
type input "75"
click at [380, 353] on div "Select concepts that wil be covered in this session" at bounding box center [451, 343] width 232 height 29
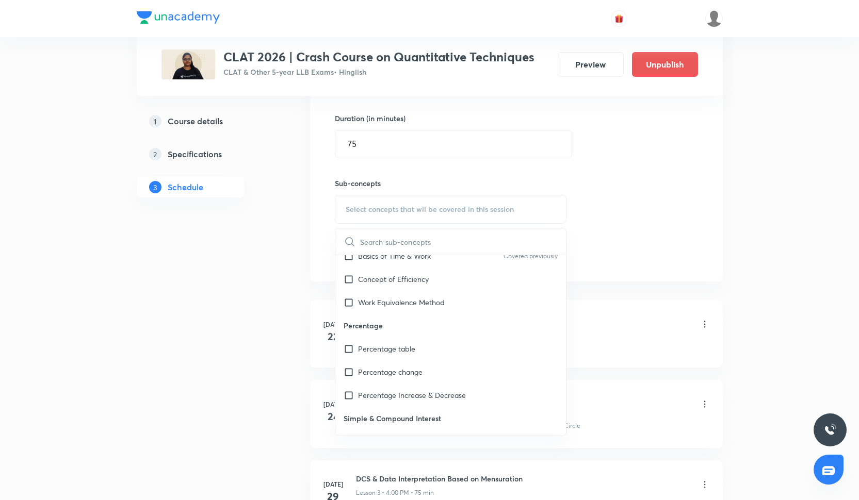
scroll to position [2017, 0]
click at [407, 302] on p "Work Equivalence Method" at bounding box center [401, 300] width 87 height 11
checkbox input "true"
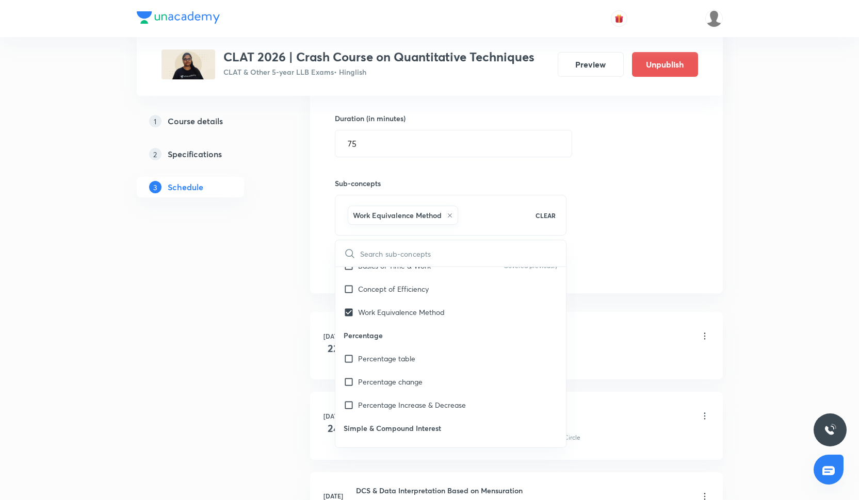
click at [630, 188] on div "Session 24 Live class Quiz Recorded classes Session title 14/99 Percentage - 2 …" at bounding box center [516, 95] width 363 height 364
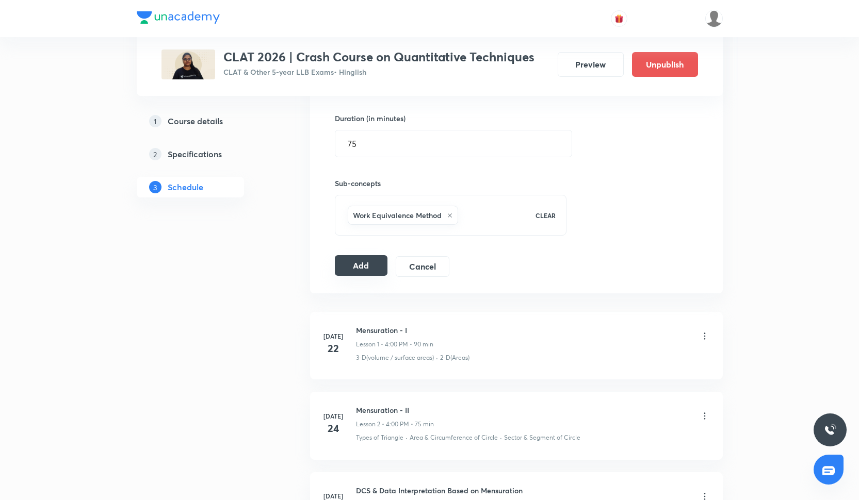
click at [354, 263] on button "Add" at bounding box center [361, 265] width 53 height 21
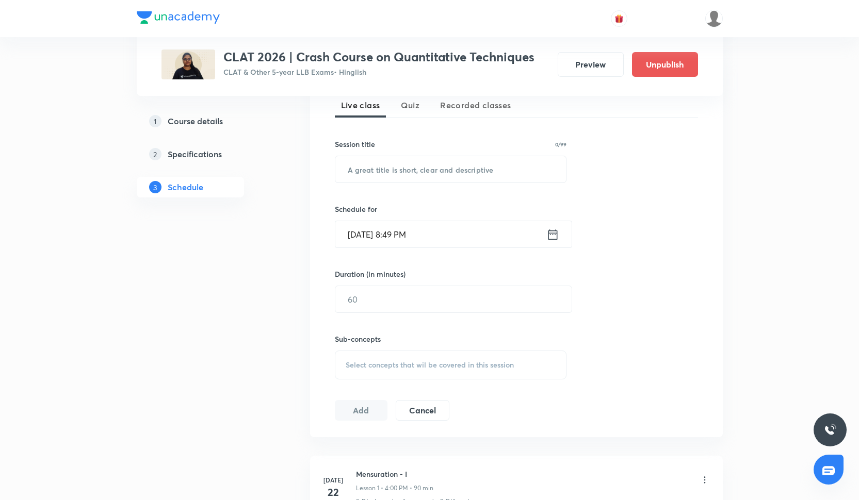
scroll to position [233, 0]
click at [382, 174] on input "text" at bounding box center [450, 172] width 231 height 26
paste input "PYQ Discussion - I"
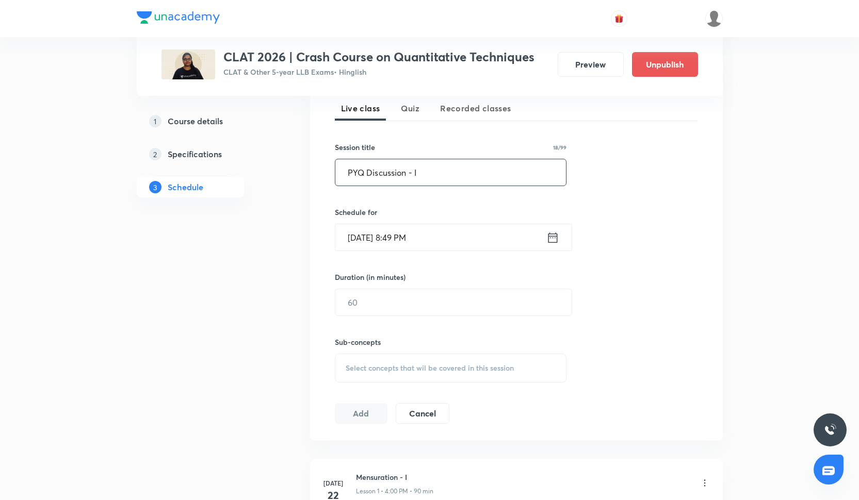
type input "PYQ Discussion - I"
click at [378, 232] on input "[DATE] 8:49 PM" at bounding box center [440, 237] width 211 height 26
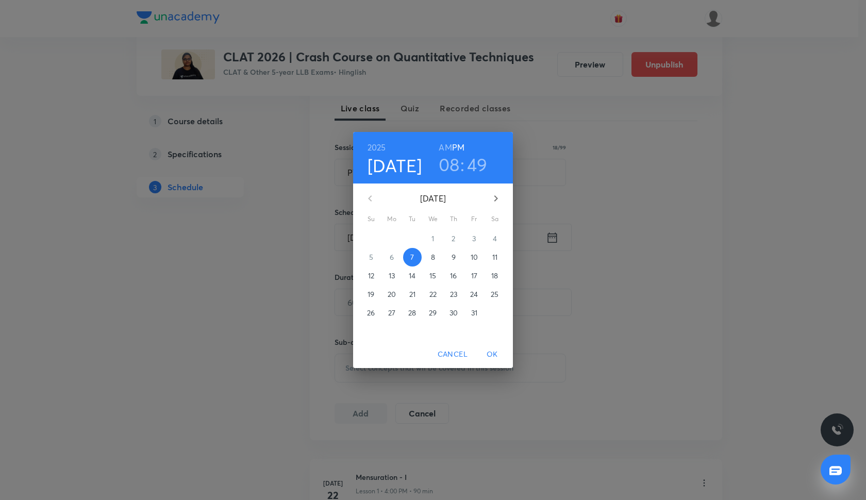
click at [411, 282] on button "14" at bounding box center [412, 276] width 19 height 19
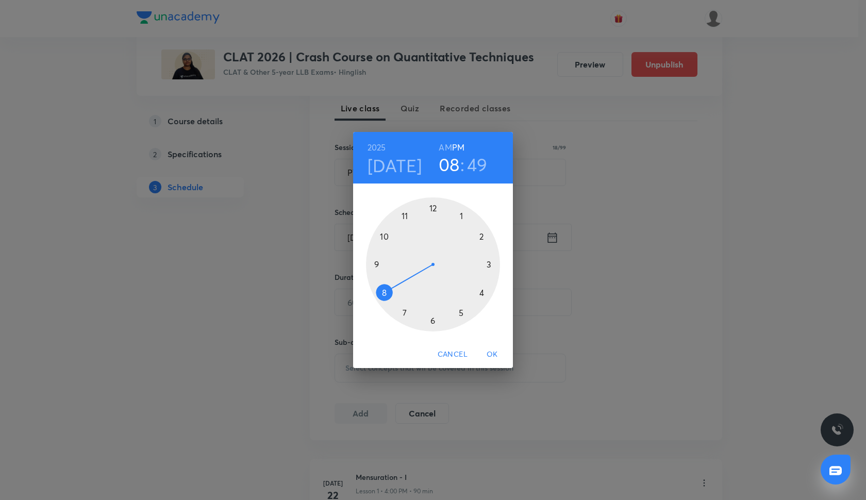
click at [479, 292] on div at bounding box center [433, 265] width 134 height 134
click at [433, 207] on div at bounding box center [433, 265] width 134 height 134
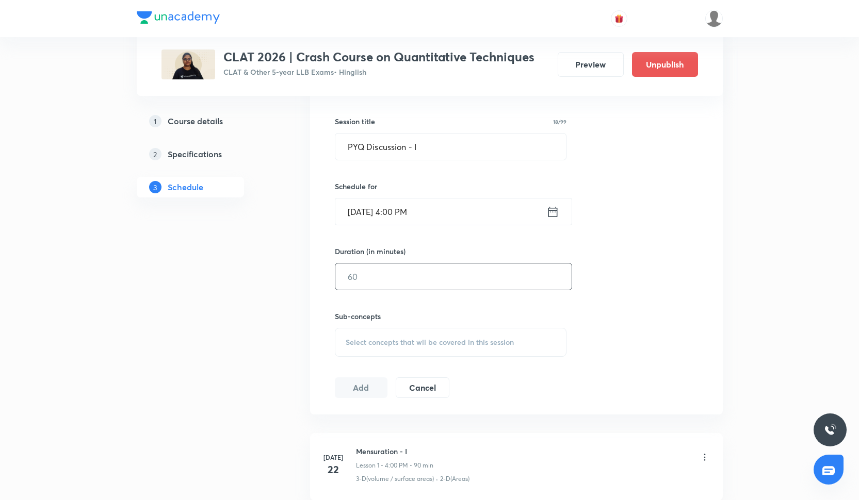
scroll to position [260, 0]
click at [398, 261] on div "Duration (in minutes) ​" at bounding box center [429, 267] width 188 height 44
click at [399, 271] on input "text" at bounding box center [453, 276] width 236 height 26
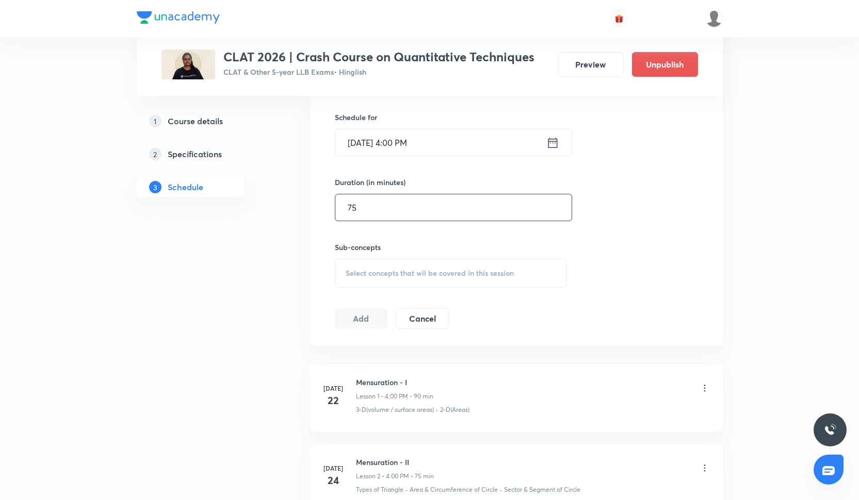
type input "75"
click at [470, 269] on span "Select concepts that wil be covered in this session" at bounding box center [430, 273] width 168 height 8
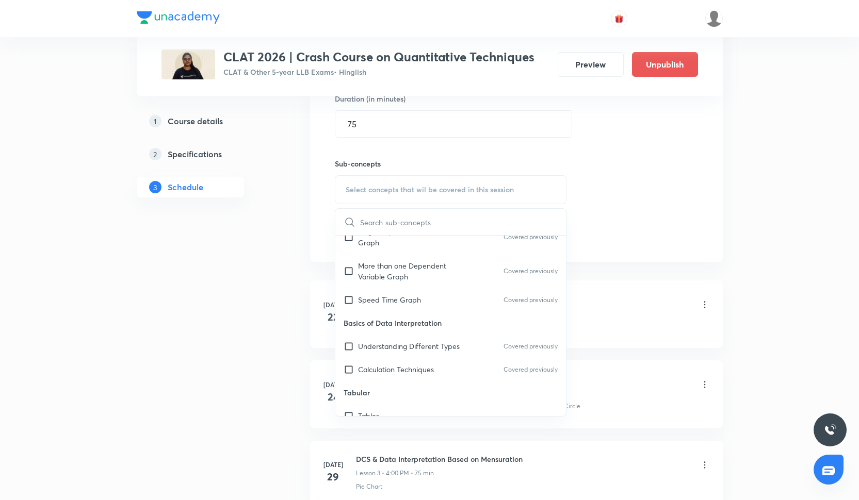
scroll to position [290, 0]
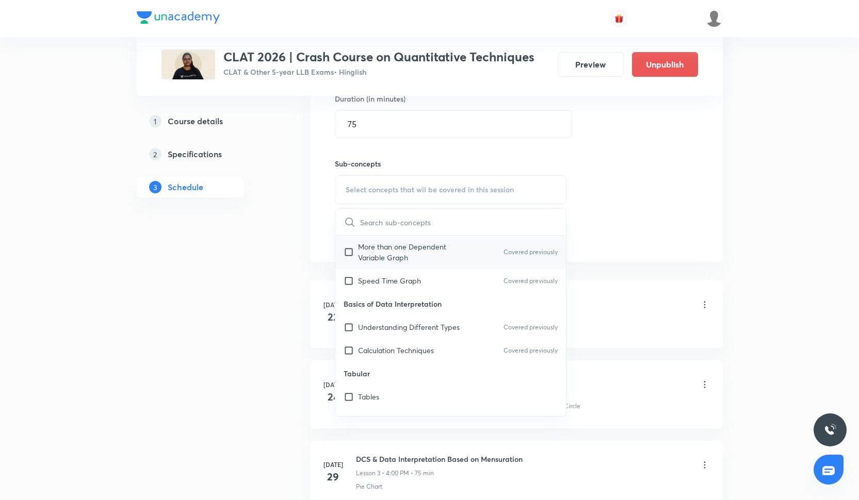
click at [458, 266] on div "More than one Dependent Variable Graph Covered previously" at bounding box center [450, 252] width 231 height 34
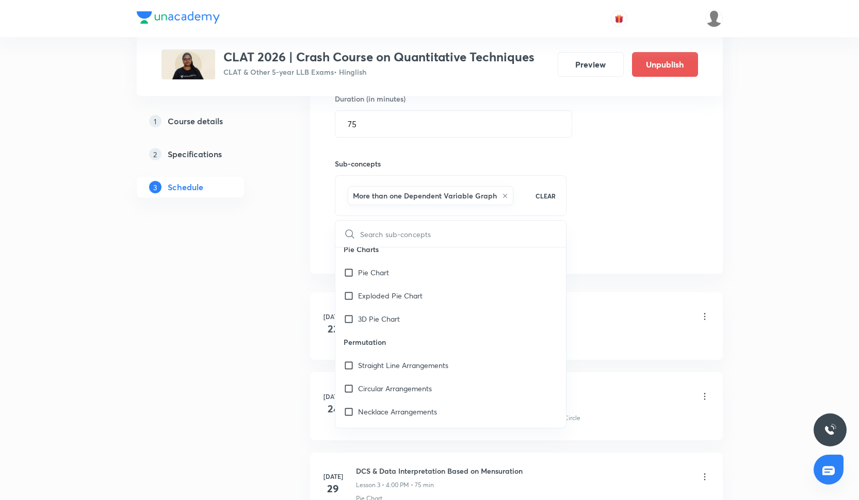
scroll to position [835, 0]
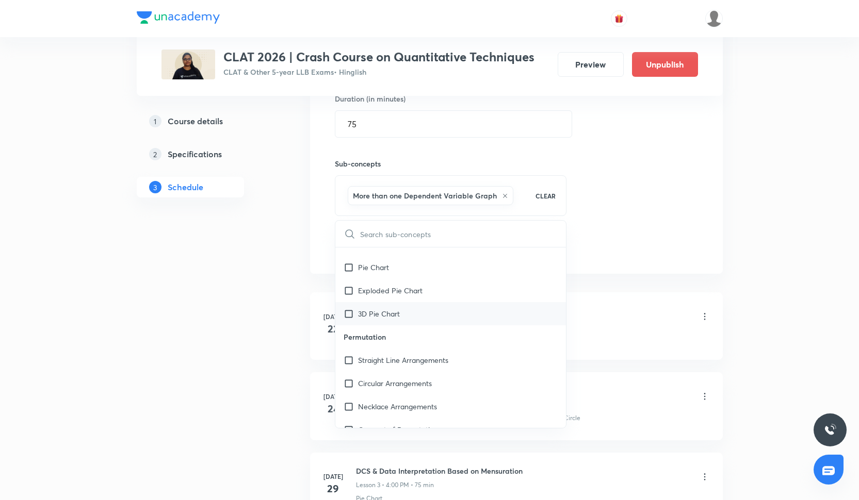
click at [457, 313] on div "3D Pie Chart" at bounding box center [450, 313] width 231 height 23
checkbox input "true"
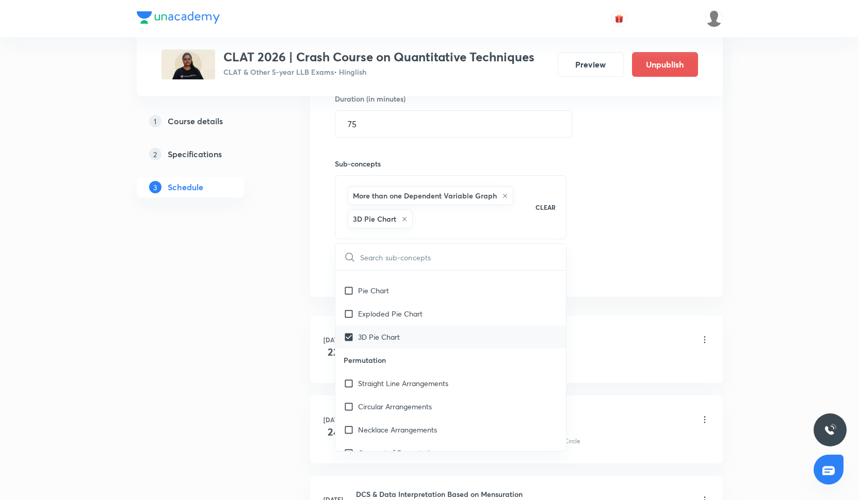
click at [450, 327] on div "3D Pie Chart" at bounding box center [450, 336] width 231 height 23
checkbox input "true"
checkbox input "false"
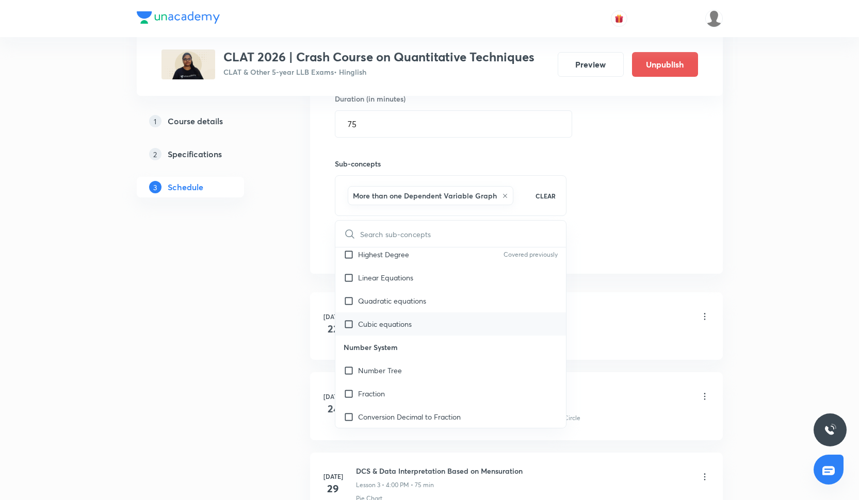
click at [451, 332] on div "Cubic equations" at bounding box center [450, 324] width 231 height 23
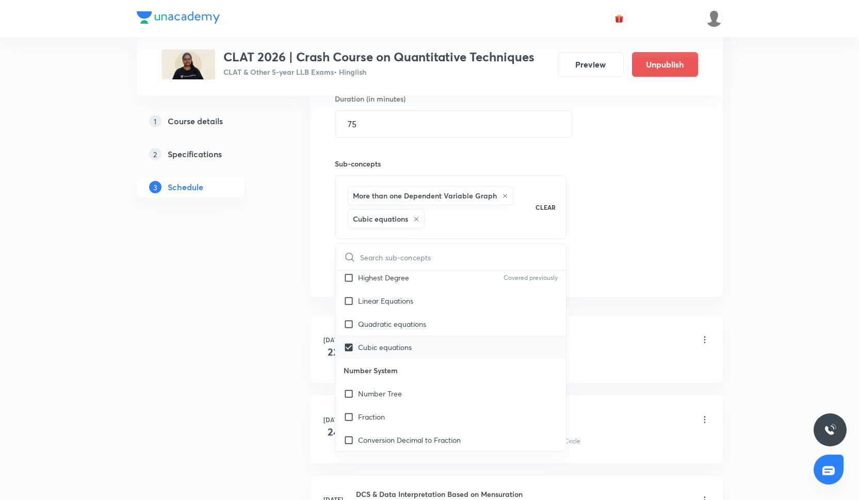
checkbox input "true"
click at [450, 330] on div "Quadratic equations" at bounding box center [450, 319] width 231 height 23
checkbox input "true"
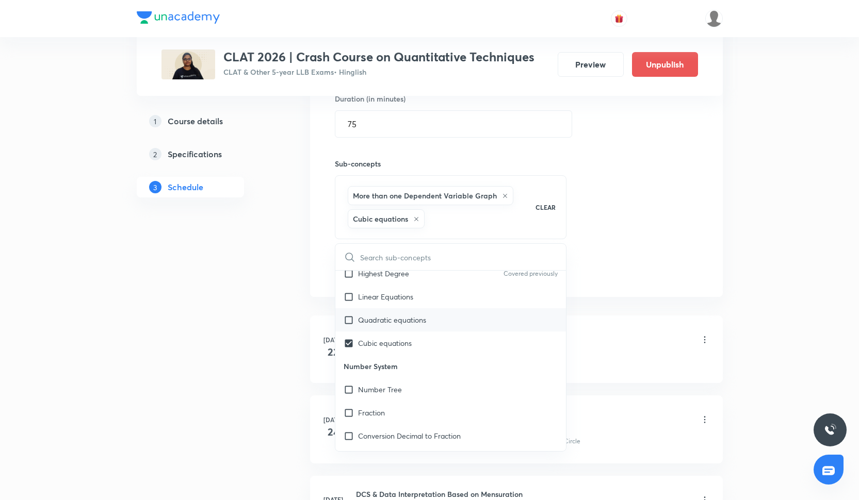
checkbox input "true"
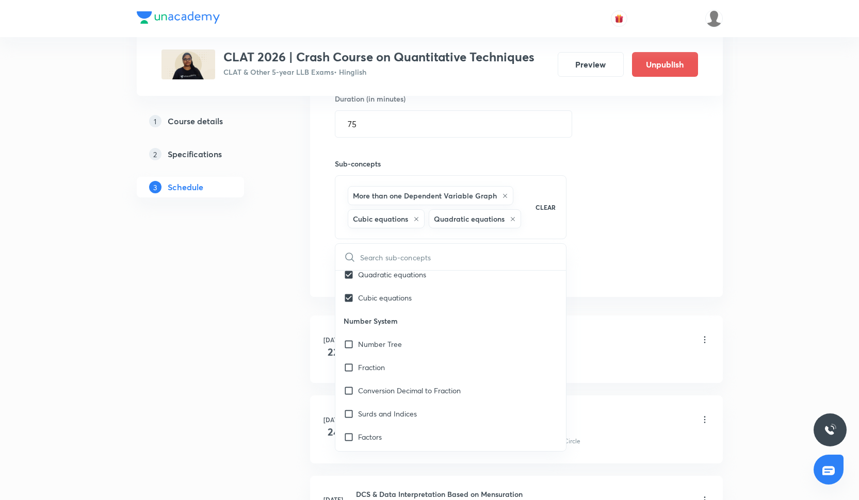
scroll to position [1339, 0]
click at [594, 187] on div "Session 25 Live class Quiz Recorded classes Session title 18/99 PYQ Discussion …" at bounding box center [516, 87] width 363 height 387
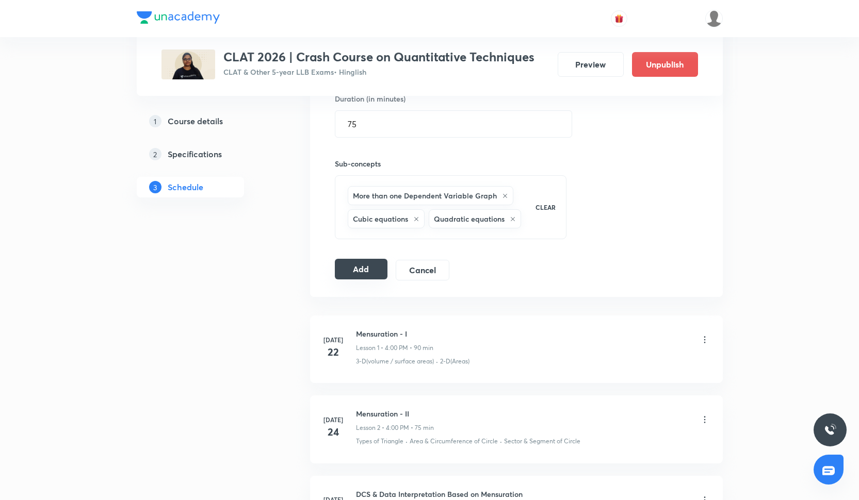
click at [378, 276] on button "Add" at bounding box center [361, 269] width 53 height 21
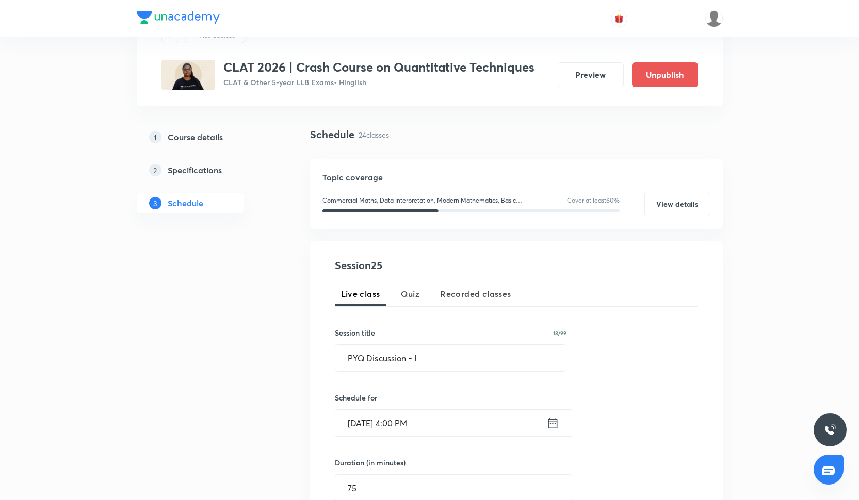
scroll to position [24, 0]
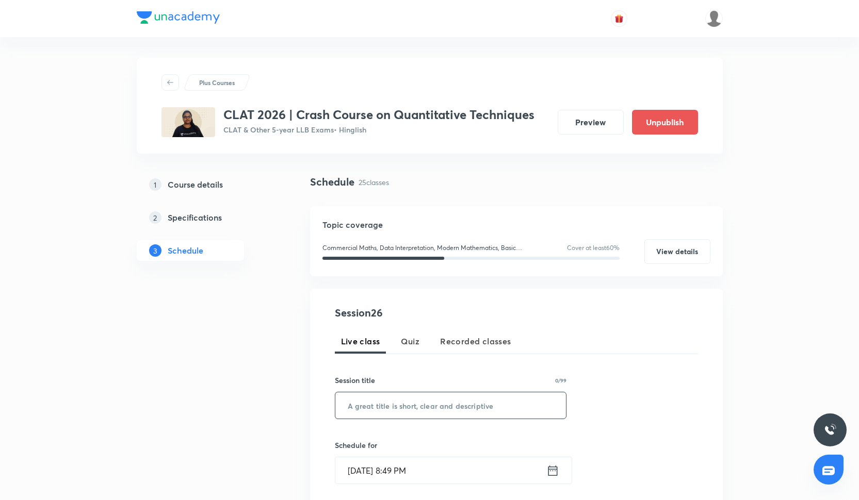
click at [389, 409] on input "text" at bounding box center [450, 405] width 231 height 26
paste input "PYQ Discussion - II"
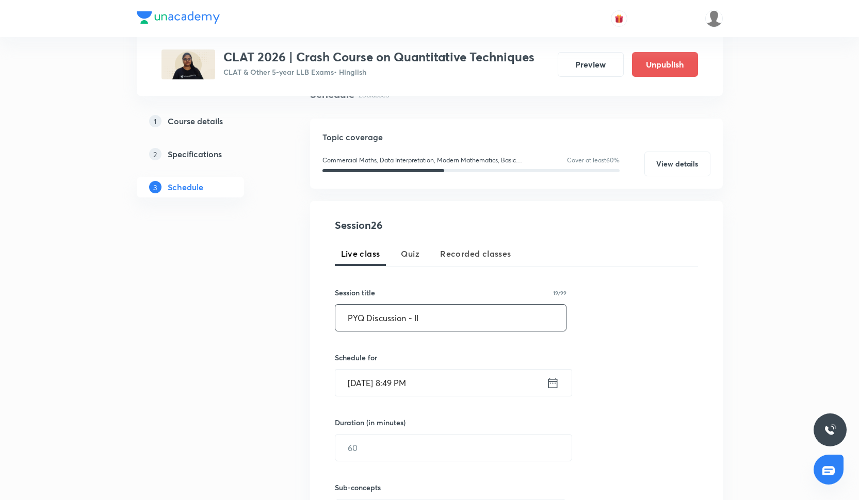
scroll to position [90, 0]
type input "PYQ Discussion - II"
click at [376, 385] on input "[DATE] 8:49 PM" at bounding box center [440, 381] width 211 height 26
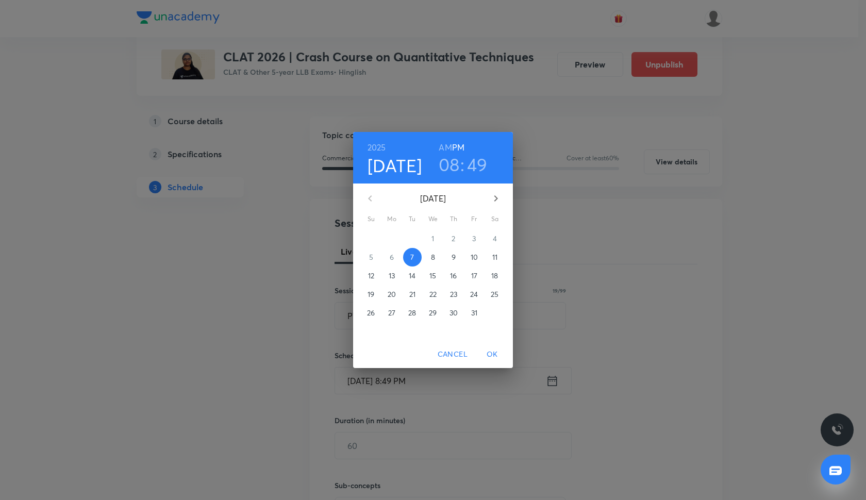
click at [450, 278] on p "16" at bounding box center [453, 276] width 7 height 10
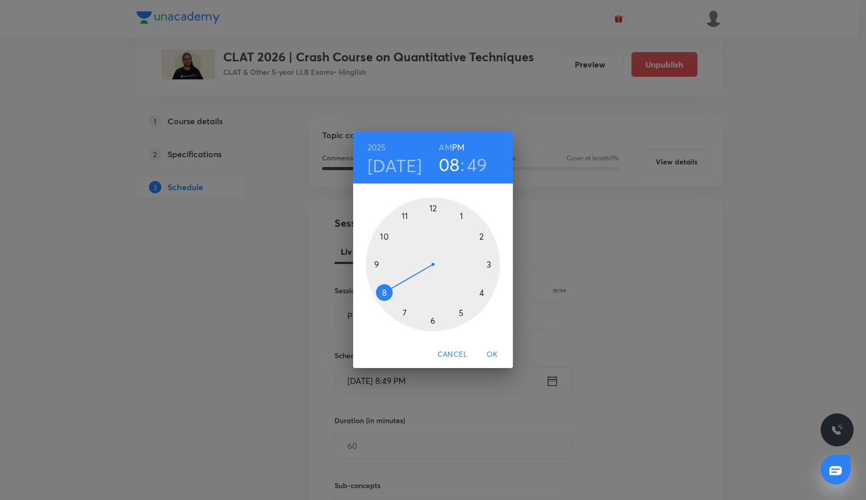
click at [484, 293] on div at bounding box center [433, 265] width 134 height 134
click at [434, 210] on div at bounding box center [433, 265] width 134 height 134
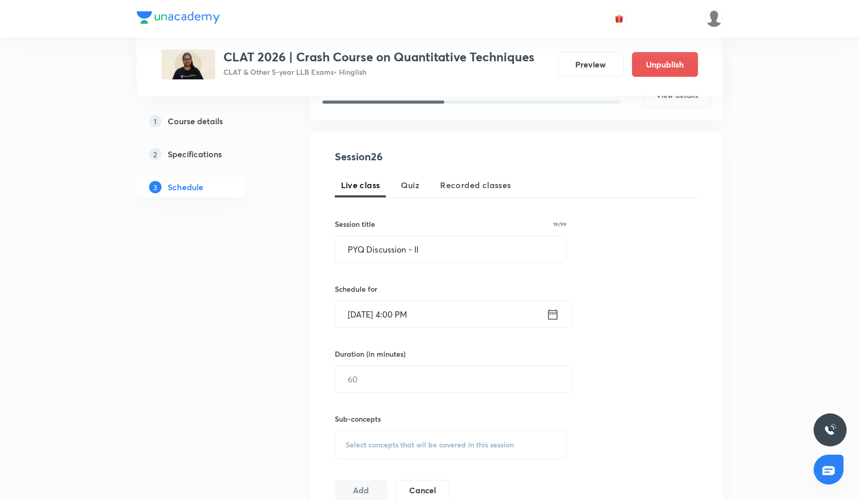
scroll to position [157, 0]
click at [388, 375] on input "text" at bounding box center [453, 379] width 236 height 26
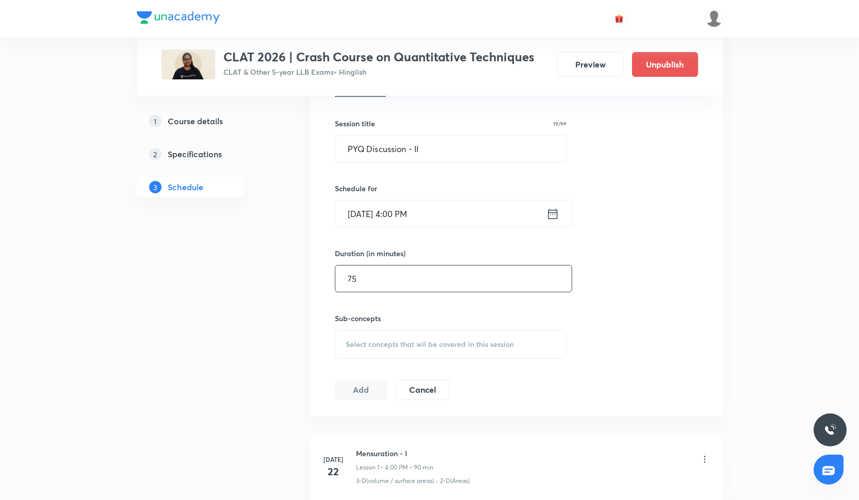
scroll to position [260, 0]
type input "75"
click at [352, 334] on div "Select concepts that wil be covered in this session" at bounding box center [451, 341] width 232 height 29
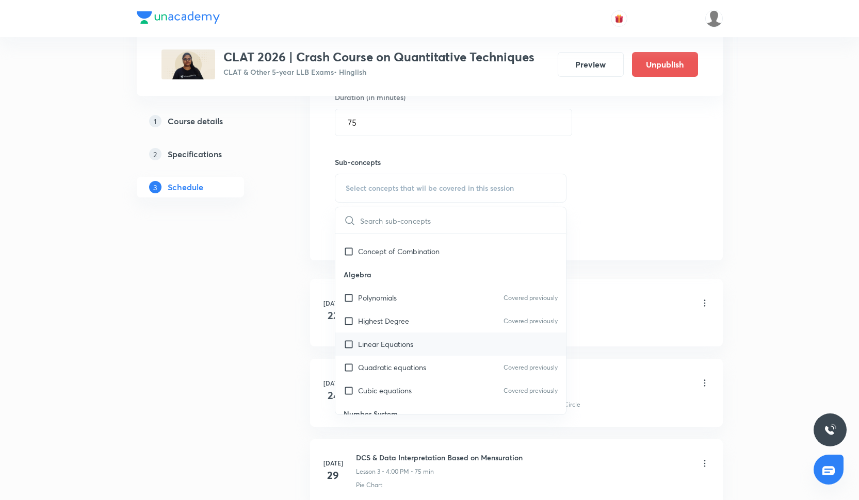
scroll to position [1208, 0]
click at [381, 298] on p "Polynomials" at bounding box center [377, 298] width 39 height 11
checkbox input "true"
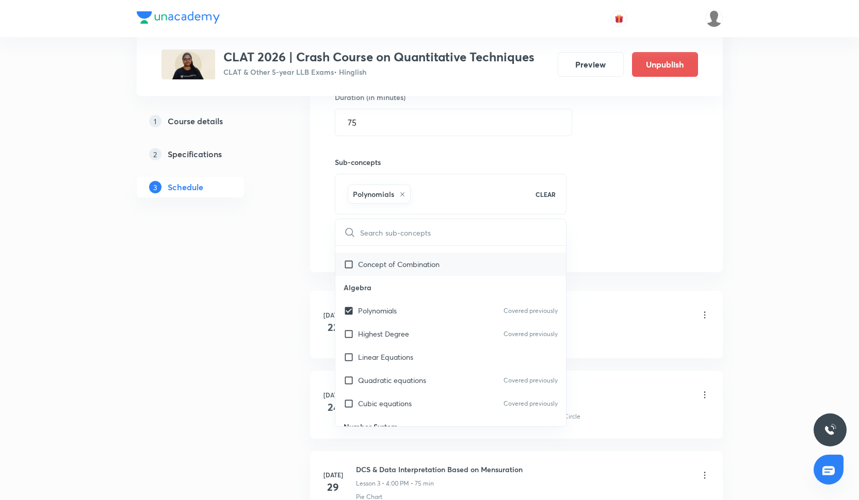
click at [376, 269] on p "Concept of Combination" at bounding box center [398, 264] width 81 height 11
checkbox input "true"
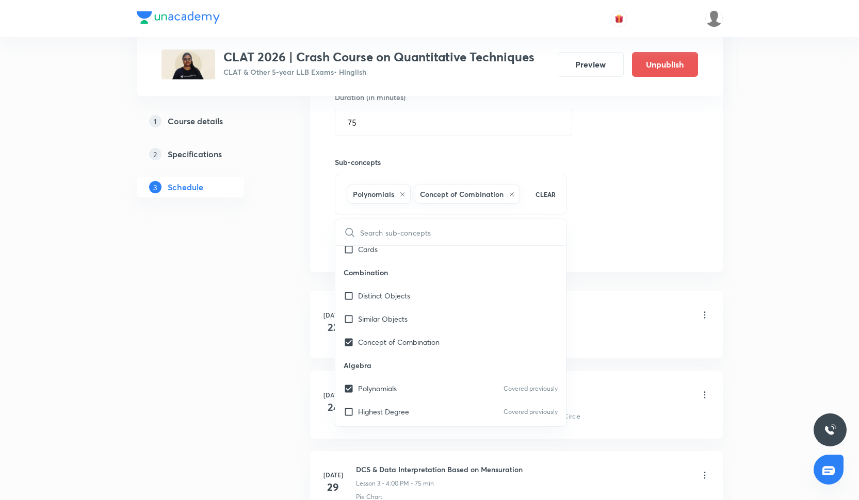
scroll to position [1130, 0]
click at [373, 255] on div "Cards" at bounding box center [450, 248] width 231 height 23
checkbox input "true"
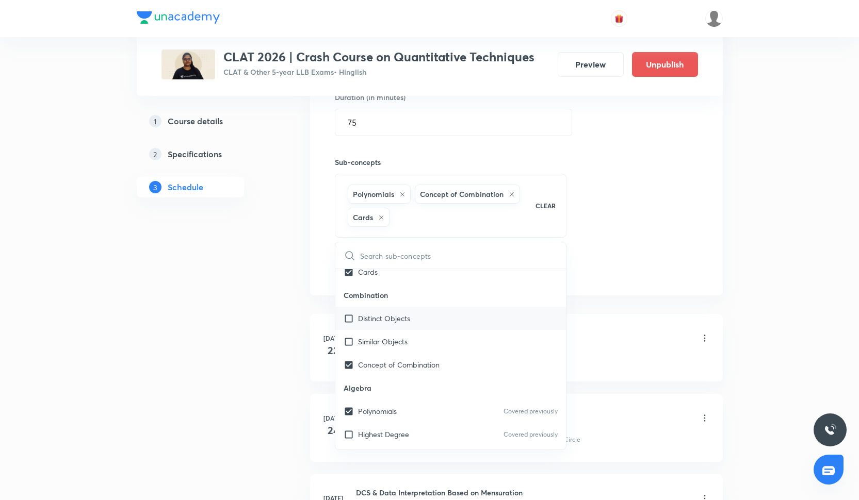
click at [388, 319] on p "Distinct Objects" at bounding box center [384, 318] width 52 height 11
checkbox input "true"
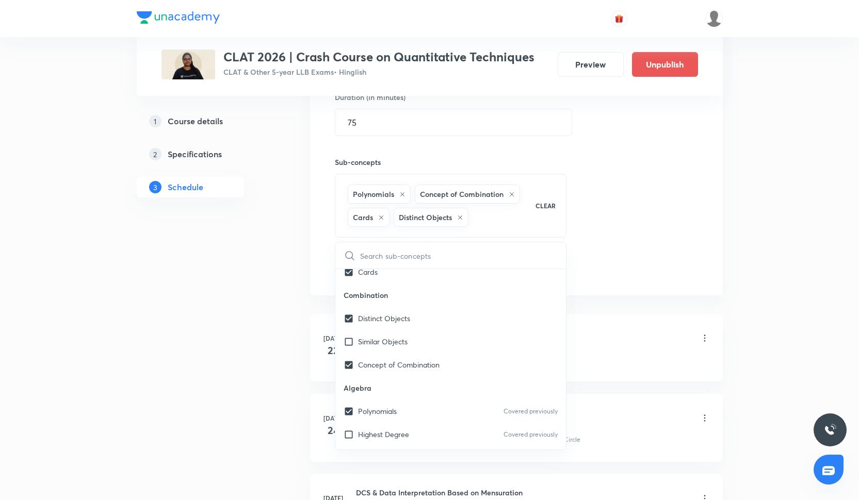
click at [594, 205] on div "Session 26 Live class Quiz Recorded classes Session title 19/99 PYQ Discussion …" at bounding box center [516, 85] width 363 height 387
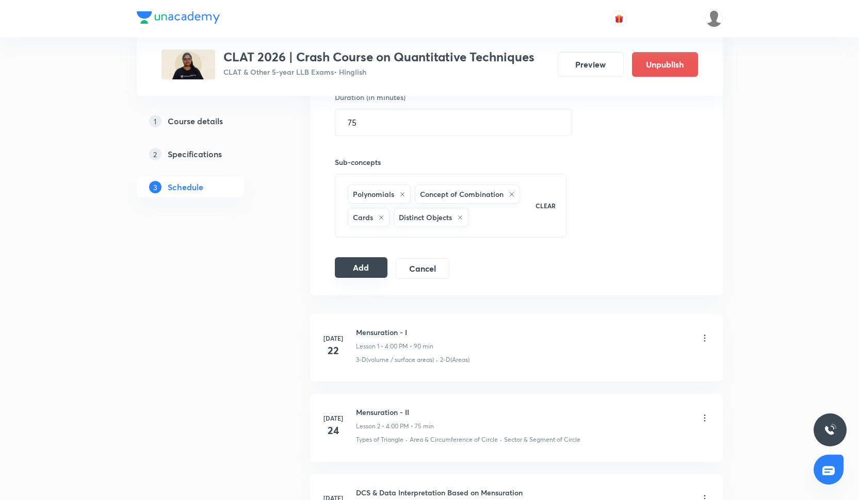
click at [380, 272] on button "Add" at bounding box center [361, 267] width 53 height 21
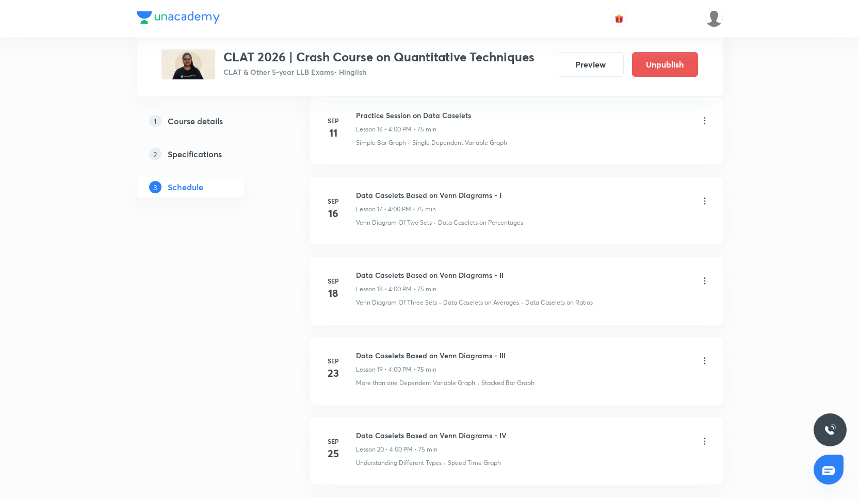
scroll to position [2355, 0]
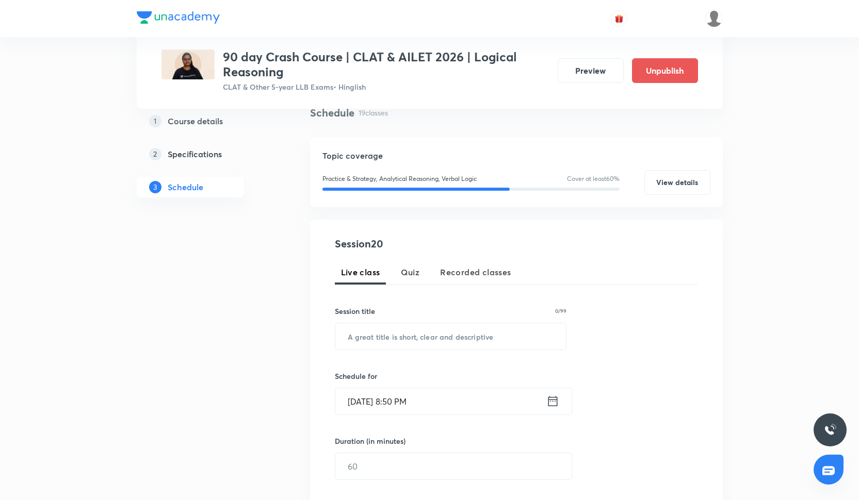
scroll to position [80, 0]
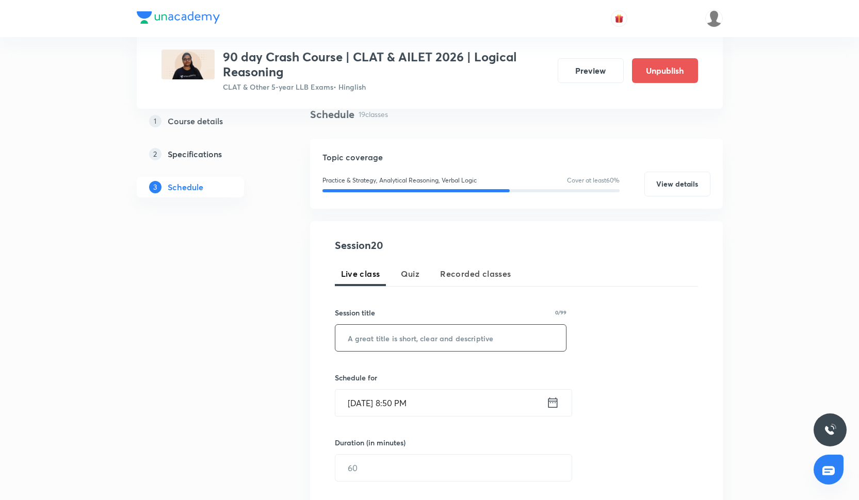
click at [429, 346] on input "text" at bounding box center [450, 338] width 231 height 26
paste input "Course of Action"
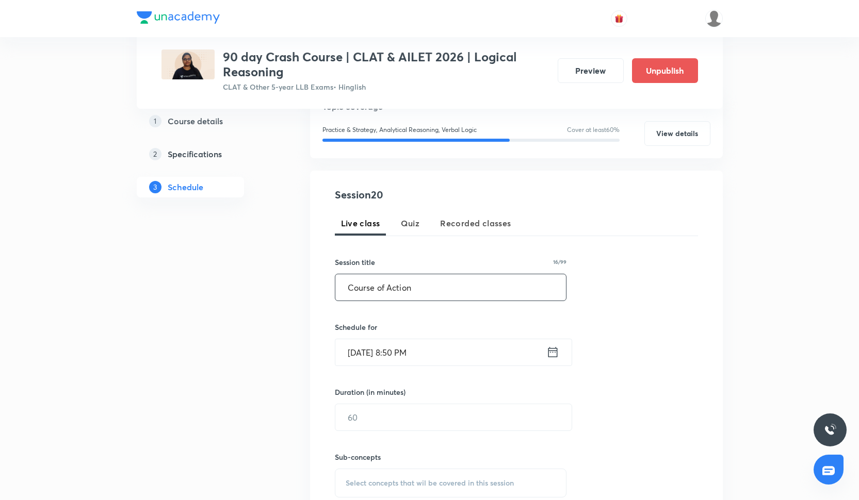
type input "Course of Action"
click at [391, 349] on input "Oct 7, 2025, 8:50 PM" at bounding box center [440, 352] width 211 height 26
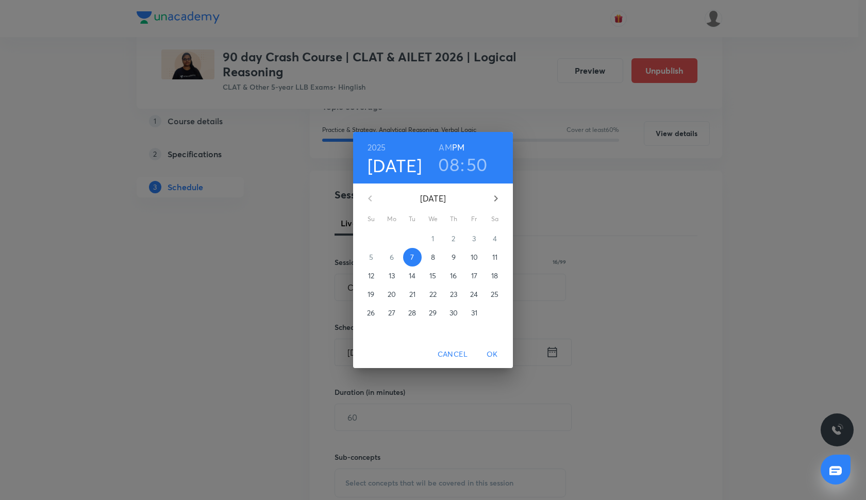
click at [453, 260] on p "9" at bounding box center [454, 257] width 4 height 10
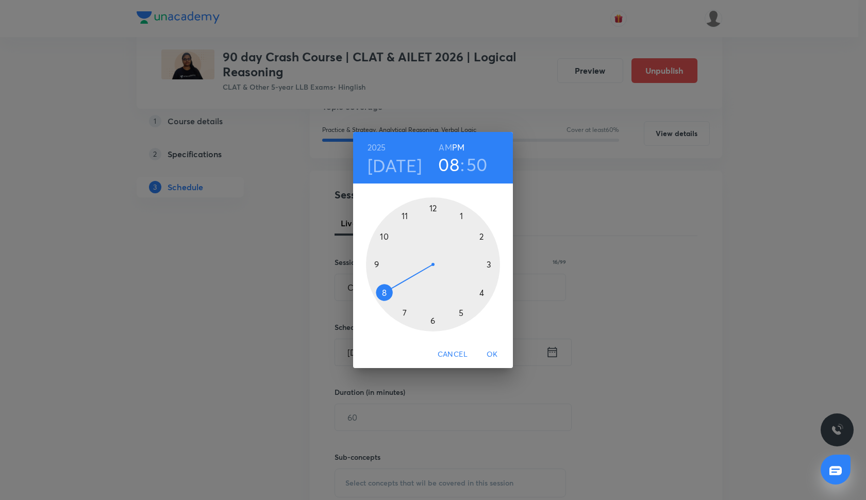
click at [462, 313] on div at bounding box center [433, 265] width 134 height 134
click at [428, 322] on div at bounding box center [433, 265] width 134 height 134
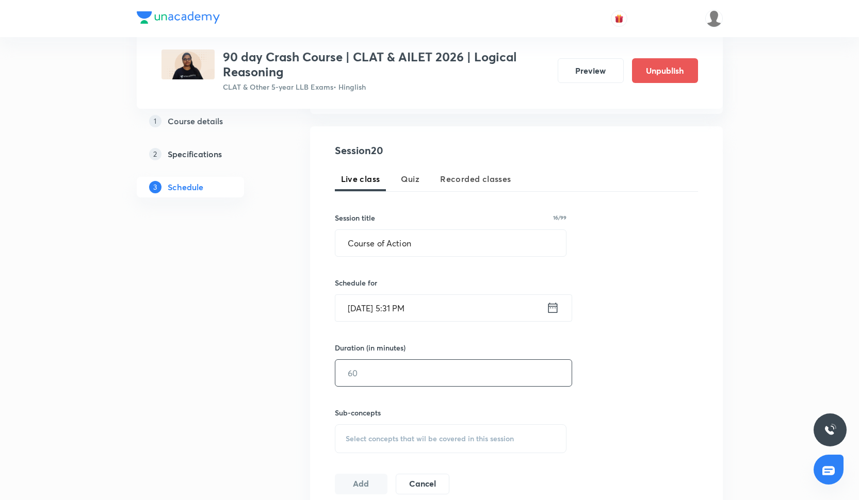
scroll to position [174, 0]
click at [414, 370] on input "text" at bounding box center [453, 374] width 236 height 26
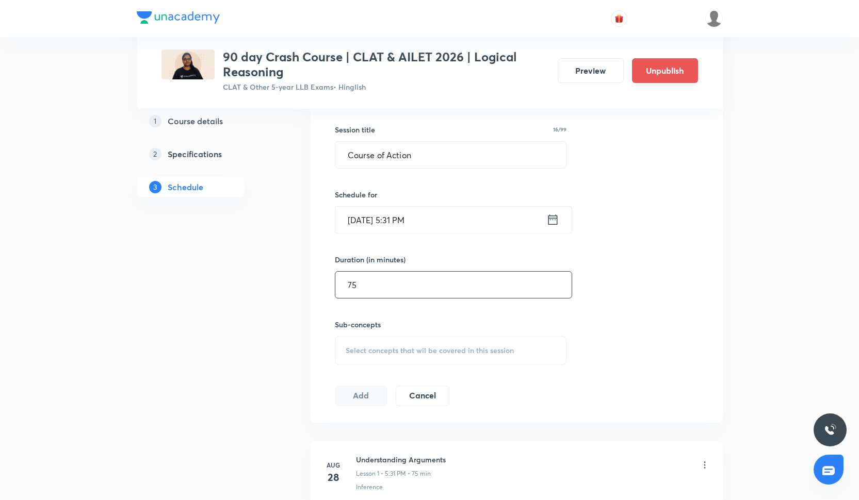
type input "75"
click at [401, 347] on span "Select concepts that wil be covered in this session" at bounding box center [430, 351] width 168 height 8
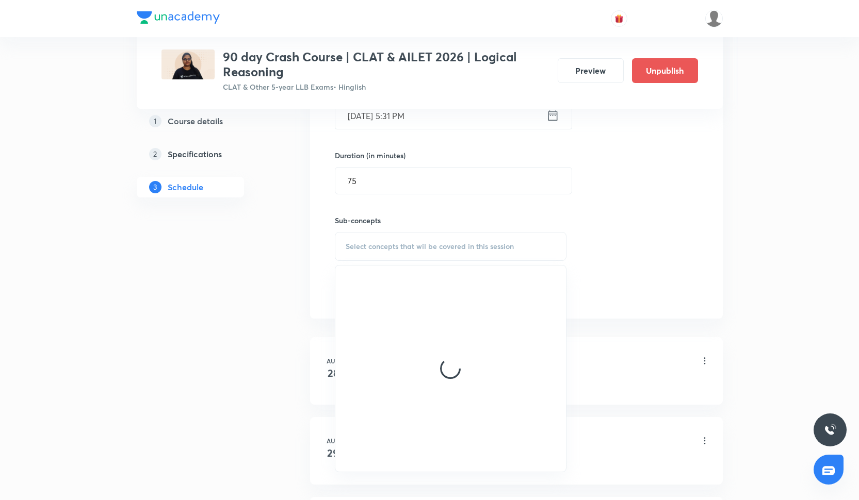
scroll to position [366, 0]
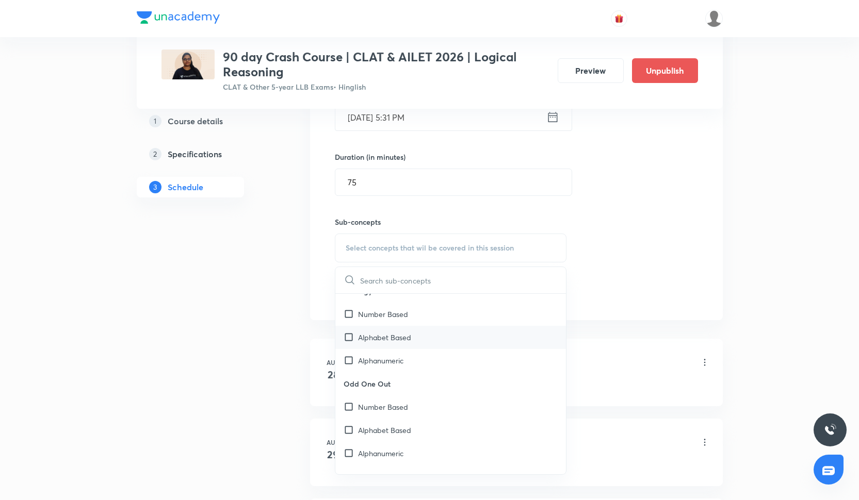
click at [401, 347] on div "Alphabet Based" at bounding box center [450, 337] width 231 height 23
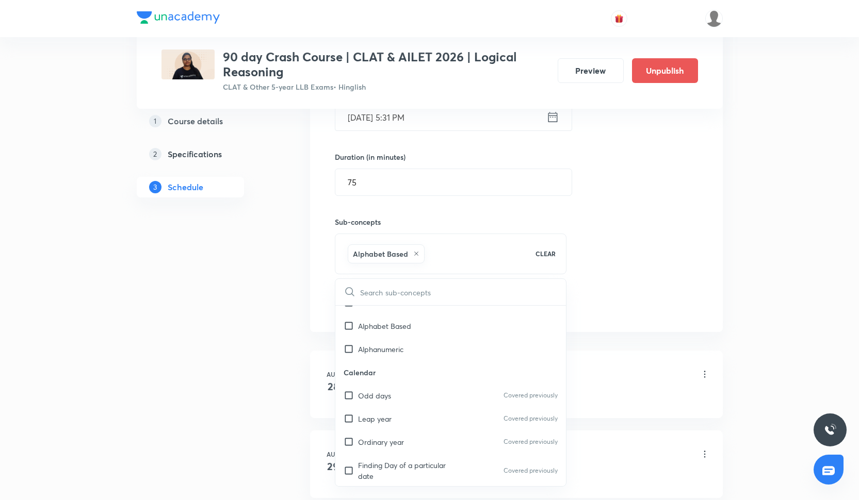
scroll to position [645, 0]
click at [404, 385] on div "Odd days Covered previously" at bounding box center [450, 392] width 231 height 23
checkbox input "true"
click at [606, 278] on div "Session 20 Live class Quiz Recorded classes Session title 16/99 Course of Actio…" at bounding box center [516, 134] width 363 height 364
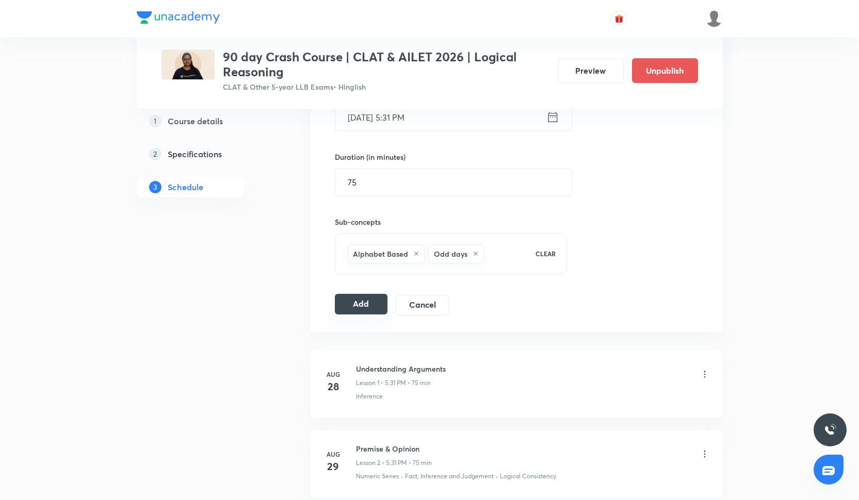
click at [346, 305] on button "Add" at bounding box center [361, 304] width 53 height 21
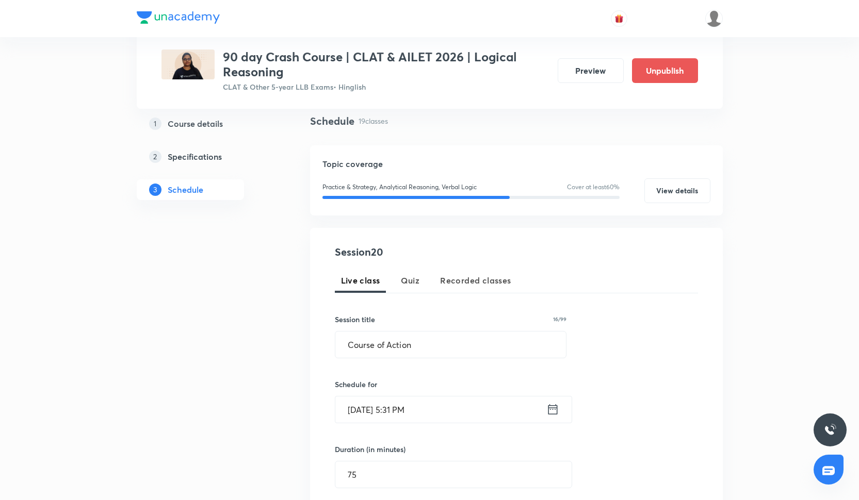
scroll to position [78, 0]
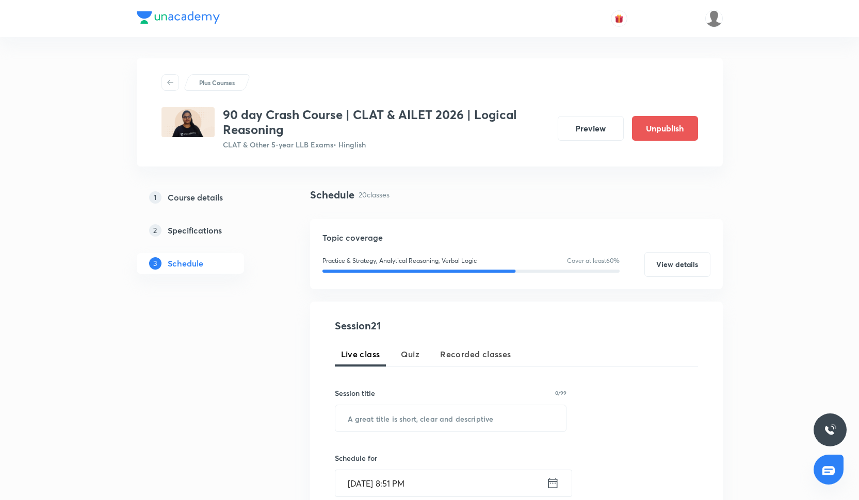
scroll to position [78, 0]
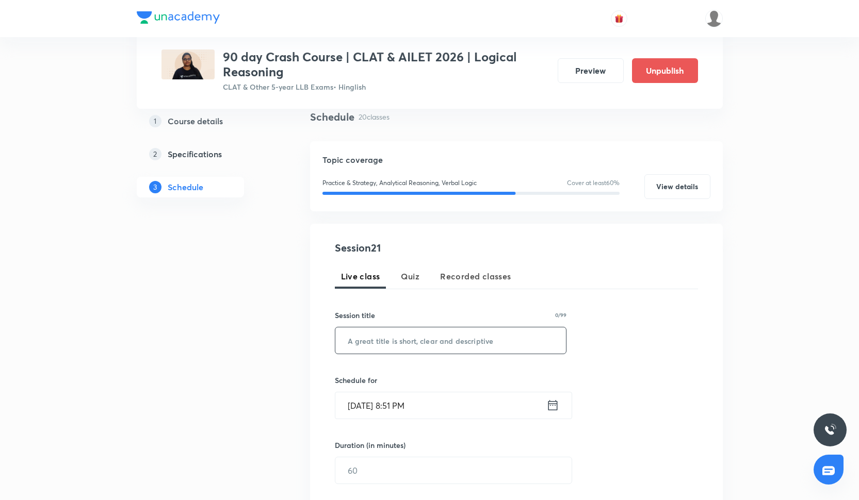
click at [469, 337] on input "text" at bounding box center [450, 340] width 231 height 26
paste input "Seating arrangement - I"
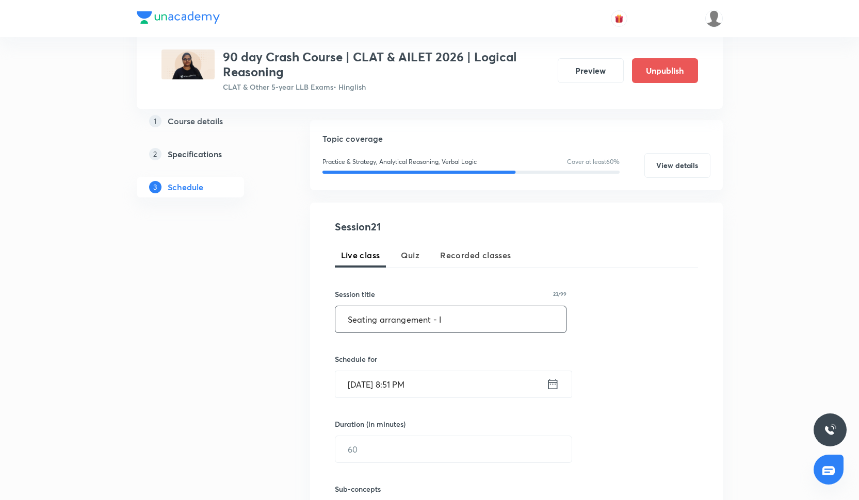
scroll to position [182, 0]
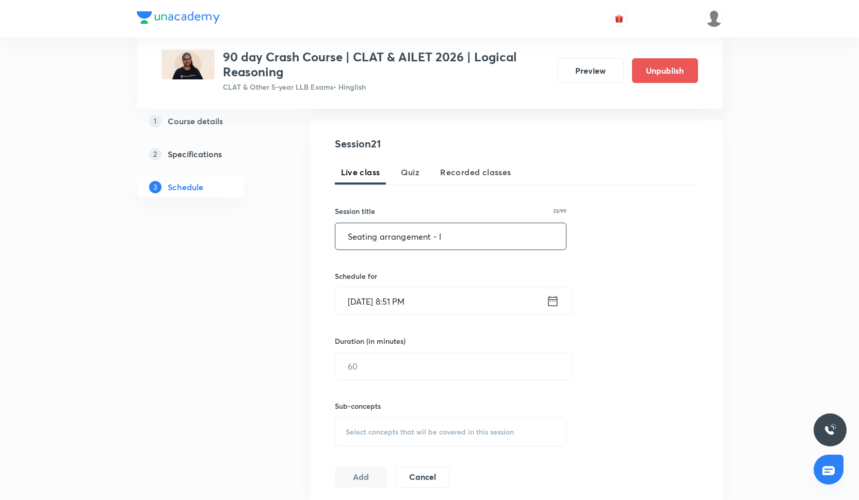
type input "Seating arrangement - I"
click at [409, 314] on div "Session 21 Live class Quiz Recorded classes Session title 23/99 Seating arrange…" at bounding box center [516, 312] width 363 height 352
click at [406, 304] on input "Oct 7, 2025, 8:51 PM" at bounding box center [440, 301] width 211 height 26
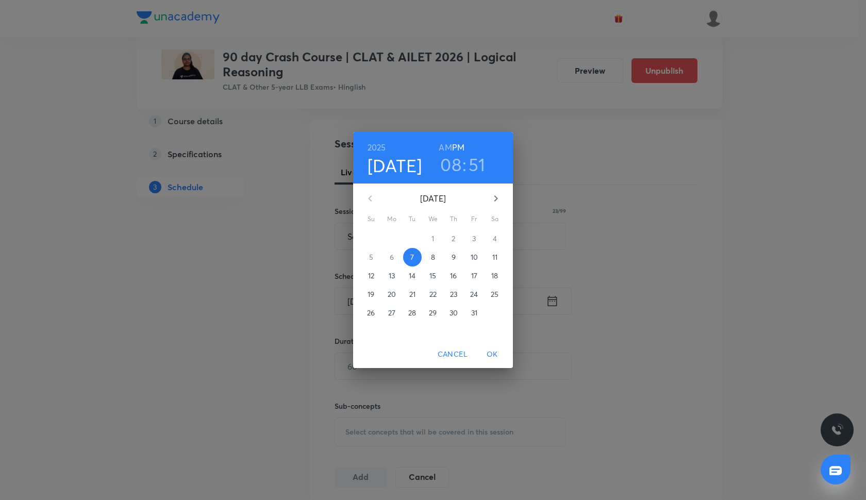
click at [474, 254] on p "10" at bounding box center [474, 257] width 7 height 10
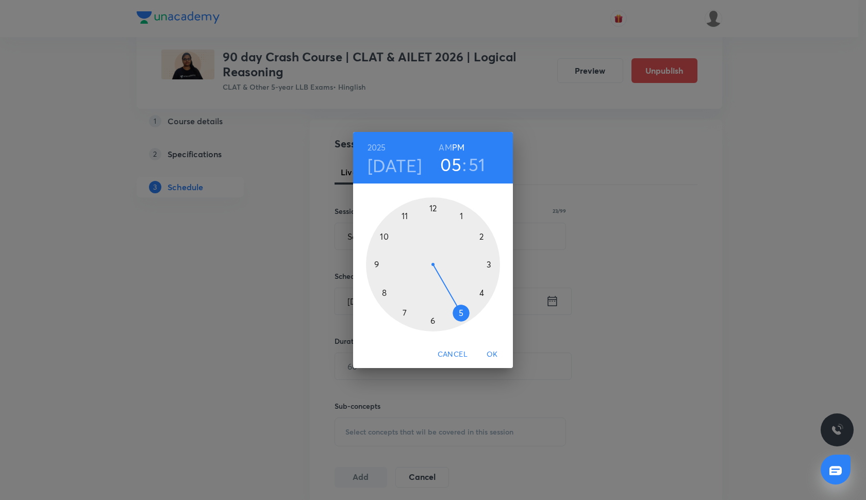
click at [462, 314] on div at bounding box center [433, 265] width 134 height 134
click at [425, 320] on div at bounding box center [433, 265] width 134 height 134
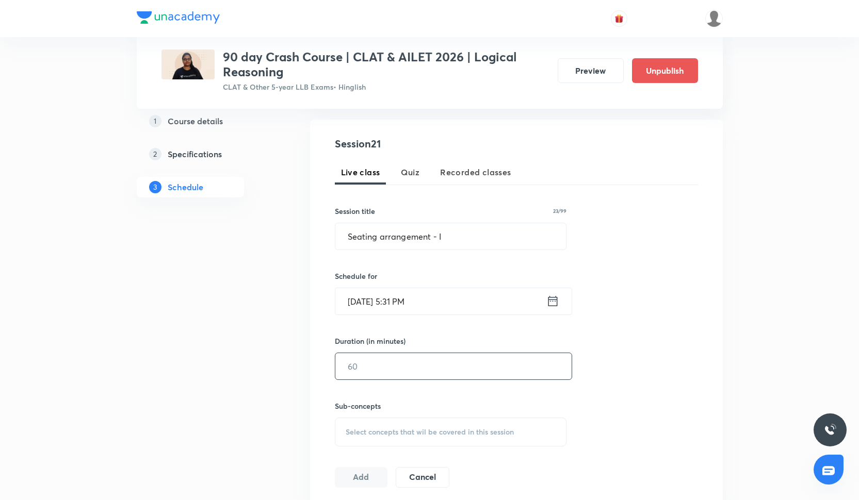
click at [394, 374] on input "text" at bounding box center [453, 366] width 236 height 26
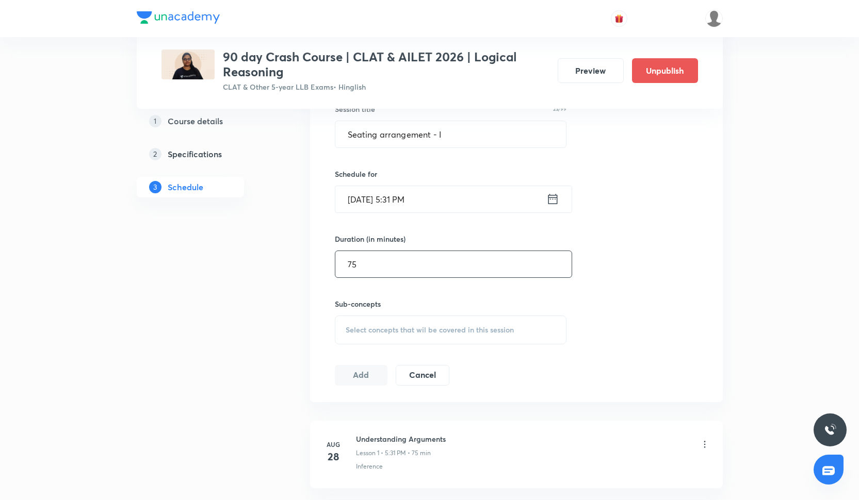
type input "75"
click at [374, 327] on span "Select concepts that wil be covered in this session" at bounding box center [430, 330] width 168 height 8
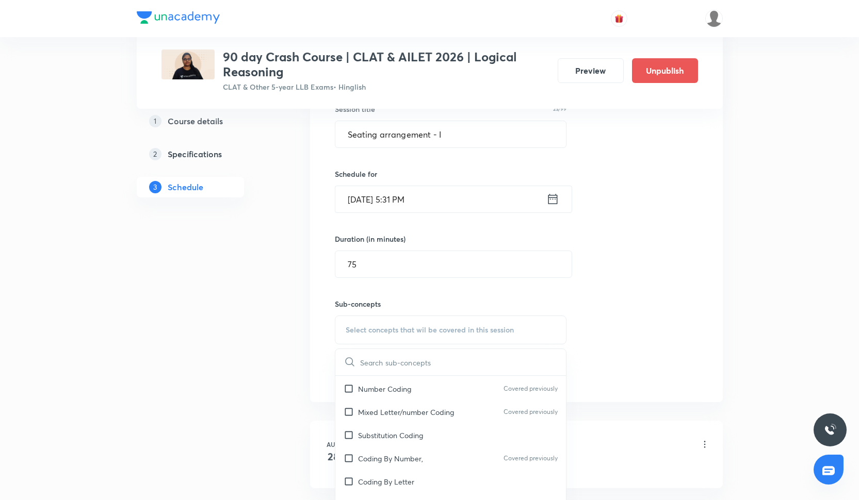
scroll to position [276, 0]
click at [401, 436] on p "Substitution Coding" at bounding box center [390, 436] width 65 height 11
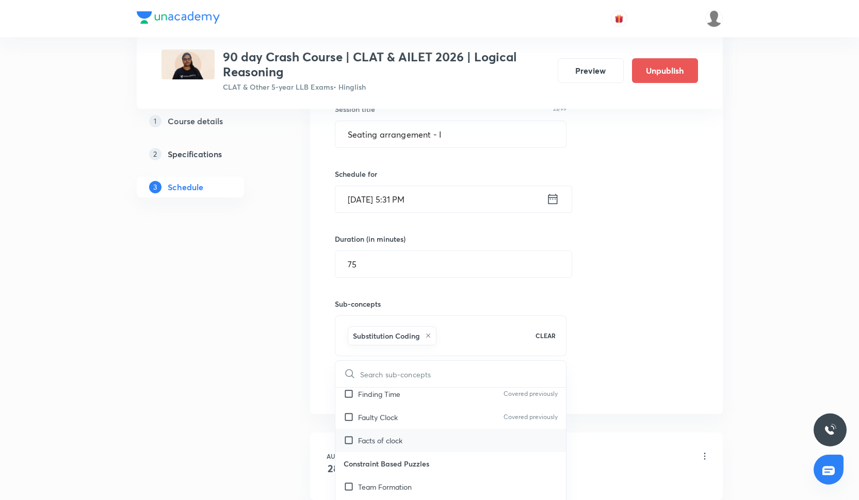
click at [401, 437] on p "Facts of clock" at bounding box center [380, 440] width 44 height 11
checkbox input "true"
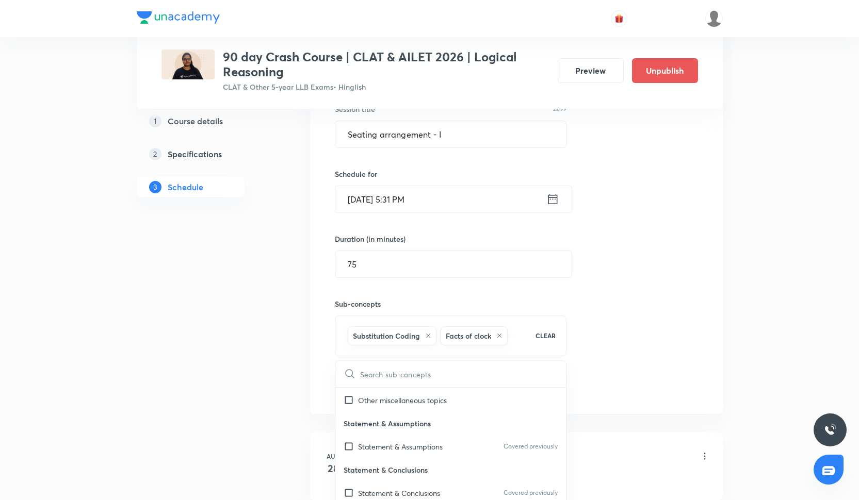
scroll to position [1475, 0]
click at [578, 290] on div "Session 21 Live class Quiz Recorded classes Session title 23/99 Seating arrange…" at bounding box center [516, 216] width 363 height 364
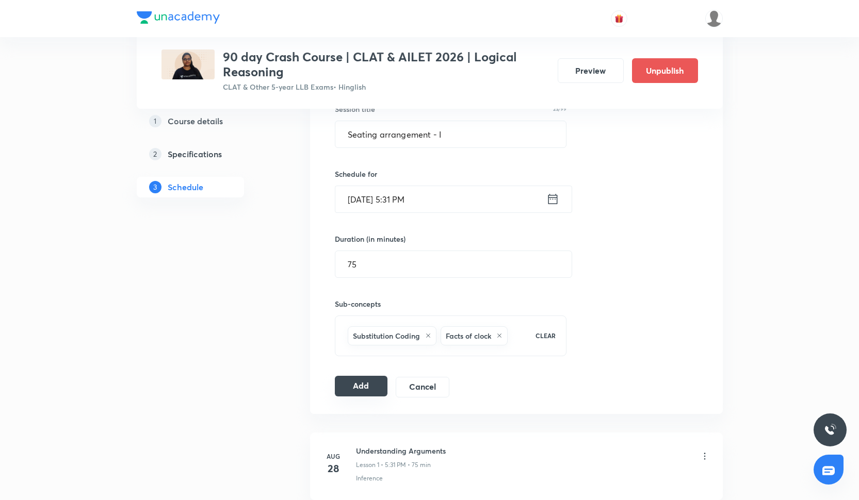
click at [376, 384] on button "Add" at bounding box center [361, 386] width 53 height 21
